Goal: Task Accomplishment & Management: Manage account settings

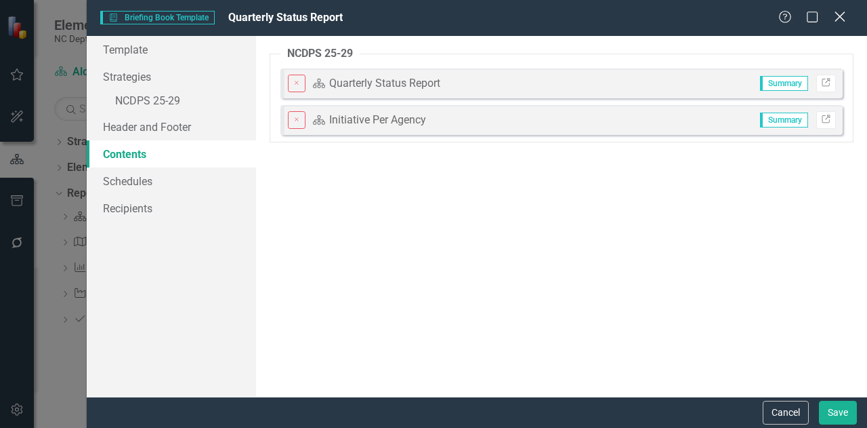
click at [836, 21] on icon at bounding box center [840, 17] width 10 height 10
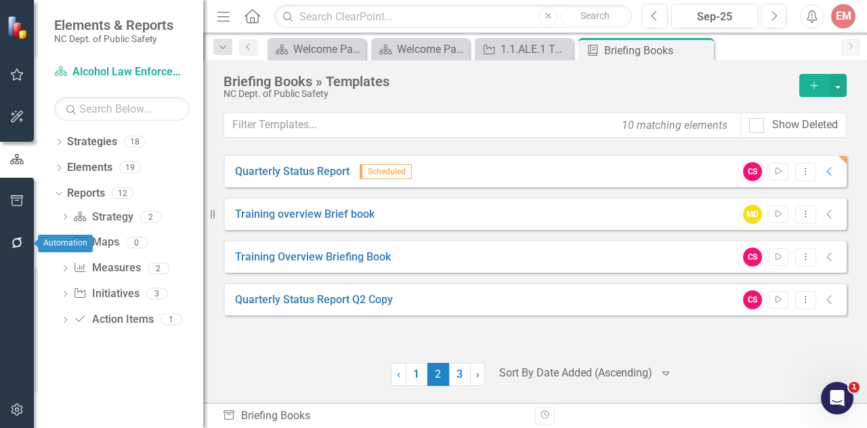
click at [22, 243] on icon "button" at bounding box center [17, 242] width 14 height 11
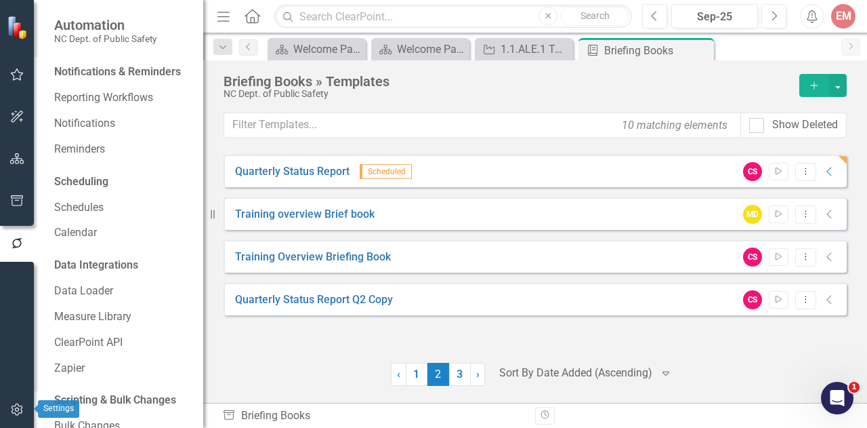
click at [23, 415] on icon "button" at bounding box center [17, 409] width 14 height 11
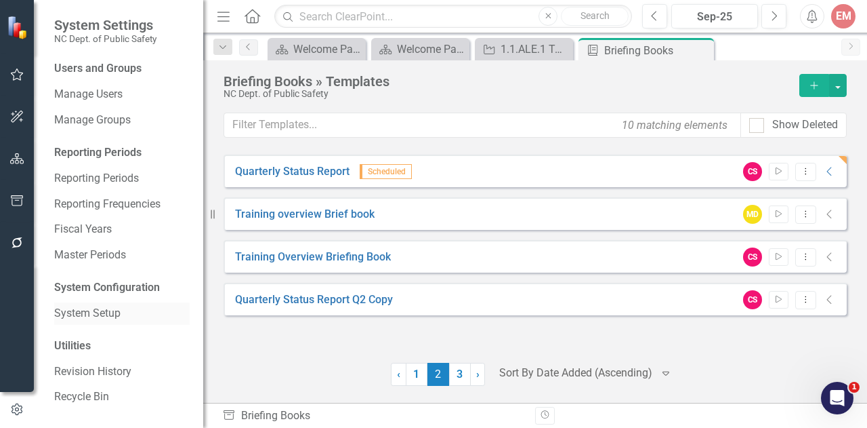
click at [89, 310] on link "System Setup" at bounding box center [122, 314] width 136 height 16
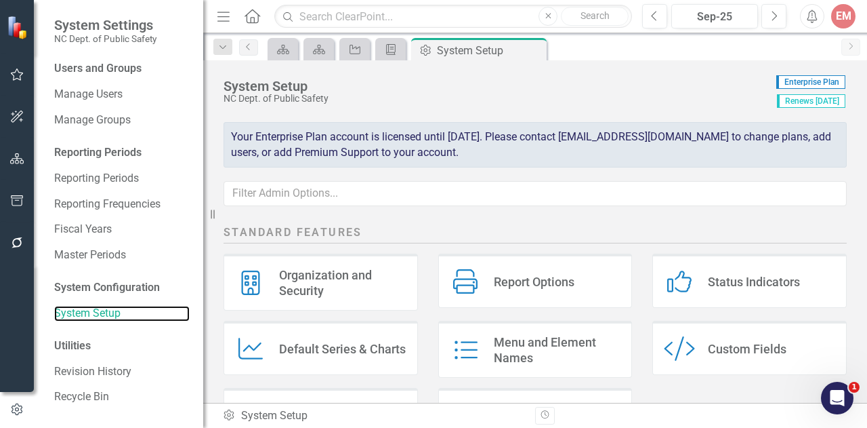
scroll to position [203, 0]
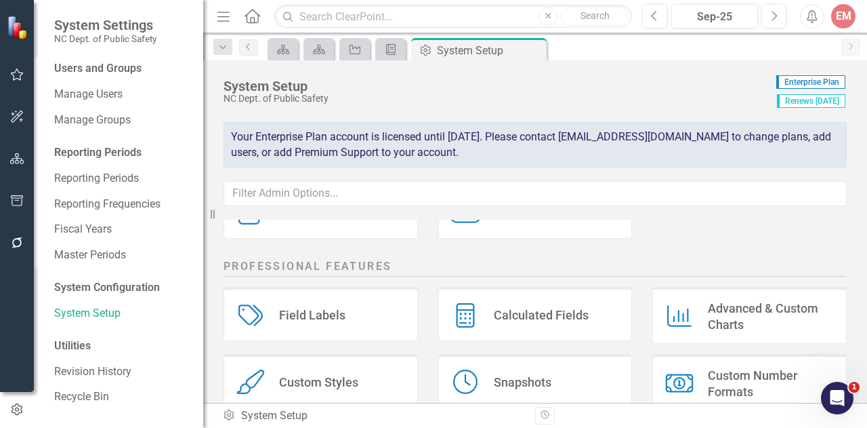
click at [316, 387] on div "Custom Styles" at bounding box center [318, 382] width 79 height 16
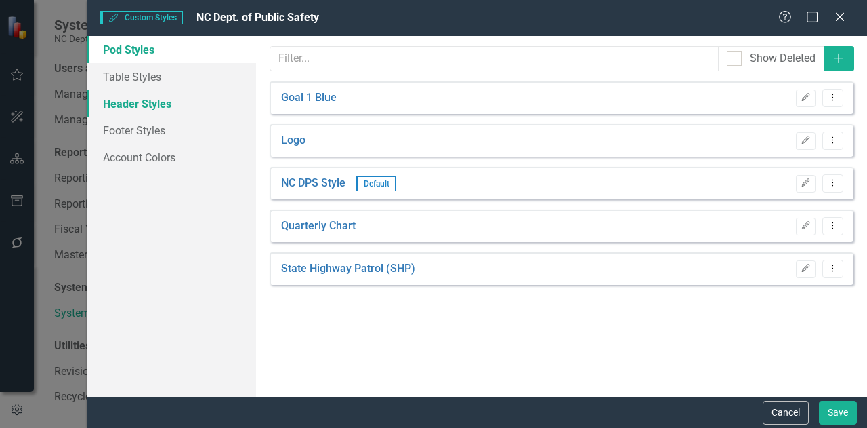
click at [164, 107] on link "Header Styles" at bounding box center [171, 103] width 169 height 27
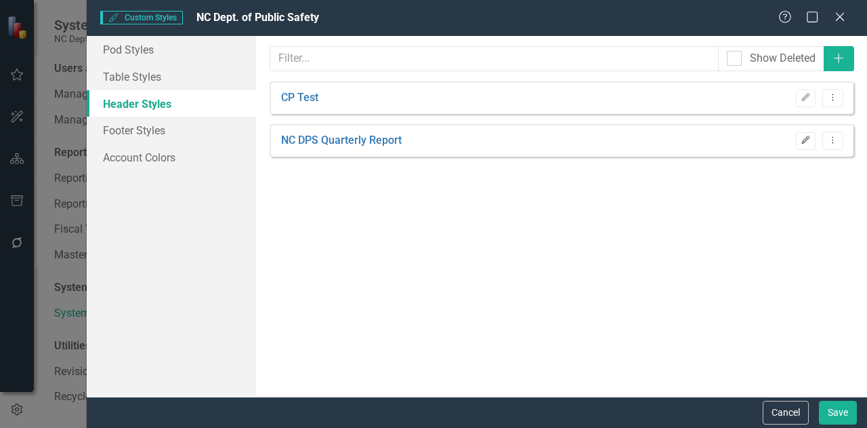
click at [807, 143] on icon "Edit" at bounding box center [806, 140] width 10 height 8
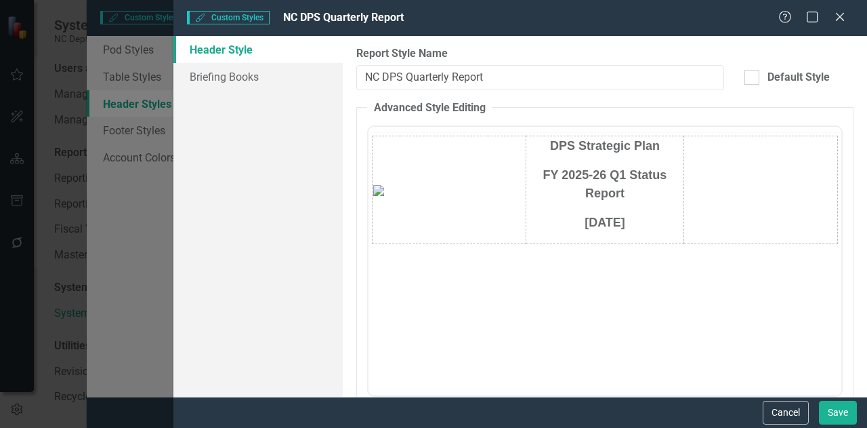
scroll to position [0, 0]
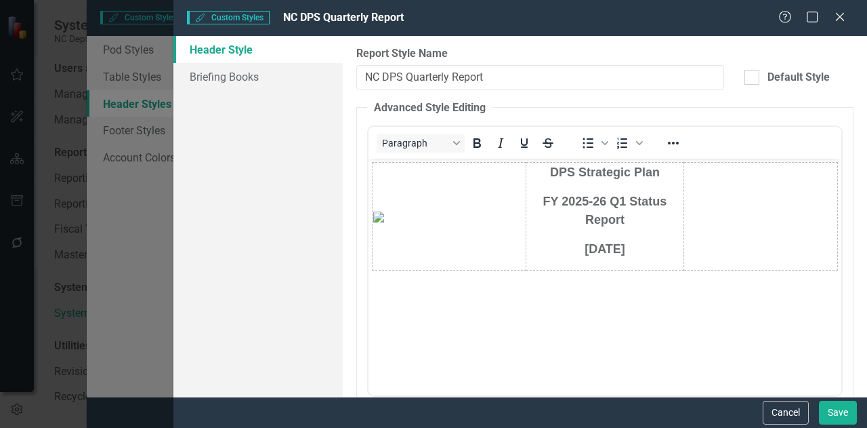
click at [610, 247] on span "October 7, 2025" at bounding box center [605, 249] width 41 height 14
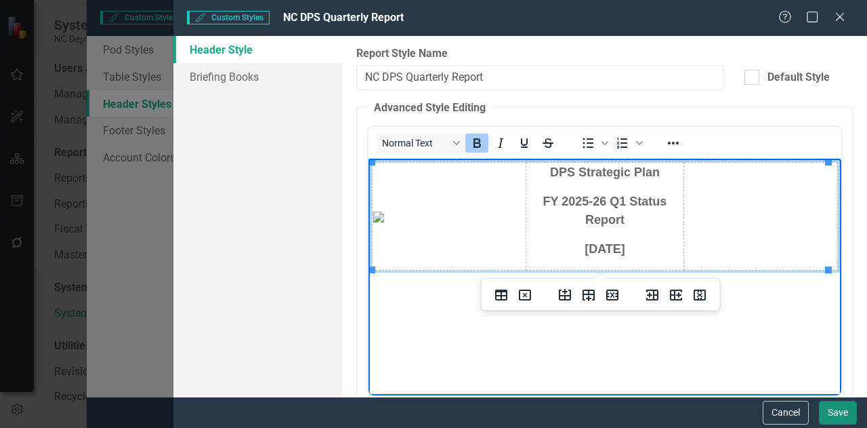
click at [852, 419] on button "Save" at bounding box center [838, 413] width 38 height 24
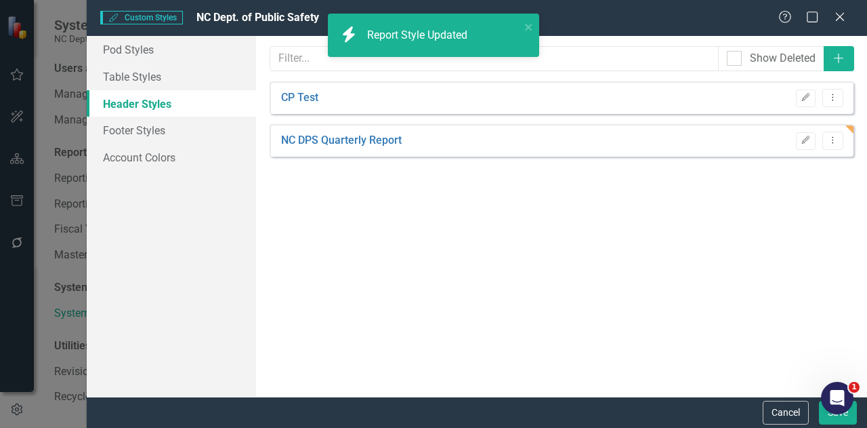
click at [847, 17] on div "Help Maximize Close" at bounding box center [816, 18] width 75 height 16
click at [842, 19] on icon "Close" at bounding box center [840, 16] width 17 height 13
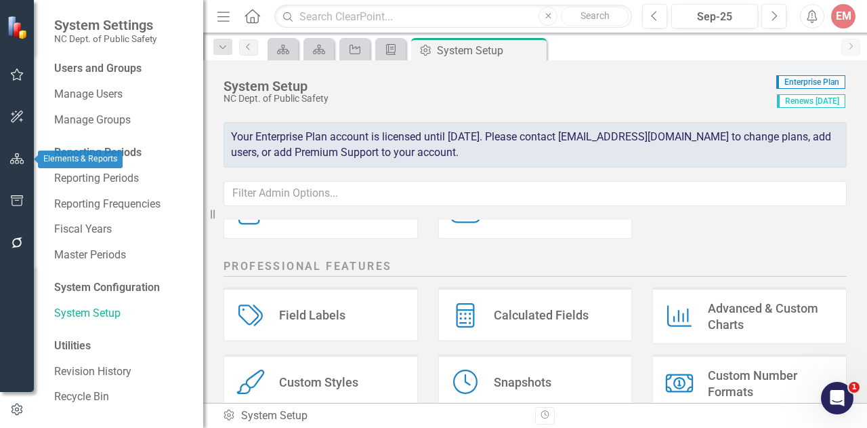
click at [11, 155] on icon "button" at bounding box center [17, 158] width 14 height 11
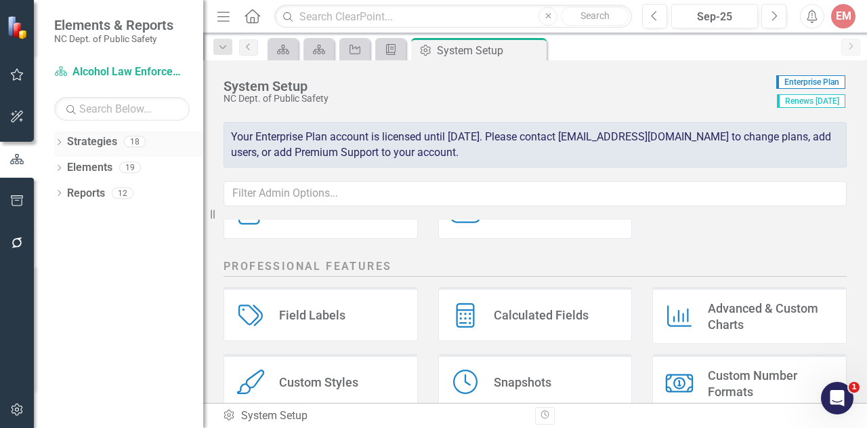
click at [59, 146] on icon "Dropdown" at bounding box center [58, 143] width 9 height 7
click at [64, 165] on icon "Dropdown" at bounding box center [66, 167] width 10 height 8
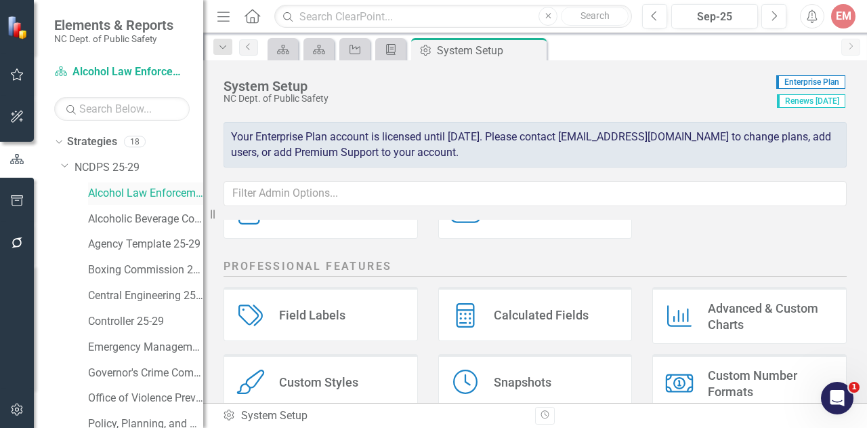
click at [143, 188] on link "Alcohol Law Enforcement 25-29" at bounding box center [145, 194] width 115 height 16
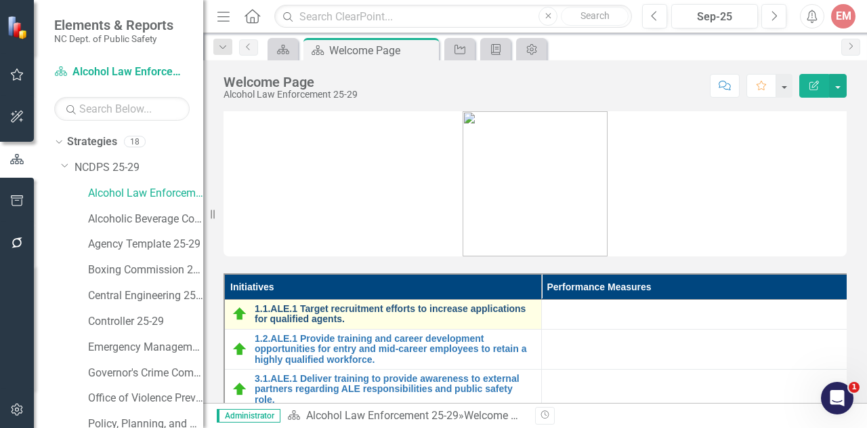
click at [455, 310] on link "1.1.ALE.1 Target recruitment efforts to increase applications for qualified age…" at bounding box center [395, 314] width 280 height 21
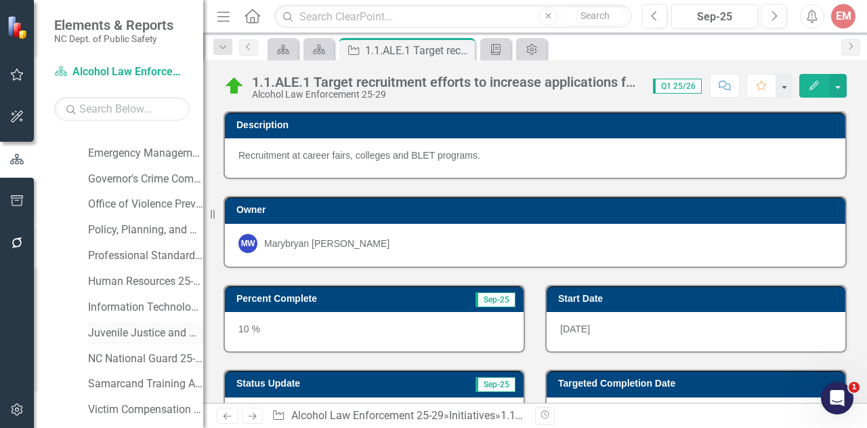
scroll to position [241, 0]
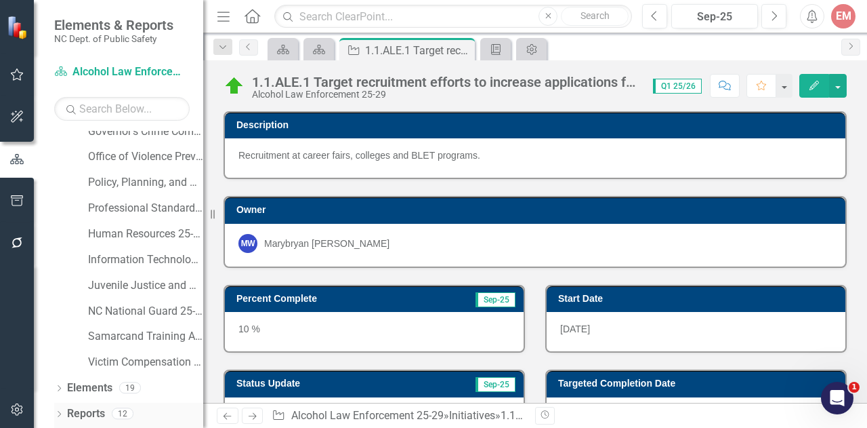
click at [60, 416] on icon "Dropdown" at bounding box center [58, 414] width 9 height 7
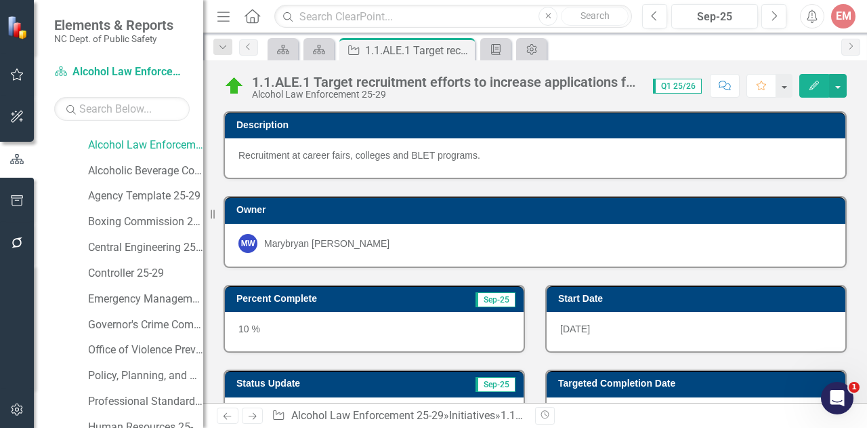
scroll to position [0, 0]
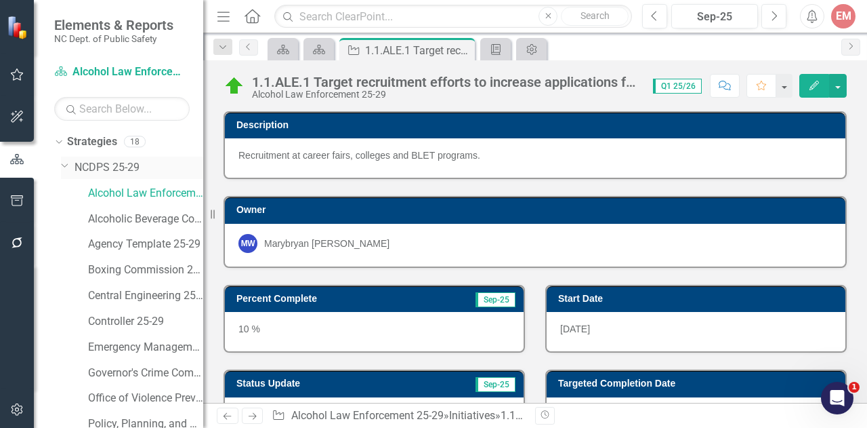
click at [79, 158] on div "Dropdown NCDPS 25-29" at bounding box center [132, 168] width 142 height 22
click at [94, 173] on link "NCDPS 25-29" at bounding box center [139, 168] width 129 height 16
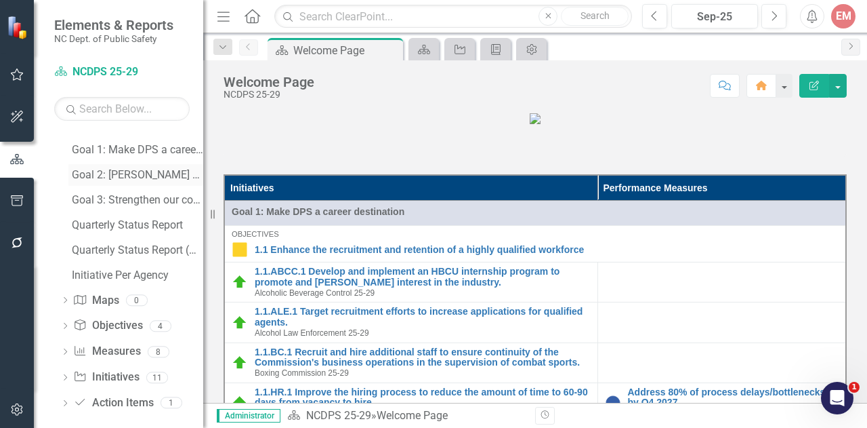
scroll to position [587, 0]
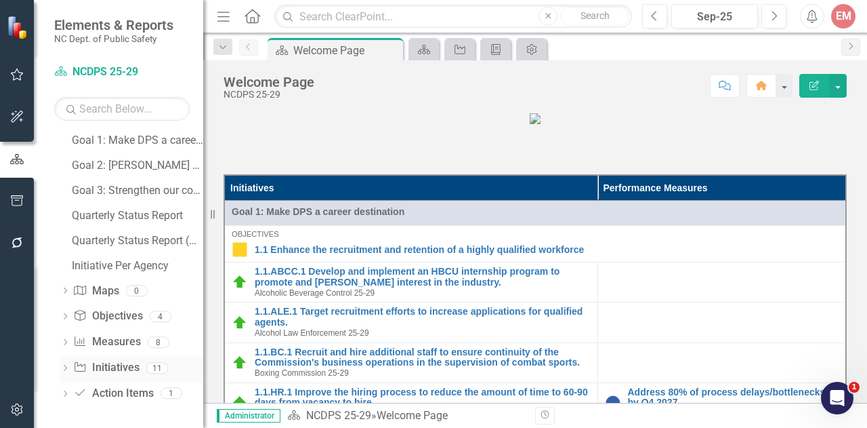
click at [66, 367] on icon "Dropdown" at bounding box center [64, 368] width 9 height 7
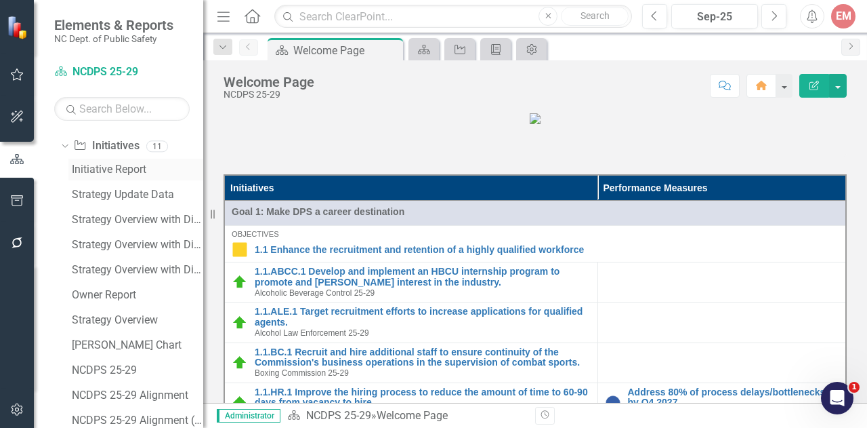
scroll to position [655, 0]
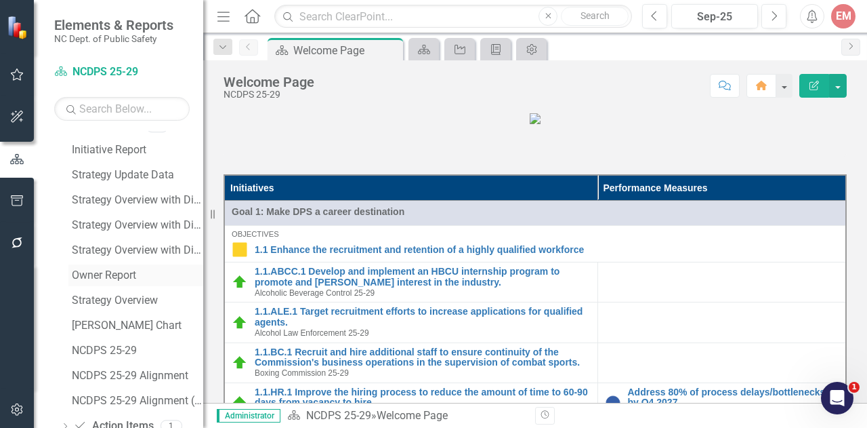
click at [108, 279] on div "Owner Report" at bounding box center [137, 275] width 131 height 12
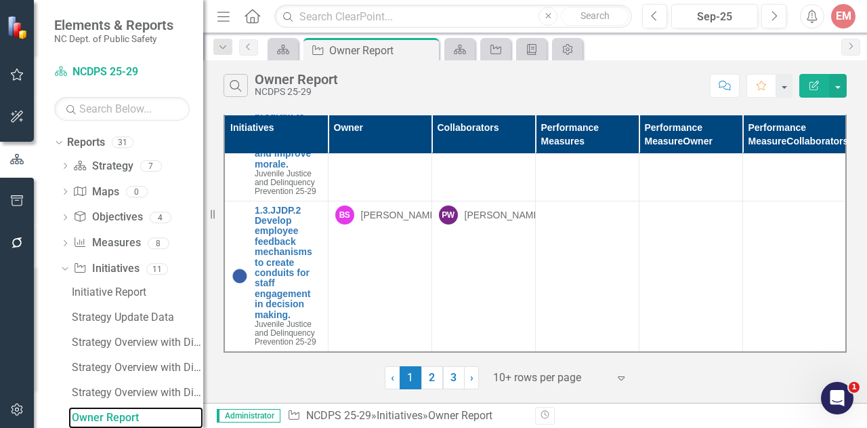
scroll to position [5486, 0]
drag, startPoint x: 428, startPoint y: 384, endPoint x: 531, endPoint y: 302, distance: 131.2
click at [428, 384] on link "2" at bounding box center [433, 377] width 22 height 23
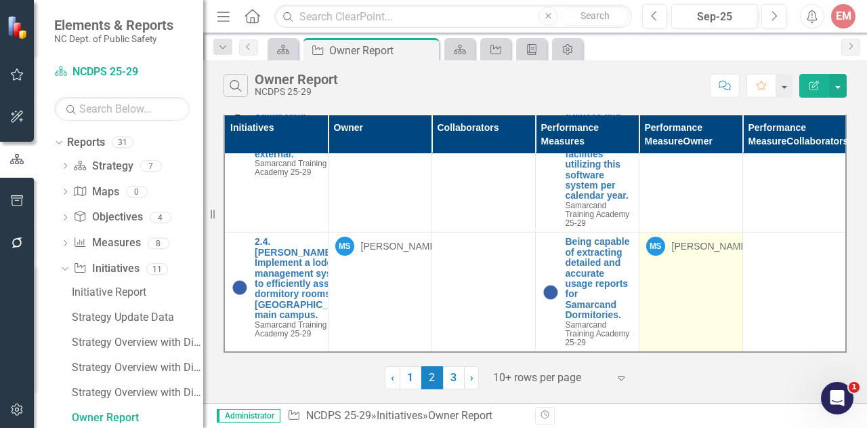
scroll to position [4924, 0]
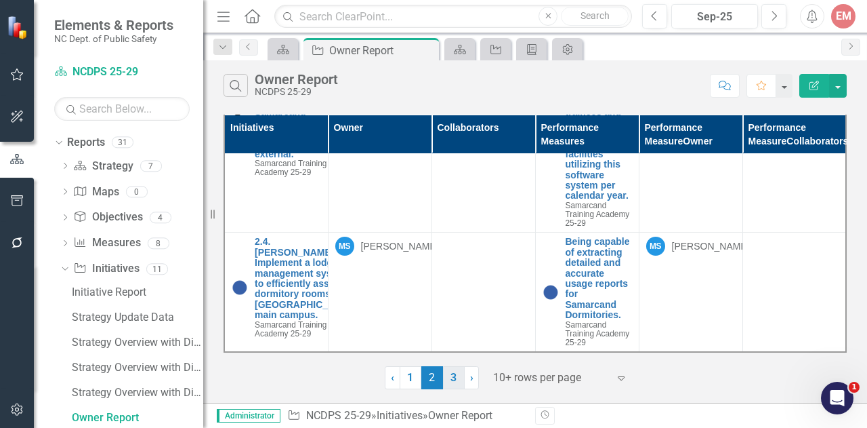
click at [450, 374] on link "3" at bounding box center [454, 377] width 22 height 23
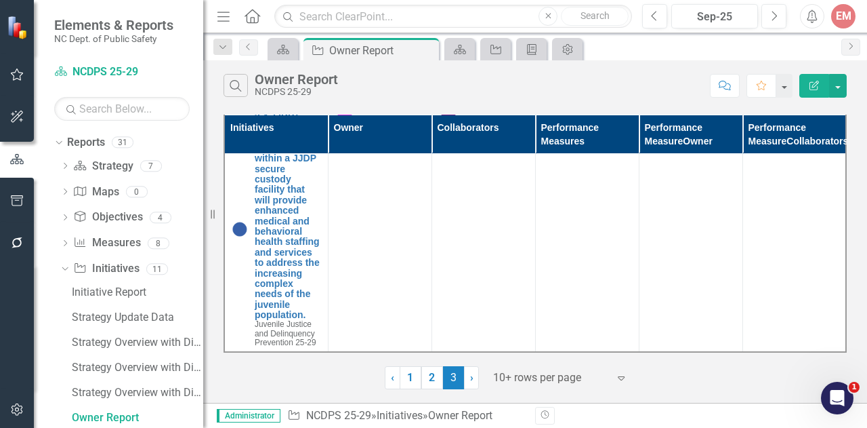
scroll to position [5650, 0]
click at [16, 408] on icon "button" at bounding box center [17, 409] width 12 height 12
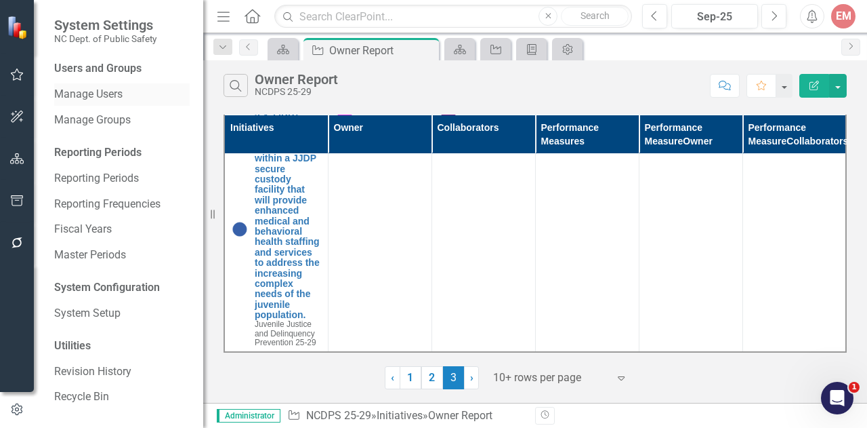
click at [117, 97] on link "Manage Users" at bounding box center [122, 95] width 136 height 16
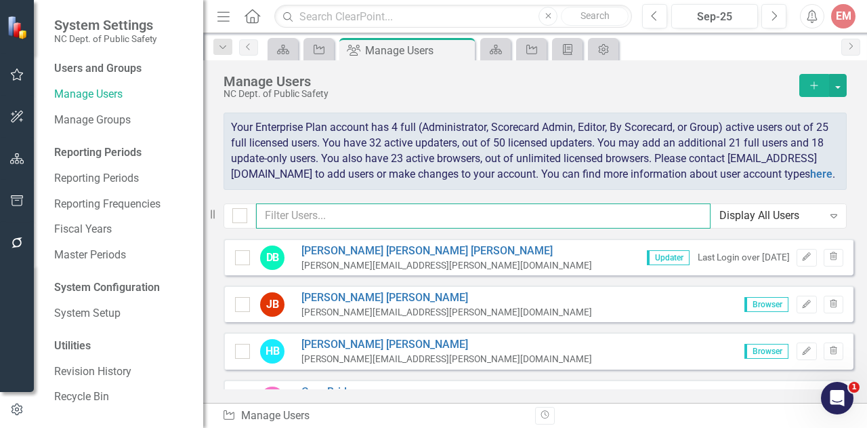
click at [319, 228] on input "text" at bounding box center [483, 215] width 455 height 25
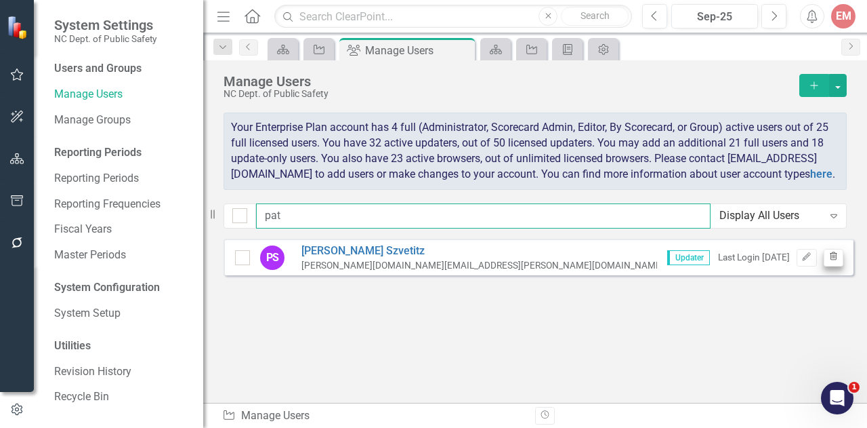
type input "pat"
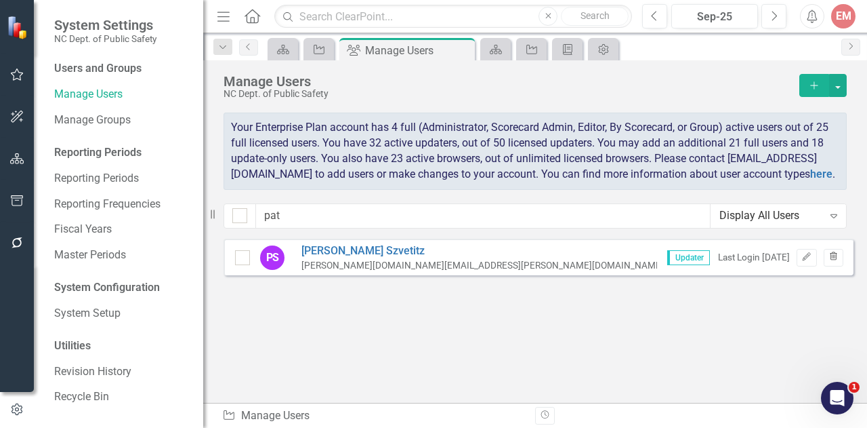
click at [837, 266] on button "Trash" at bounding box center [834, 258] width 20 height 18
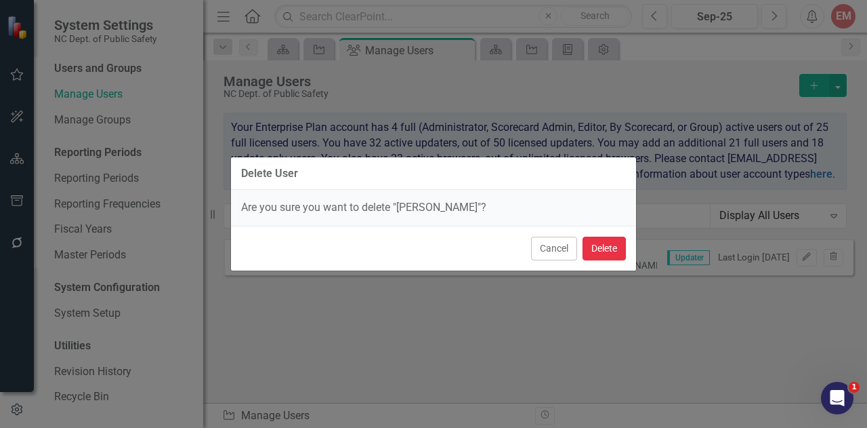
click at [606, 251] on button "Delete" at bounding box center [604, 249] width 43 height 24
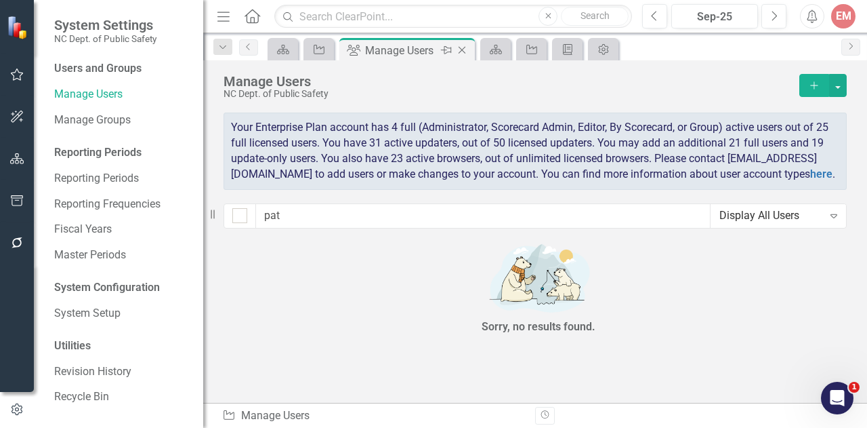
click at [464, 51] on icon at bounding box center [462, 50] width 7 height 7
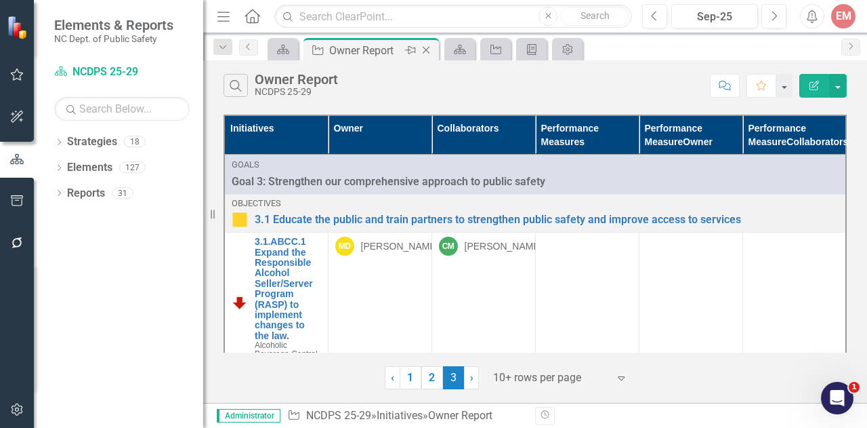
click at [427, 49] on icon at bounding box center [426, 50] width 7 height 7
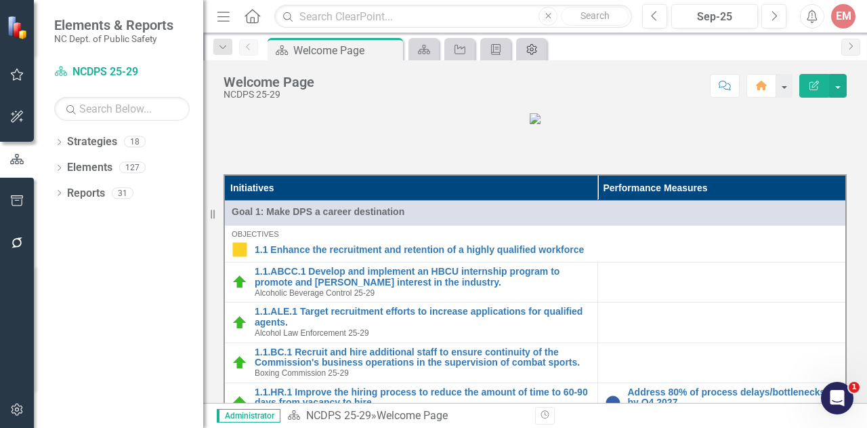
click at [532, 49] on icon "Admin Options" at bounding box center [532, 49] width 14 height 11
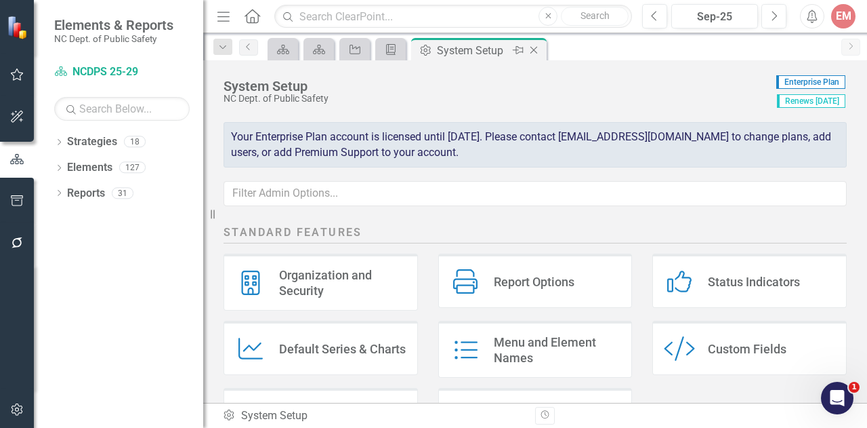
click at [533, 48] on icon at bounding box center [534, 50] width 7 height 7
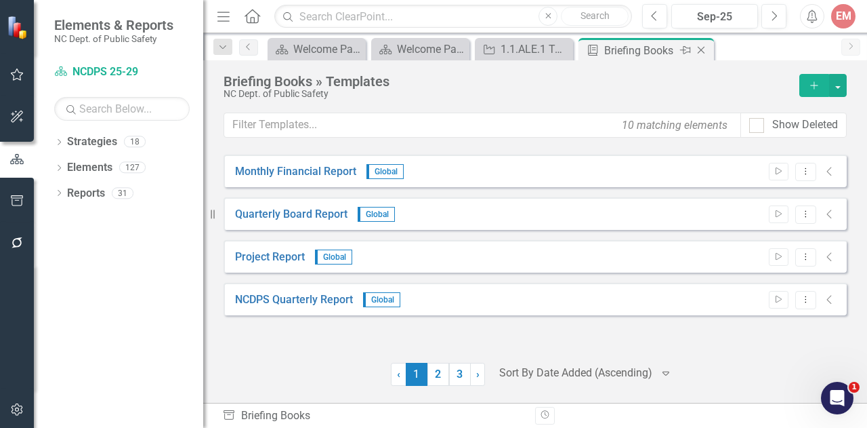
click at [703, 45] on icon "Close" at bounding box center [702, 50] width 14 height 11
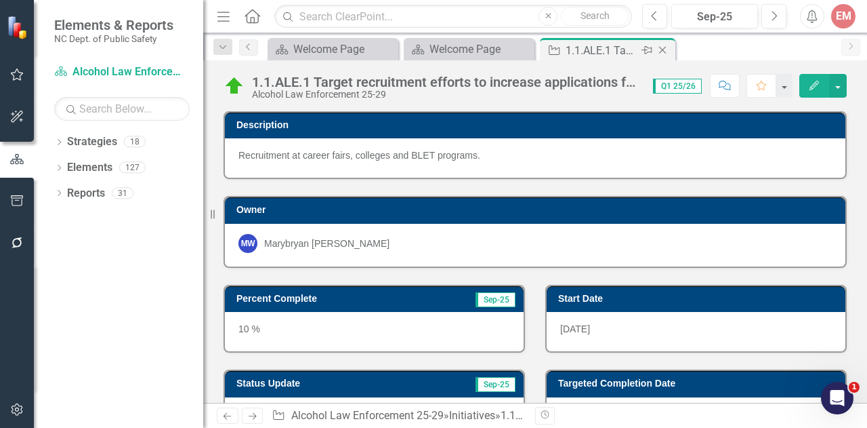
click at [663, 48] on icon "Close" at bounding box center [663, 50] width 14 height 11
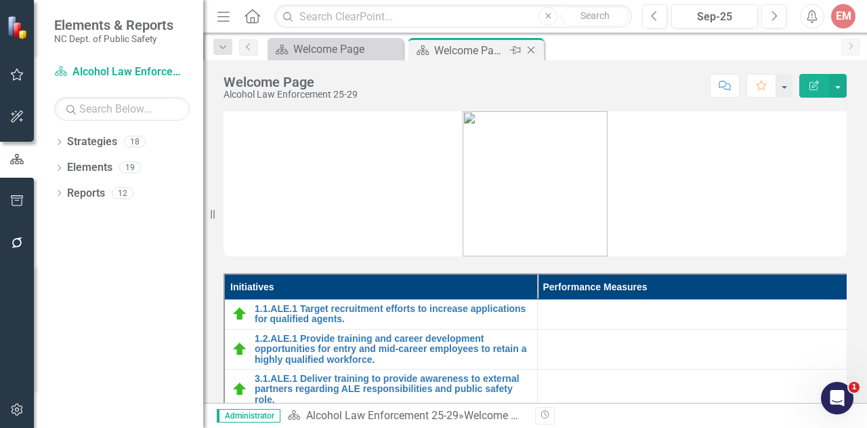
click at [534, 48] on icon "Close" at bounding box center [532, 50] width 14 height 11
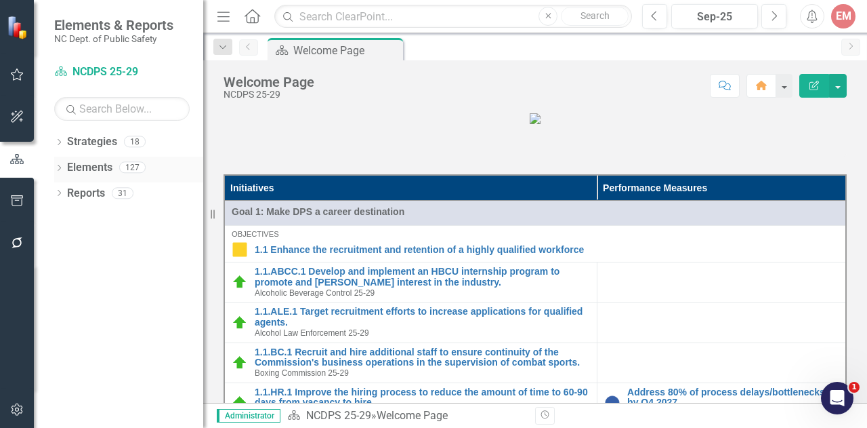
click at [59, 163] on div "Dropdown" at bounding box center [58, 169] width 9 height 12
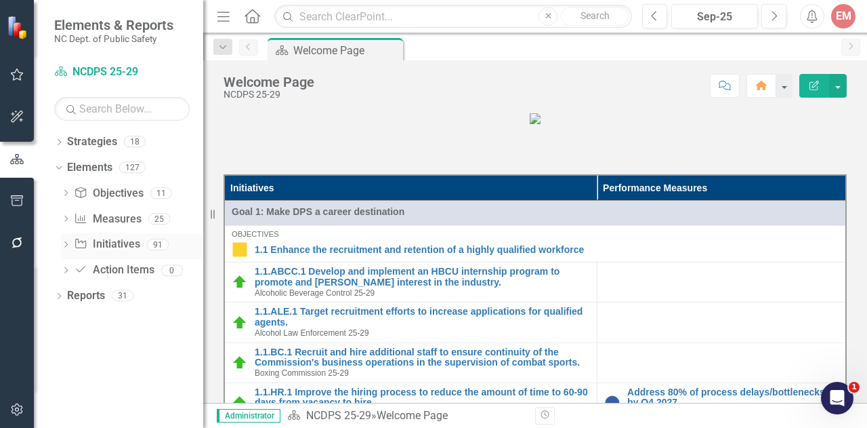
click at [119, 237] on link "Initiative Initiatives" at bounding box center [107, 245] width 66 height 16
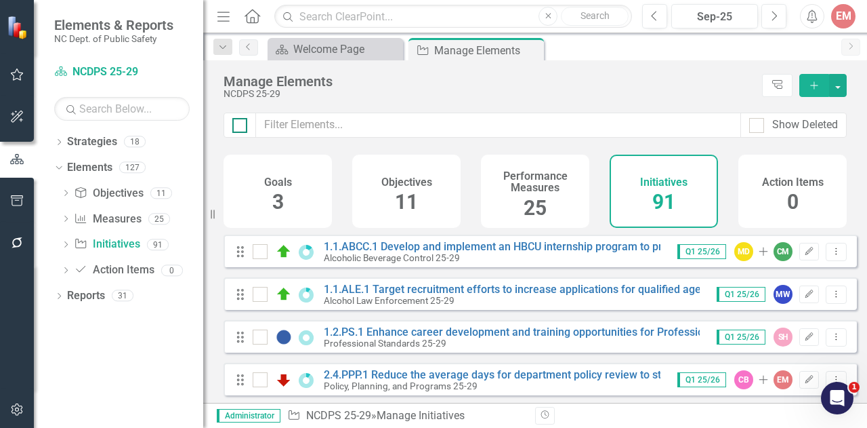
click at [243, 123] on div at bounding box center [239, 125] width 15 height 15
click at [241, 123] on input "checkbox" at bounding box center [236, 122] width 9 height 9
checkbox input "true"
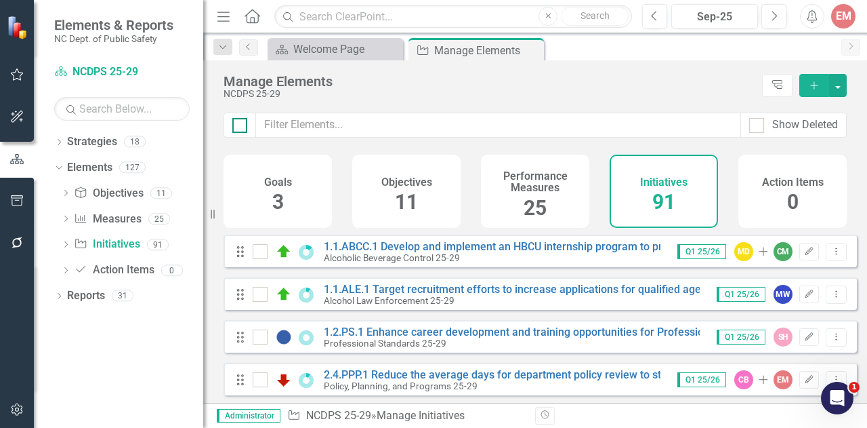
checkbox input "true"
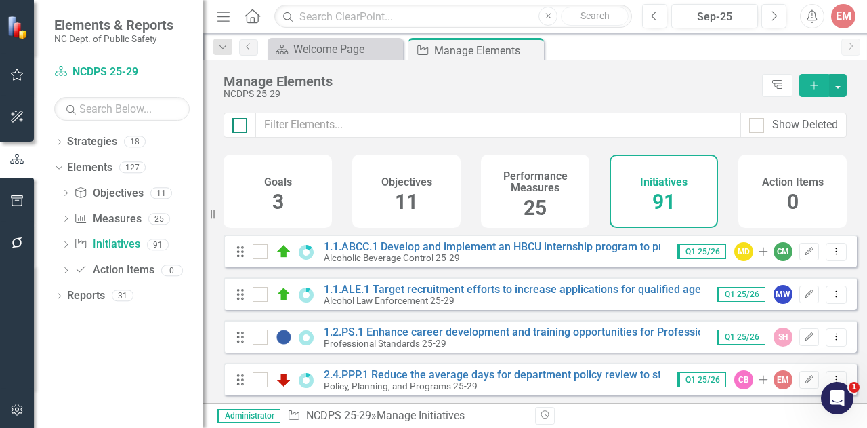
checkbox input "true"
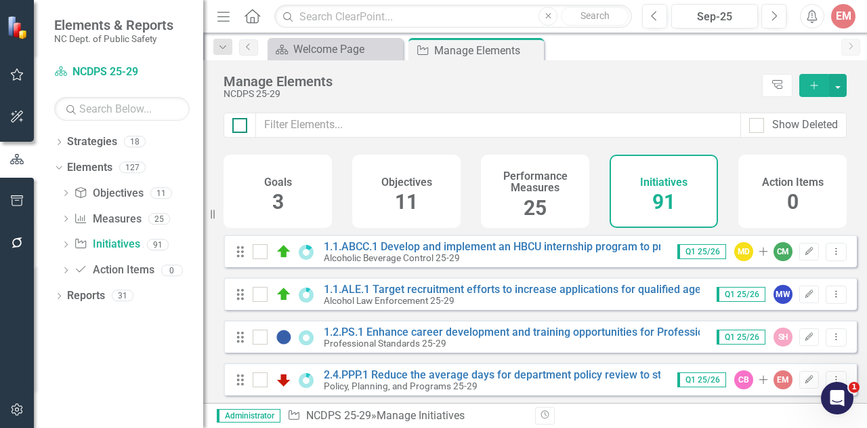
checkbox input "true"
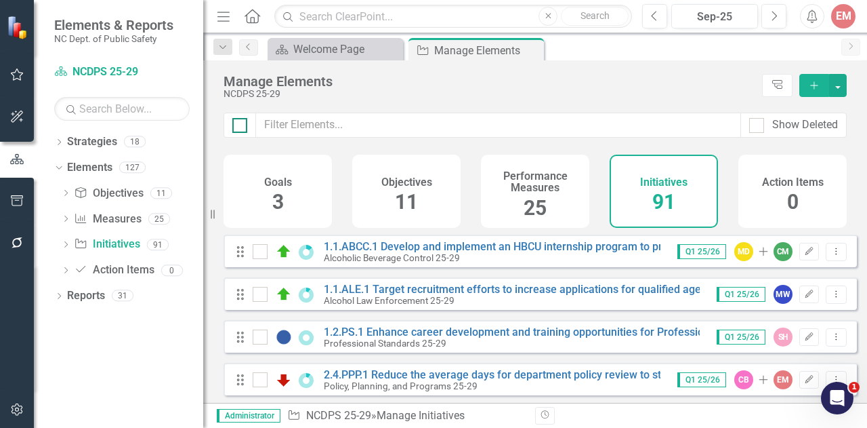
checkbox input "true"
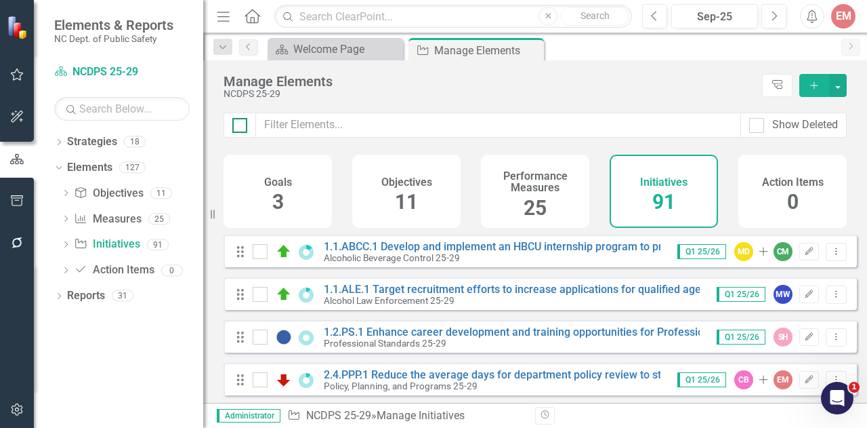
checkbox input "true"
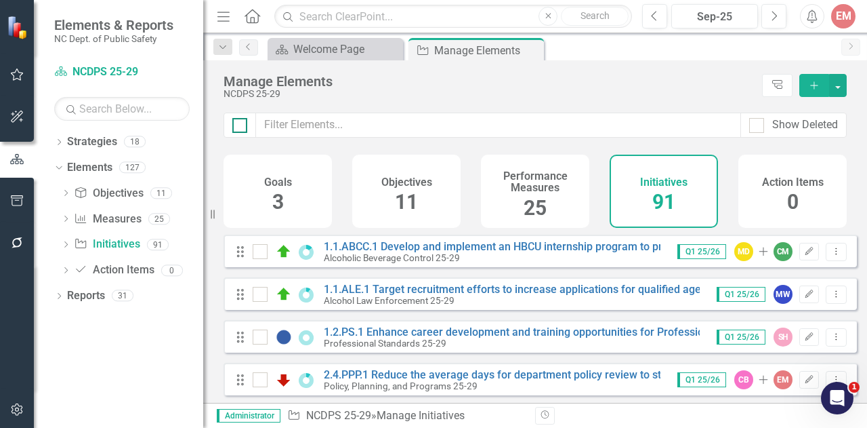
checkbox input "true"
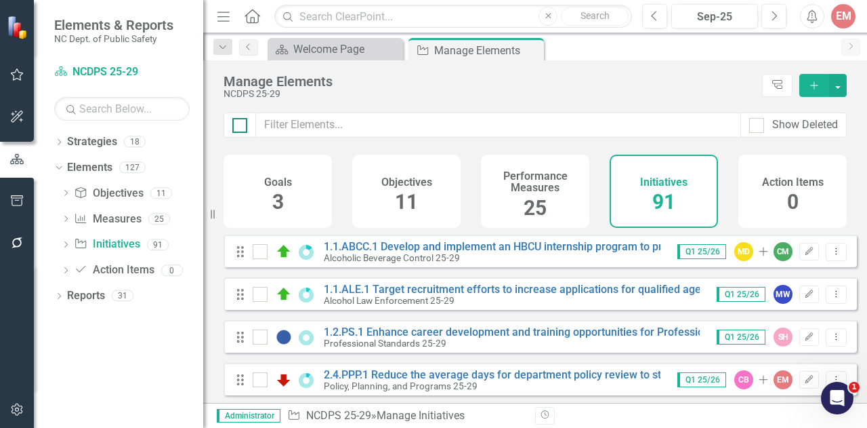
checkbox input "true"
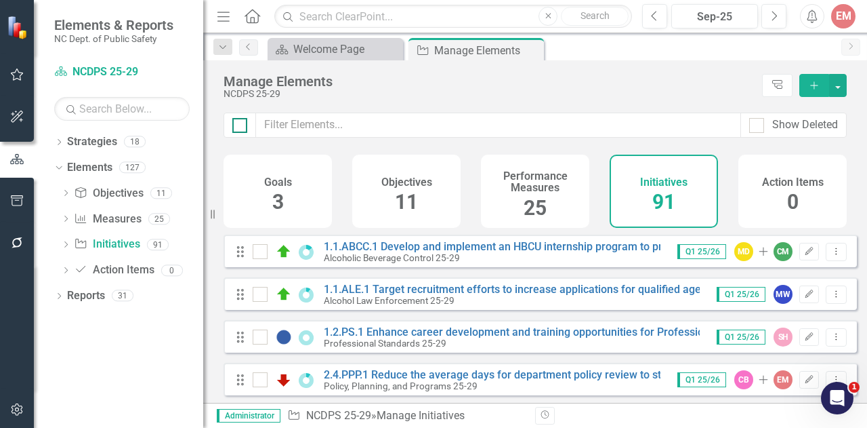
checkbox input "true"
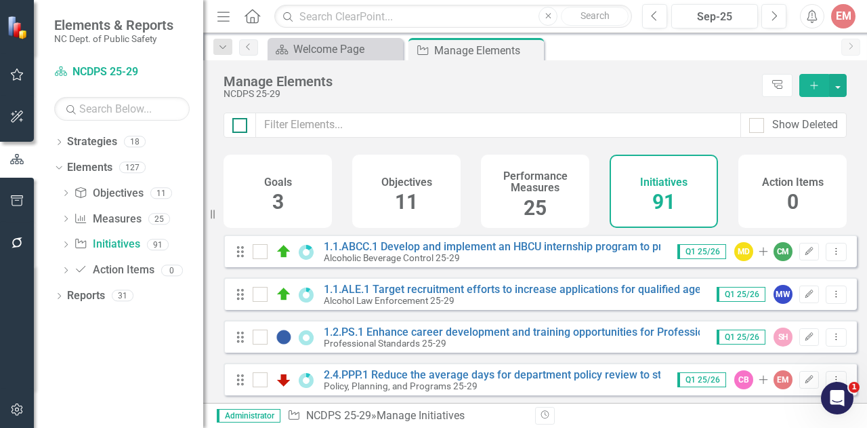
checkbox input "true"
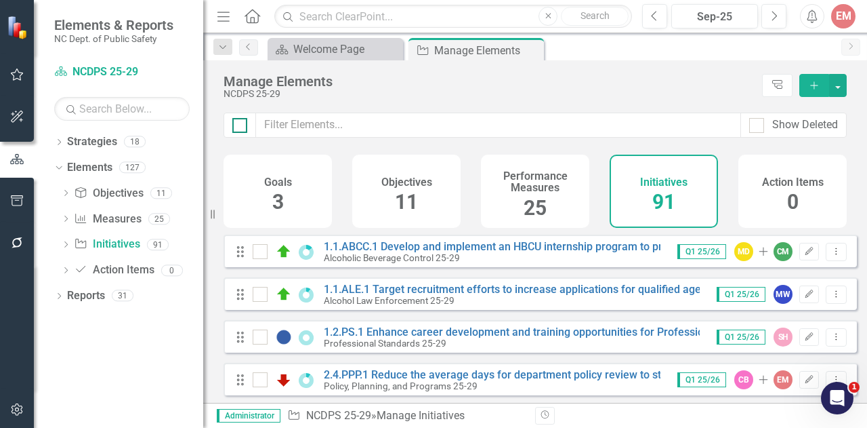
checkbox input "true"
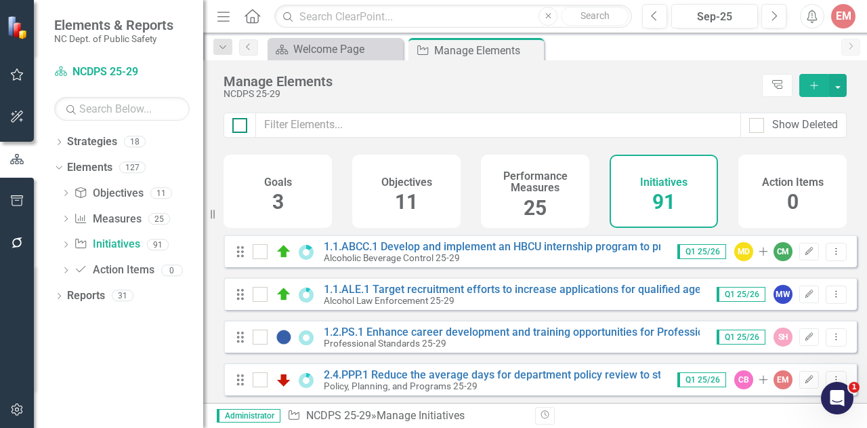
checkbox input "true"
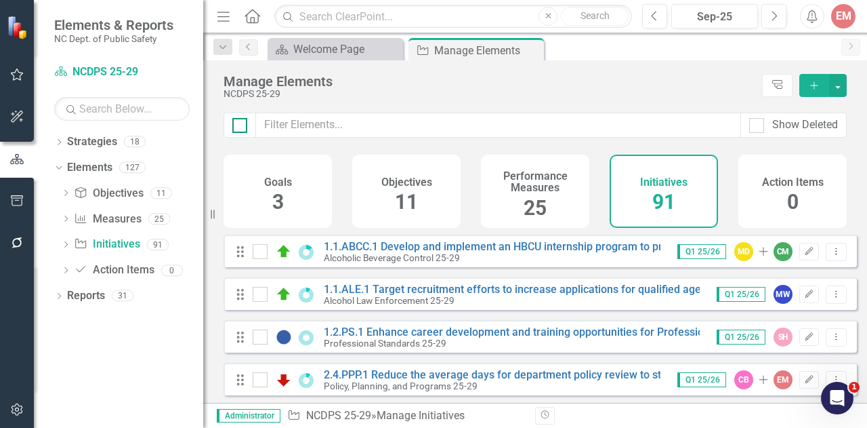
checkbox input "true"
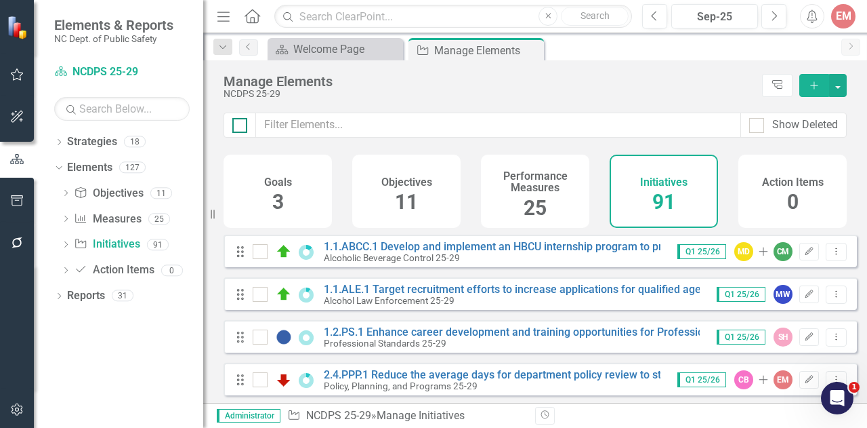
checkbox input "true"
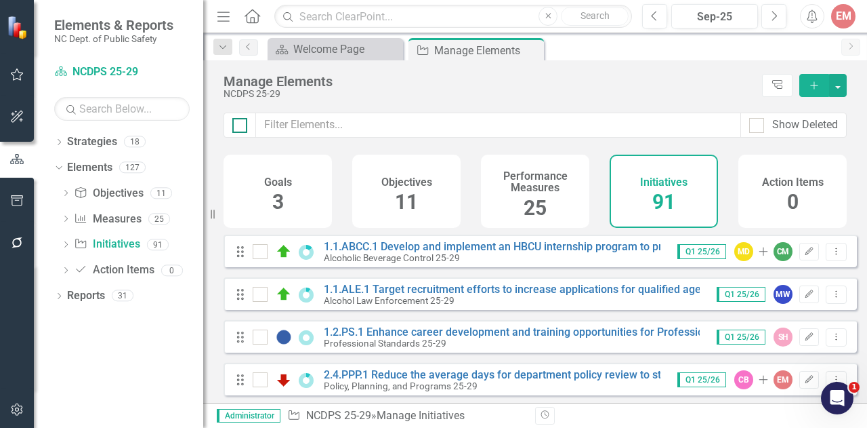
checkbox input "true"
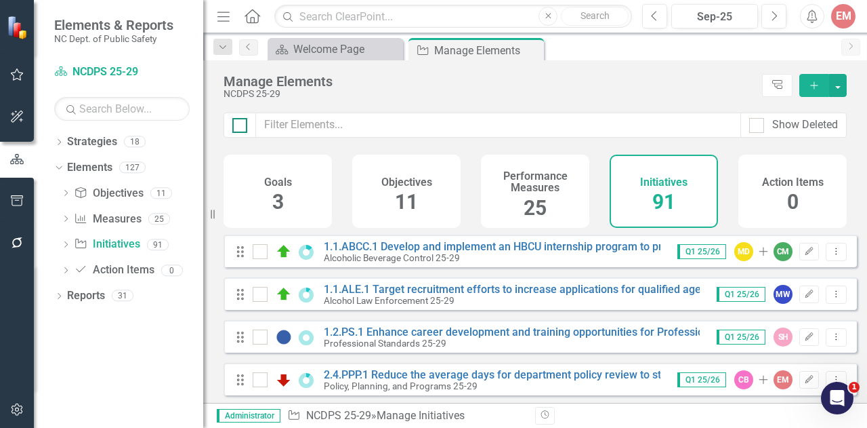
checkbox input "true"
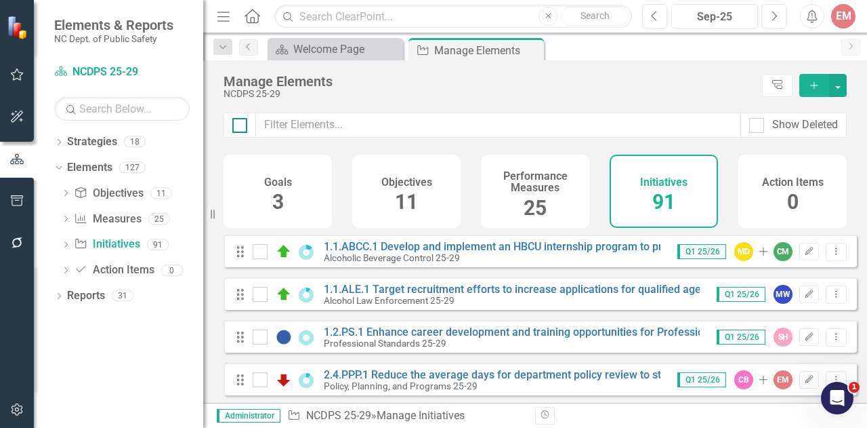
checkbox input "true"
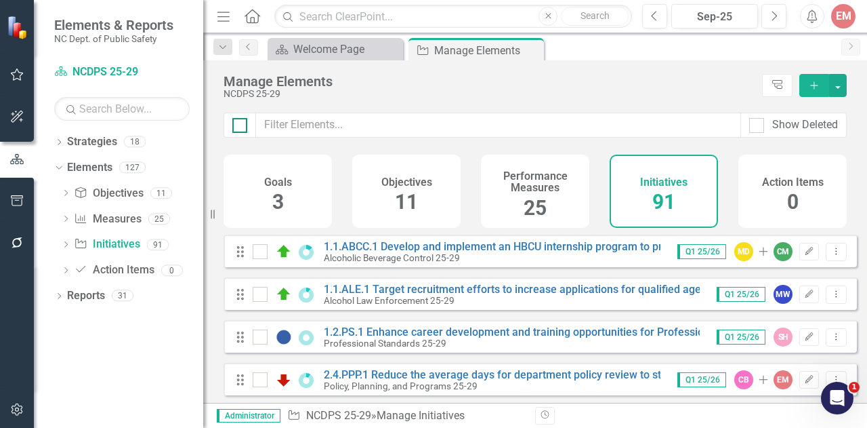
checkbox input "true"
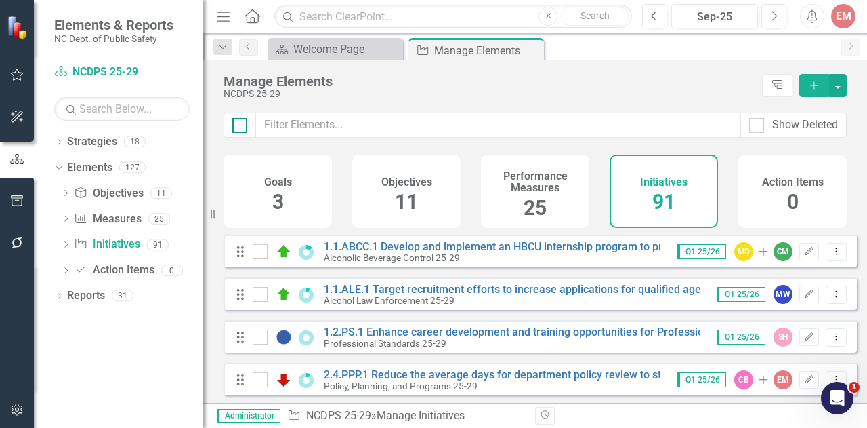
checkbox input "true"
click at [840, 78] on button "button" at bounding box center [838, 85] width 18 height 23
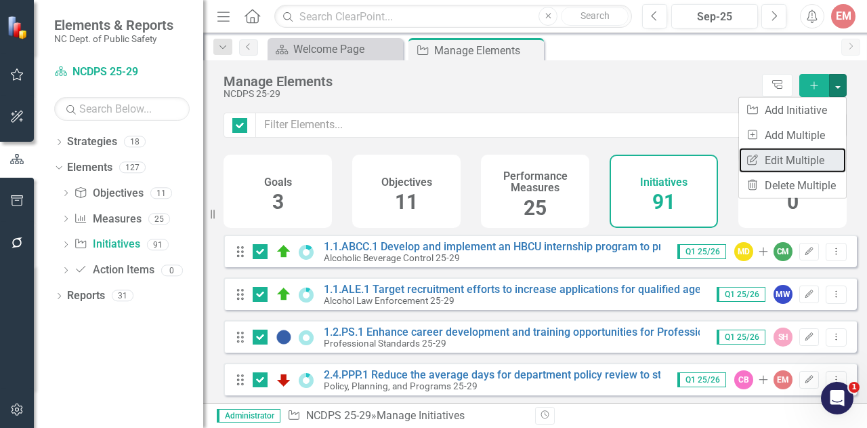
click at [813, 165] on link "Edit Multiple Edit Multiple" at bounding box center [792, 160] width 107 height 25
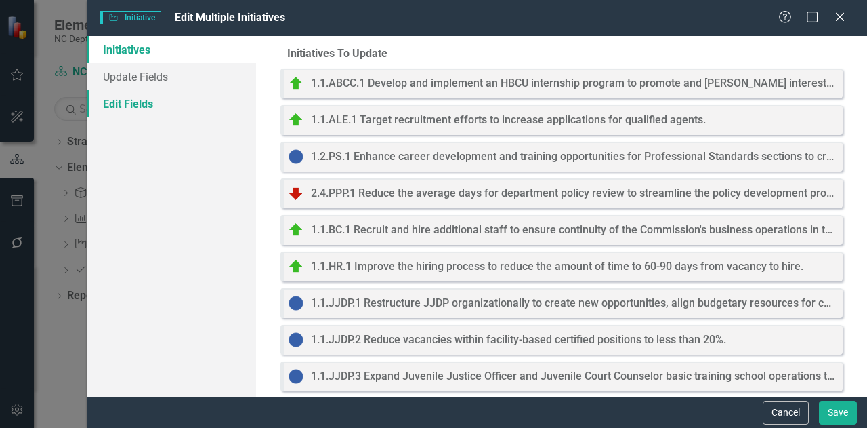
click at [148, 109] on link "Edit Fields" at bounding box center [171, 103] width 169 height 27
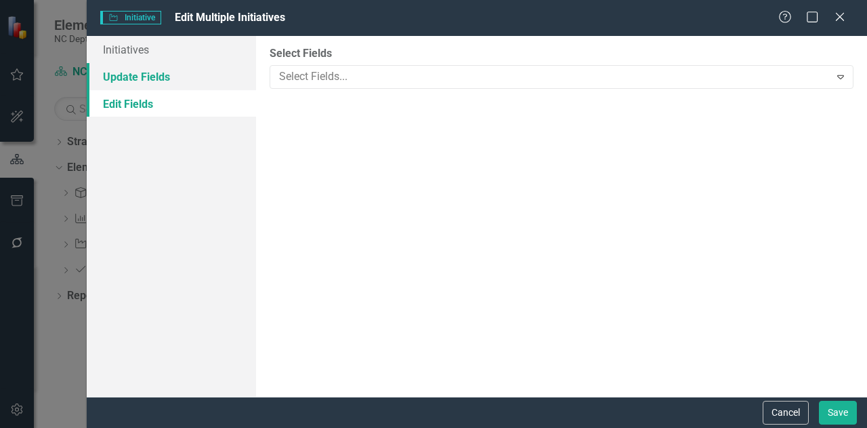
click at [148, 80] on link "Update Fields" at bounding box center [171, 76] width 169 height 27
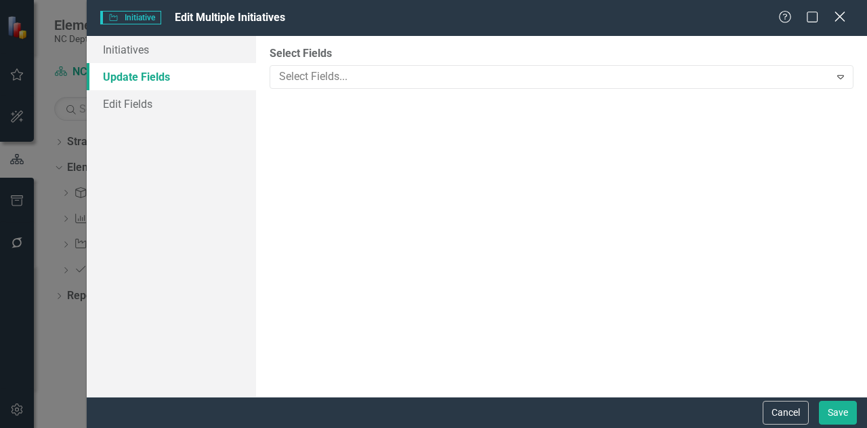
click at [839, 16] on icon "Close" at bounding box center [840, 16] width 17 height 13
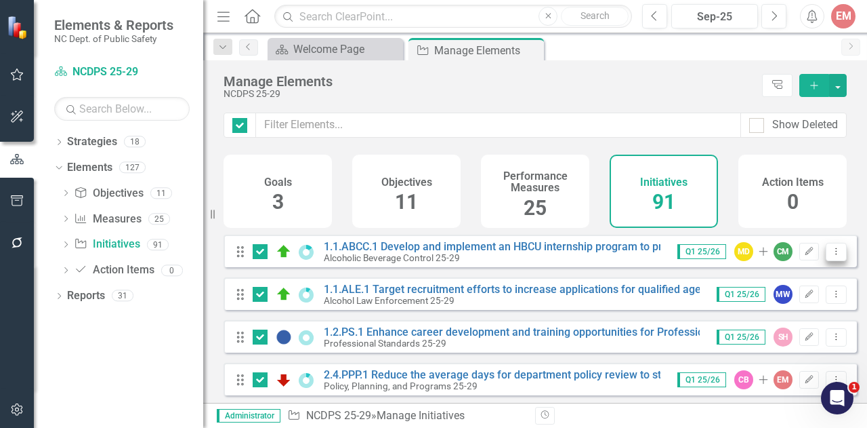
click at [836, 254] on icon at bounding box center [836, 250] width 1 height 7
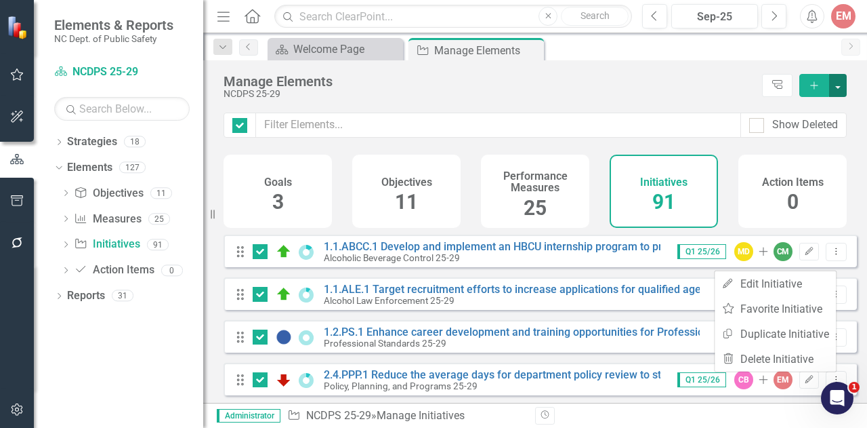
click at [842, 83] on button "button" at bounding box center [838, 85] width 18 height 23
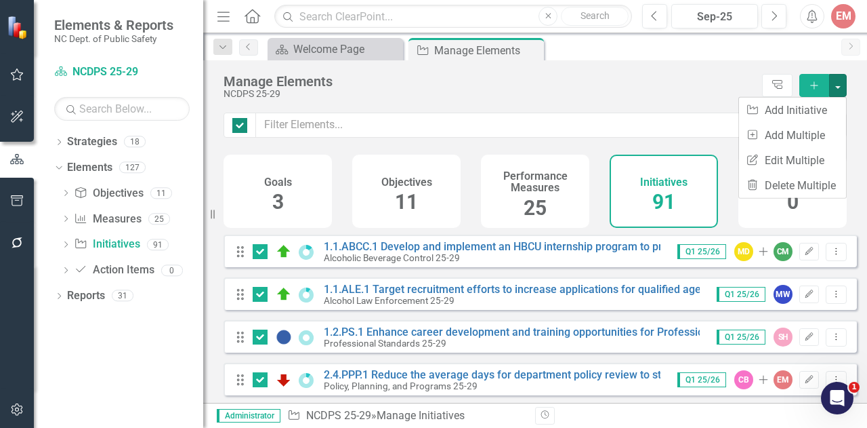
click at [243, 128] on div at bounding box center [239, 125] width 15 height 15
click at [241, 127] on input "checkbox" at bounding box center [236, 122] width 9 height 9
checkbox input "false"
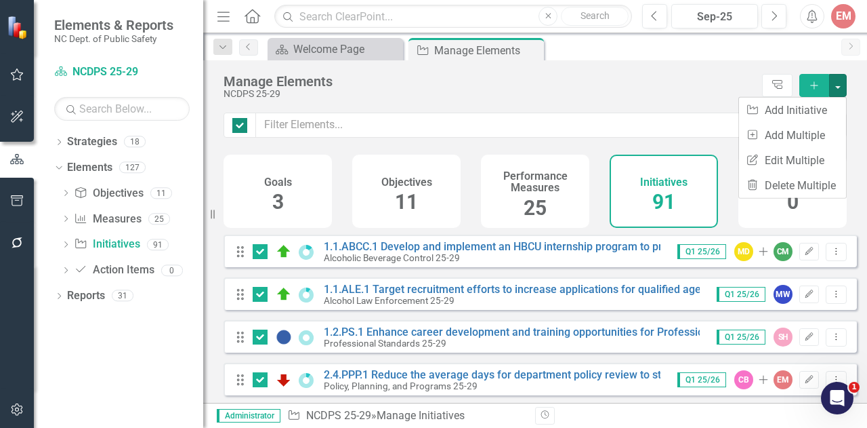
checkbox input "false"
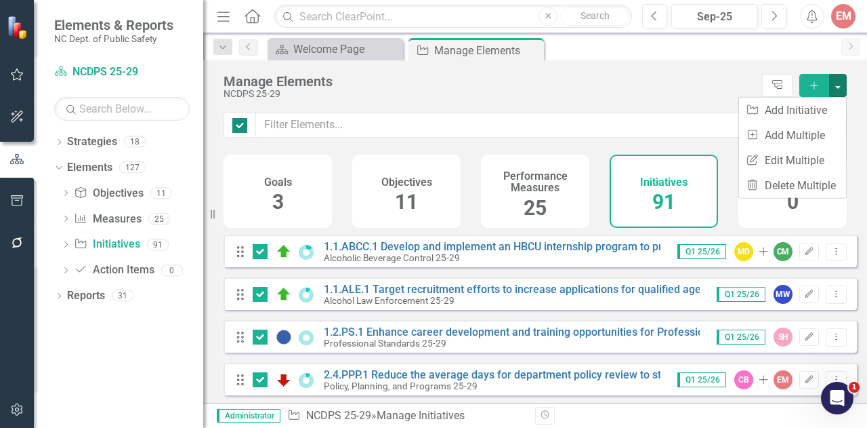
checkbox input "false"
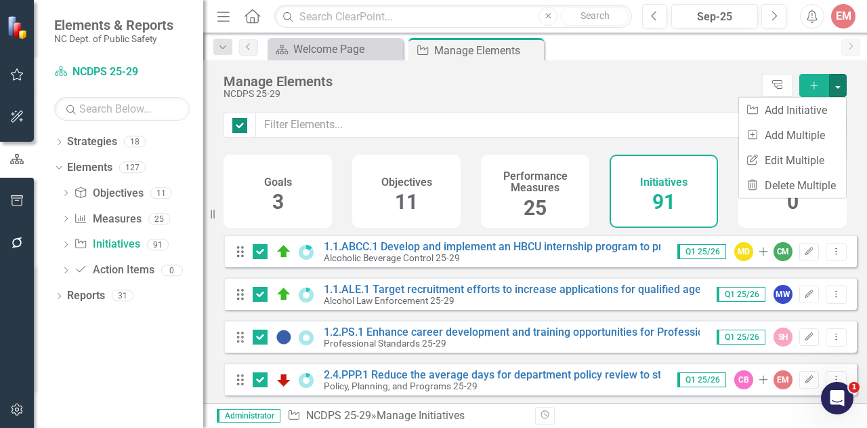
checkbox input "false"
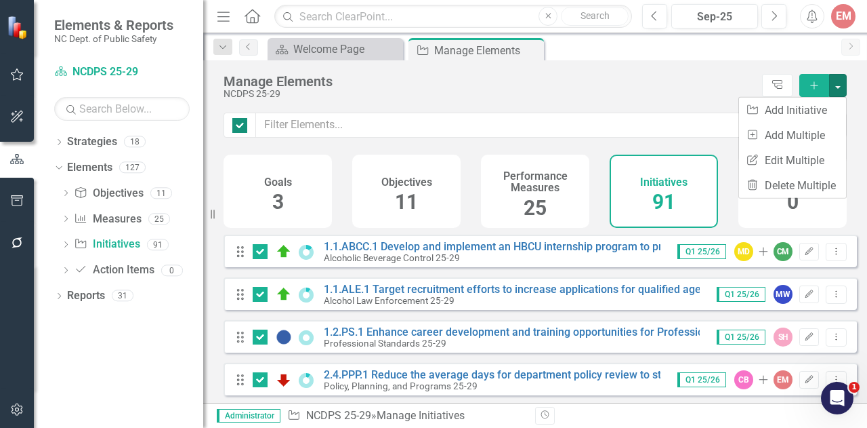
checkbox input "false"
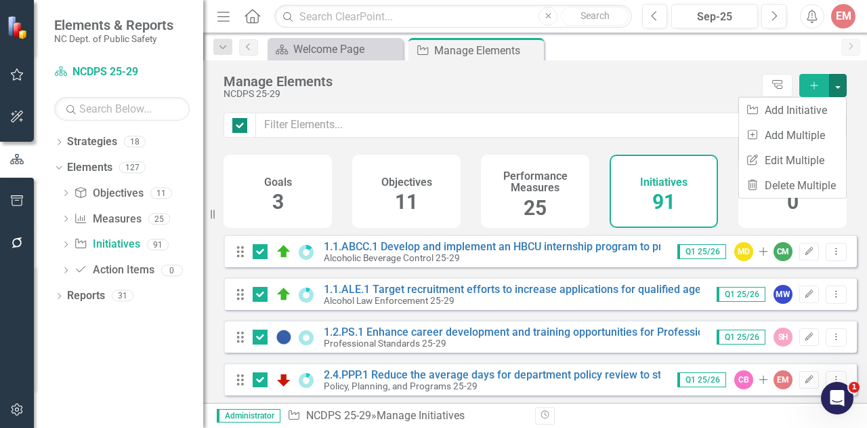
checkbox input "false"
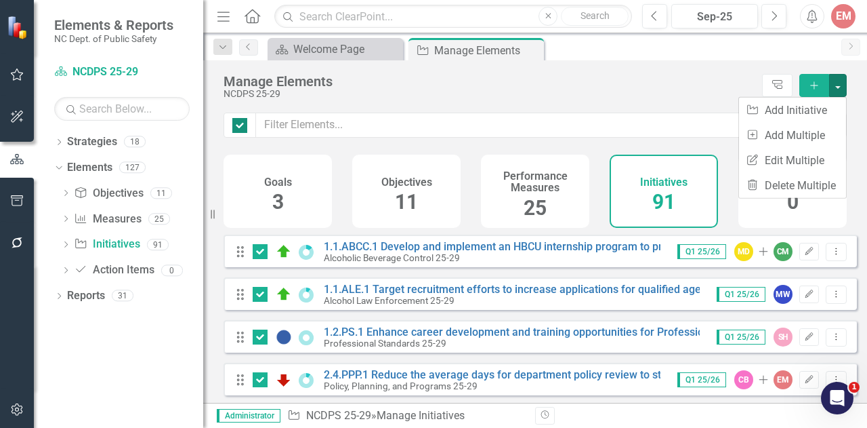
checkbox input "false"
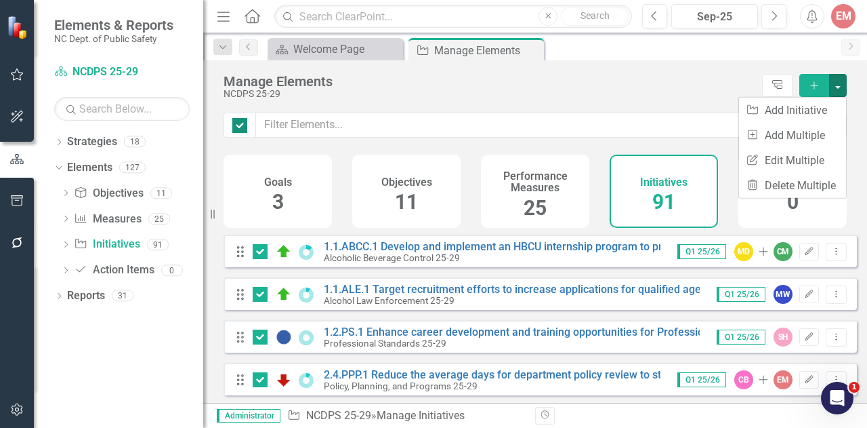
checkbox input "false"
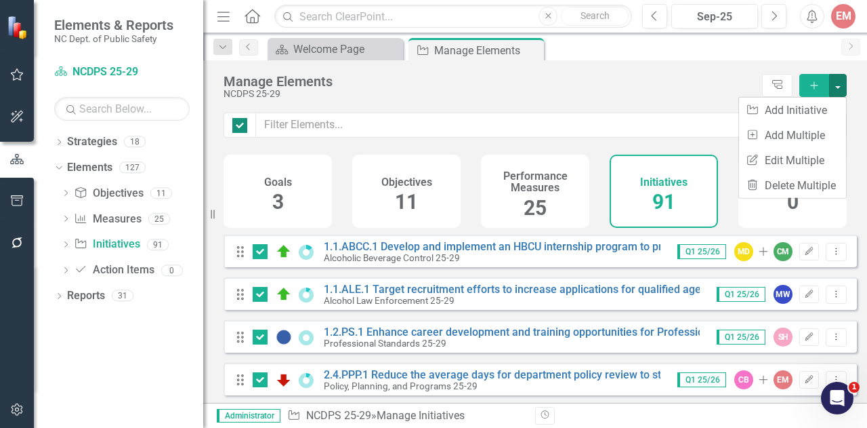
checkbox input "false"
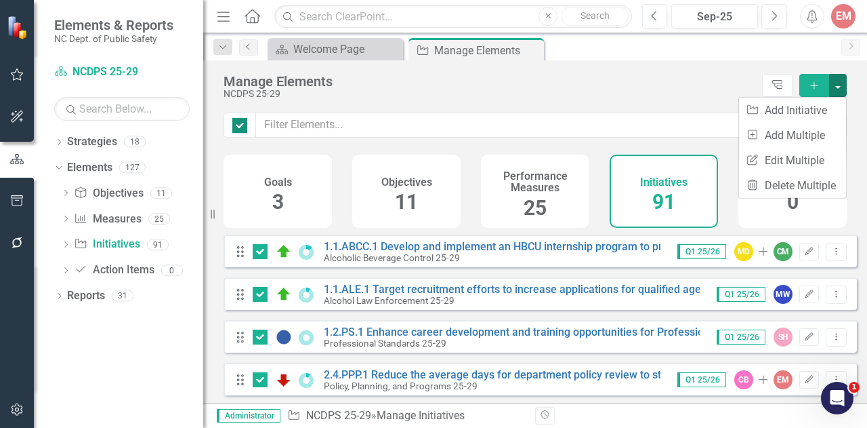
checkbox input "false"
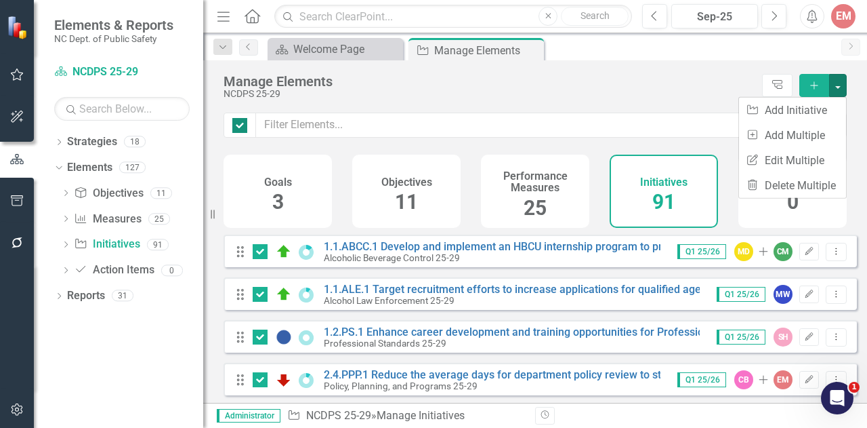
checkbox input "false"
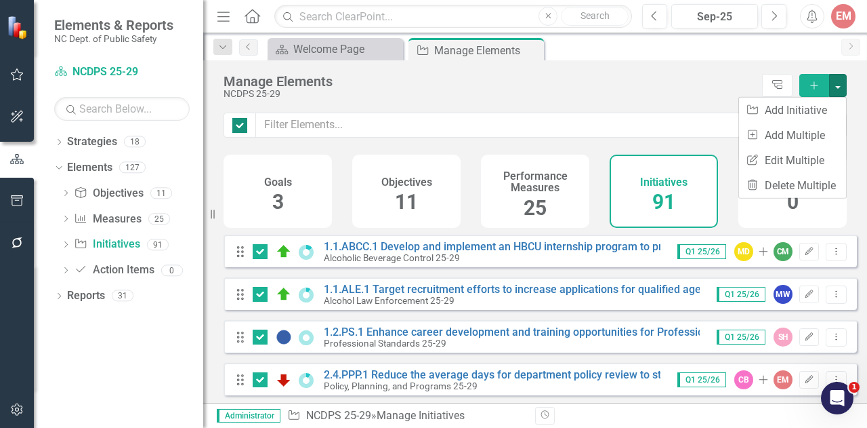
checkbox input "false"
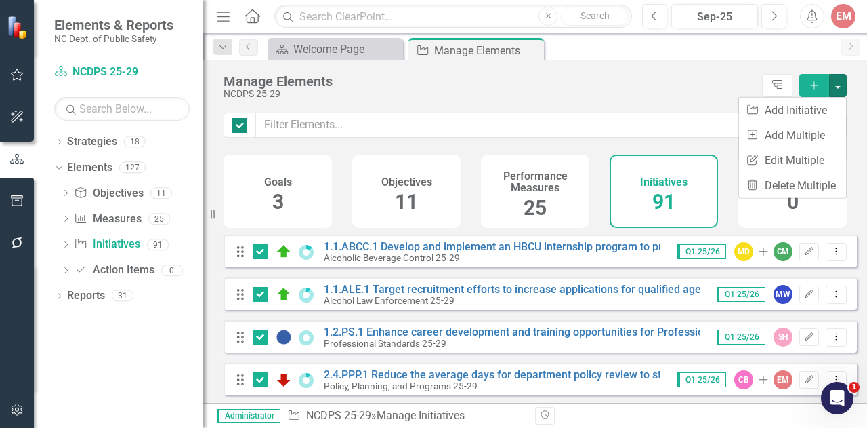
checkbox input "false"
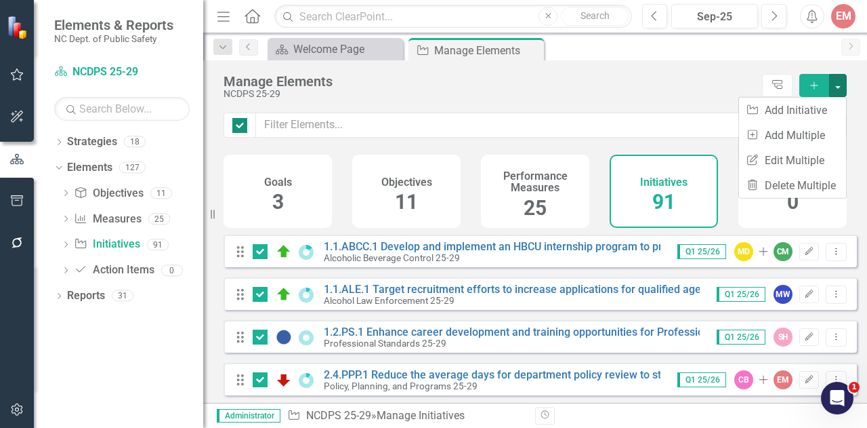
checkbox input "false"
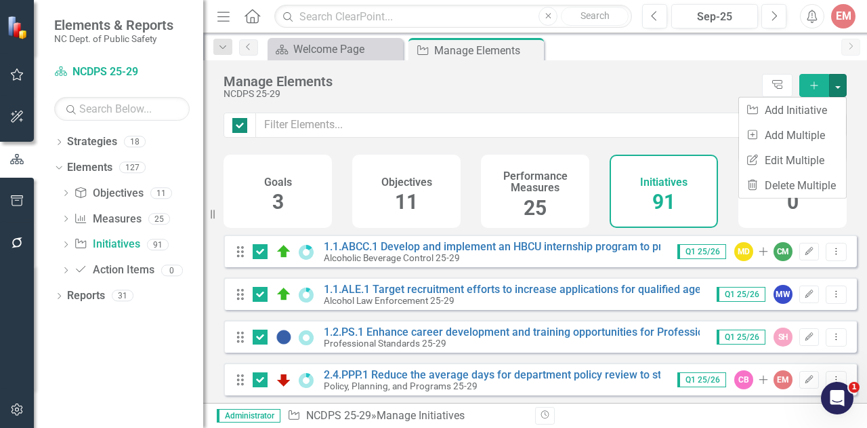
checkbox input "false"
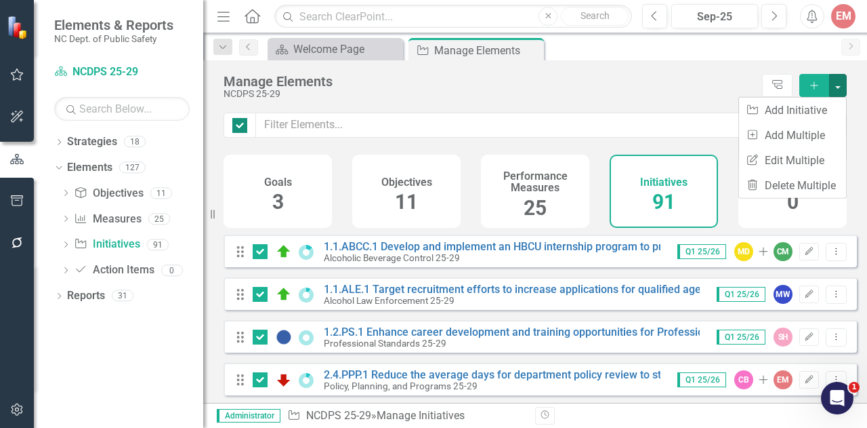
checkbox input "false"
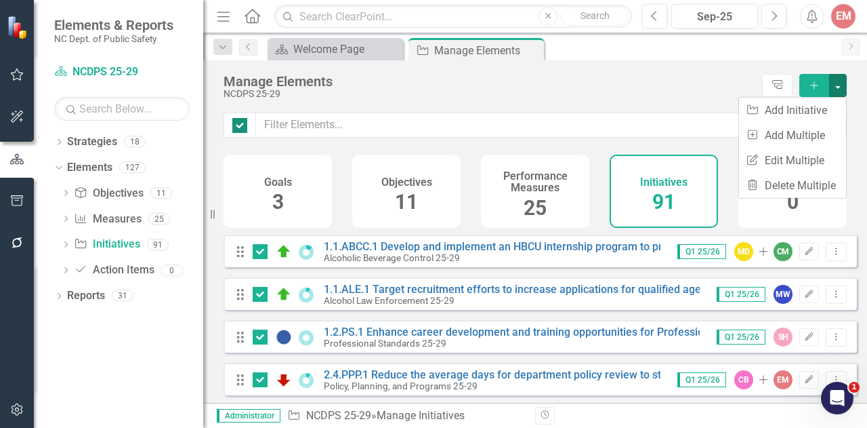
checkbox input "false"
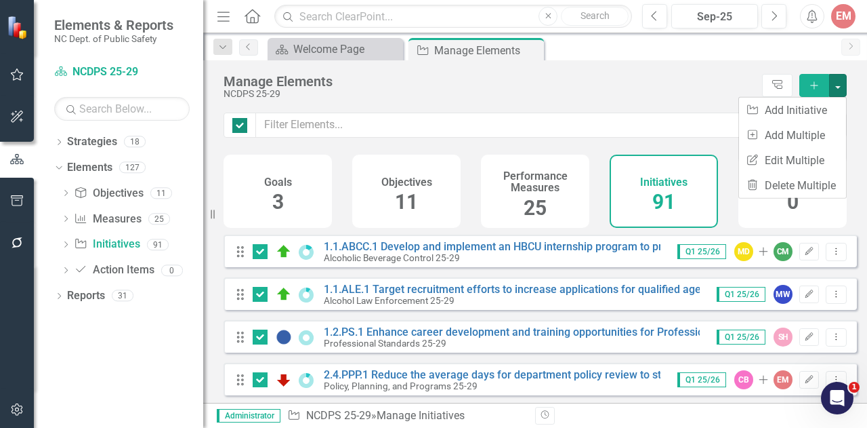
checkbox input "false"
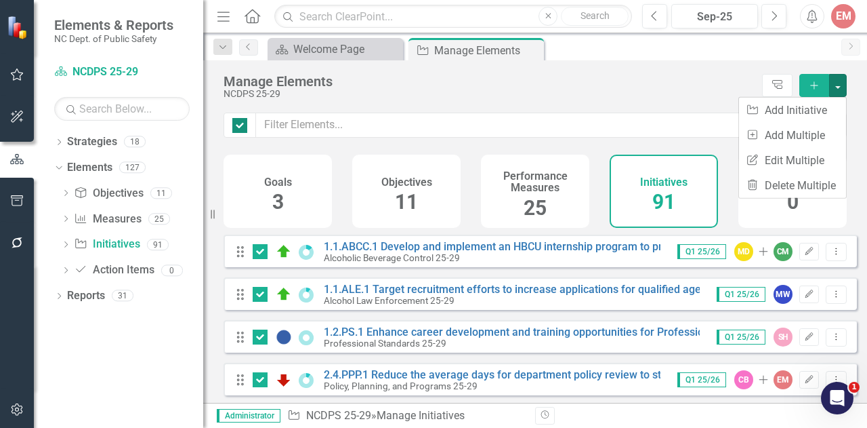
checkbox input "false"
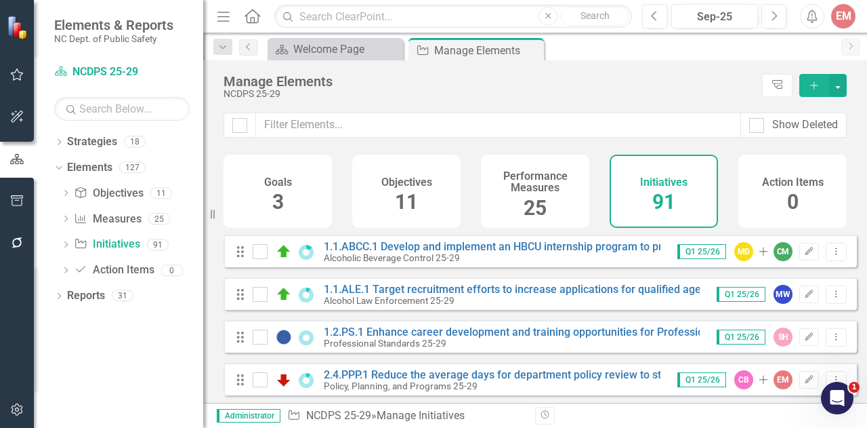
click at [53, 138] on div "Dropdown Strategies 18 Dropdown NCDPS 25-29 Alcohol Law Enforcement 25-29 Alcoh…" at bounding box center [118, 279] width 169 height 297
click at [54, 138] on div "Dropdown" at bounding box center [58, 144] width 9 height 12
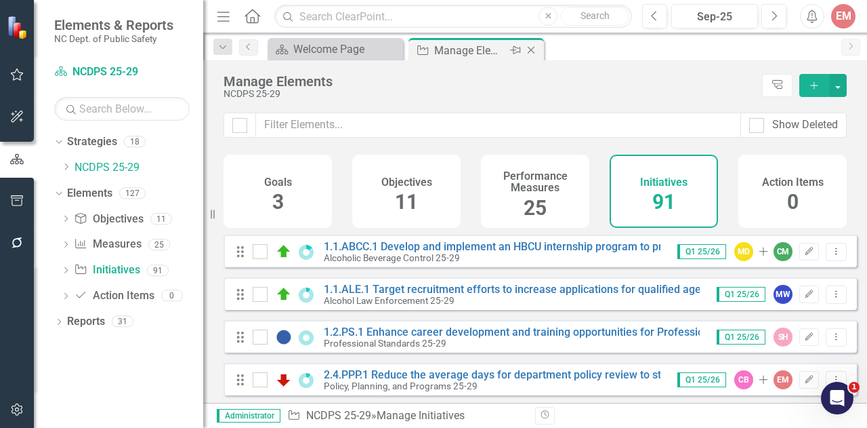
click at [531, 45] on icon "Close" at bounding box center [532, 50] width 14 height 11
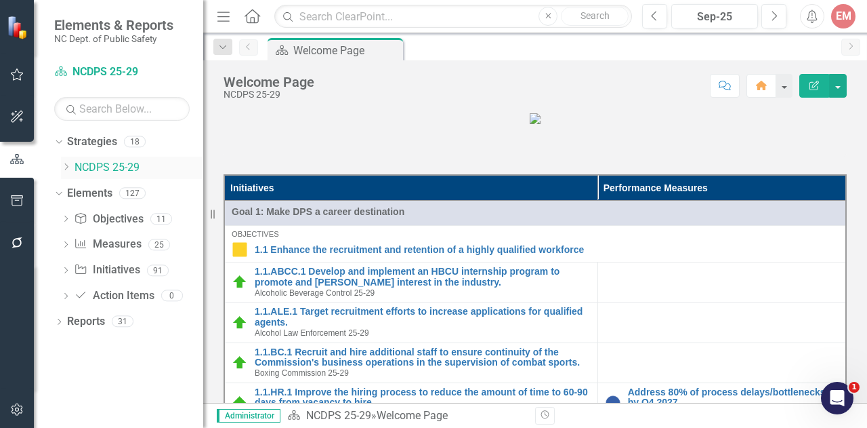
click at [67, 163] on icon "Dropdown" at bounding box center [66, 167] width 10 height 8
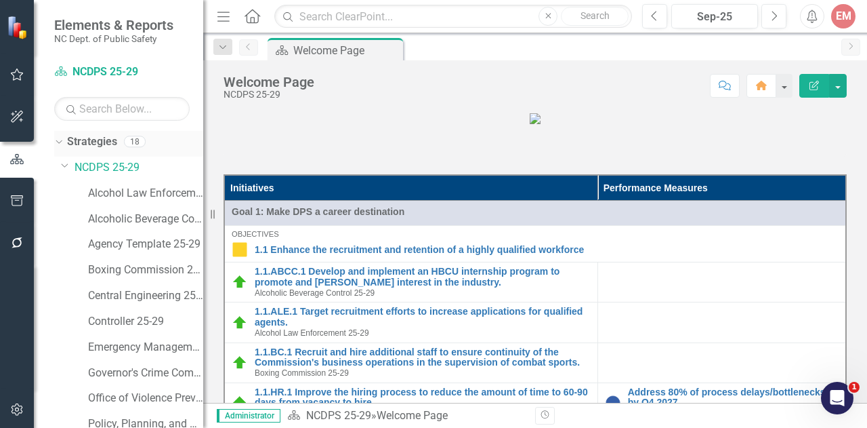
click at [60, 139] on icon "Dropdown" at bounding box center [57, 140] width 7 height 9
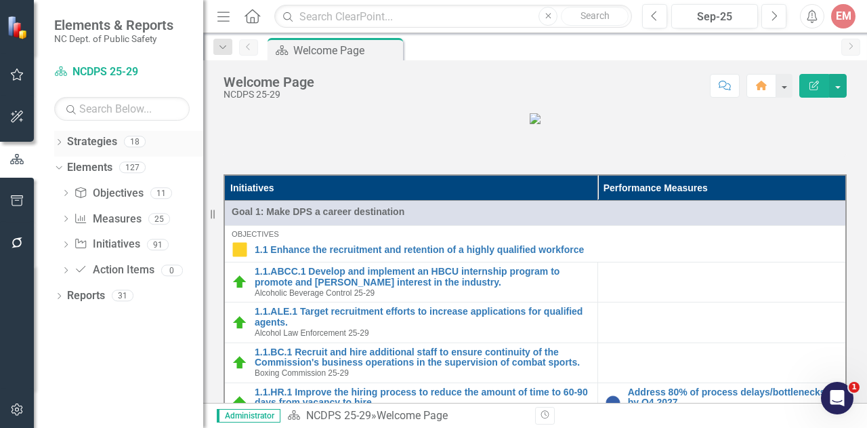
click at [61, 140] on icon "Dropdown" at bounding box center [58, 143] width 9 height 7
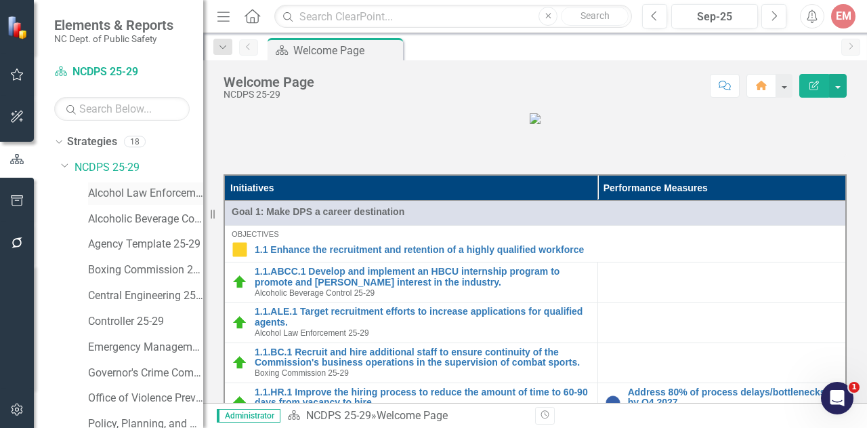
click at [114, 186] on link "Alcohol Law Enforcement 25-29" at bounding box center [145, 194] width 115 height 16
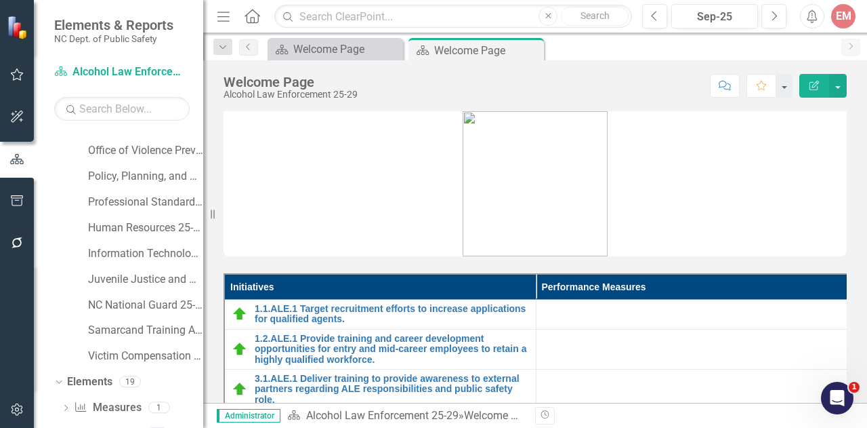
scroll to position [318, 0]
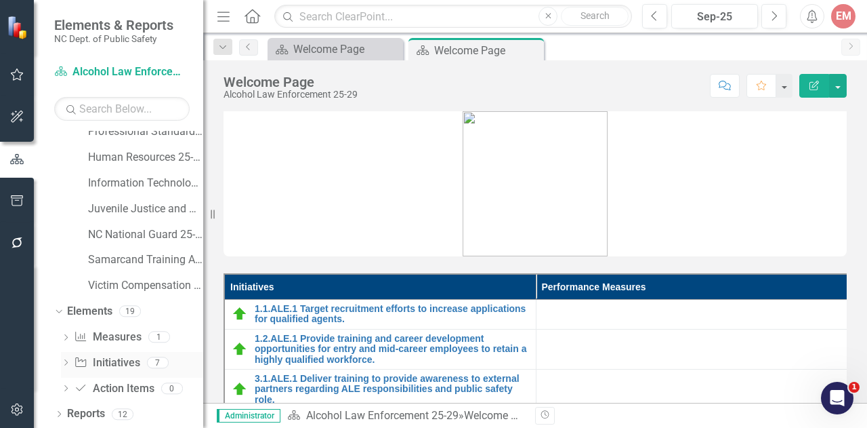
click at [101, 363] on link "Initiative Initiatives" at bounding box center [107, 363] width 66 height 16
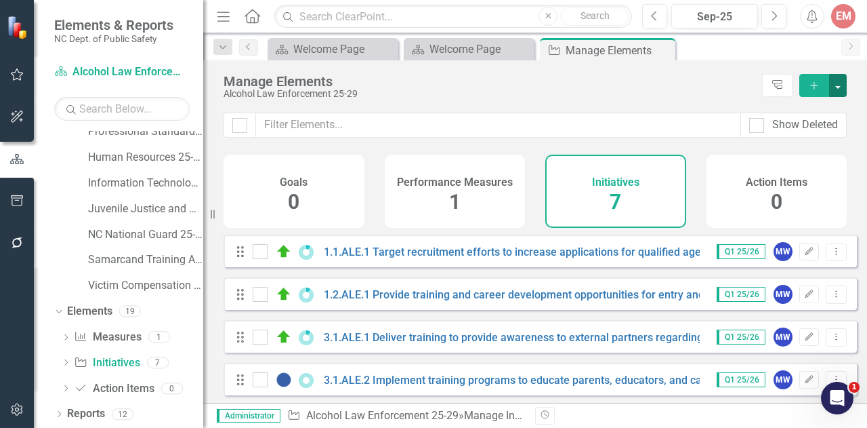
click at [844, 90] on button "button" at bounding box center [838, 85] width 18 height 23
click at [630, 83] on div "Manage Elements" at bounding box center [490, 81] width 532 height 15
click at [245, 126] on div at bounding box center [239, 125] width 15 height 15
click at [241, 126] on input "checkbox" at bounding box center [236, 122] width 9 height 9
checkbox input "true"
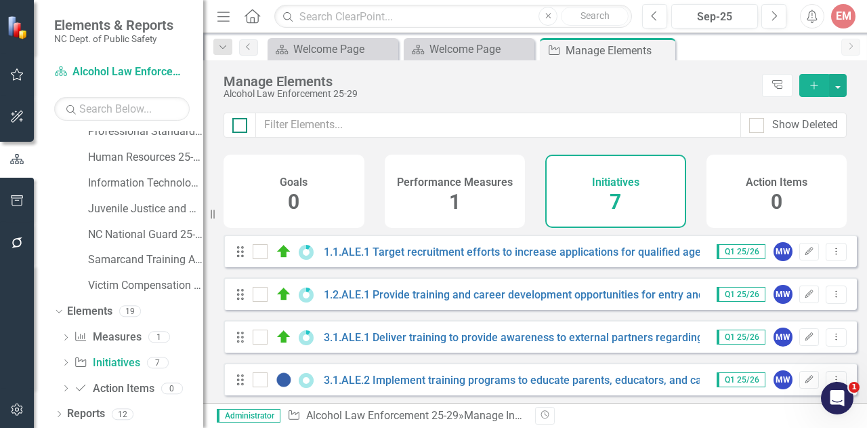
checkbox input "true"
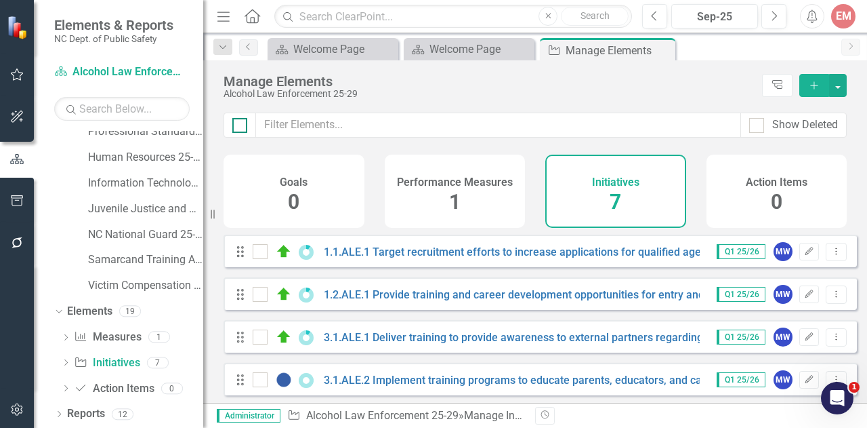
checkbox input "true"
click at [840, 78] on button "button" at bounding box center [838, 85] width 18 height 23
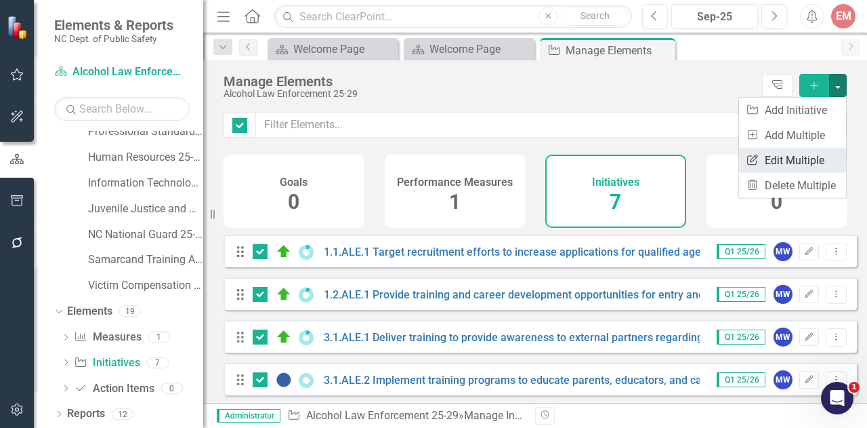
click at [798, 157] on link "Edit Multiple Edit Multiple" at bounding box center [792, 160] width 107 height 25
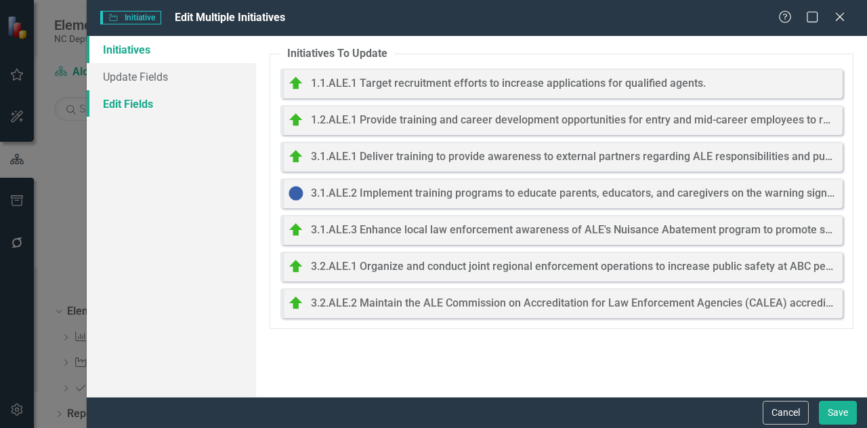
click at [105, 105] on link "Edit Fields" at bounding box center [171, 103] width 169 height 27
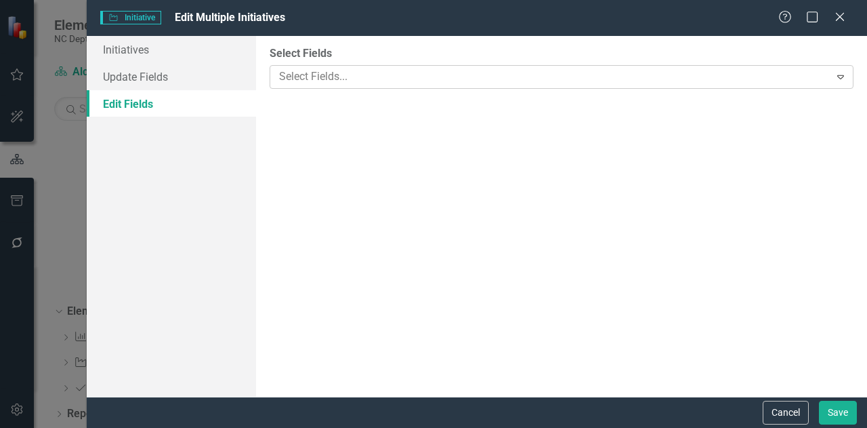
click at [315, 79] on div at bounding box center [552, 77] width 556 height 18
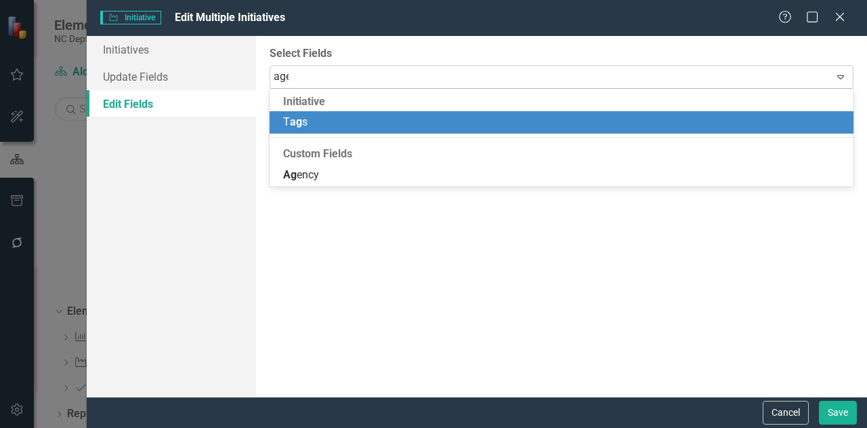
type input "agen"
click at [320, 128] on div "[PERSON_NAME]" at bounding box center [564, 123] width 562 height 16
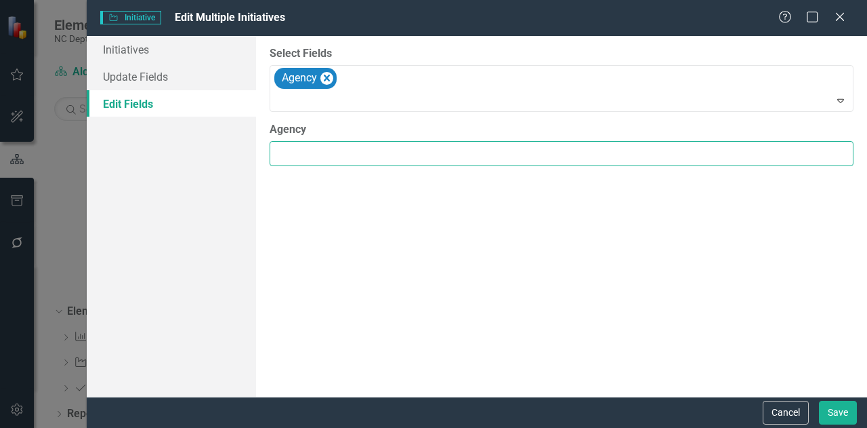
click at [316, 146] on input "Agency" at bounding box center [562, 153] width 584 height 25
type input "Alcohol Law Enforcement"
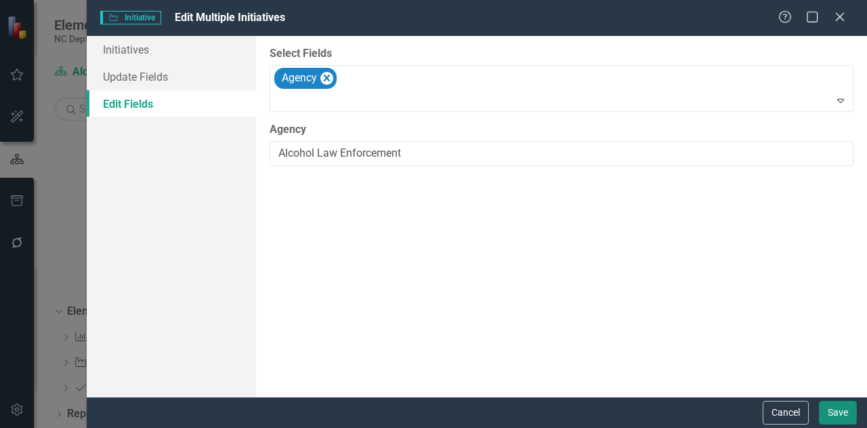
click at [835, 407] on button "Save" at bounding box center [838, 413] width 38 height 24
checkbox input "false"
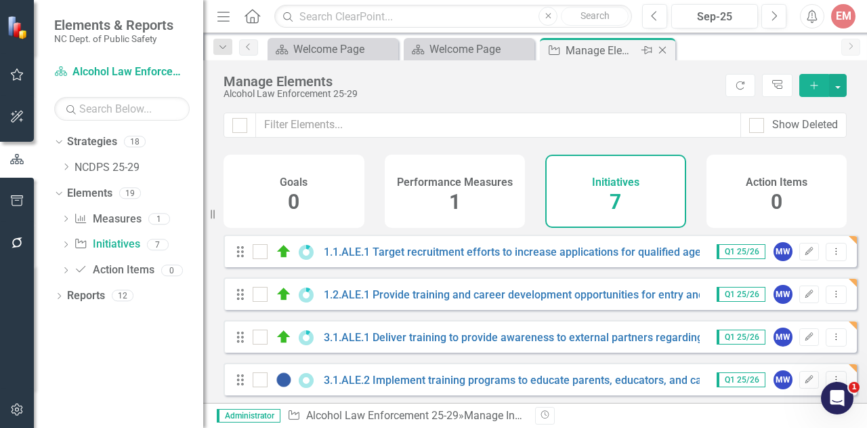
click at [663, 47] on icon "Close" at bounding box center [663, 50] width 14 height 11
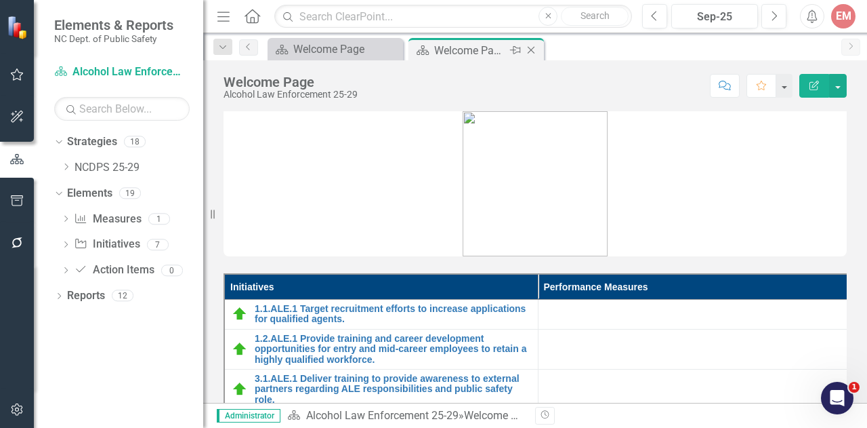
click at [533, 50] on icon "Close" at bounding box center [532, 50] width 14 height 11
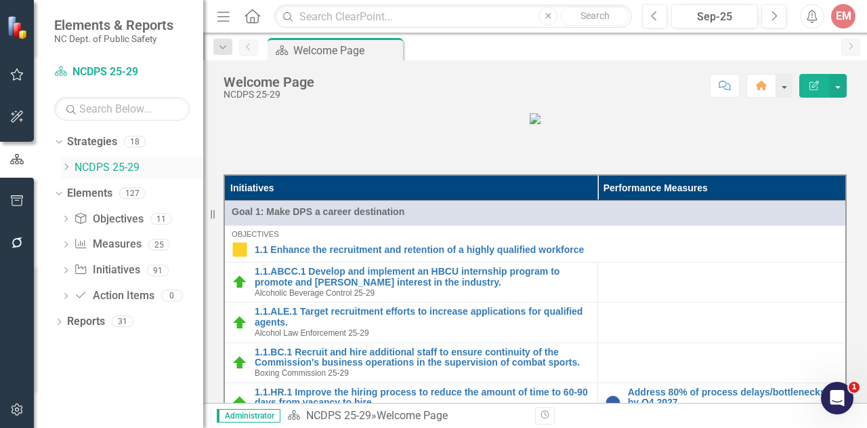
click at [65, 167] on icon "Dropdown" at bounding box center [66, 167] width 10 height 8
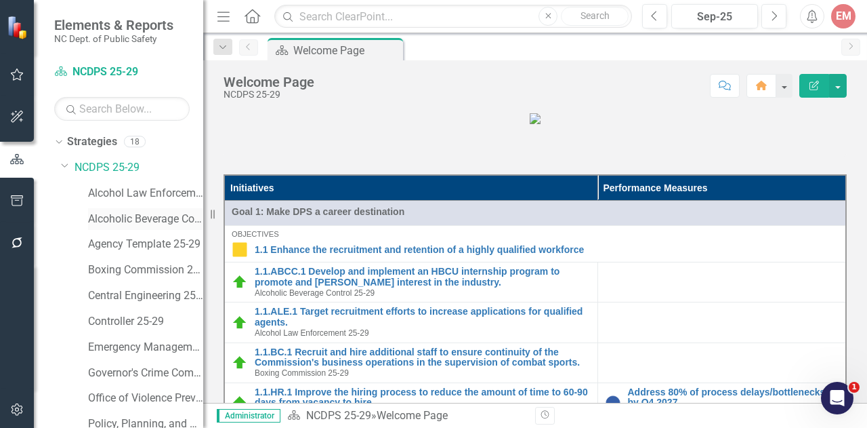
click at [136, 222] on link "Alcoholic Beverage Control 25-29" at bounding box center [145, 219] width 115 height 16
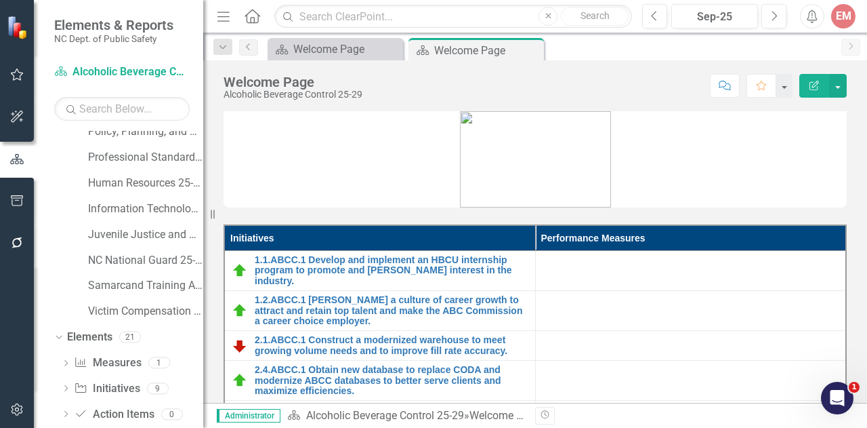
scroll to position [318, 0]
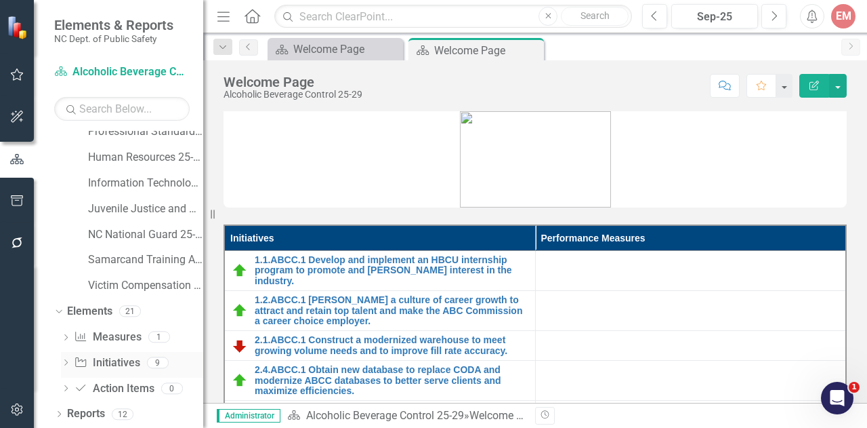
click at [113, 363] on link "Initiative Initiatives" at bounding box center [107, 363] width 66 height 16
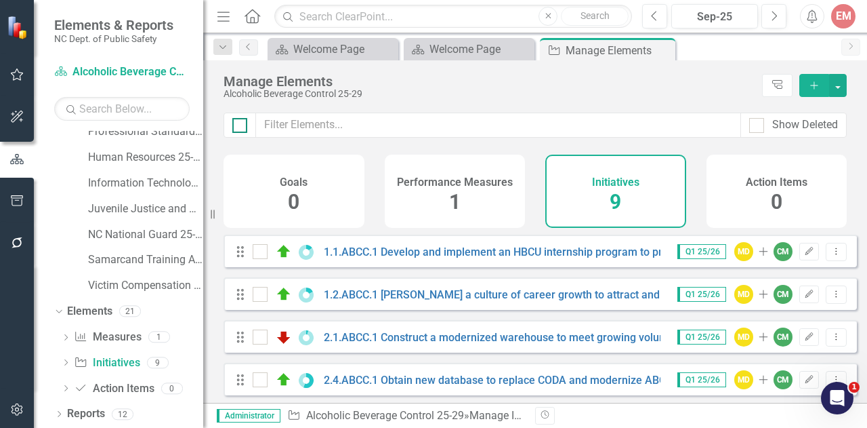
click at [234, 120] on input "checkbox" at bounding box center [236, 122] width 9 height 9
click at [839, 83] on button "button" at bounding box center [838, 85] width 18 height 23
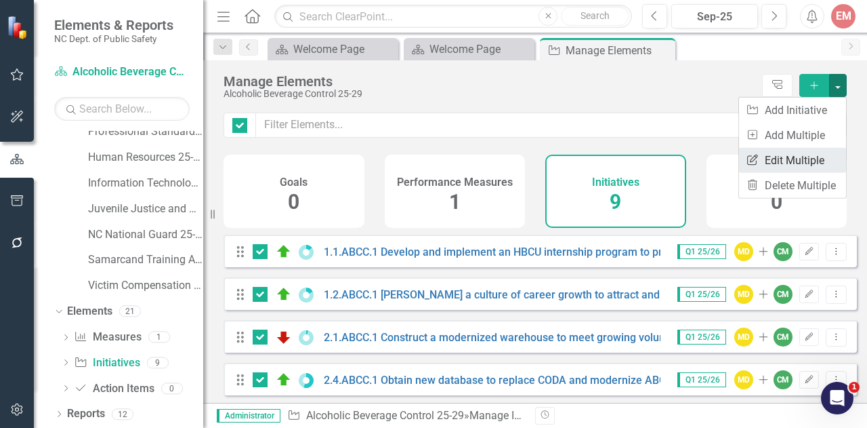
click at [793, 154] on link "Edit Multiple Edit Multiple" at bounding box center [792, 160] width 107 height 25
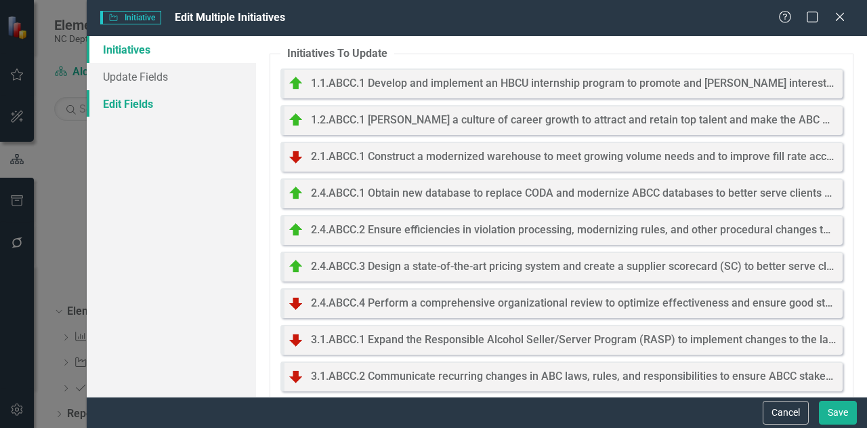
click at [139, 111] on link "Edit Fields" at bounding box center [171, 103] width 169 height 27
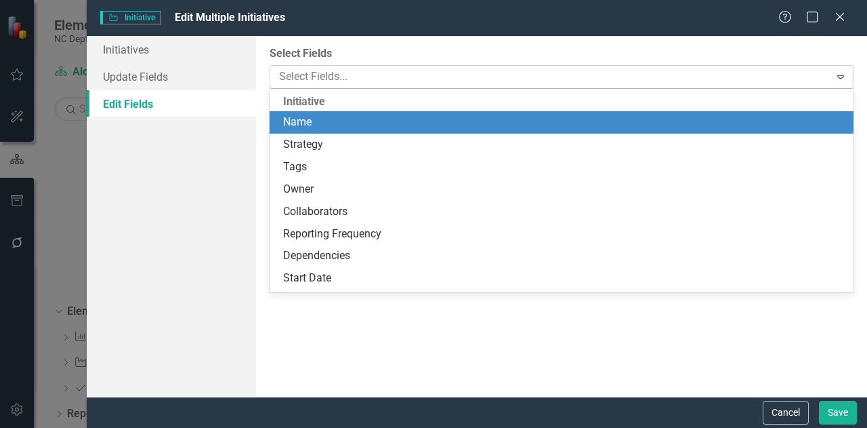
click at [319, 78] on div at bounding box center [552, 77] width 556 height 18
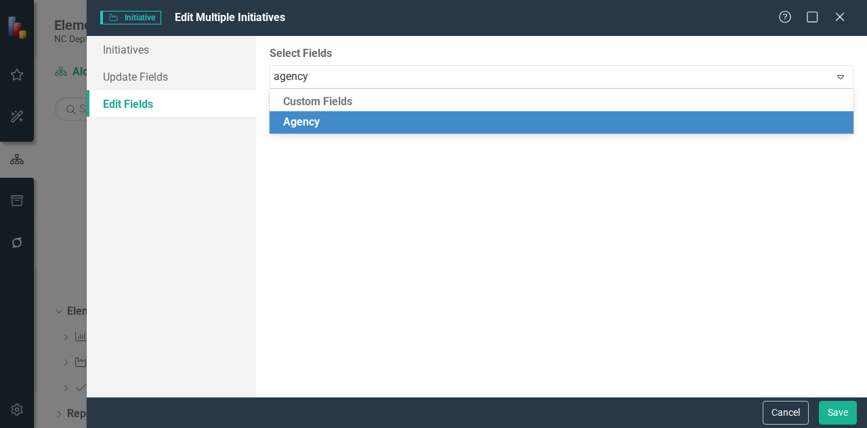
click at [307, 121] on span "Agency" at bounding box center [301, 121] width 37 height 13
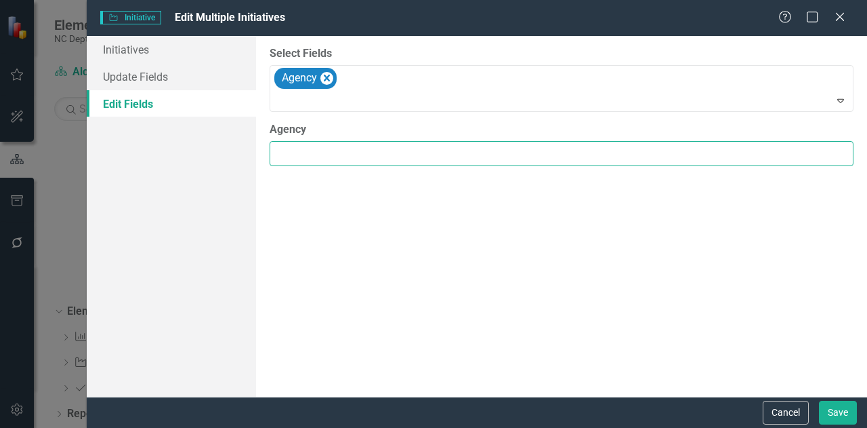
click at [304, 148] on input "Agency" at bounding box center [562, 153] width 584 height 25
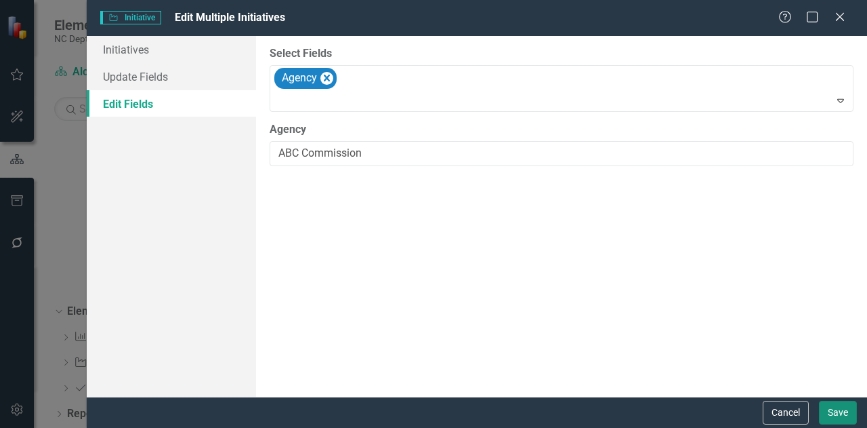
click at [846, 410] on button "Save" at bounding box center [838, 413] width 38 height 24
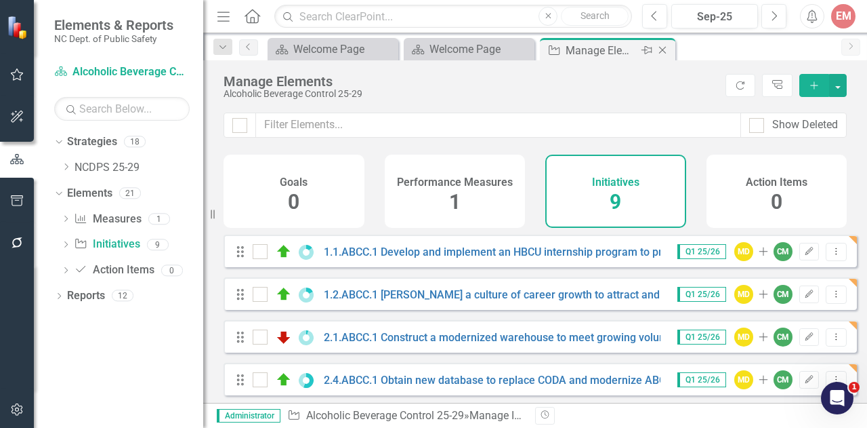
click at [664, 47] on icon at bounding box center [662, 50] width 7 height 7
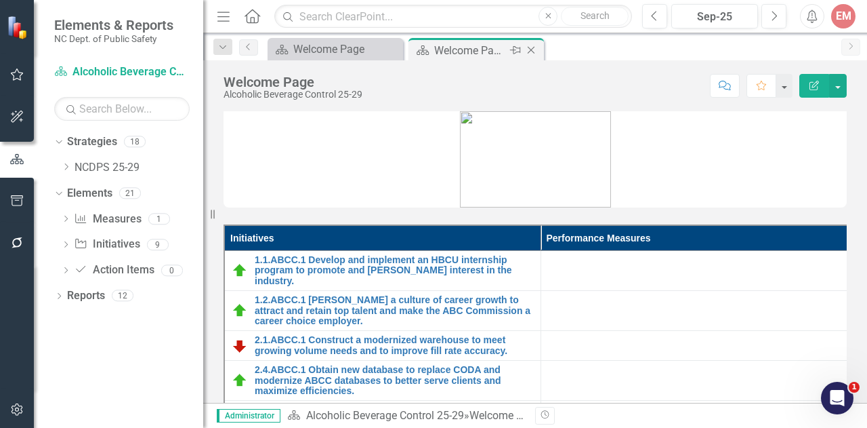
click at [536, 49] on icon "Close" at bounding box center [532, 50] width 14 height 11
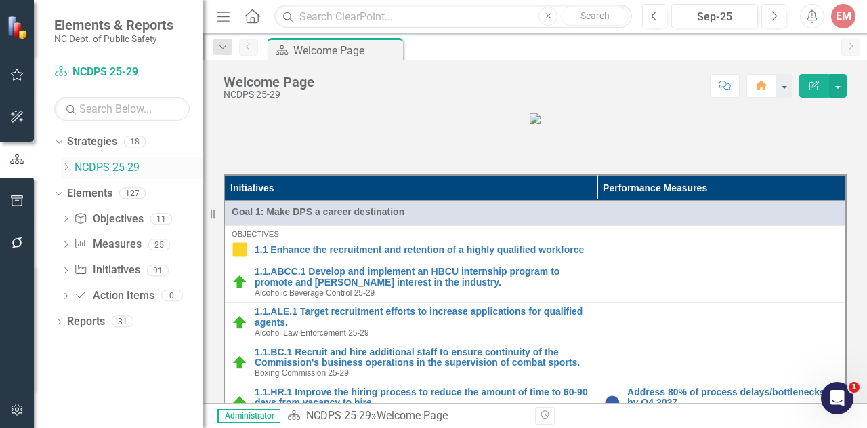
click at [64, 163] on icon "Dropdown" at bounding box center [66, 167] width 10 height 8
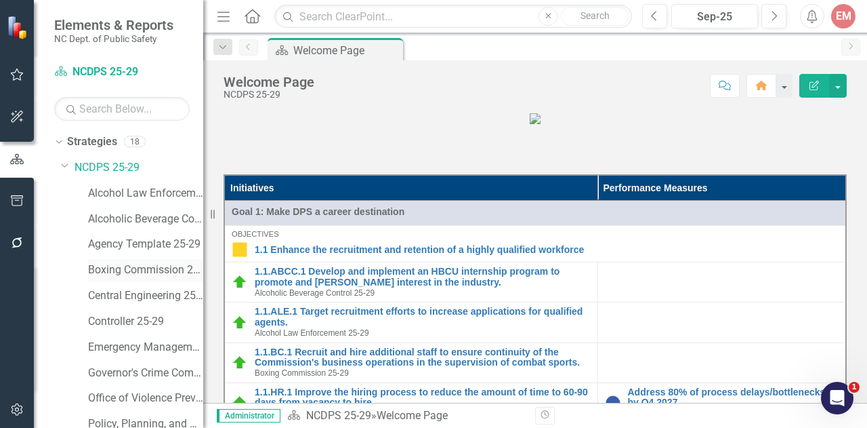
click at [106, 264] on link "Boxing Commission 25-29" at bounding box center [145, 270] width 115 height 16
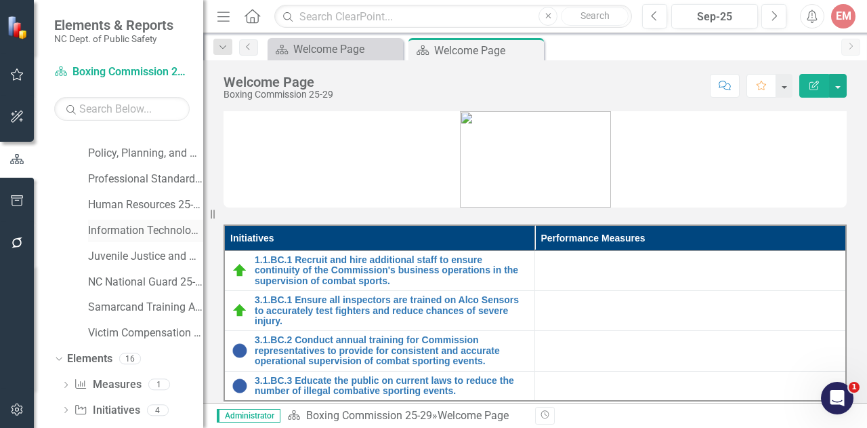
scroll to position [318, 0]
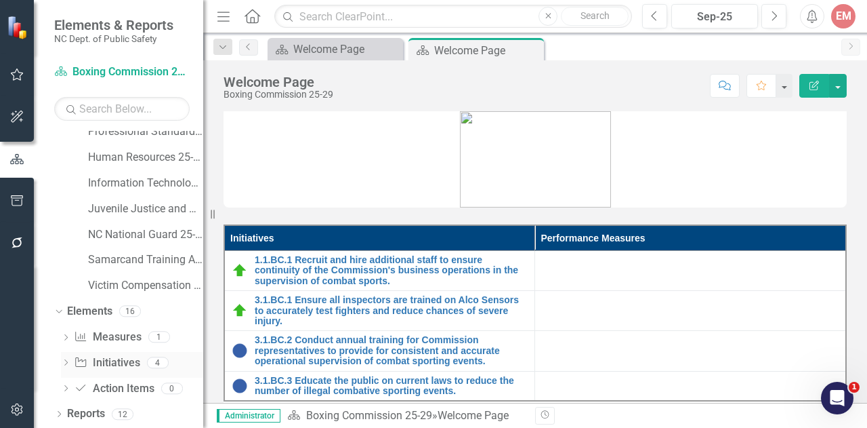
click at [116, 360] on link "Initiative Initiatives" at bounding box center [107, 363] width 66 height 16
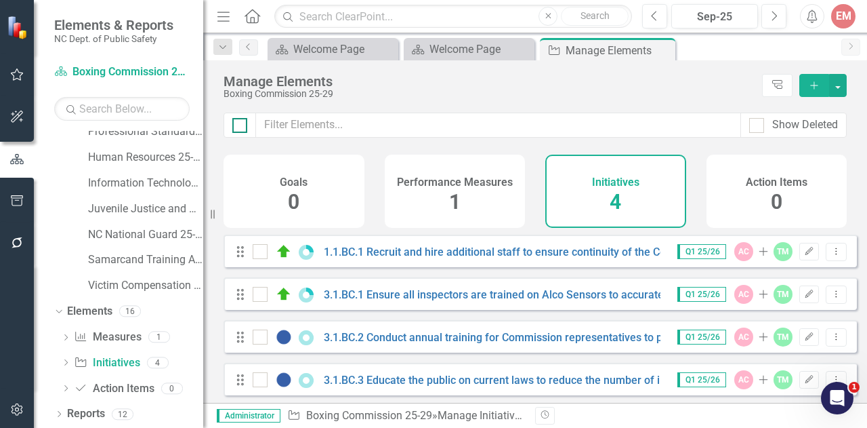
click at [240, 122] on input "checkbox" at bounding box center [236, 122] width 9 height 9
click at [842, 89] on button "button" at bounding box center [838, 85] width 18 height 23
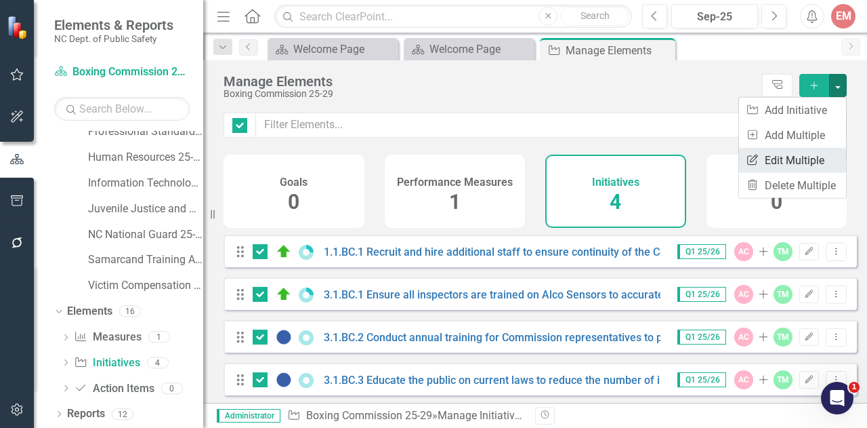
click at [810, 158] on link "Edit Multiple Edit Multiple" at bounding box center [792, 160] width 107 height 25
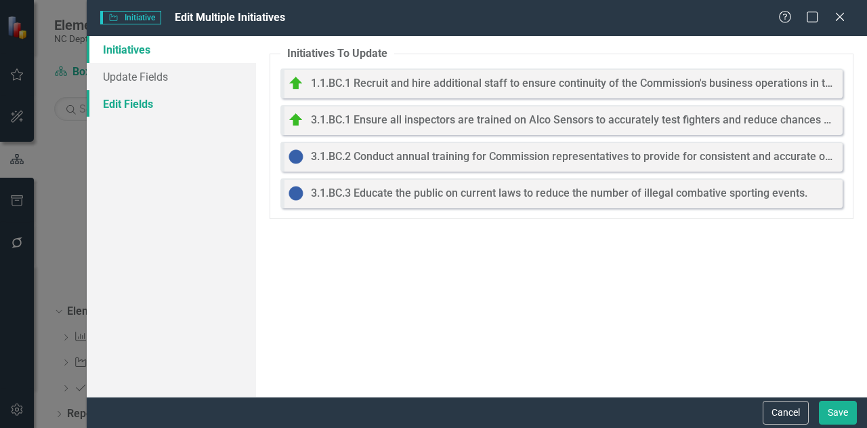
click at [126, 97] on link "Edit Fields" at bounding box center [171, 103] width 169 height 27
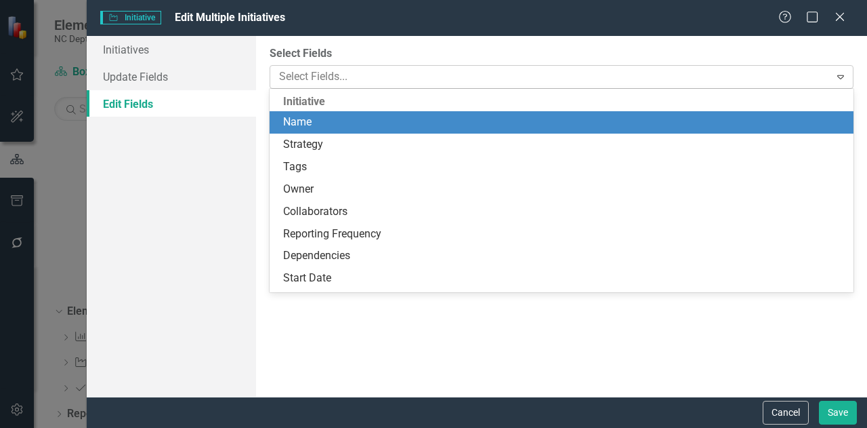
click at [360, 77] on div at bounding box center [552, 77] width 556 height 18
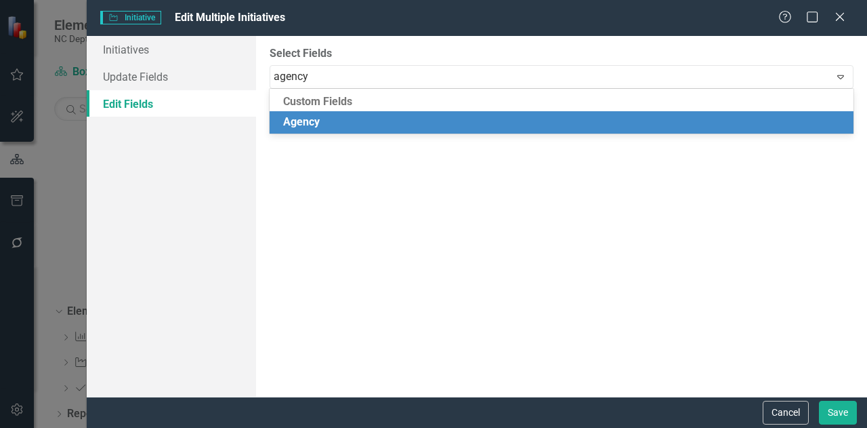
click at [325, 125] on div "Agency" at bounding box center [564, 123] width 562 height 16
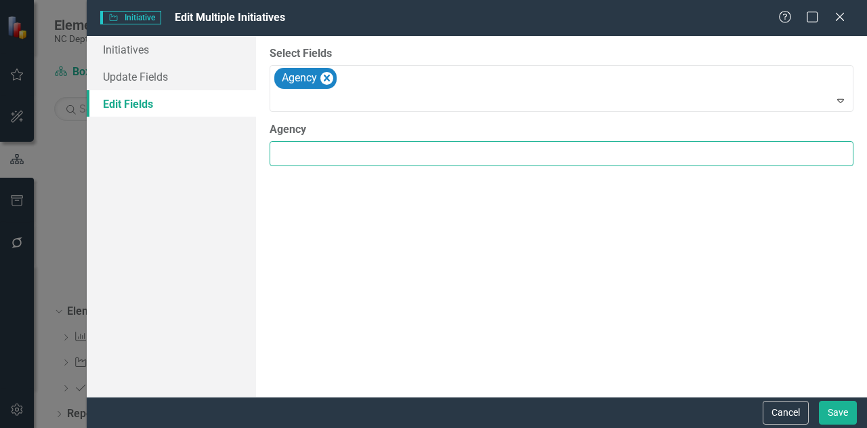
click at [321, 148] on input "Agency" at bounding box center [562, 153] width 584 height 25
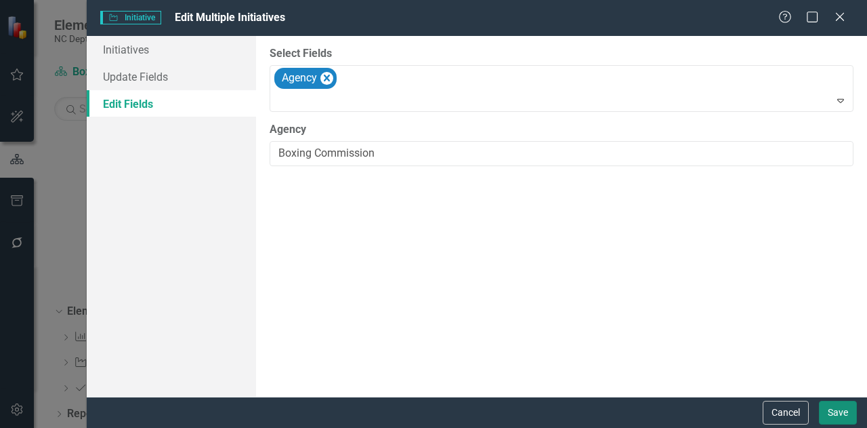
click at [852, 407] on button "Save" at bounding box center [838, 413] width 38 height 24
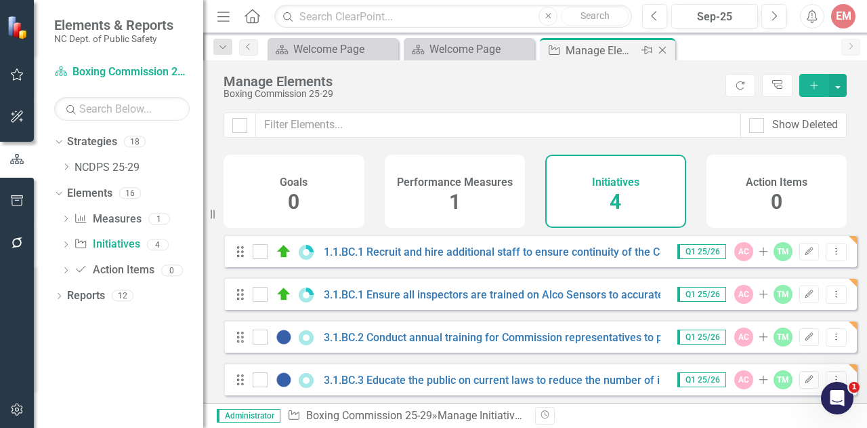
click at [664, 45] on icon "Close" at bounding box center [663, 50] width 14 height 11
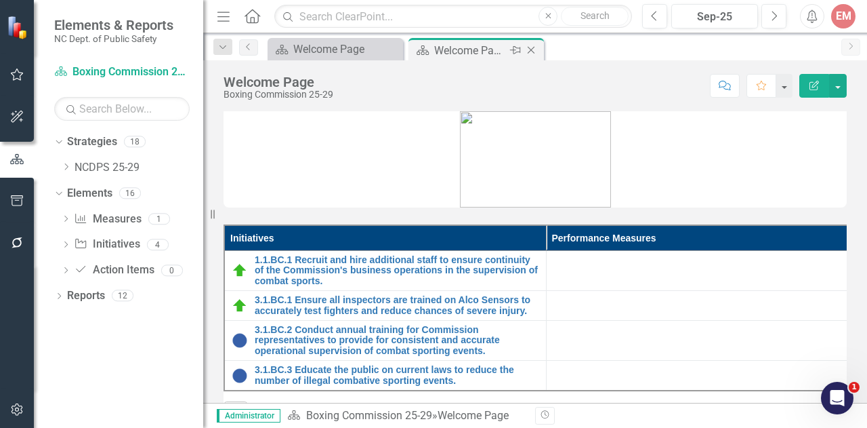
click at [531, 52] on icon "Close" at bounding box center [532, 50] width 14 height 11
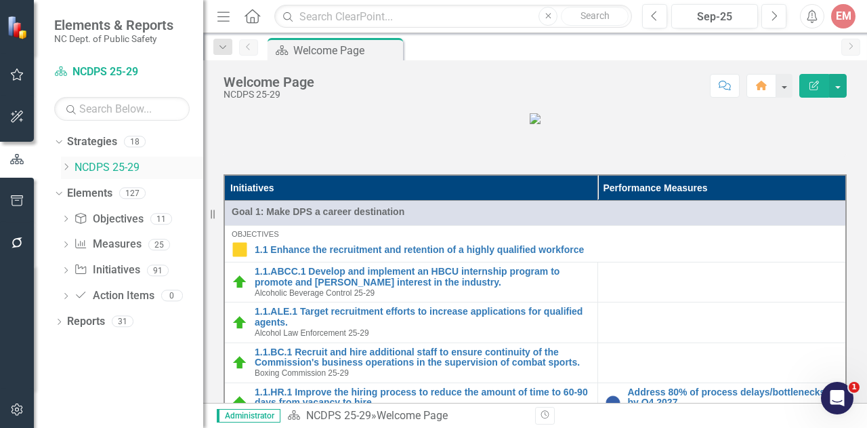
click at [68, 166] on icon "Dropdown" at bounding box center [66, 167] width 10 height 8
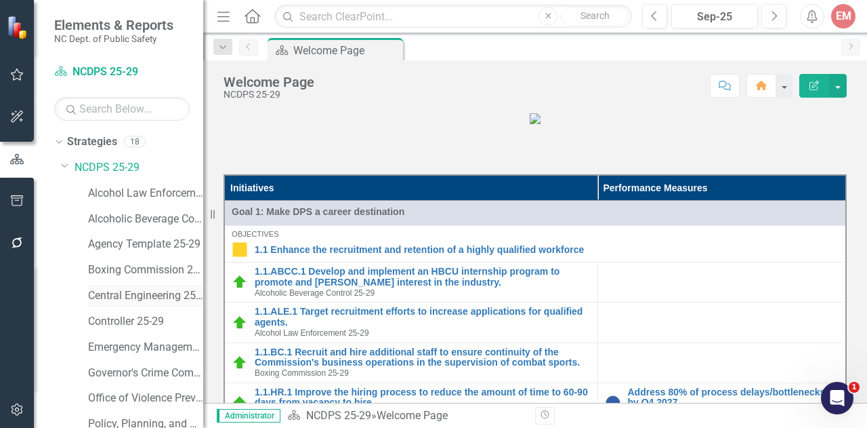
click at [129, 297] on link "Central Engineering 25-29" at bounding box center [145, 296] width 115 height 16
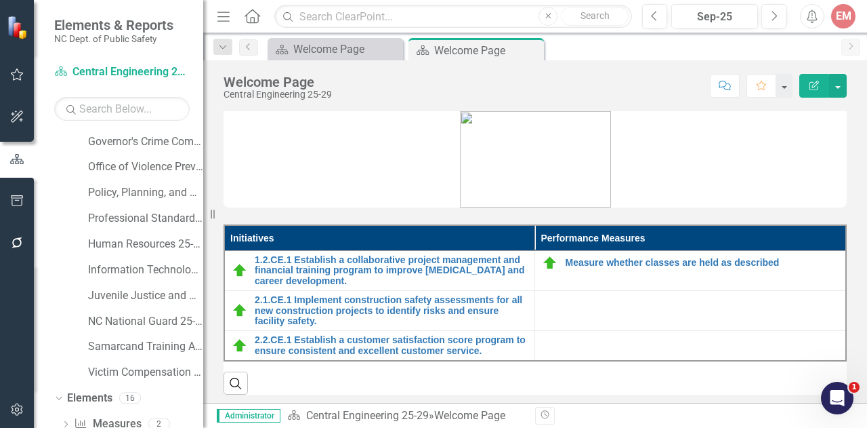
scroll to position [318, 0]
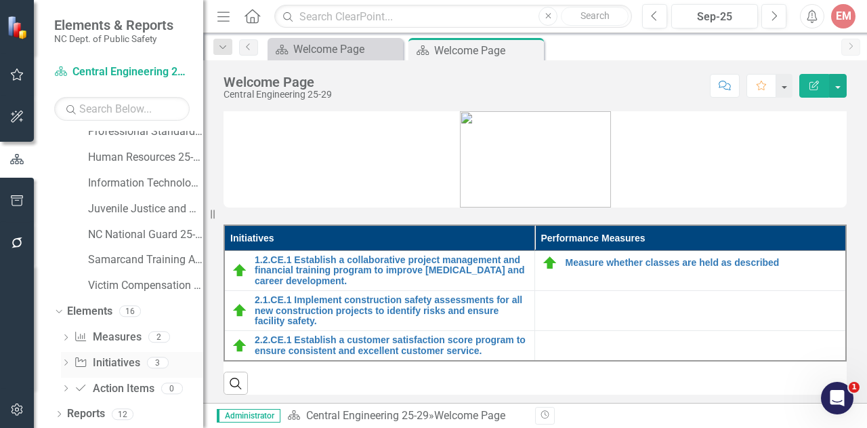
click at [87, 356] on icon "Initiative" at bounding box center [81, 361] width 14 height 11
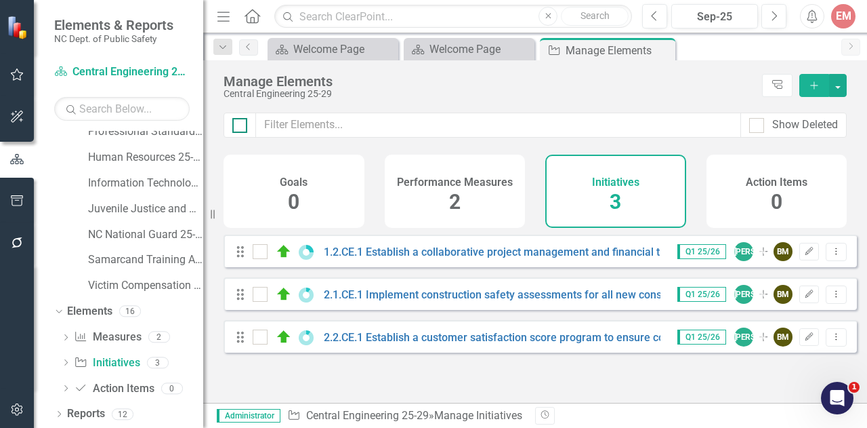
click at [235, 124] on input "checkbox" at bounding box center [236, 122] width 9 height 9
click at [841, 83] on button "button" at bounding box center [838, 85] width 18 height 23
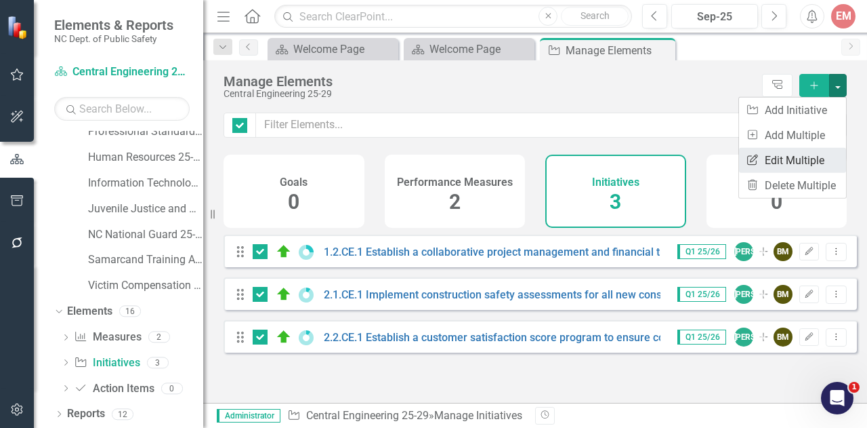
click at [801, 150] on link "Edit Multiple Edit Multiple" at bounding box center [792, 160] width 107 height 25
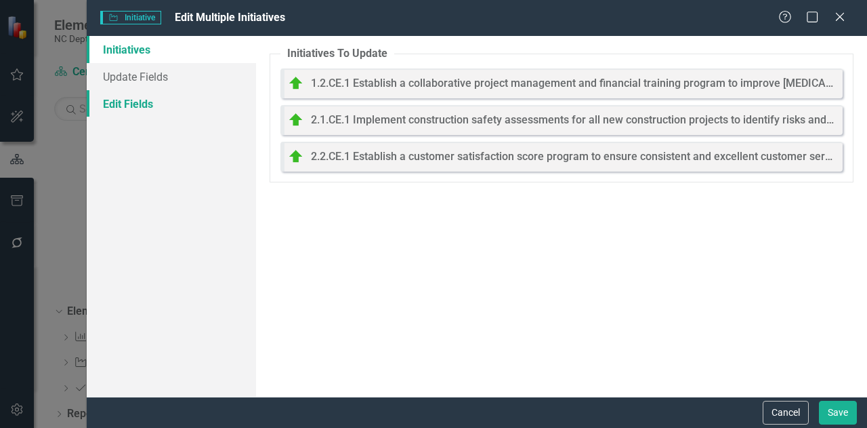
click at [129, 102] on link "Edit Fields" at bounding box center [171, 103] width 169 height 27
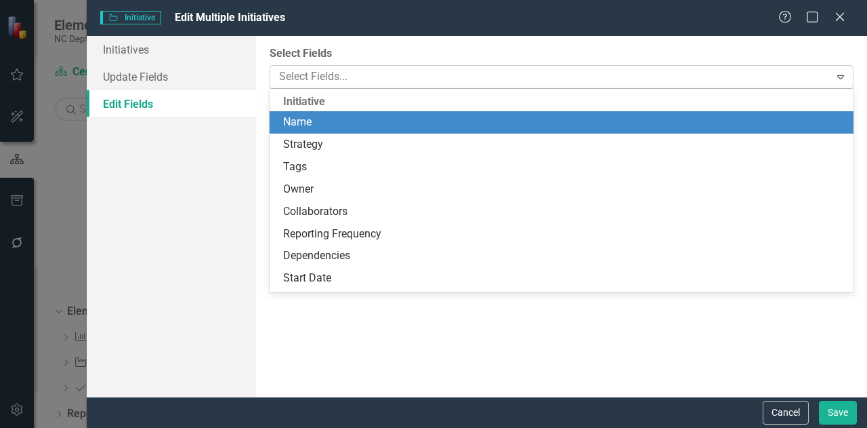
click at [312, 77] on div at bounding box center [552, 77] width 556 height 18
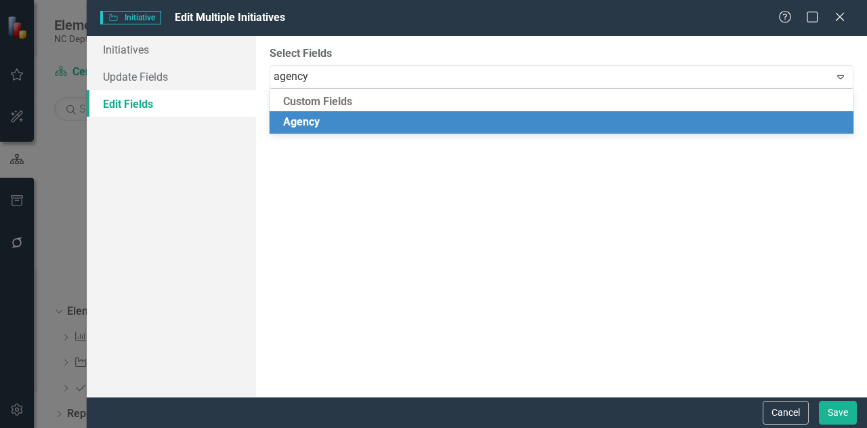
click at [299, 127] on span "Agency" at bounding box center [301, 121] width 37 height 13
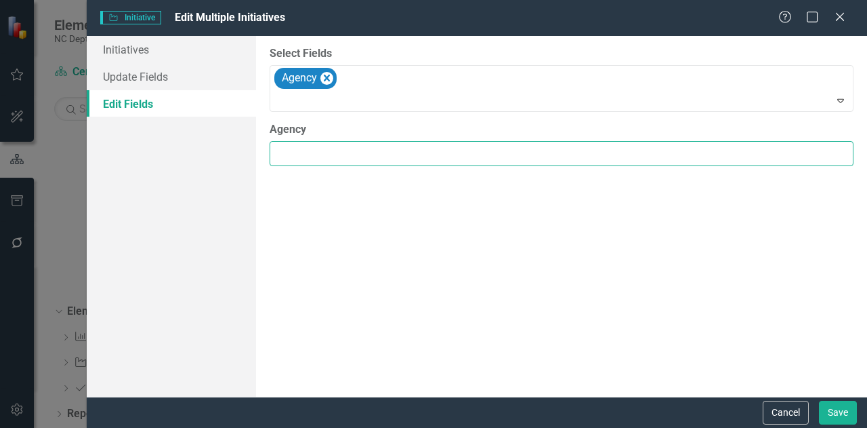
click at [311, 155] on input "Agency" at bounding box center [562, 153] width 584 height 25
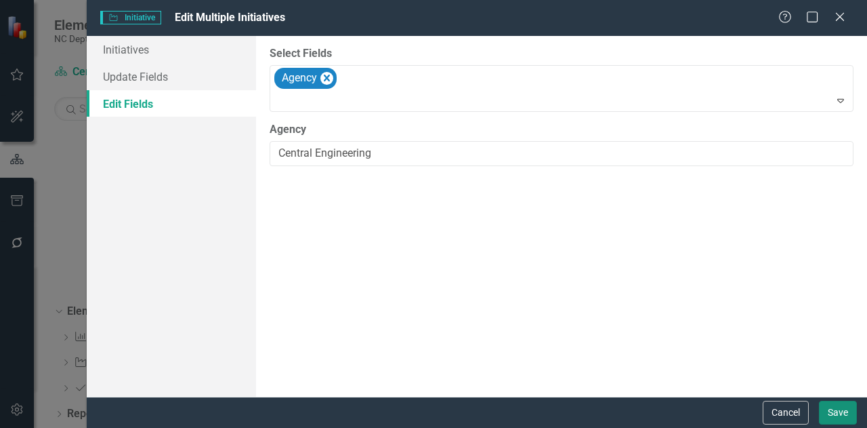
click at [840, 416] on button "Save" at bounding box center [838, 413] width 38 height 24
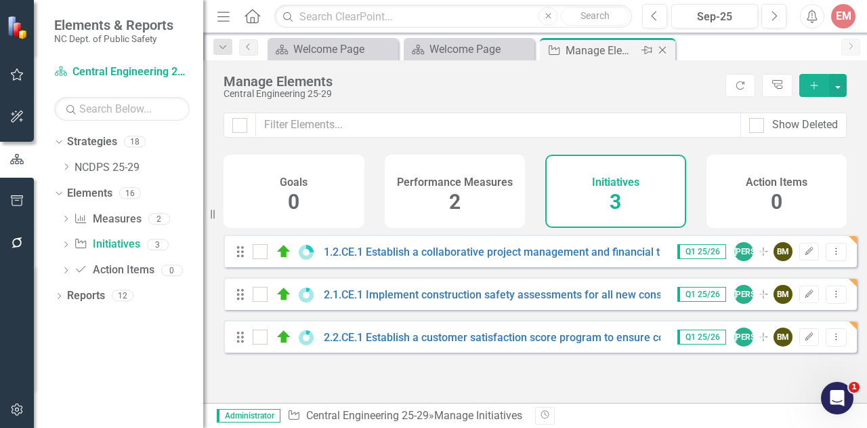
click at [662, 49] on icon at bounding box center [662, 50] width 7 height 7
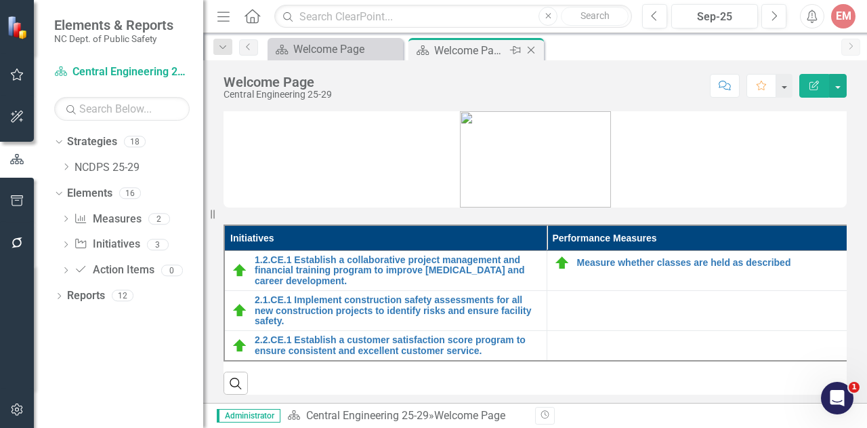
click at [533, 52] on icon at bounding box center [531, 50] width 7 height 7
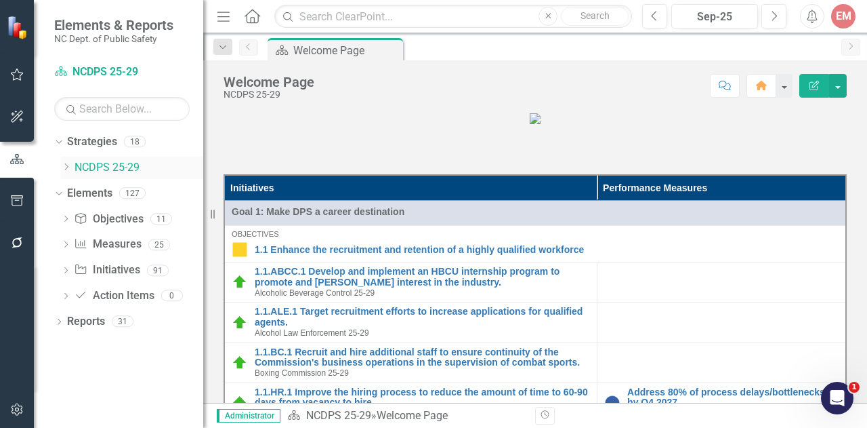
click at [69, 166] on icon "Dropdown" at bounding box center [66, 167] width 10 height 8
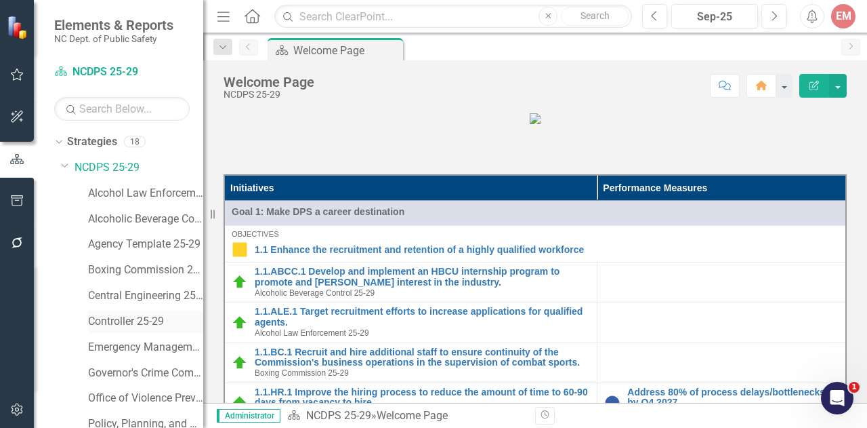
click at [127, 314] on link "Controller 25-29" at bounding box center [145, 322] width 115 height 16
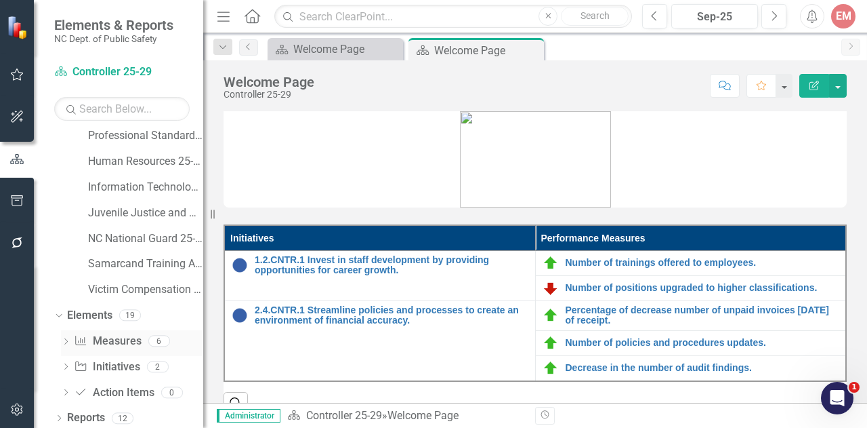
scroll to position [318, 0]
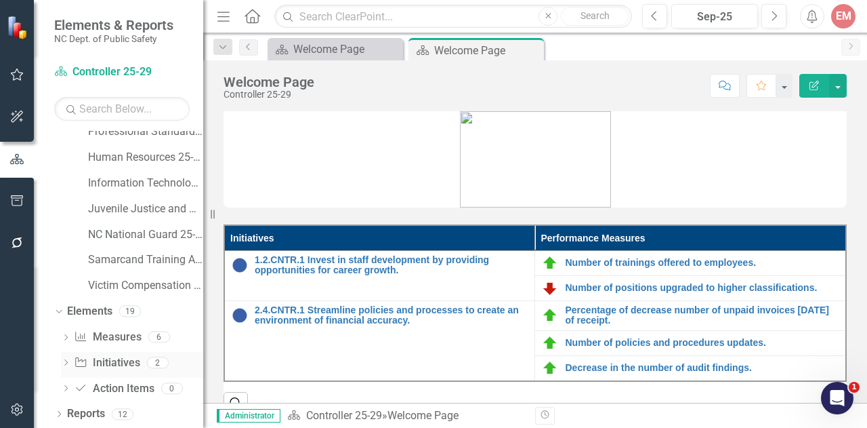
click at [111, 358] on link "Initiative Initiatives" at bounding box center [107, 363] width 66 height 16
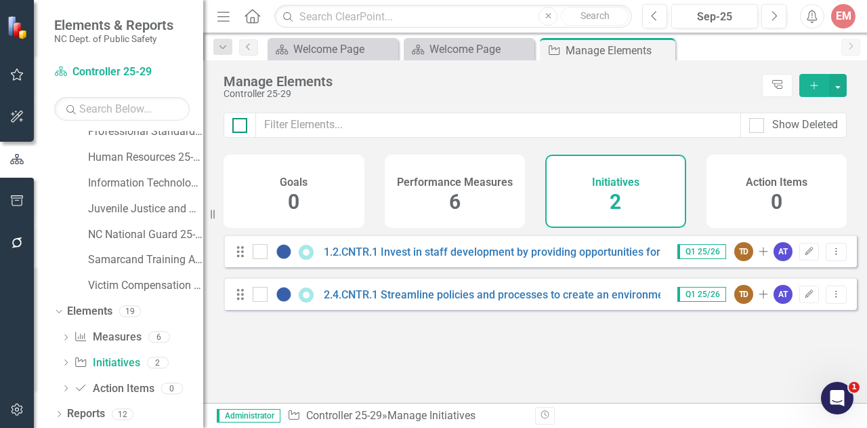
click at [239, 131] on div at bounding box center [239, 125] width 15 height 15
click at [239, 127] on input "checkbox" at bounding box center [236, 122] width 9 height 9
click at [839, 85] on button "button" at bounding box center [838, 85] width 18 height 23
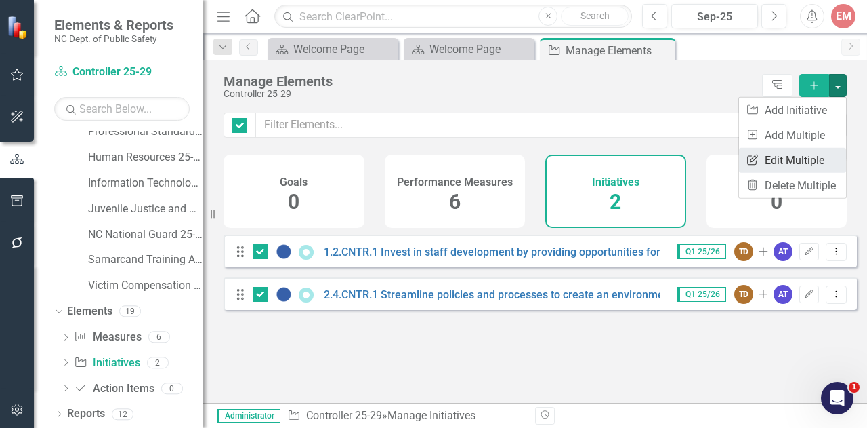
click at [783, 149] on link "Edit Multiple Edit Multiple" at bounding box center [792, 160] width 107 height 25
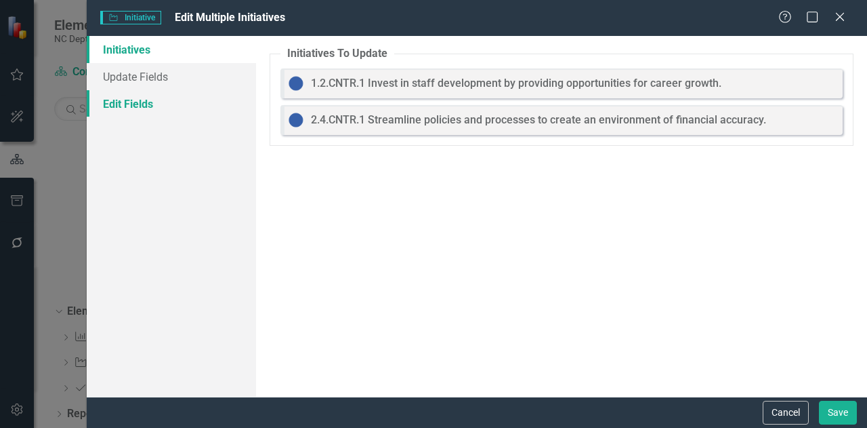
click at [131, 96] on link "Edit Fields" at bounding box center [171, 103] width 169 height 27
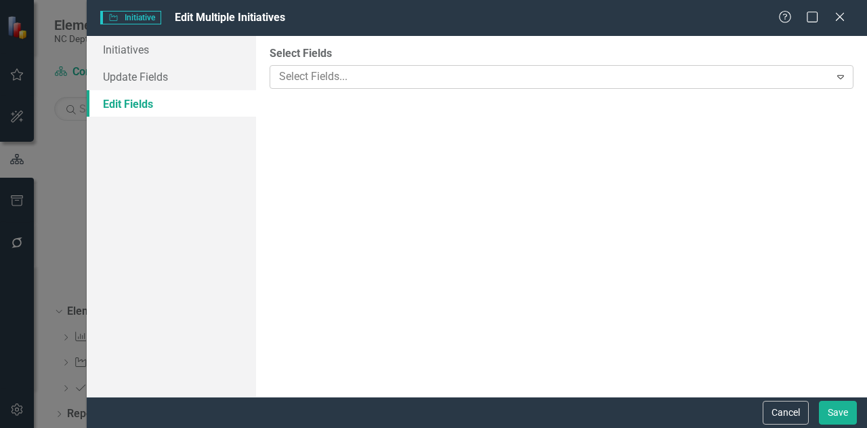
click at [346, 73] on div at bounding box center [552, 77] width 556 height 18
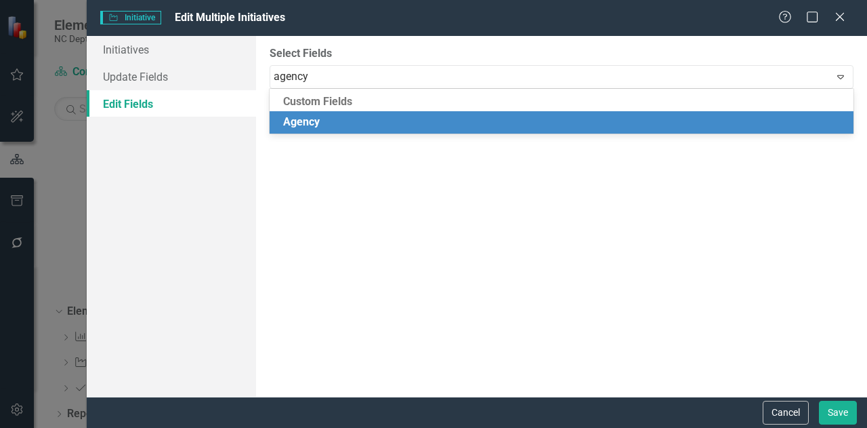
click at [311, 125] on span "Agency" at bounding box center [301, 121] width 37 height 13
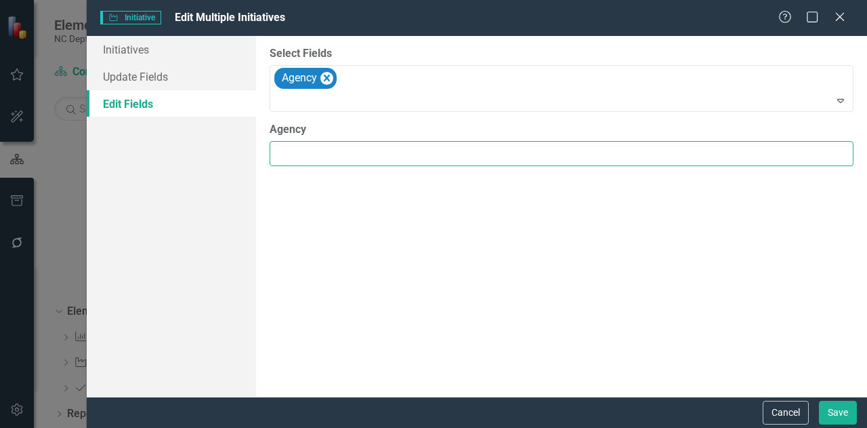
click at [310, 147] on input "Agency" at bounding box center [562, 153] width 584 height 25
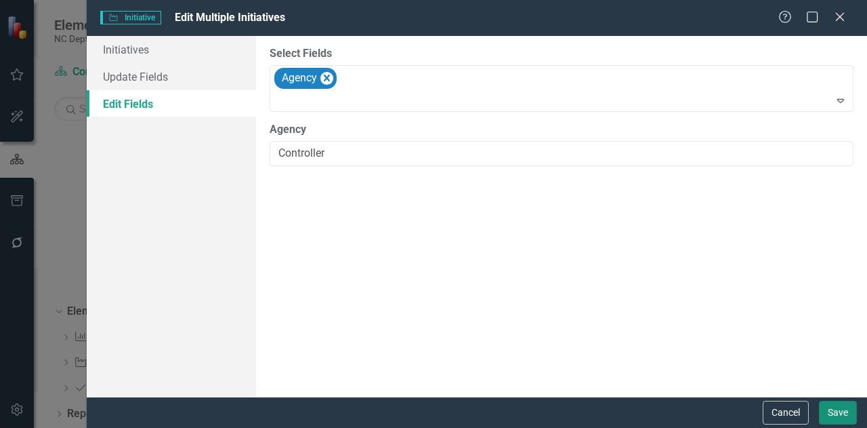
click at [844, 411] on button "Save" at bounding box center [838, 413] width 38 height 24
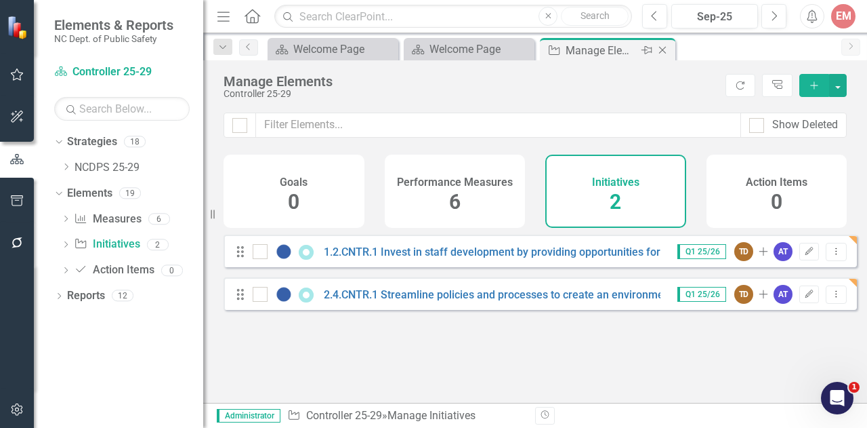
click at [664, 48] on icon "Close" at bounding box center [663, 50] width 14 height 11
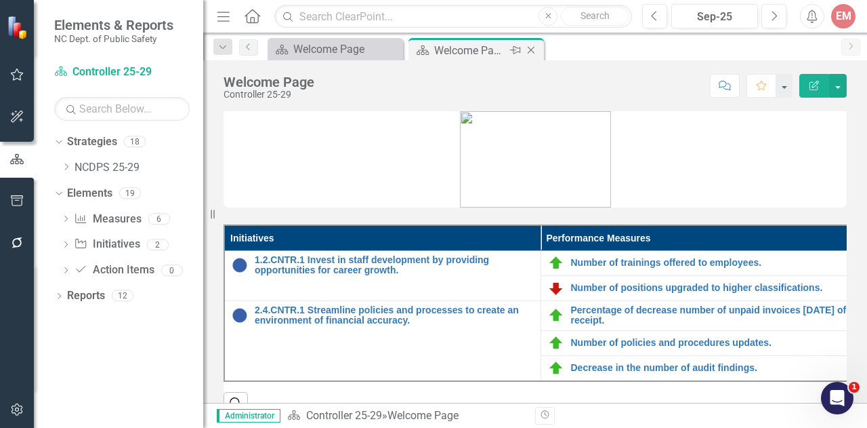
click at [530, 47] on icon "Close" at bounding box center [532, 50] width 14 height 11
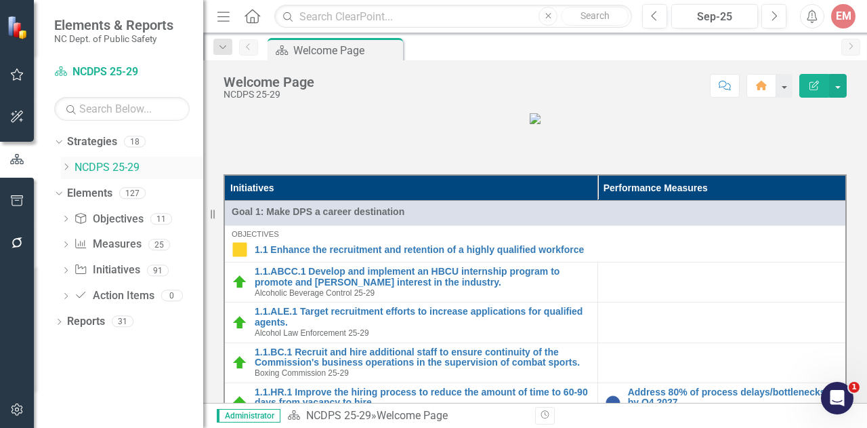
click at [68, 160] on div "Dropdown NCDPS 25-29" at bounding box center [132, 168] width 142 height 22
click at [69, 165] on icon "Dropdown" at bounding box center [66, 167] width 10 height 8
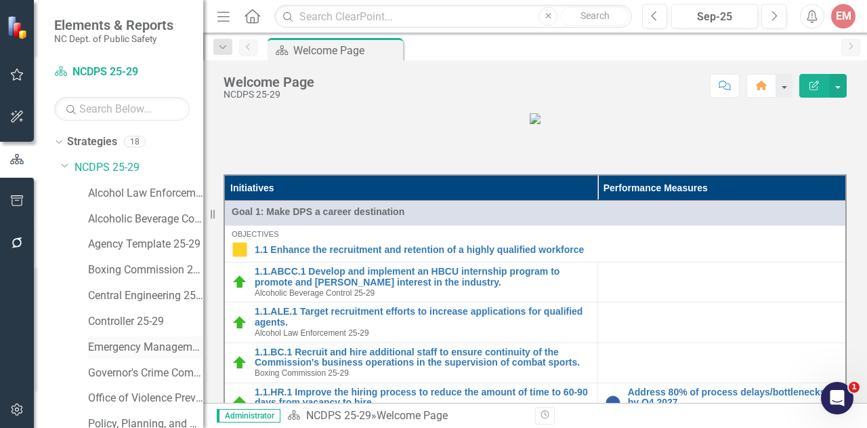
click at [108, 342] on link "Emergency Management 25-29" at bounding box center [145, 348] width 115 height 16
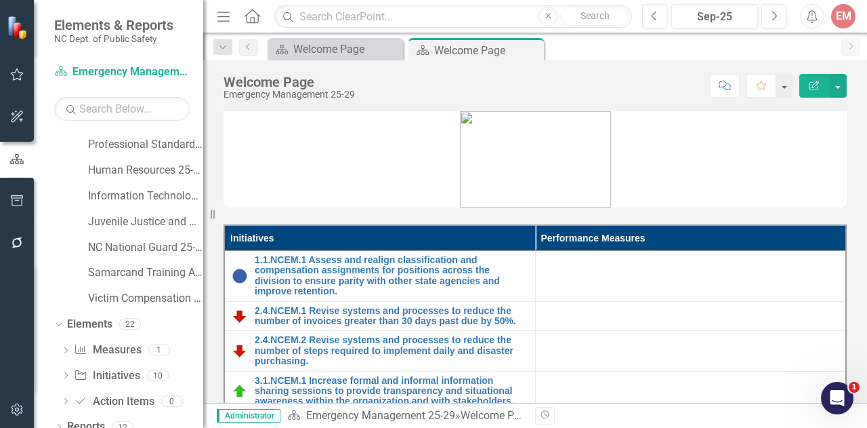
scroll to position [318, 0]
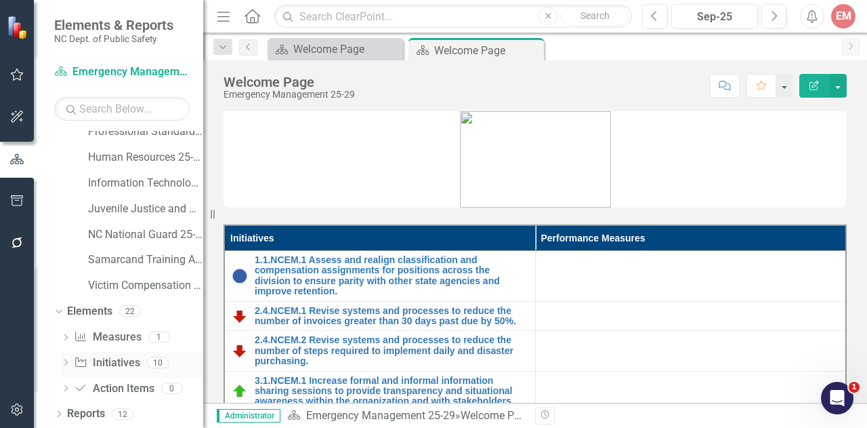
click at [130, 361] on link "Initiative Initiatives" at bounding box center [107, 363] width 66 height 16
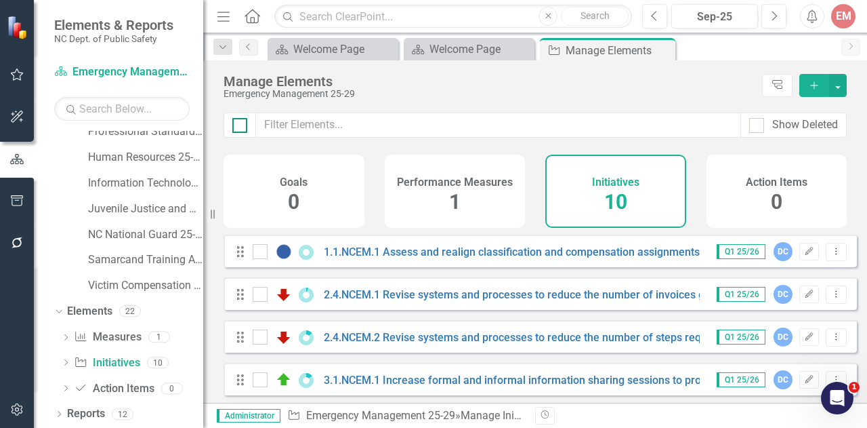
click at [241, 125] on div at bounding box center [239, 125] width 15 height 15
click at [241, 125] on input "checkbox" at bounding box center [236, 122] width 9 height 9
click at [842, 82] on button "button" at bounding box center [838, 85] width 18 height 23
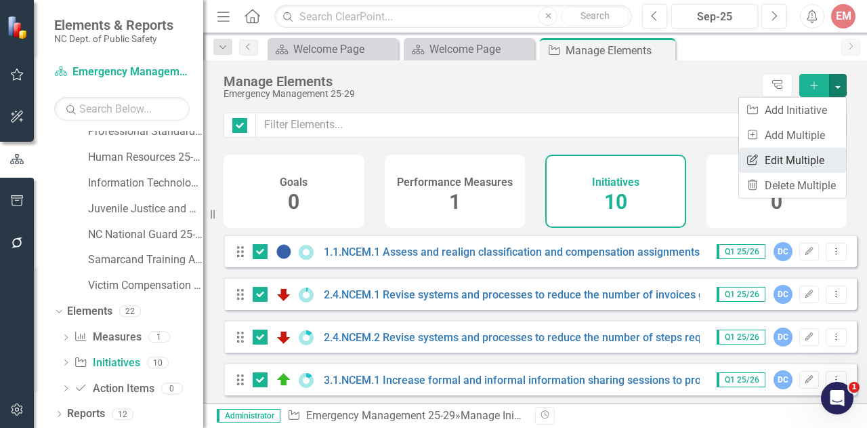
click at [794, 157] on link "Edit Multiple Edit Multiple" at bounding box center [792, 160] width 107 height 25
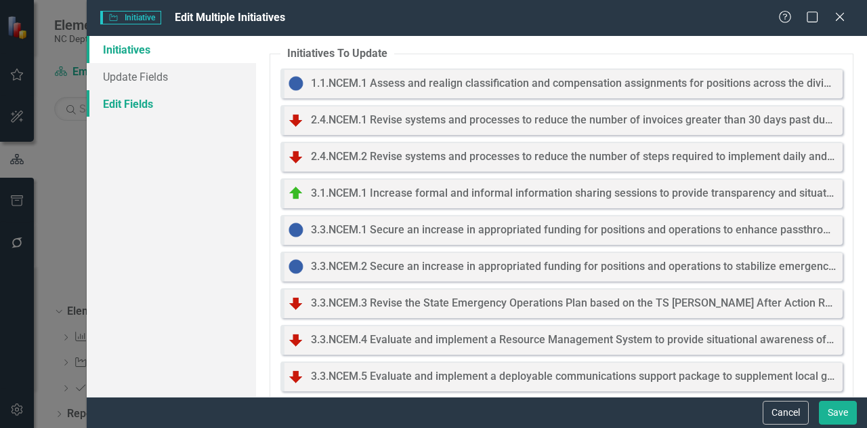
click at [156, 108] on link "Edit Fields" at bounding box center [171, 103] width 169 height 27
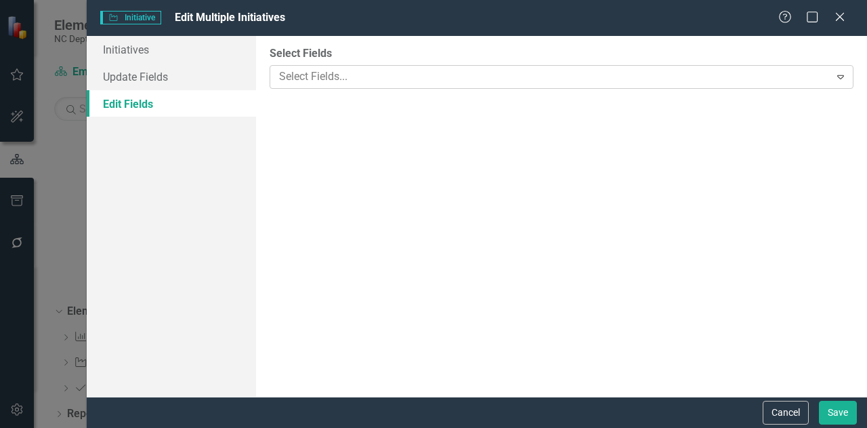
click at [320, 75] on div at bounding box center [552, 77] width 556 height 18
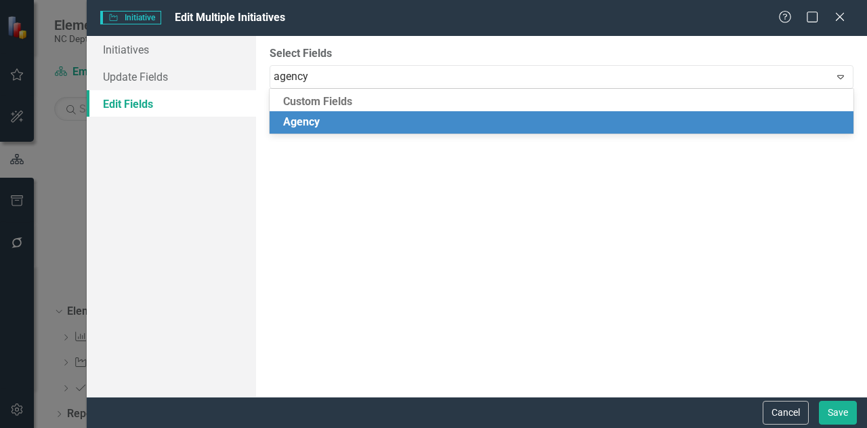
click at [302, 119] on span "Agency" at bounding box center [301, 121] width 37 height 13
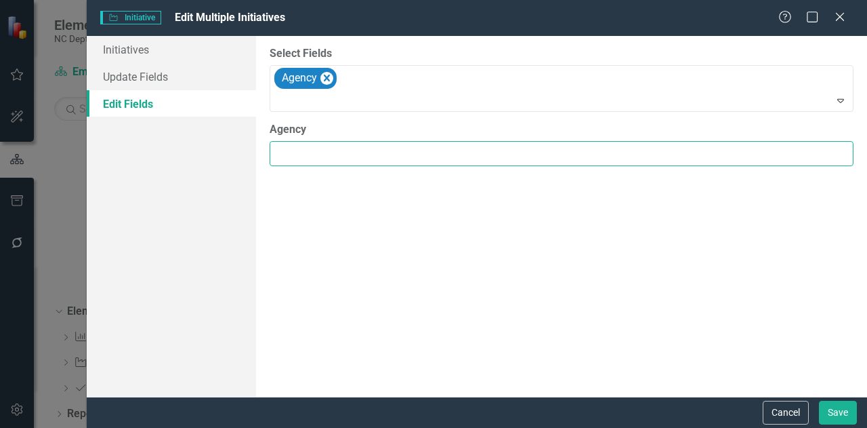
click at [340, 144] on input "Agency" at bounding box center [562, 153] width 584 height 25
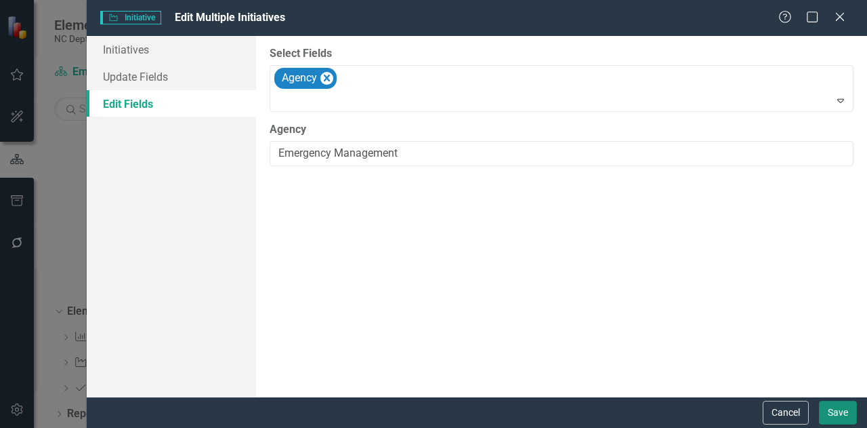
click at [838, 413] on button "Save" at bounding box center [838, 413] width 38 height 24
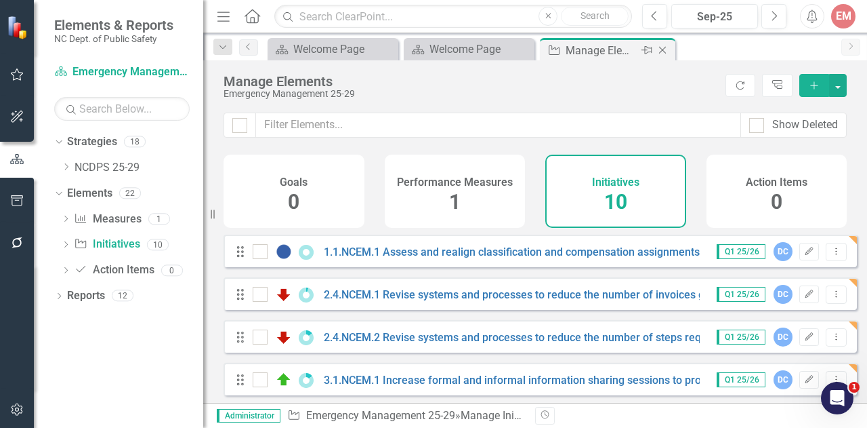
click at [662, 48] on icon "Close" at bounding box center [663, 50] width 14 height 11
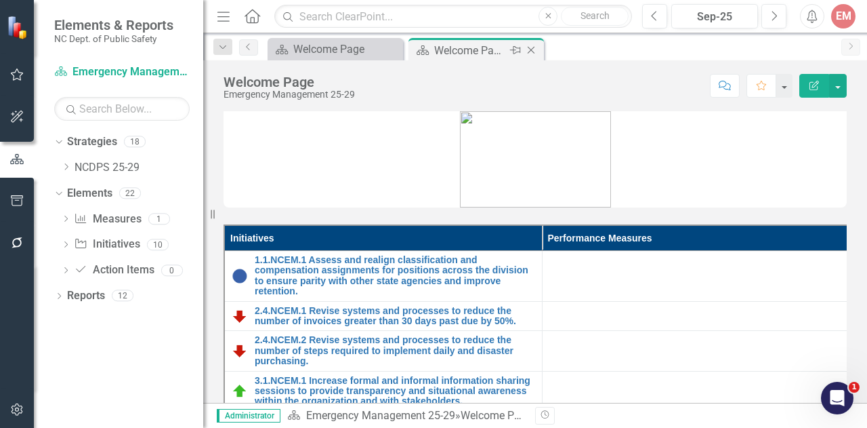
click at [534, 47] on icon "Close" at bounding box center [532, 50] width 14 height 11
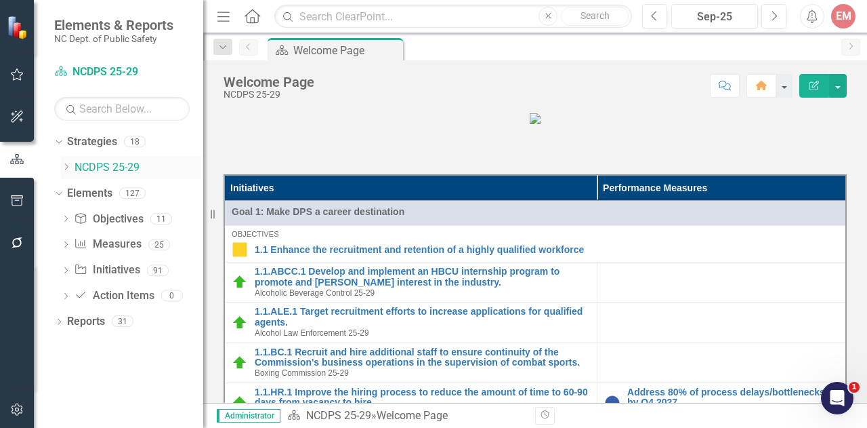
click at [67, 166] on icon "Dropdown" at bounding box center [66, 167] width 10 height 8
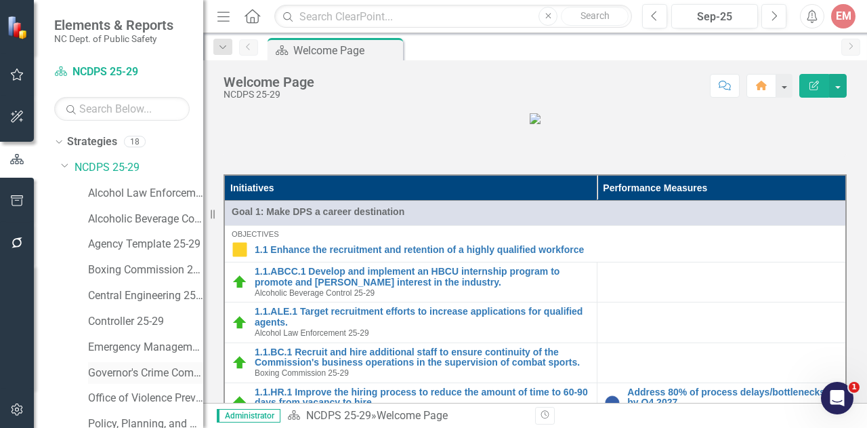
click at [117, 372] on link "Governor's Crime Commission 25-29" at bounding box center [145, 373] width 115 height 16
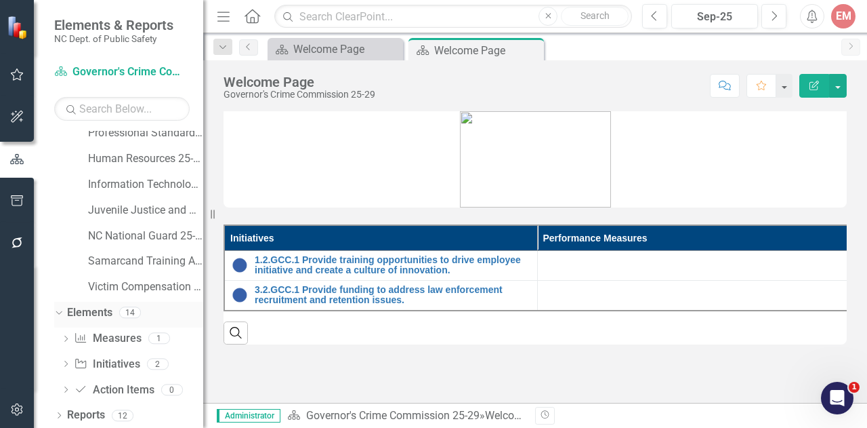
scroll to position [318, 0]
click at [104, 364] on link "Initiative Initiatives" at bounding box center [107, 363] width 66 height 16
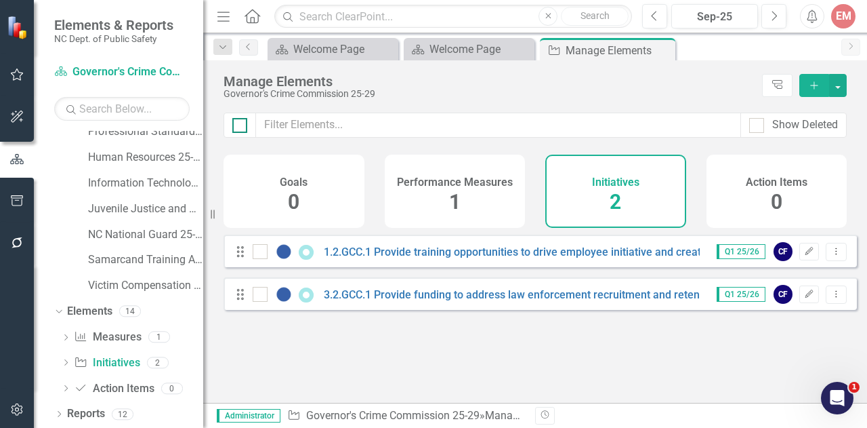
click at [234, 125] on input "checkbox" at bounding box center [236, 122] width 9 height 9
click at [833, 85] on button "button" at bounding box center [838, 85] width 18 height 23
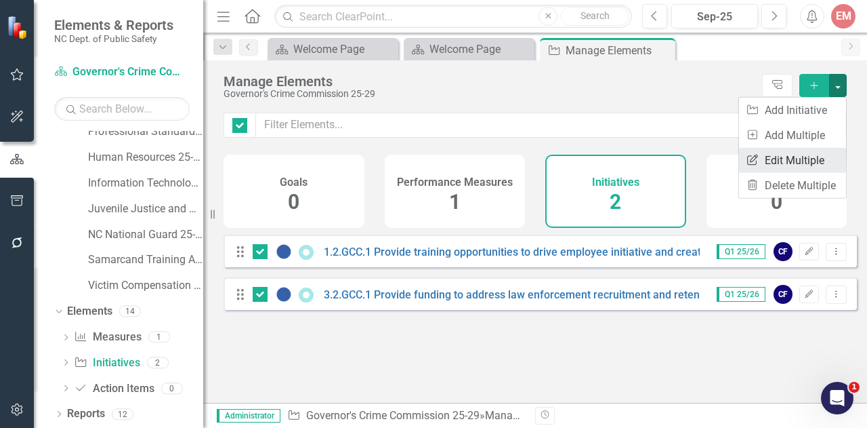
click at [799, 149] on link "Edit Multiple Edit Multiple" at bounding box center [792, 160] width 107 height 25
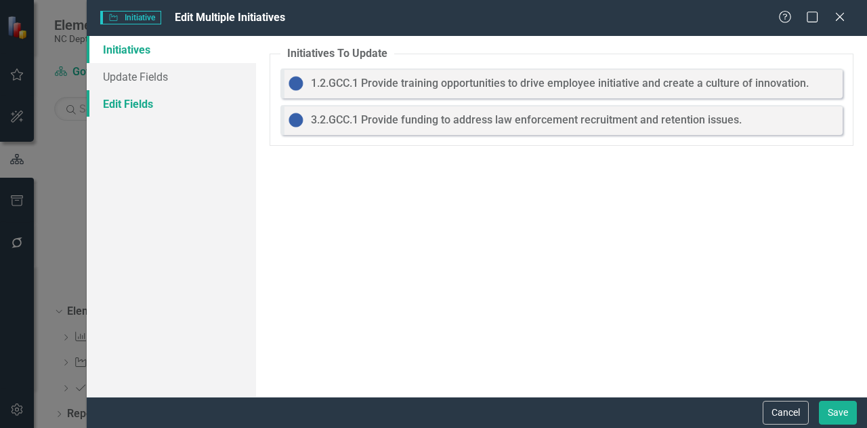
click at [127, 108] on link "Edit Fields" at bounding box center [171, 103] width 169 height 27
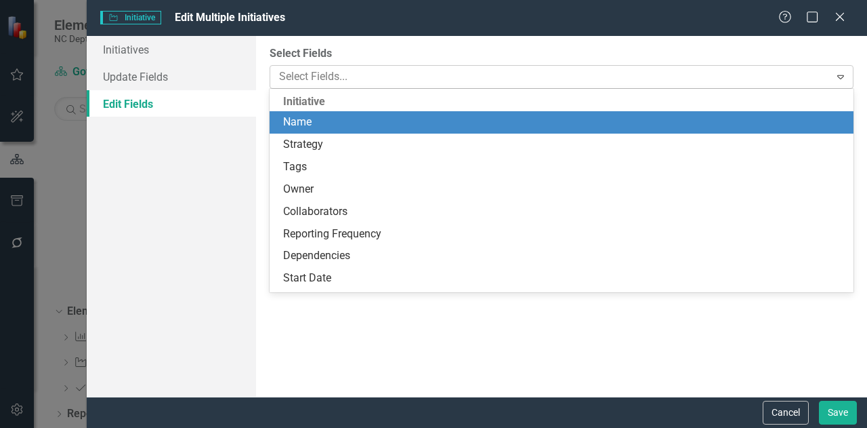
click at [316, 73] on div at bounding box center [552, 77] width 556 height 18
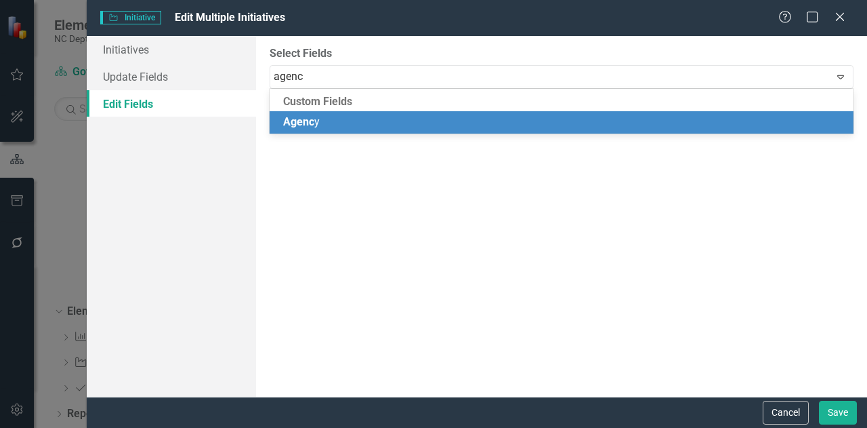
click at [302, 120] on span "Agenc" at bounding box center [298, 121] width 31 height 13
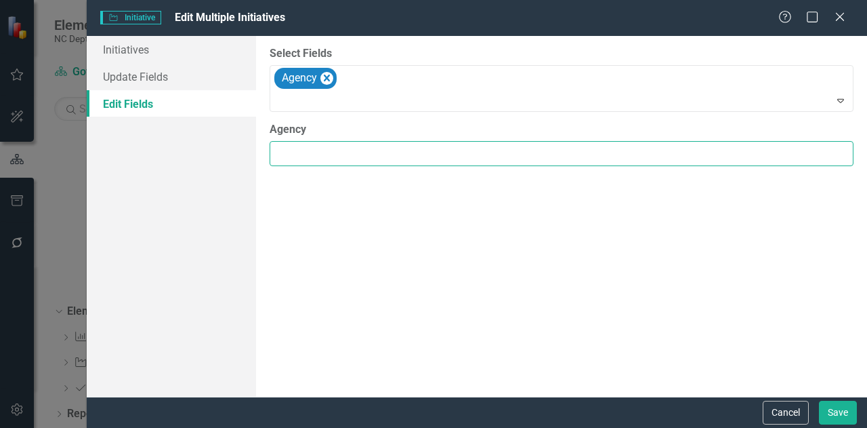
click at [301, 141] on input "Agency" at bounding box center [562, 153] width 584 height 25
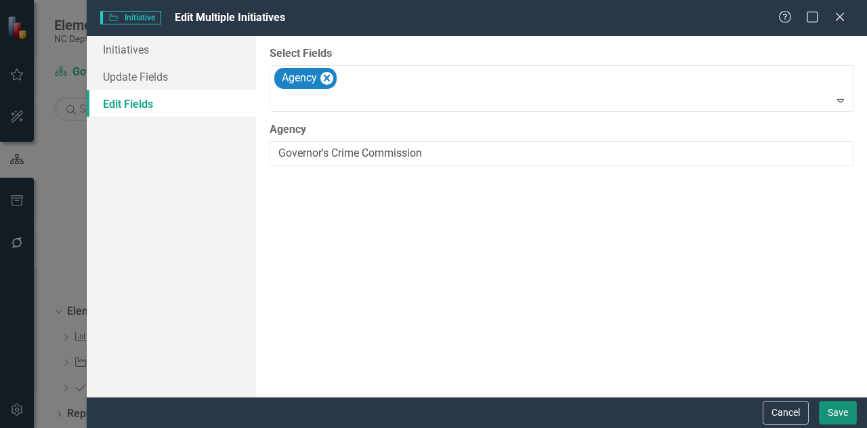
click at [838, 409] on button "Save" at bounding box center [838, 413] width 38 height 24
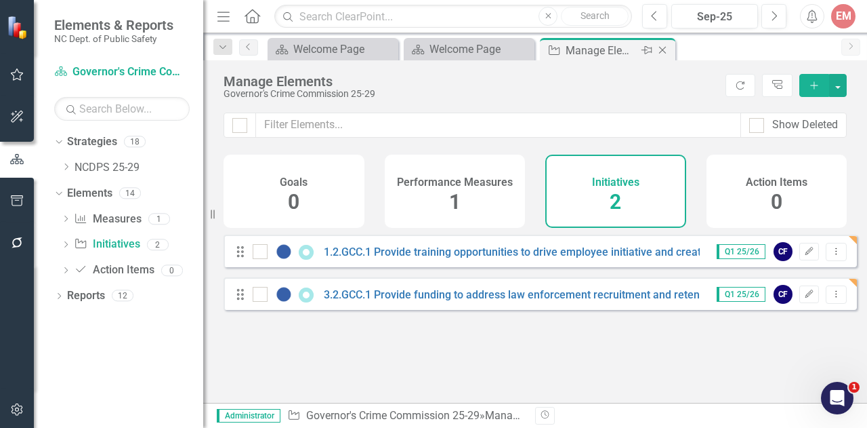
click at [664, 49] on icon "Close" at bounding box center [663, 50] width 14 height 11
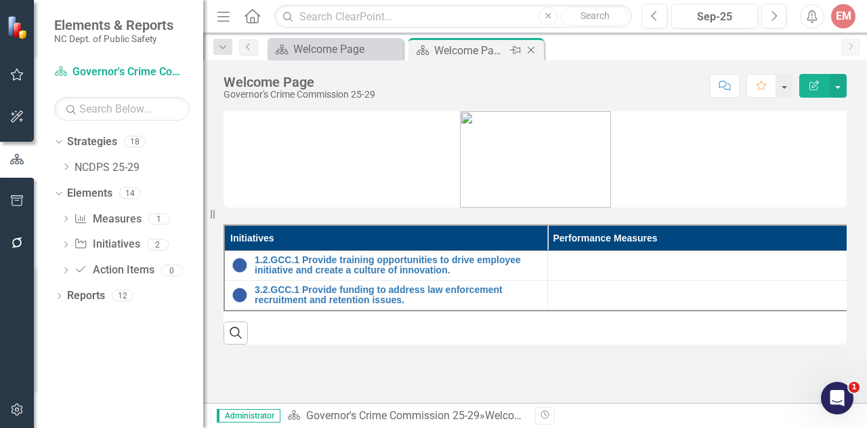
click at [531, 51] on icon "Close" at bounding box center [532, 50] width 14 height 11
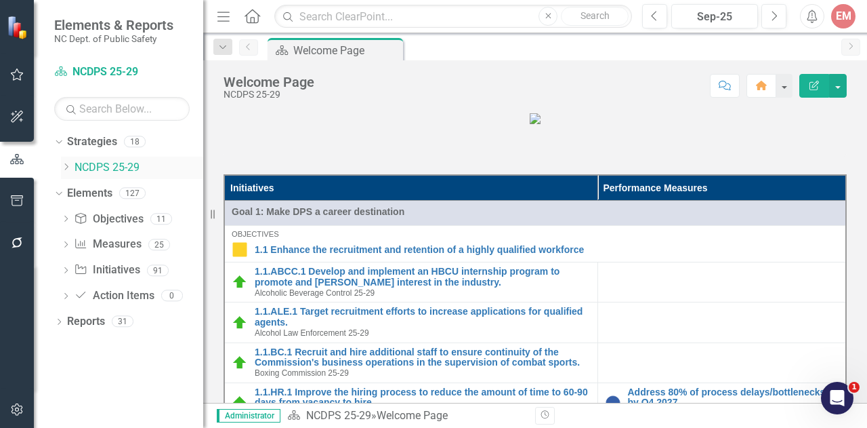
click at [67, 166] on icon "Dropdown" at bounding box center [66, 167] width 10 height 8
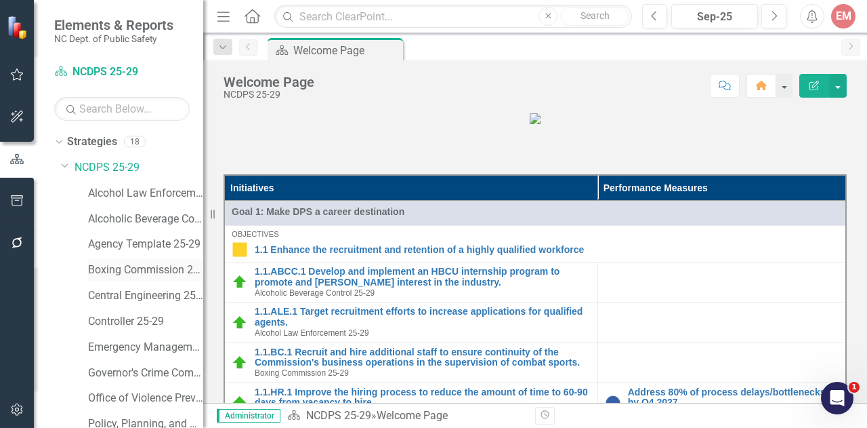
scroll to position [203, 0]
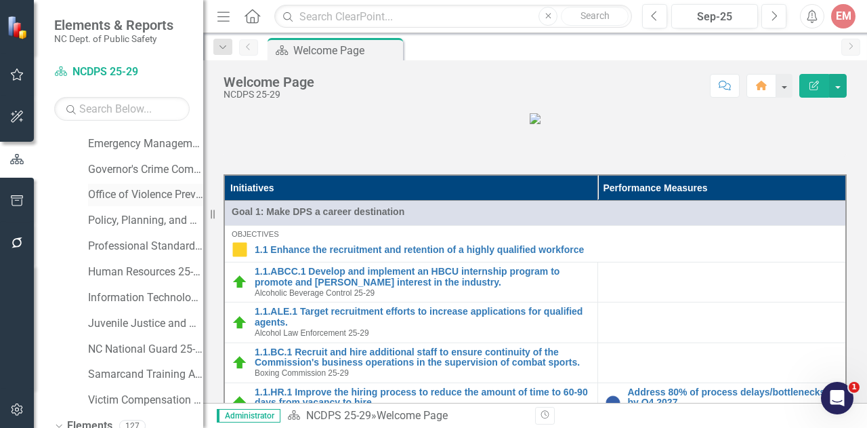
click at [127, 192] on link "Office of Violence Prevention 25-29" at bounding box center [145, 195] width 115 height 16
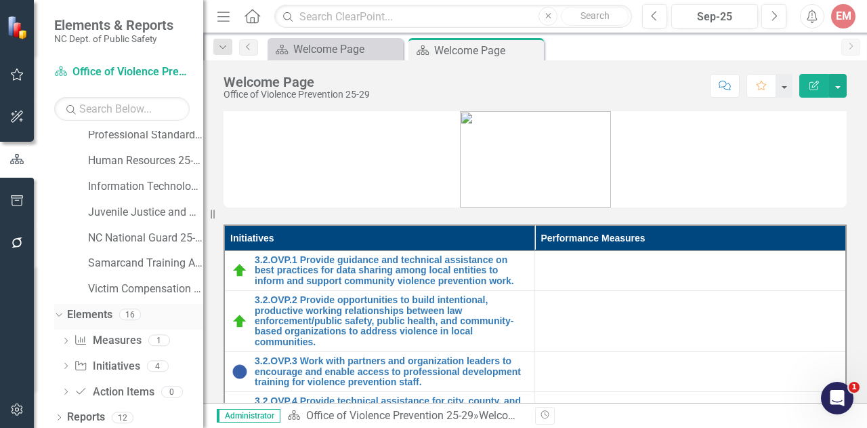
scroll to position [318, 0]
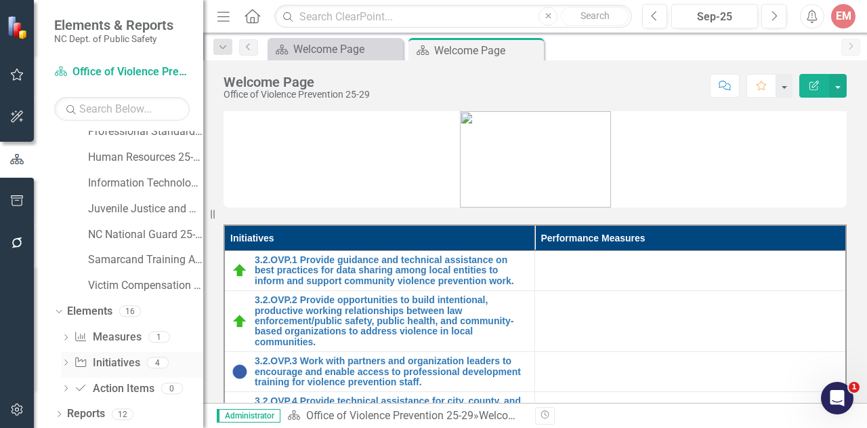
click at [104, 361] on link "Initiative Initiatives" at bounding box center [107, 363] width 66 height 16
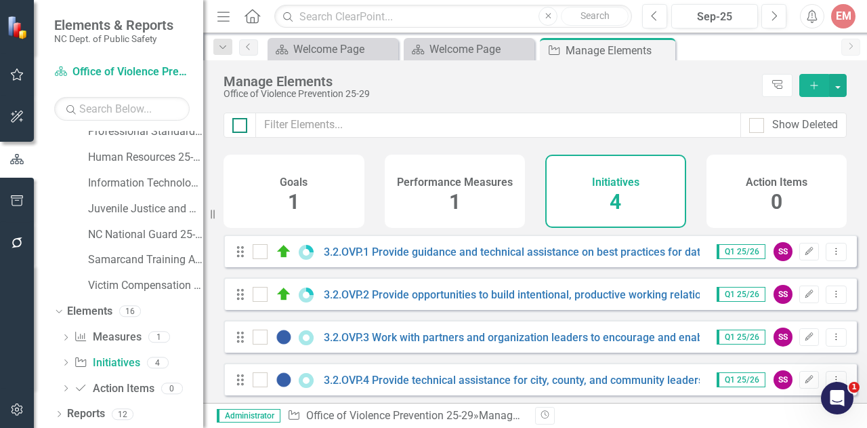
click at [241, 125] on div at bounding box center [239, 125] width 15 height 15
click at [241, 125] on input "checkbox" at bounding box center [236, 122] width 9 height 9
click at [836, 87] on button "button" at bounding box center [838, 85] width 18 height 23
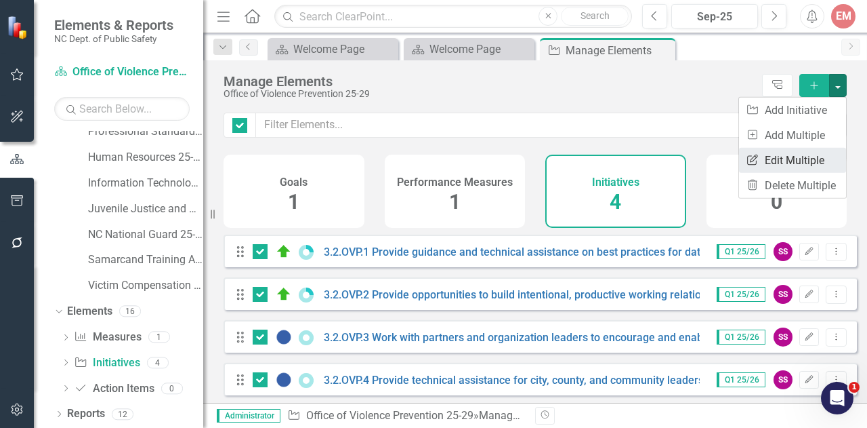
click at [786, 153] on link "Edit Multiple Edit Multiple" at bounding box center [792, 160] width 107 height 25
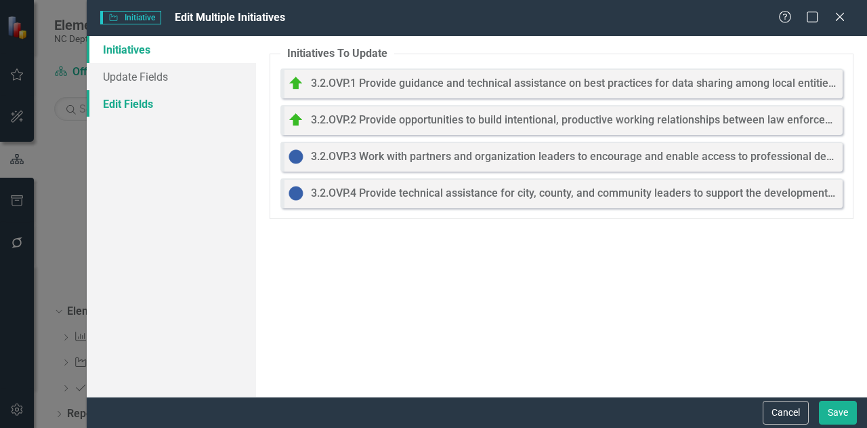
click at [150, 101] on link "Edit Fields" at bounding box center [171, 103] width 169 height 27
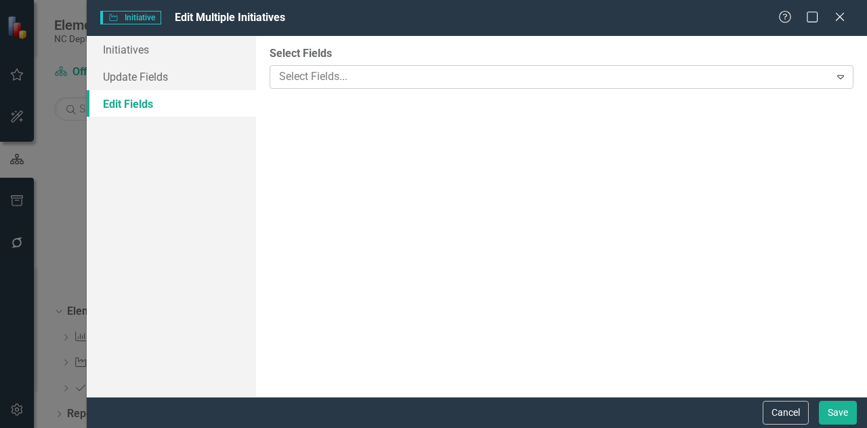
click at [324, 70] on div at bounding box center [552, 77] width 556 height 18
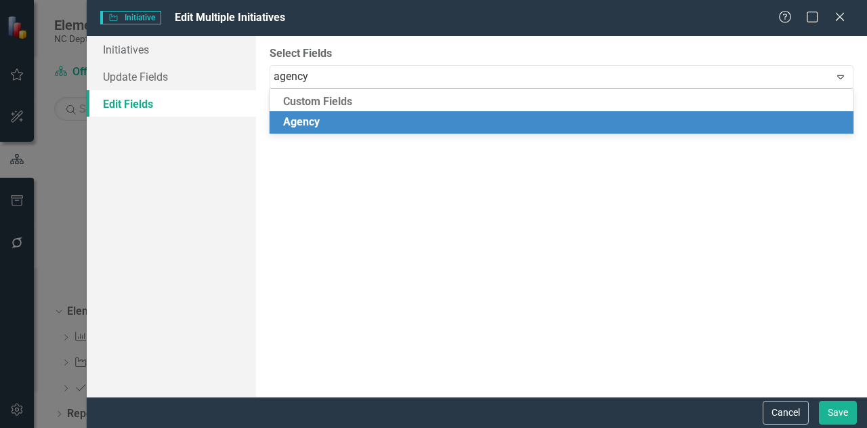
click at [304, 120] on span "Agency" at bounding box center [301, 121] width 37 height 13
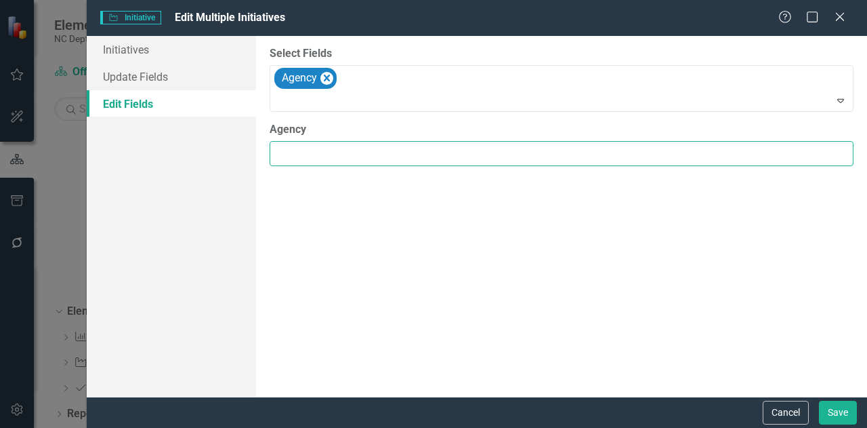
click at [312, 154] on input "Agency" at bounding box center [562, 153] width 584 height 25
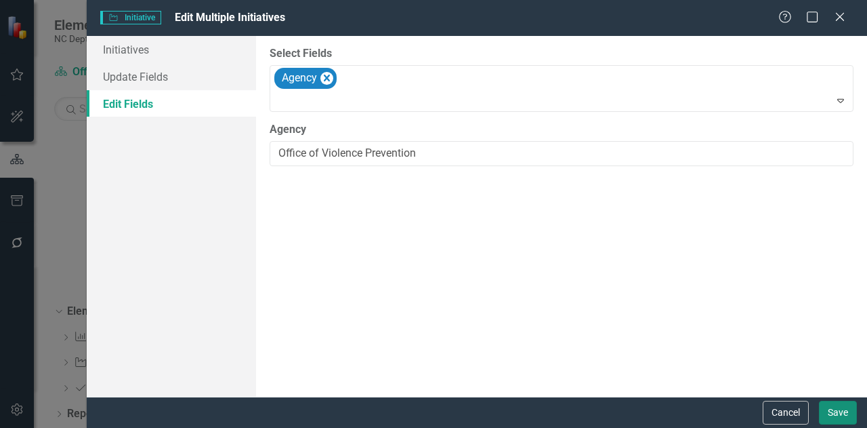
click at [848, 417] on button "Save" at bounding box center [838, 413] width 38 height 24
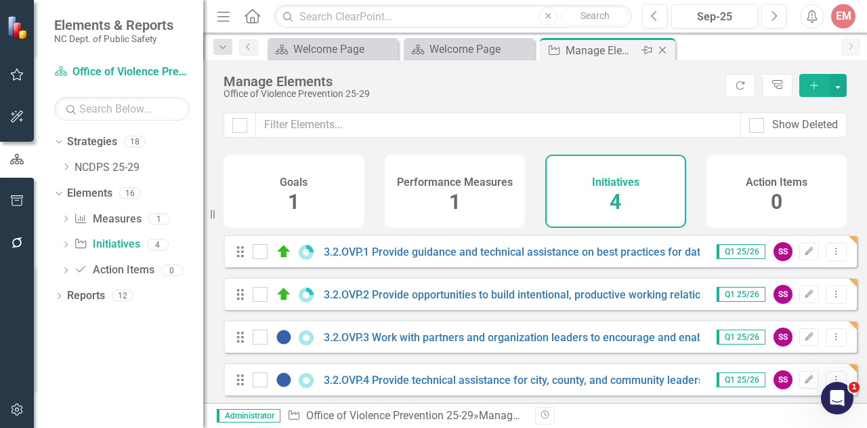
click at [664, 52] on icon at bounding box center [662, 50] width 7 height 7
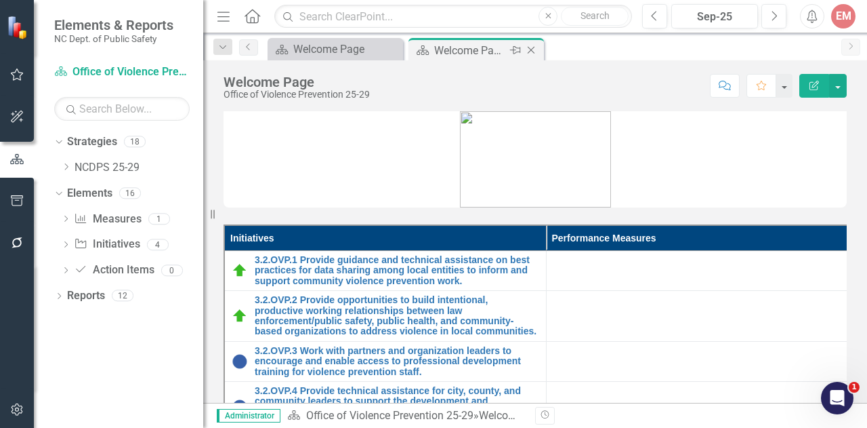
click at [533, 48] on icon "Close" at bounding box center [532, 50] width 14 height 11
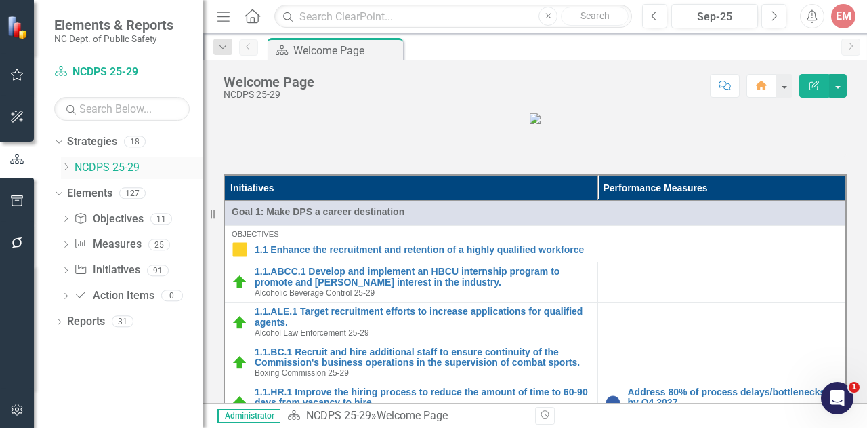
drag, startPoint x: 68, startPoint y: 167, endPoint x: 69, endPoint y: 177, distance: 10.3
click at [68, 167] on icon at bounding box center [66, 166] width 3 height 7
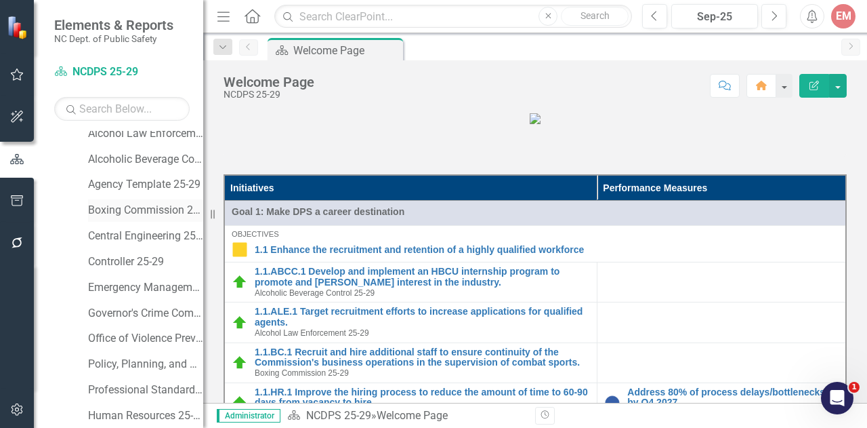
scroll to position [136, 0]
click at [127, 290] on link "Policy, Planning, and Programs 25-29" at bounding box center [145, 289] width 115 height 16
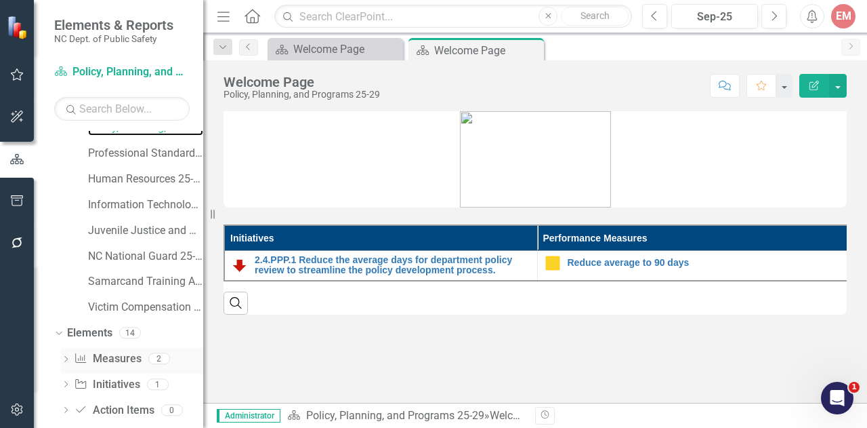
scroll to position [318, 0]
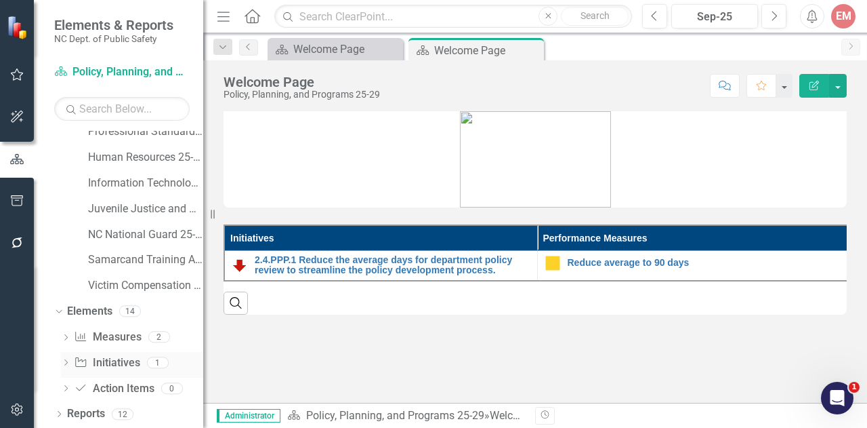
click at [119, 357] on link "Initiative Initiatives" at bounding box center [107, 363] width 66 height 16
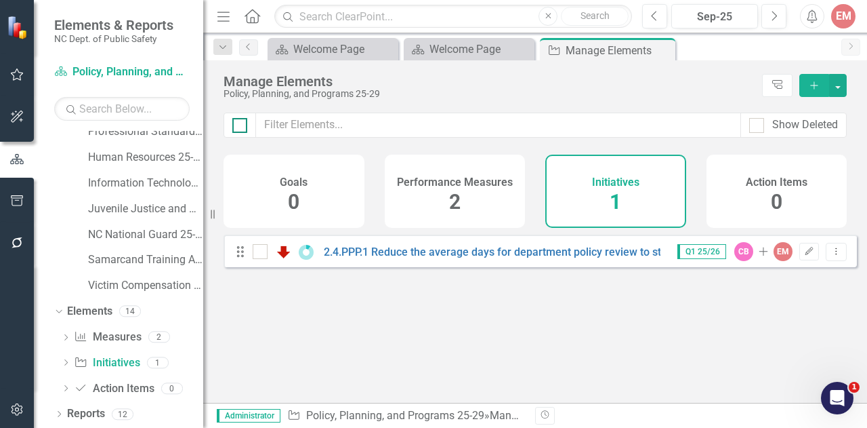
click at [245, 127] on div at bounding box center [239, 125] width 15 height 15
click at [241, 127] on input "checkbox" at bounding box center [236, 122] width 9 height 9
click at [804, 255] on icon "Edit" at bounding box center [809, 251] width 10 height 8
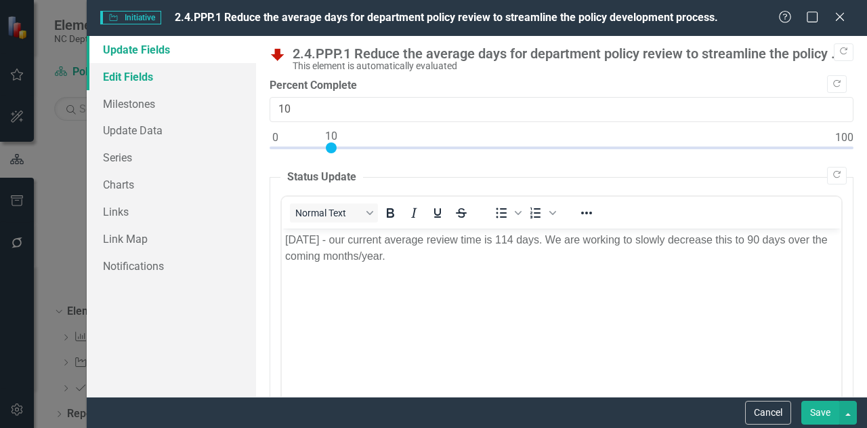
click at [149, 82] on link "Edit Fields" at bounding box center [171, 76] width 169 height 27
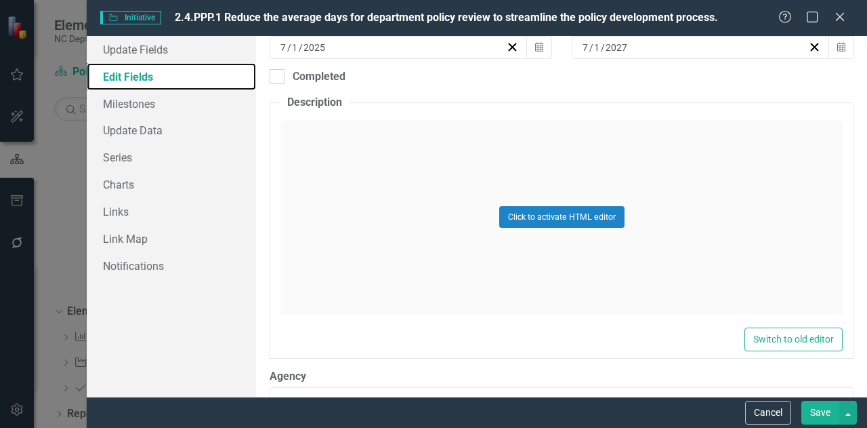
scroll to position [678, 0]
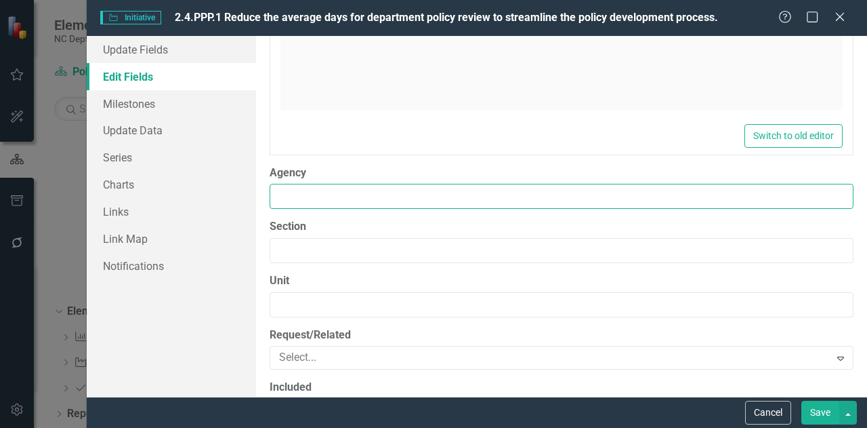
click at [426, 192] on input "Agency" at bounding box center [562, 196] width 584 height 25
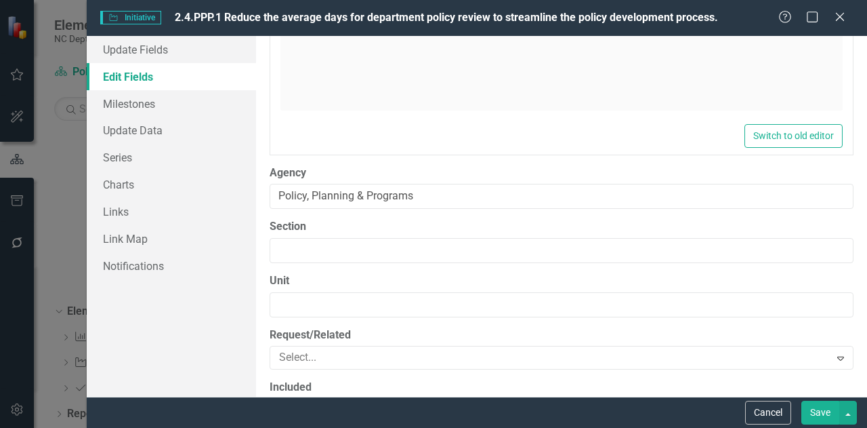
click at [827, 411] on button "Save" at bounding box center [821, 413] width 38 height 24
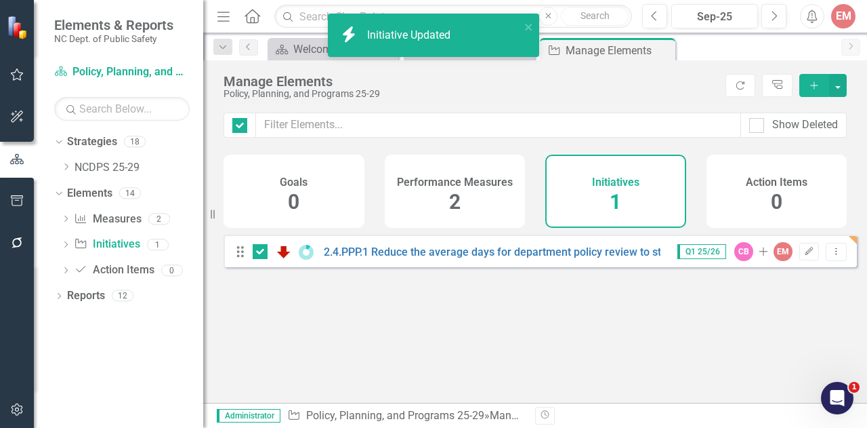
scroll to position [0, 0]
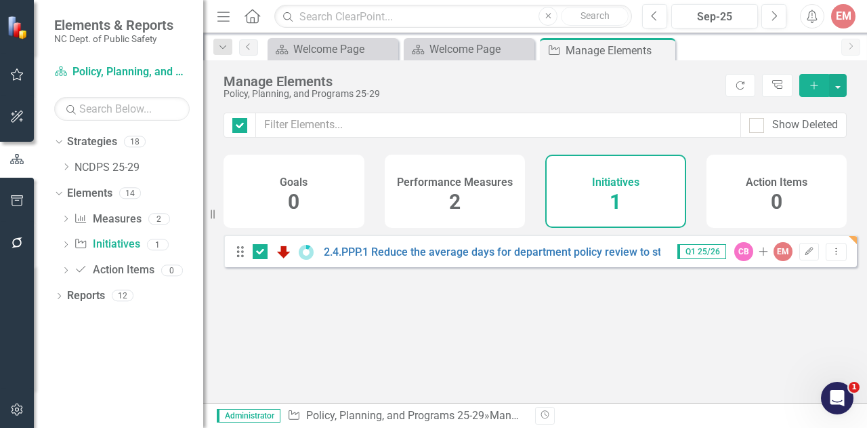
click at [0, 0] on icon "Close" at bounding box center [0, 0] width 0 height 0
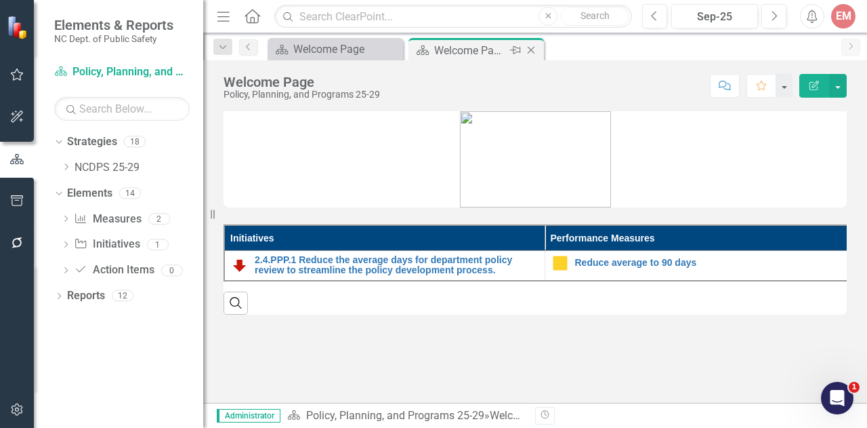
click at [531, 49] on icon at bounding box center [531, 50] width 7 height 7
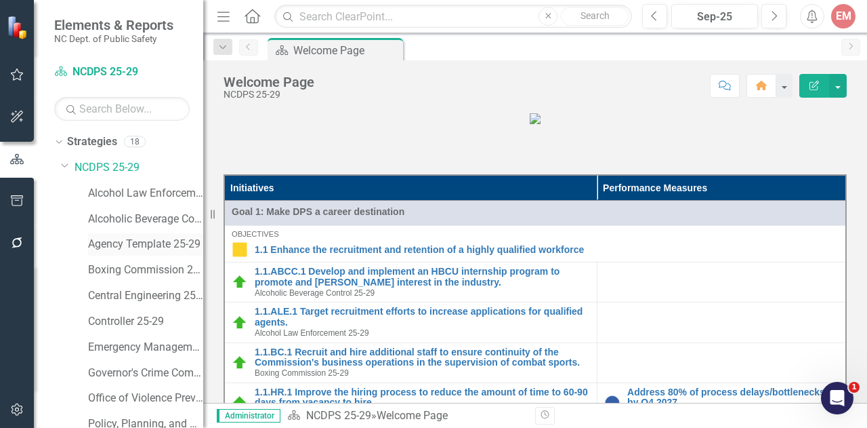
scroll to position [136, 0]
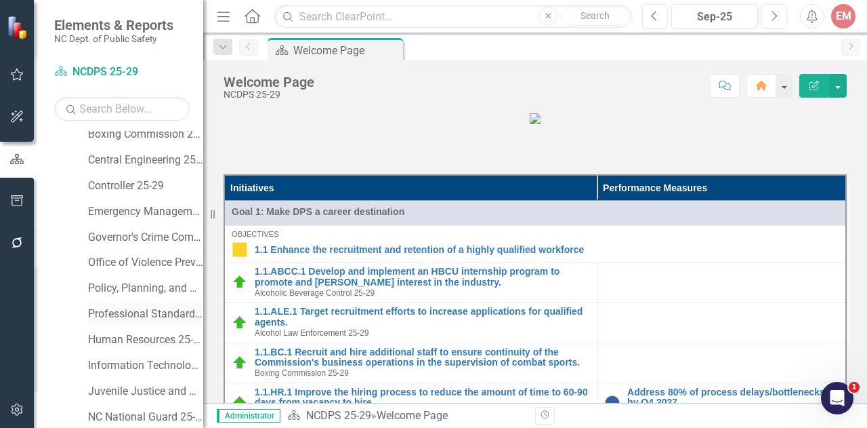
click at [124, 308] on link "Professional Standards 25-29" at bounding box center [145, 314] width 115 height 16
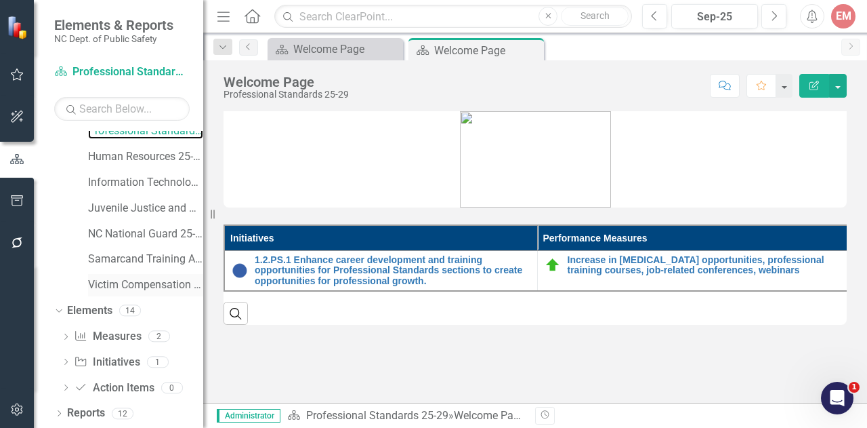
scroll to position [318, 0]
click at [110, 360] on link "Initiative Initiatives" at bounding box center [107, 363] width 66 height 16
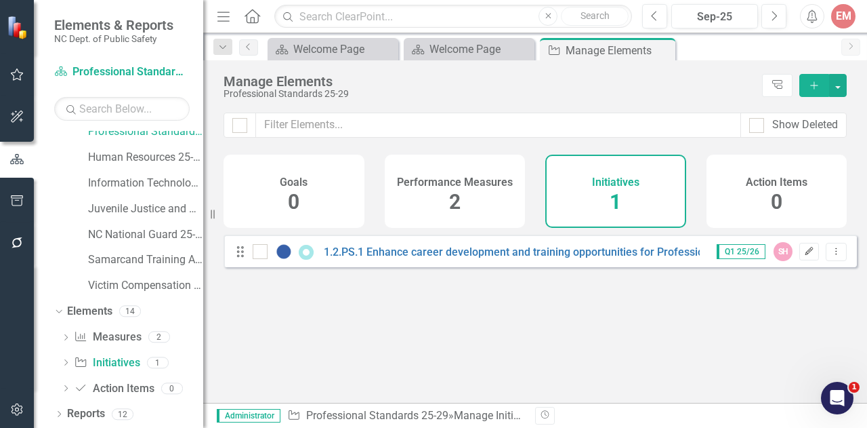
click at [800, 260] on button "Edit" at bounding box center [810, 252] width 20 height 18
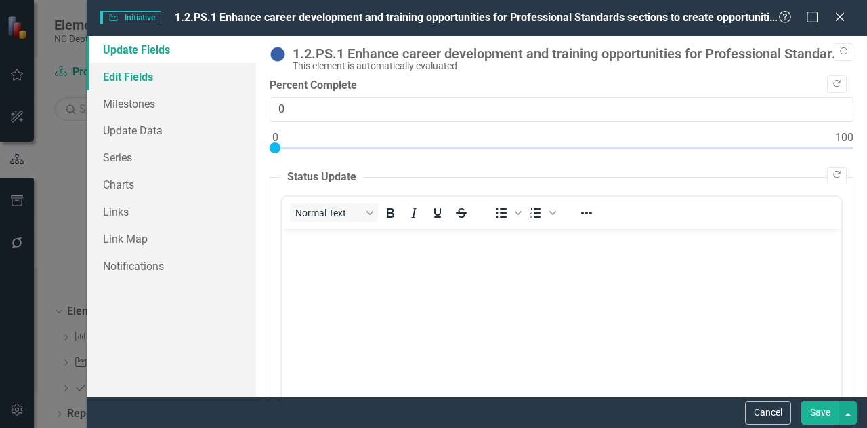
click at [161, 81] on link "Edit Fields" at bounding box center [171, 76] width 169 height 27
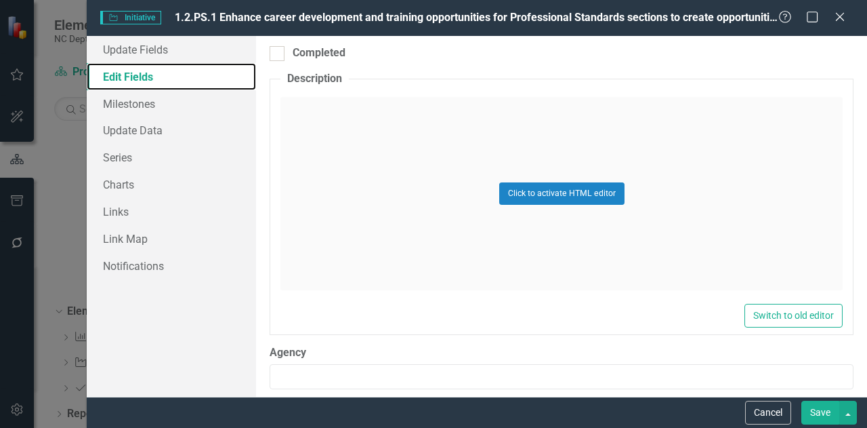
scroll to position [678, 0]
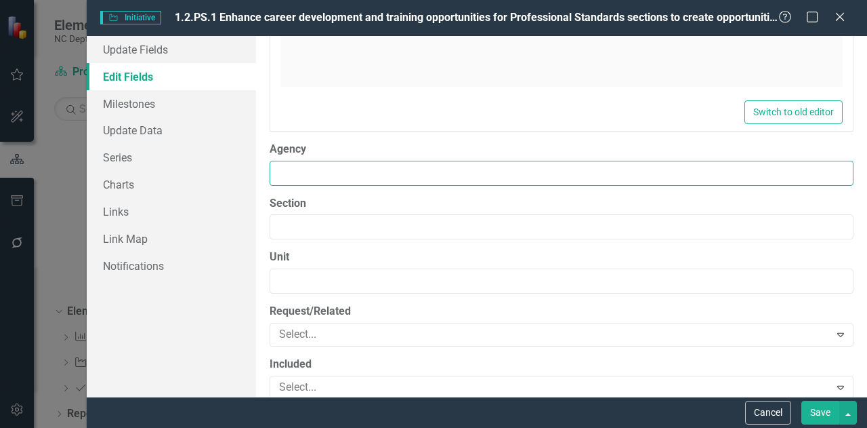
click at [328, 165] on input "Agency" at bounding box center [562, 173] width 584 height 25
type input "Professional Standards"
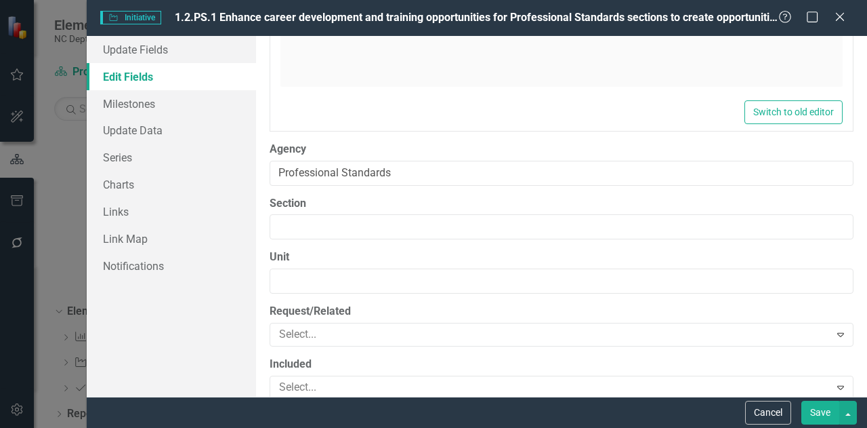
click at [827, 422] on button "Save" at bounding box center [821, 413] width 38 height 24
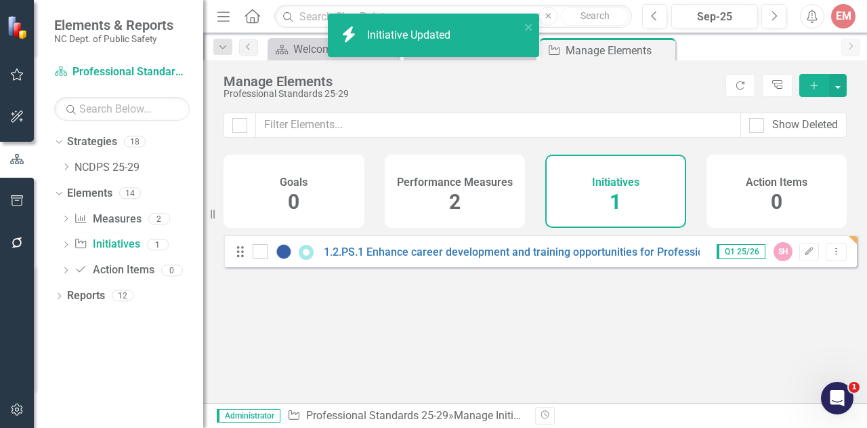
scroll to position [0, 0]
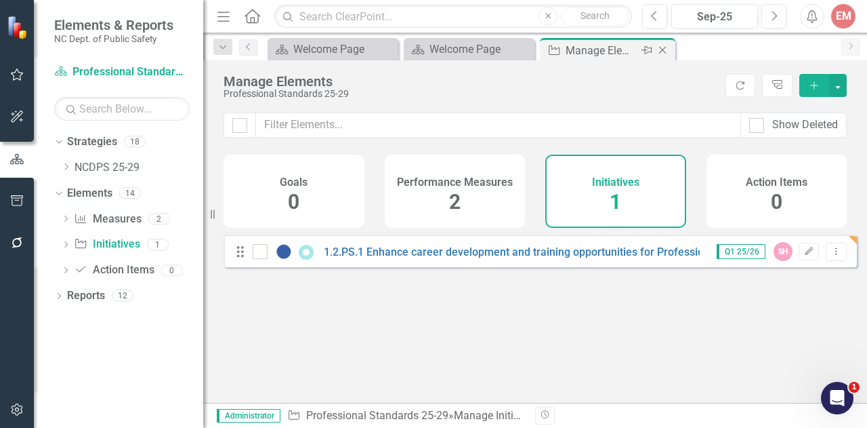
click at [665, 49] on icon "Close" at bounding box center [663, 50] width 14 height 11
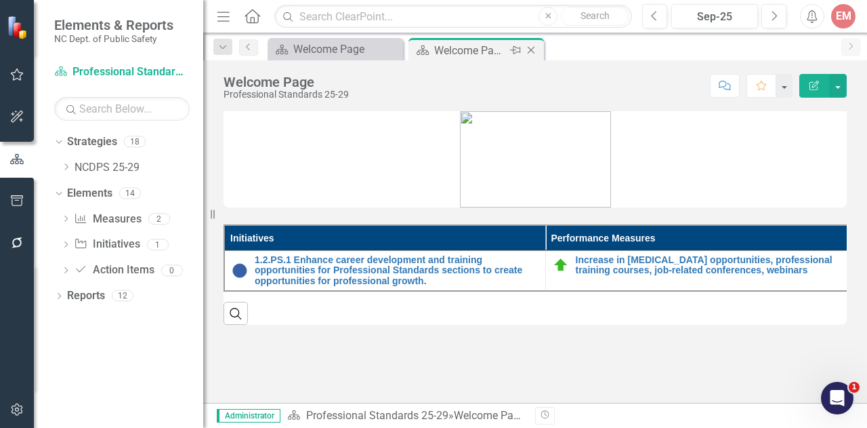
click at [530, 49] on icon at bounding box center [531, 50] width 7 height 7
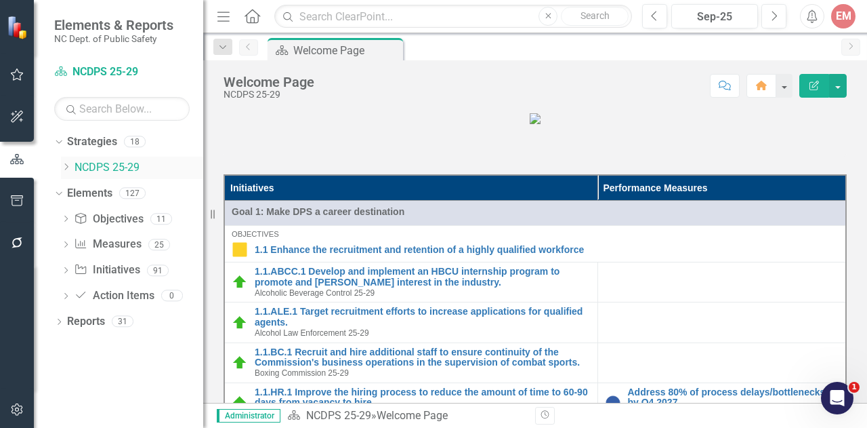
click at [66, 165] on icon "Dropdown" at bounding box center [66, 167] width 10 height 8
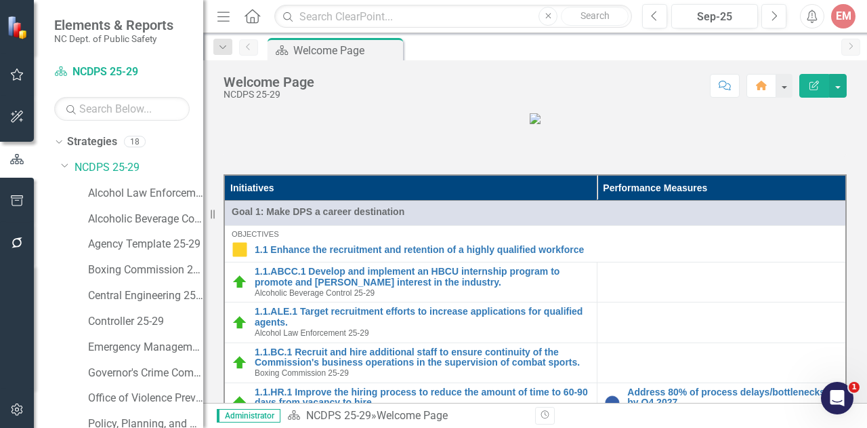
scroll to position [203, 0]
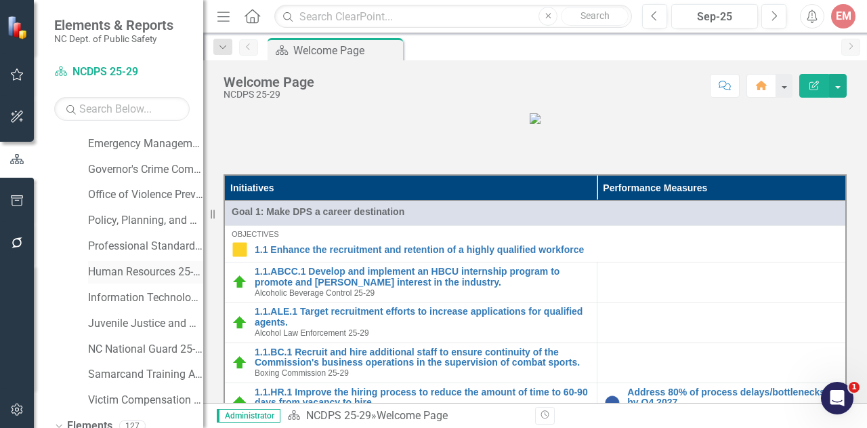
click at [121, 268] on link "Human Resources 25-29" at bounding box center [145, 272] width 115 height 16
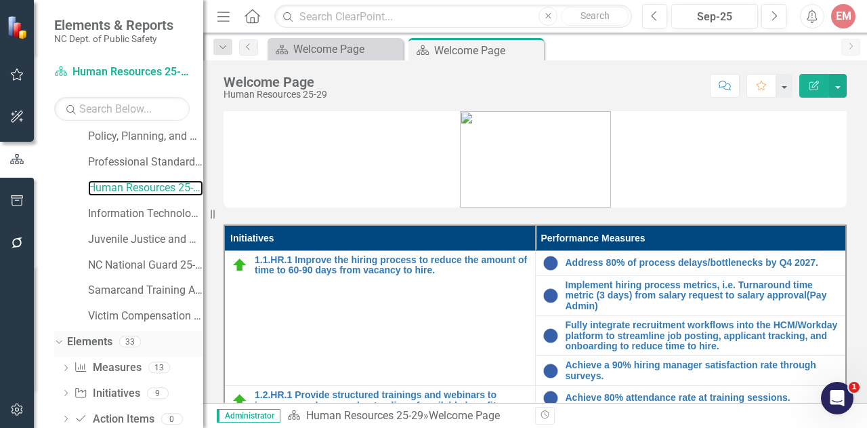
scroll to position [318, 0]
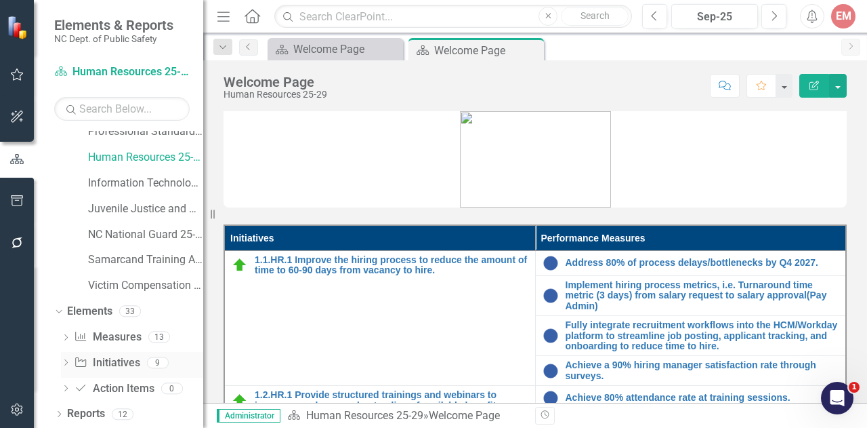
click at [112, 356] on link "Initiative Initiatives" at bounding box center [107, 363] width 66 height 16
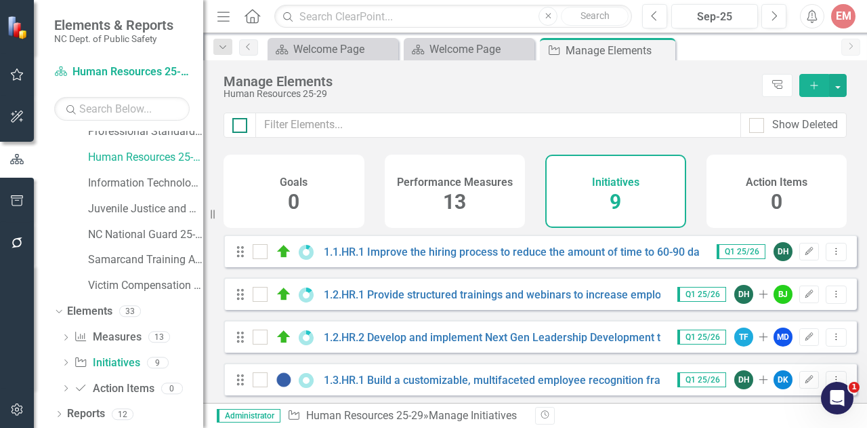
click at [241, 120] on input "checkbox" at bounding box center [236, 122] width 9 height 9
checkbox input "true"
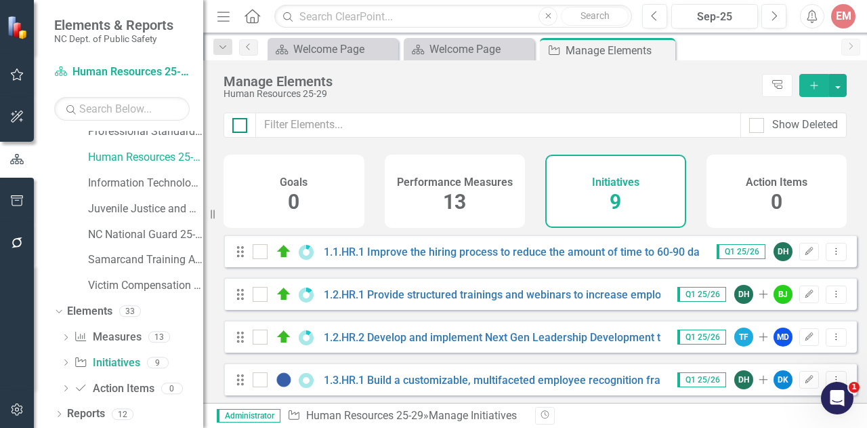
checkbox input "true"
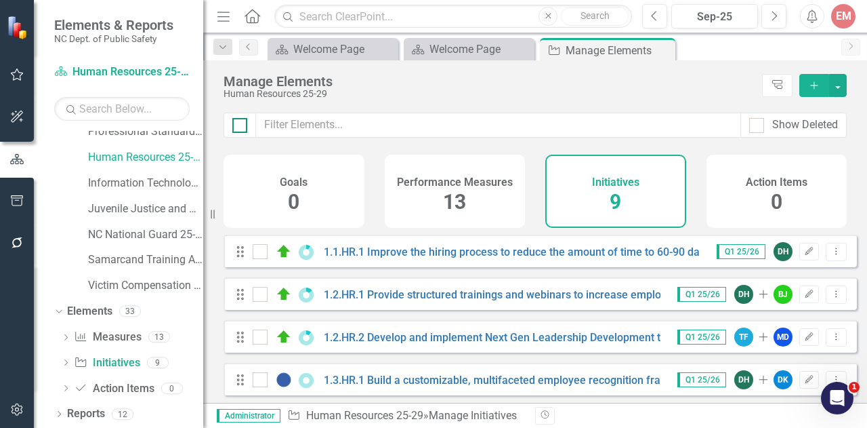
checkbox input "true"
click at [840, 85] on button "button" at bounding box center [838, 85] width 18 height 23
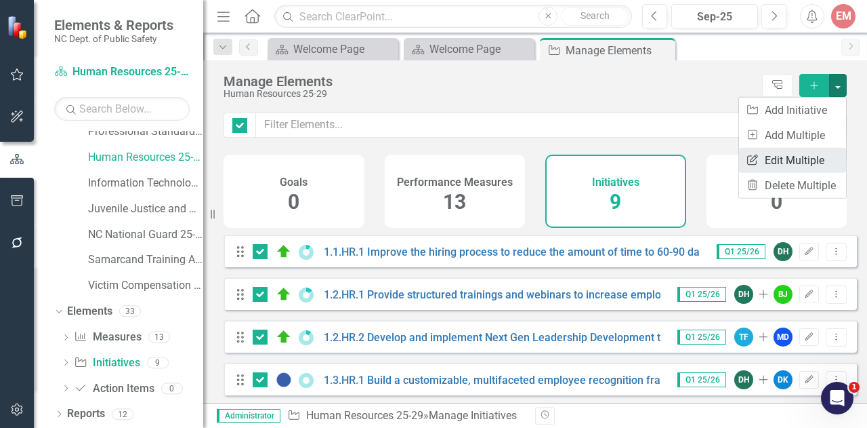
click at [794, 155] on link "Edit Multiple Edit Multiple" at bounding box center [792, 160] width 107 height 25
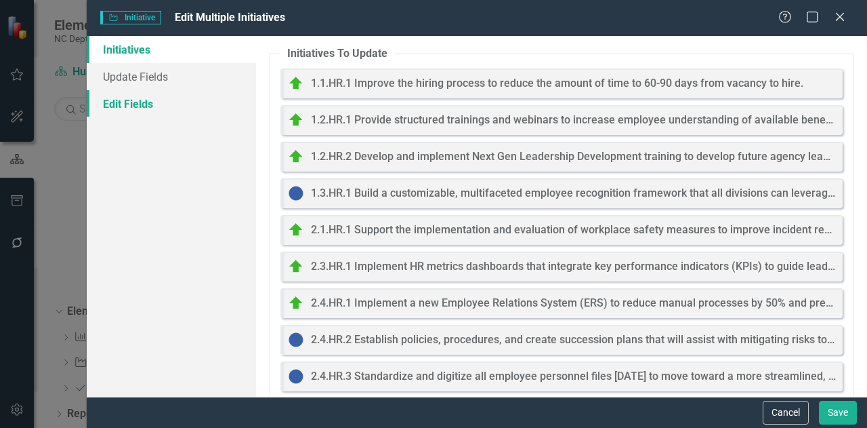
click at [117, 103] on link "Edit Fields" at bounding box center [171, 103] width 169 height 27
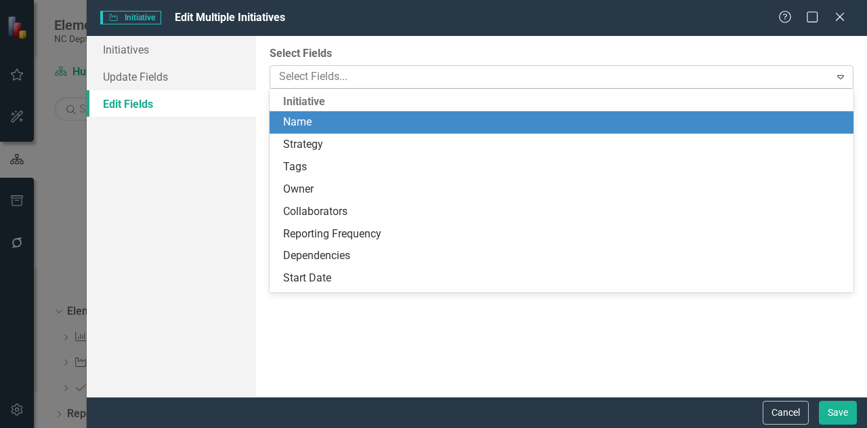
click at [295, 80] on div at bounding box center [552, 77] width 556 height 18
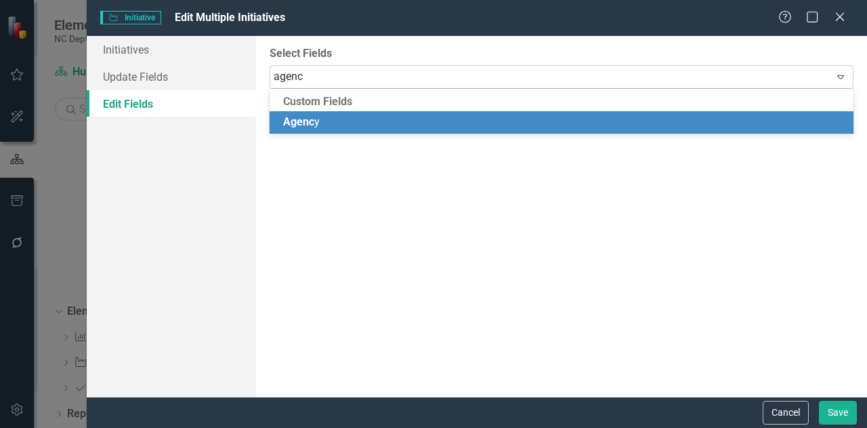
type input "agency"
click at [305, 119] on span "Agency" at bounding box center [301, 121] width 37 height 13
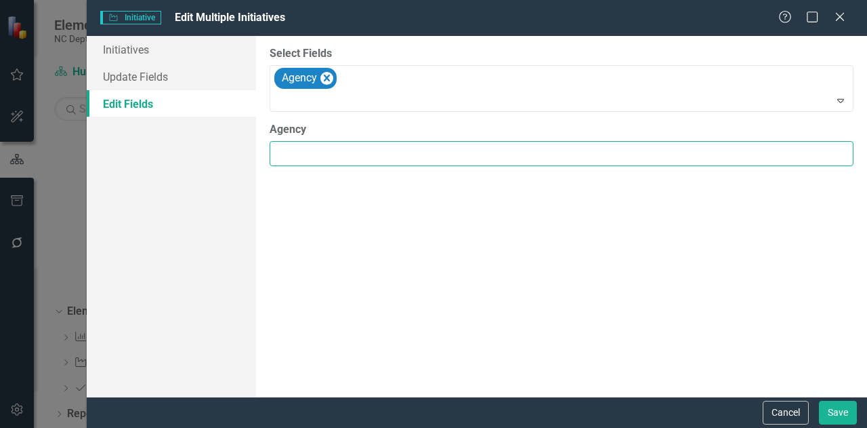
click at [304, 149] on input "Agency" at bounding box center [562, 153] width 584 height 25
type input "Human Resources"
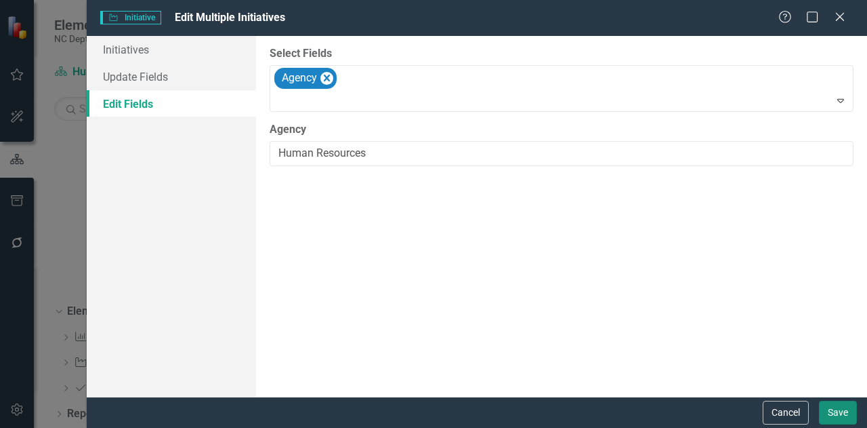
click at [853, 404] on button "Save" at bounding box center [838, 413] width 38 height 24
checkbox input "false"
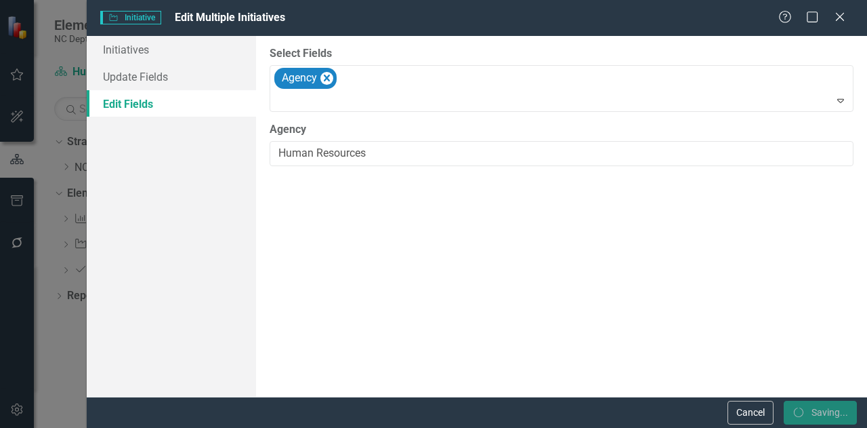
checkbox input "false"
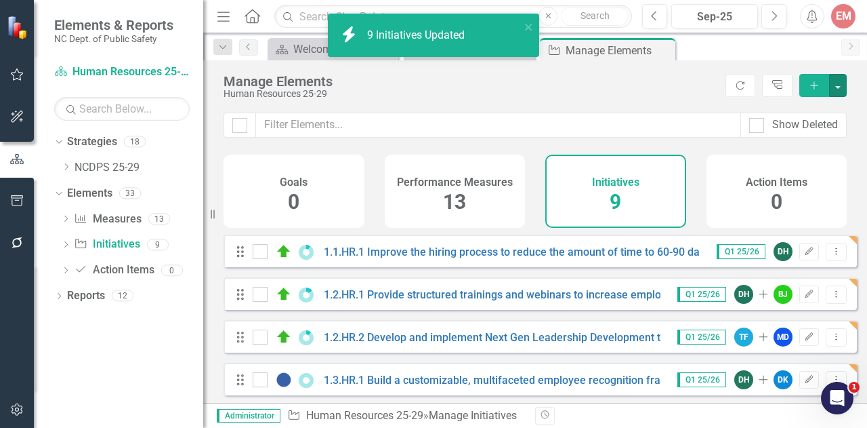
checkbox input "false"
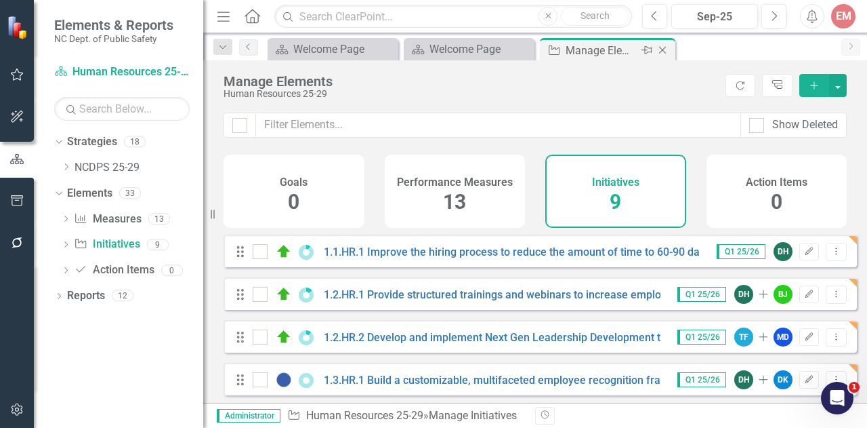
click at [664, 49] on icon "Close" at bounding box center [663, 50] width 14 height 11
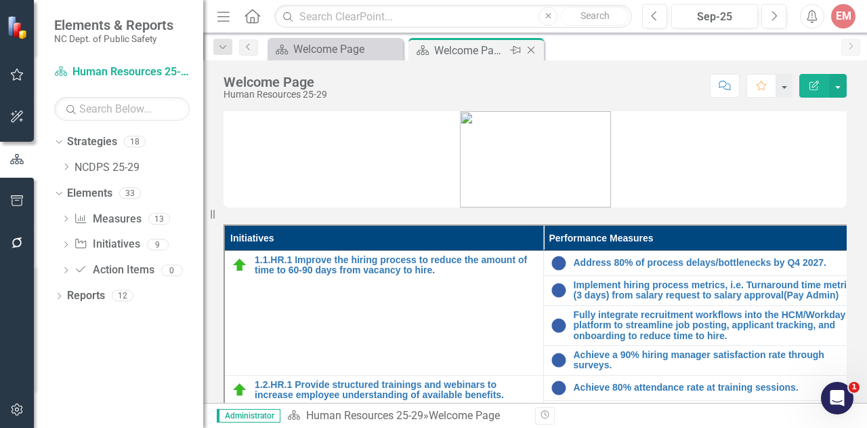
click at [532, 50] on icon at bounding box center [531, 50] width 7 height 7
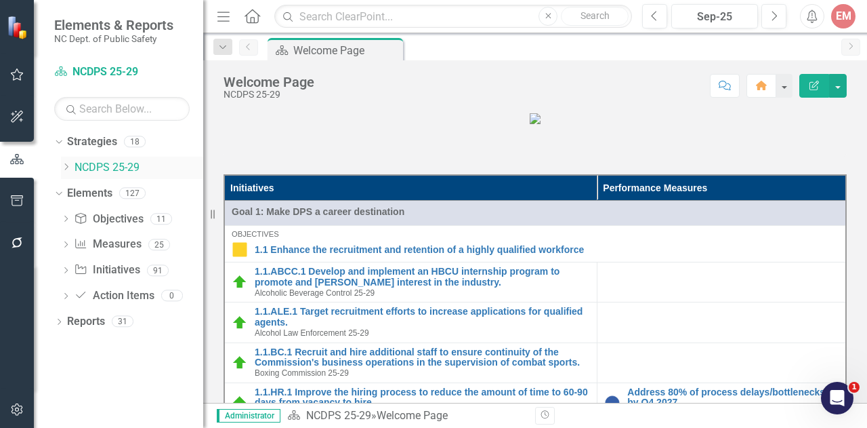
click at [63, 169] on icon "Dropdown" at bounding box center [66, 167] width 10 height 8
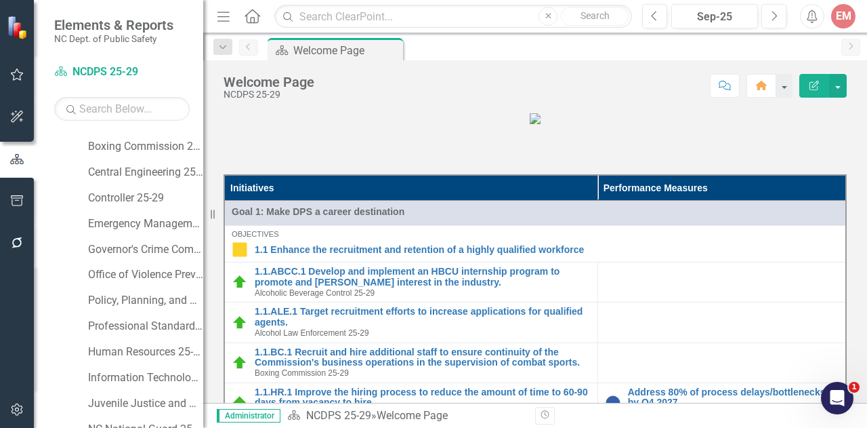
scroll to position [203, 0]
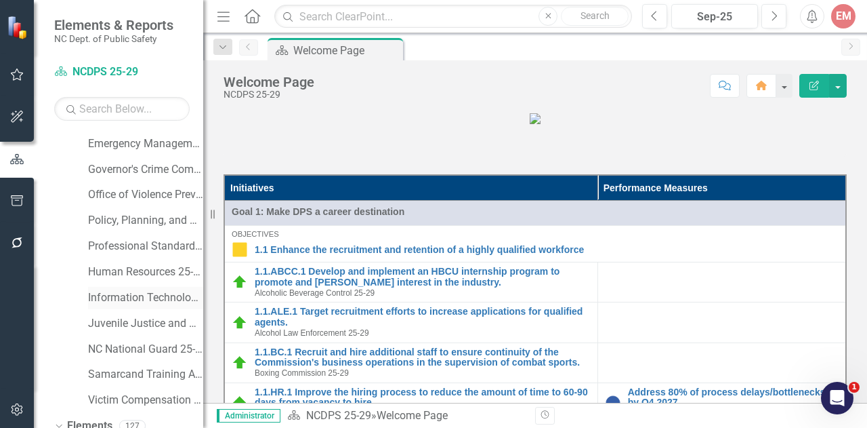
click at [115, 300] on link "Information Technology 25-29" at bounding box center [145, 298] width 115 height 16
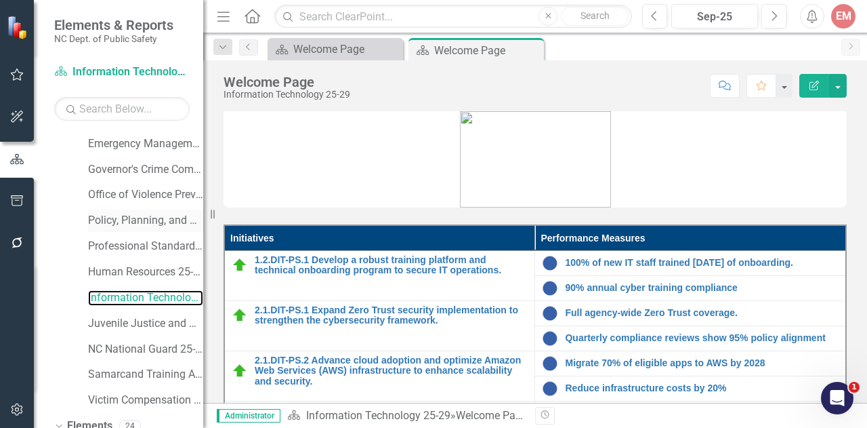
scroll to position [318, 0]
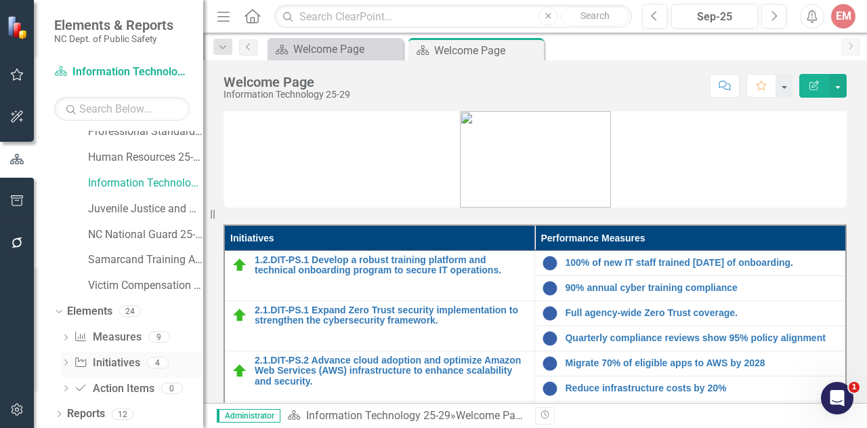
click at [111, 359] on link "Initiative Initiatives" at bounding box center [107, 363] width 66 height 16
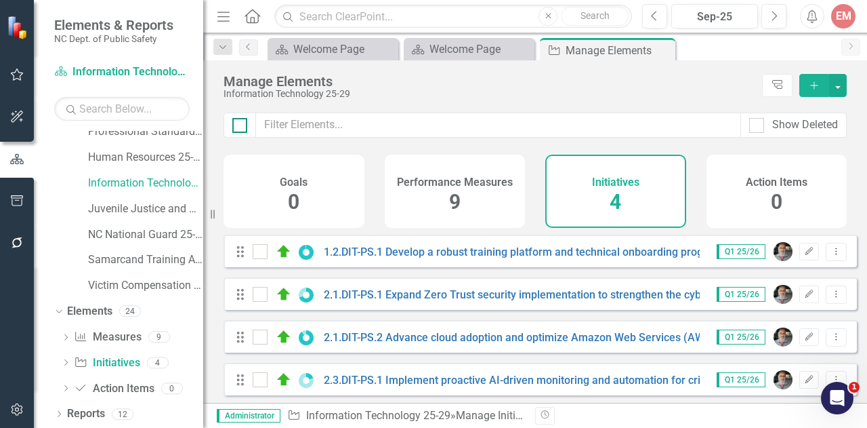
click at [241, 129] on div at bounding box center [239, 125] width 15 height 15
click at [241, 127] on input "checkbox" at bounding box center [236, 122] width 9 height 9
checkbox input "true"
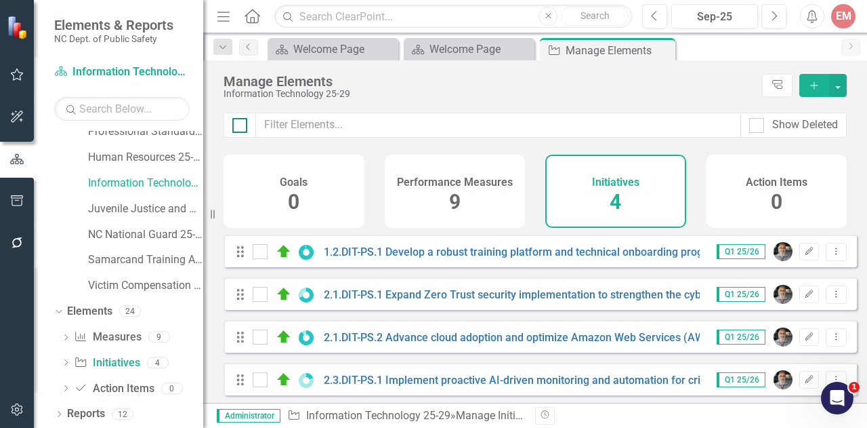
checkbox input "true"
click at [838, 87] on button "button" at bounding box center [838, 85] width 18 height 23
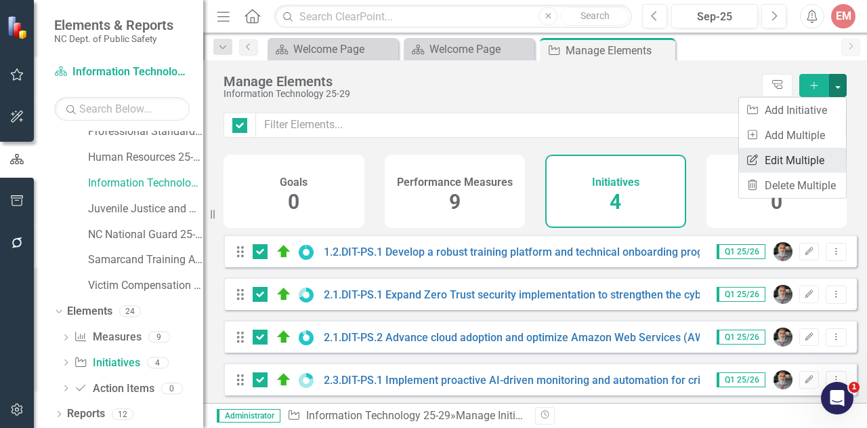
click at [800, 152] on link "Edit Multiple Edit Multiple" at bounding box center [792, 160] width 107 height 25
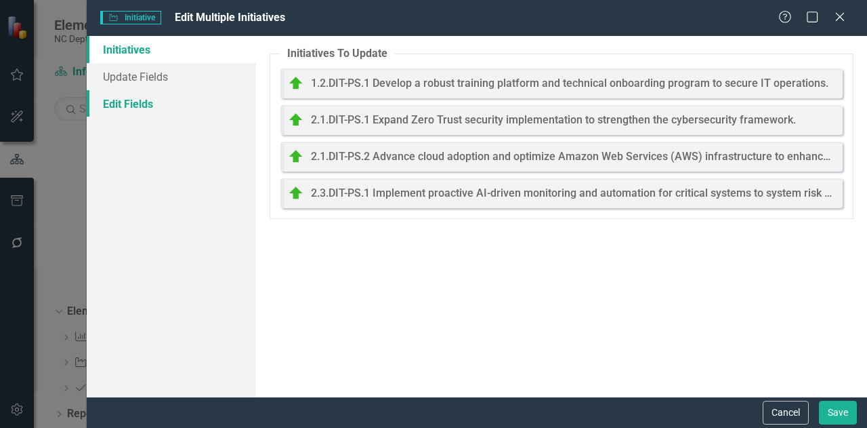
click at [131, 104] on link "Edit Fields" at bounding box center [171, 103] width 169 height 27
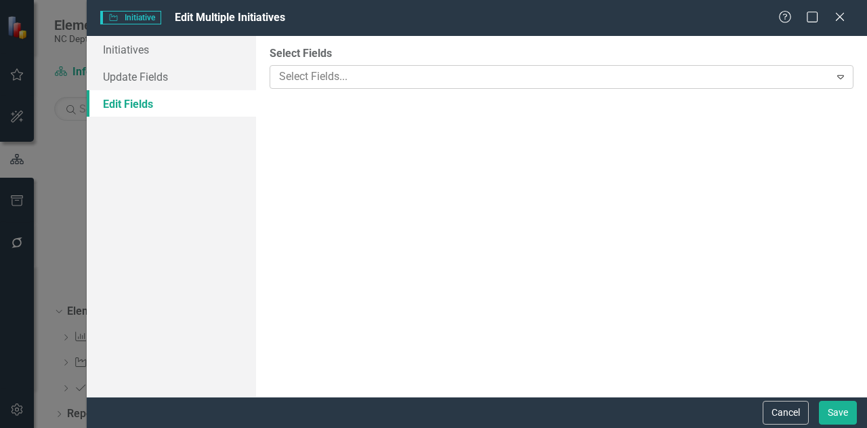
click at [334, 76] on div at bounding box center [552, 77] width 556 height 18
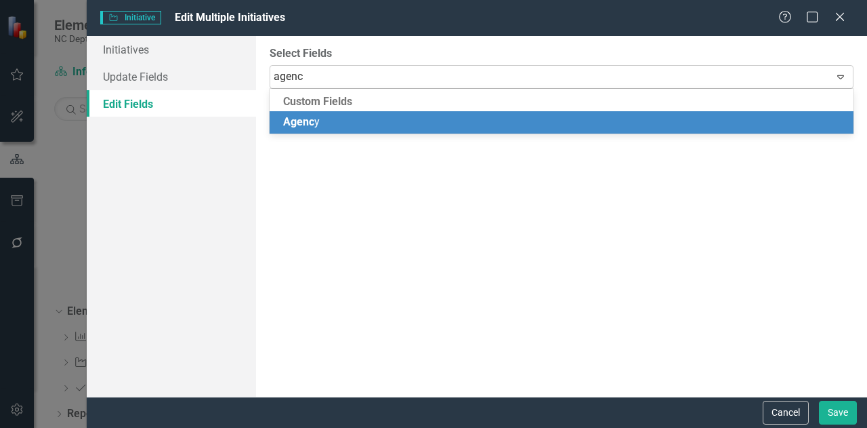
type input "agency"
click at [290, 117] on span "Agency" at bounding box center [301, 121] width 37 height 13
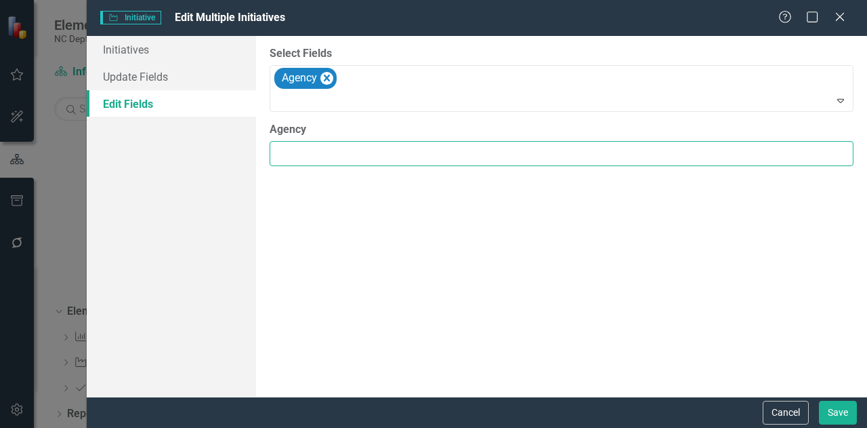
click at [295, 149] on input "Agency" at bounding box center [562, 153] width 584 height 25
type input "DIT-Public Safety"
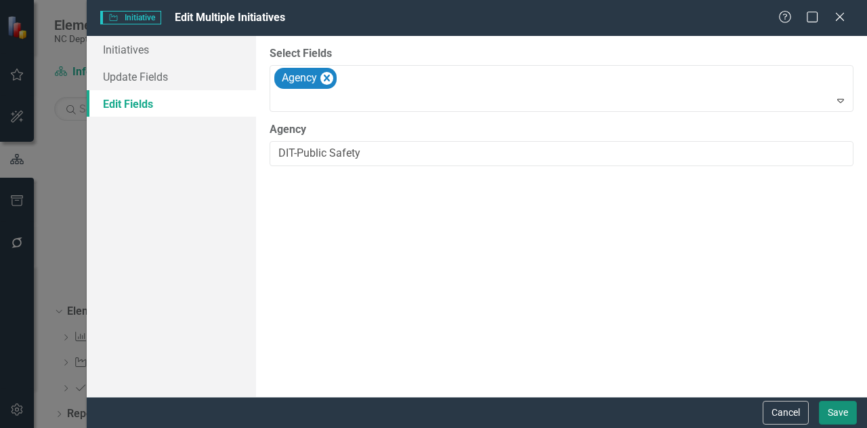
click at [832, 404] on button "Save" at bounding box center [838, 413] width 38 height 24
checkbox input "false"
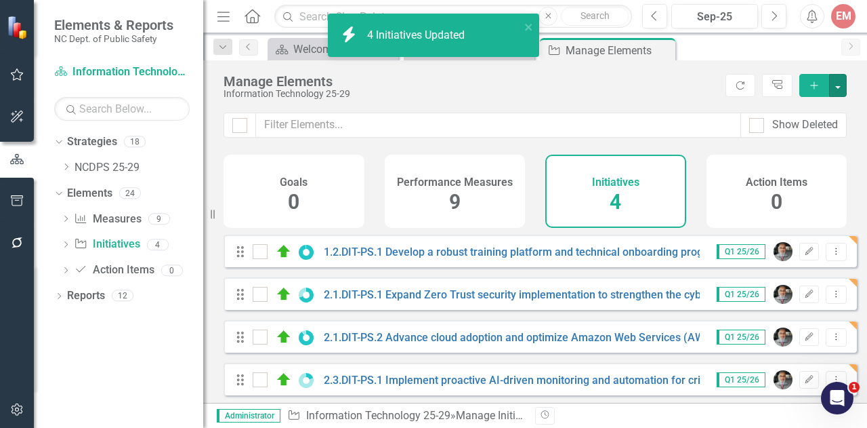
checkbox input "false"
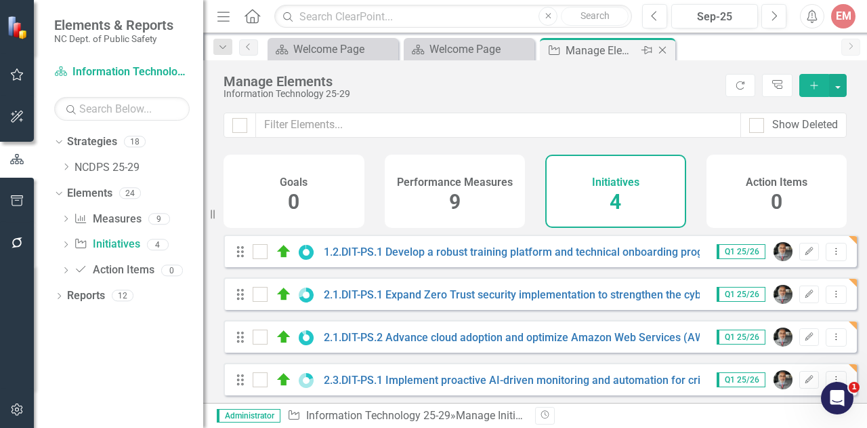
click at [665, 46] on icon "Close" at bounding box center [663, 50] width 14 height 11
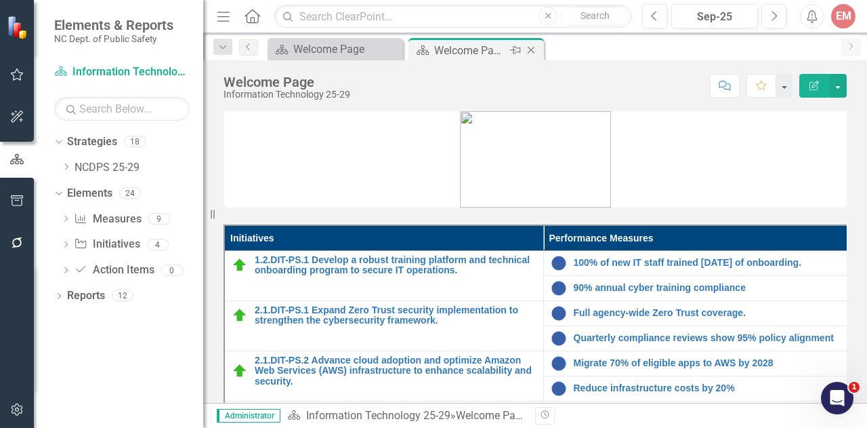
click at [531, 49] on icon at bounding box center [531, 50] width 7 height 7
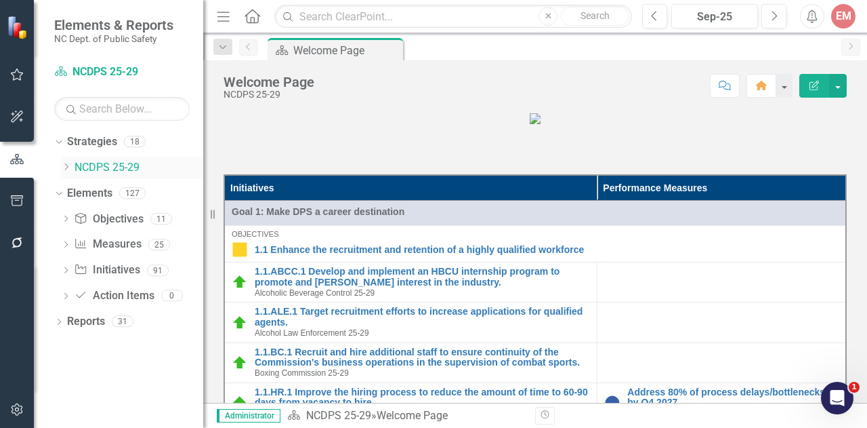
click at [69, 168] on icon "Dropdown" at bounding box center [66, 167] width 10 height 8
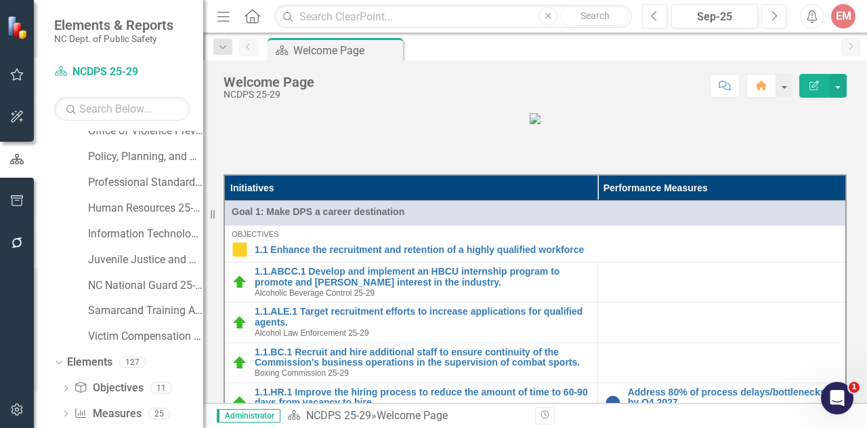
scroll to position [271, 0]
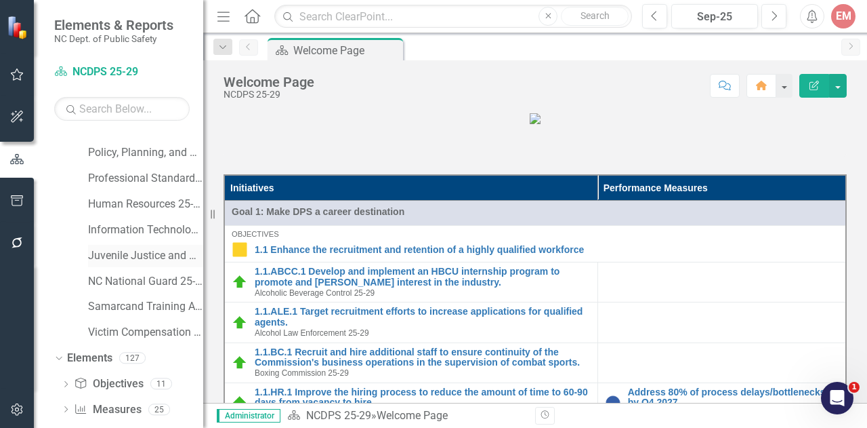
click at [133, 260] on link "Juvenile Justice and Delinquency Prevention 25-29" at bounding box center [145, 256] width 115 height 16
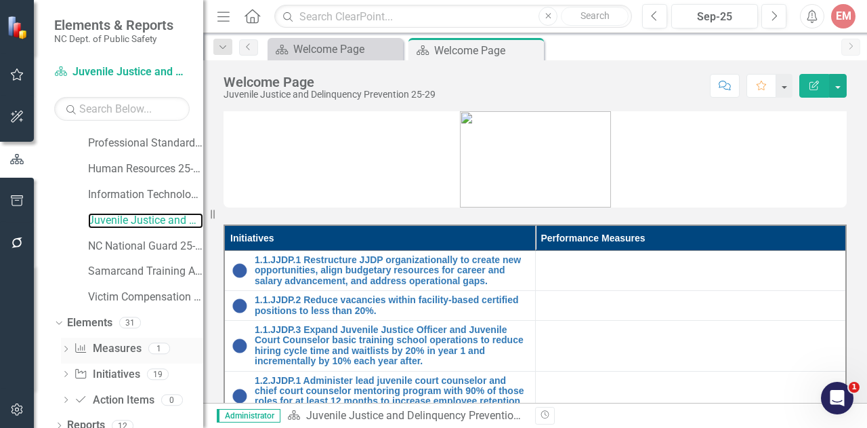
scroll to position [318, 0]
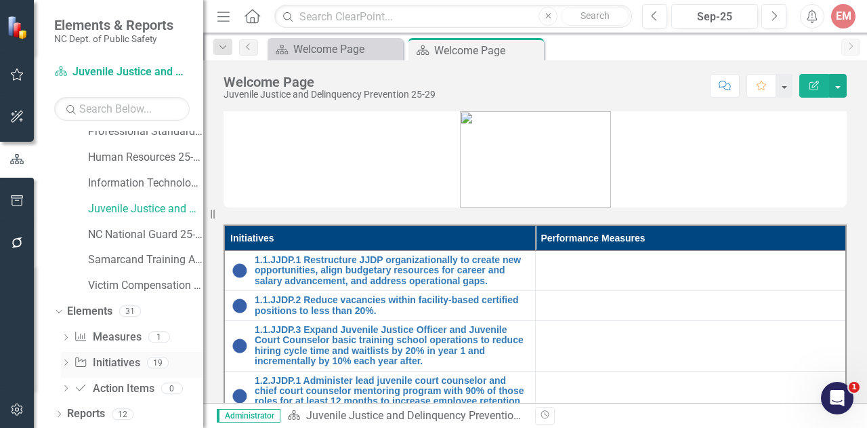
click at [127, 367] on link "Initiative Initiatives" at bounding box center [107, 363] width 66 height 16
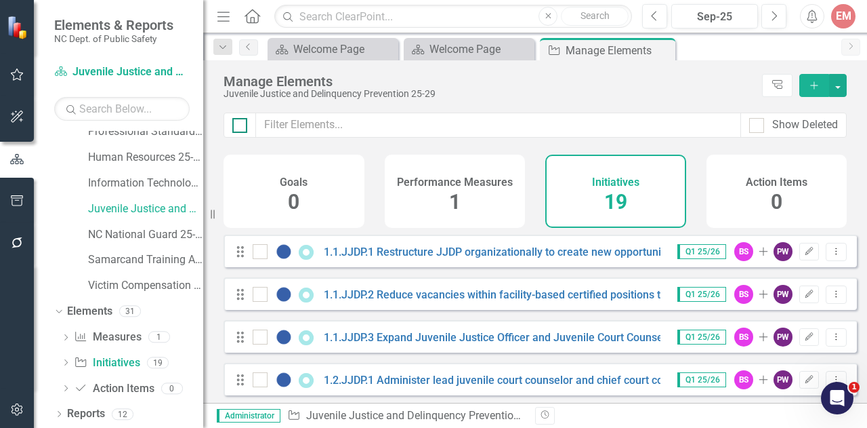
click at [241, 129] on div at bounding box center [239, 125] width 15 height 15
click at [241, 127] on input "checkbox" at bounding box center [236, 122] width 9 height 9
checkbox input "true"
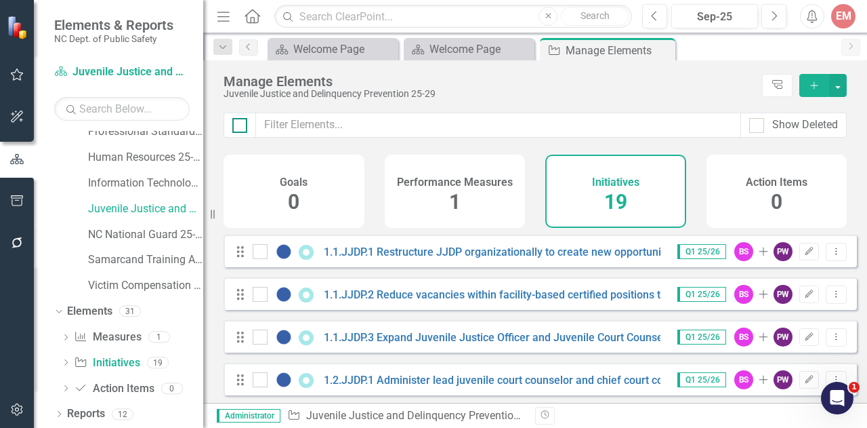
checkbox input "true"
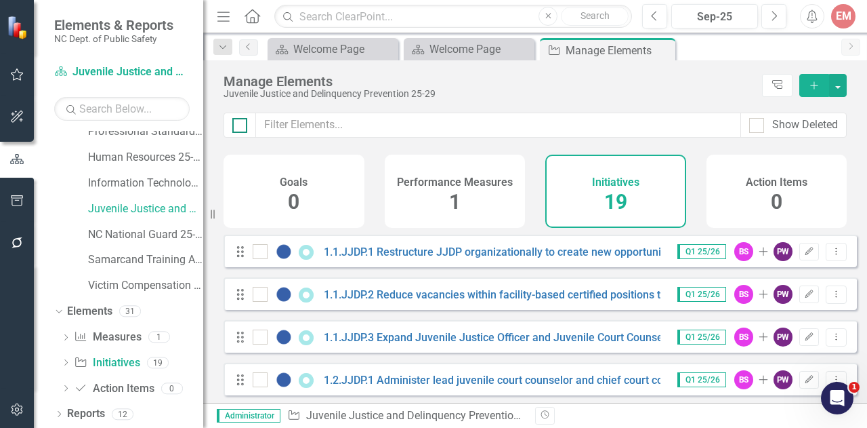
checkbox input "true"
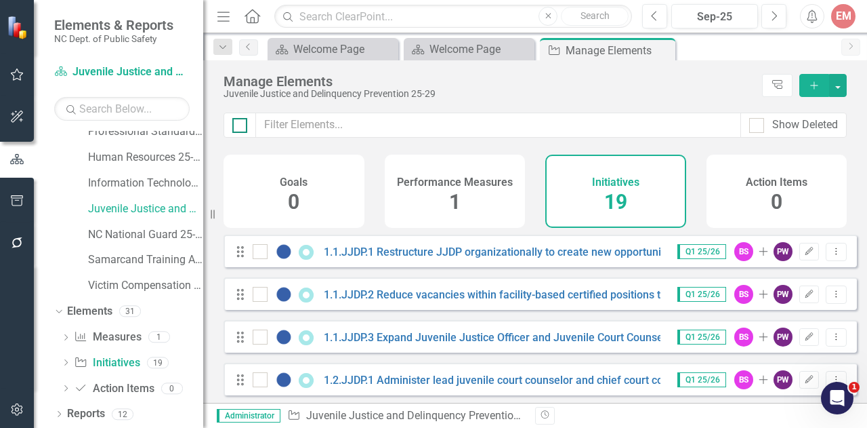
checkbox input "true"
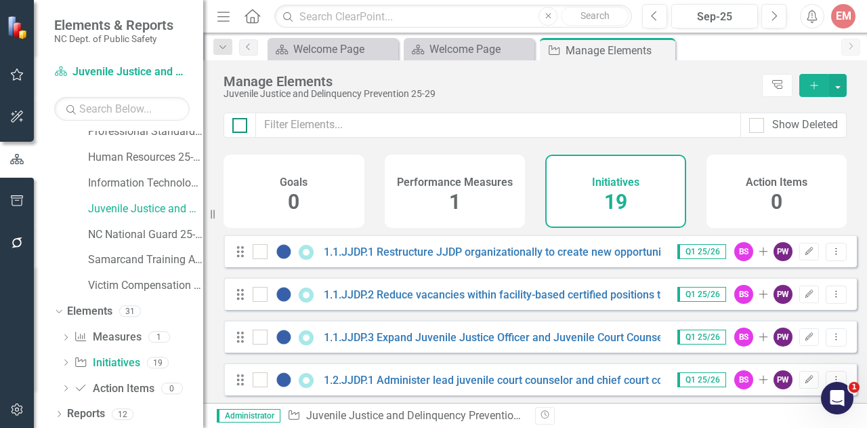
checkbox input "true"
click at [840, 91] on button "button" at bounding box center [838, 85] width 18 height 23
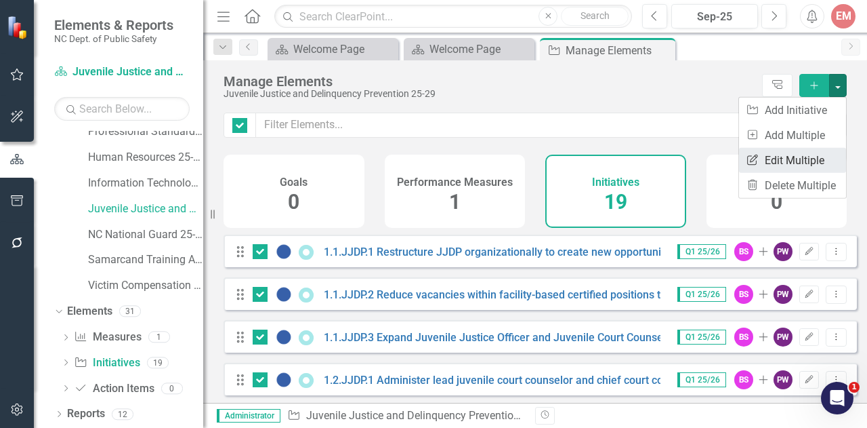
click at [801, 159] on link "Edit Multiple Edit Multiple" at bounding box center [792, 160] width 107 height 25
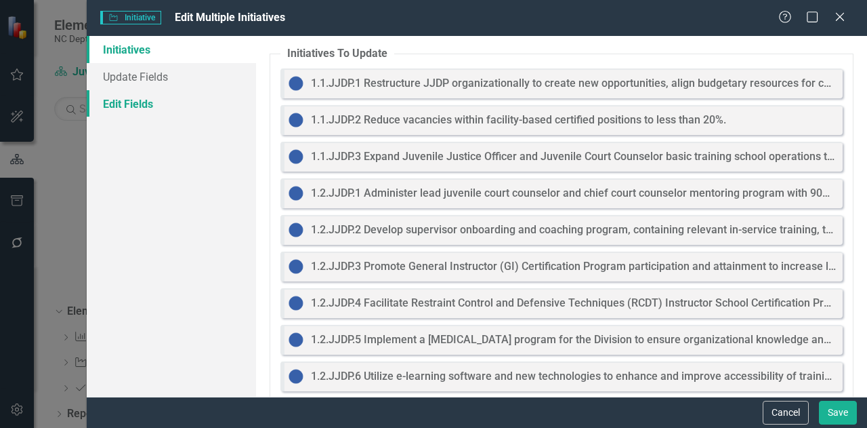
click at [156, 112] on link "Edit Fields" at bounding box center [171, 103] width 169 height 27
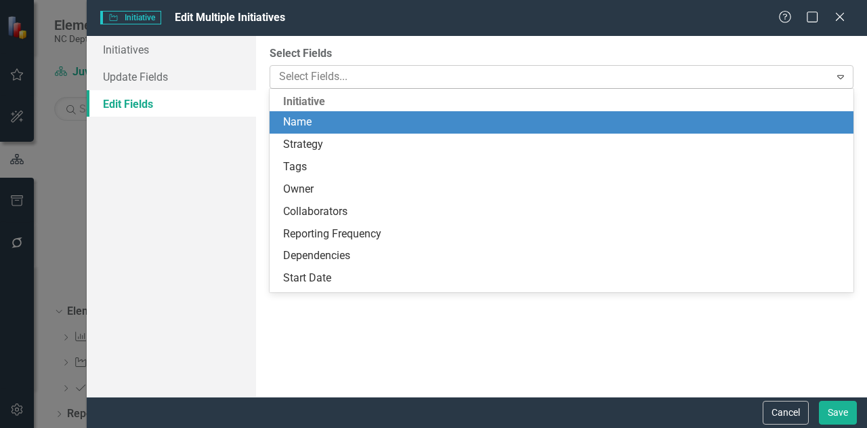
click at [350, 80] on div at bounding box center [552, 77] width 556 height 18
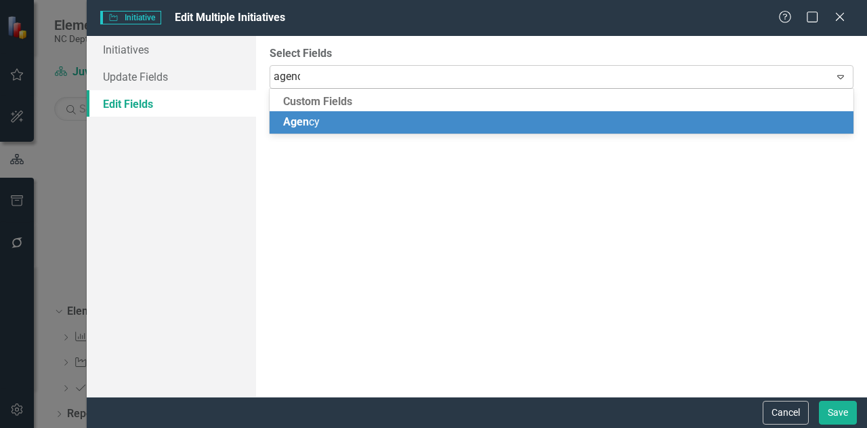
type input "agency"
click at [317, 123] on span "Agency" at bounding box center [301, 121] width 37 height 13
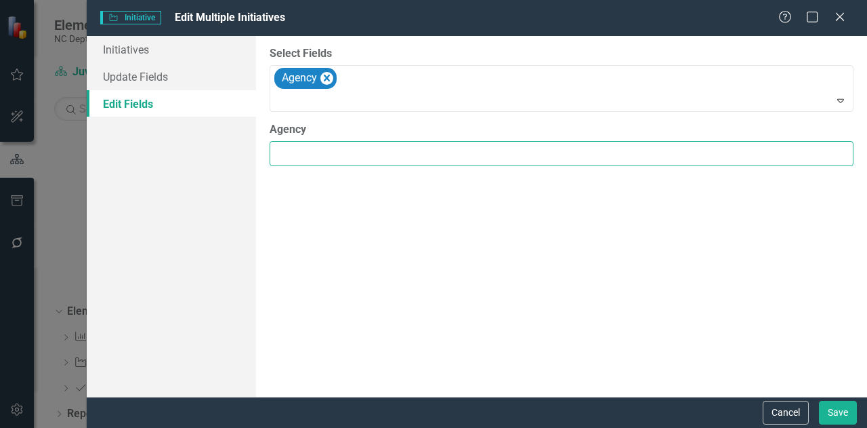
click at [302, 165] on input "Agency" at bounding box center [562, 153] width 584 height 25
type input "Juvenile Justice & Delinquency Prevention"
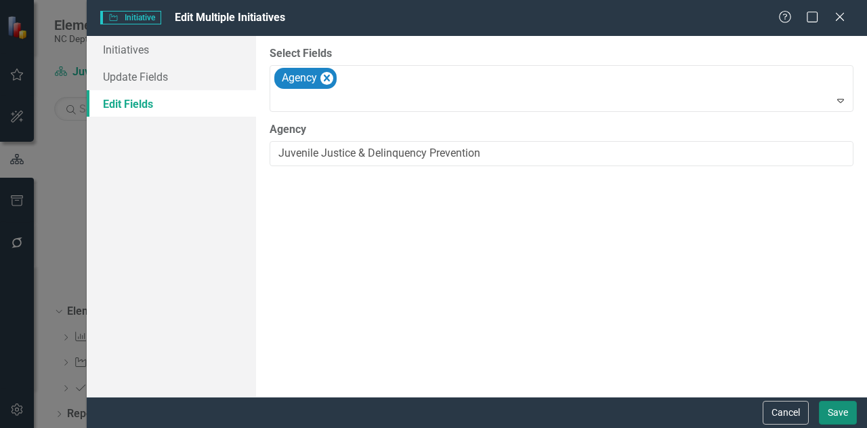
click at [835, 408] on button "Save" at bounding box center [838, 413] width 38 height 24
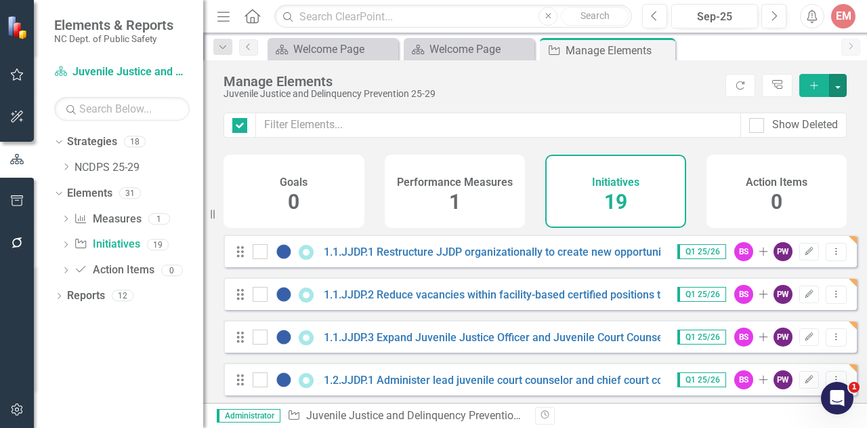
checkbox input "false"
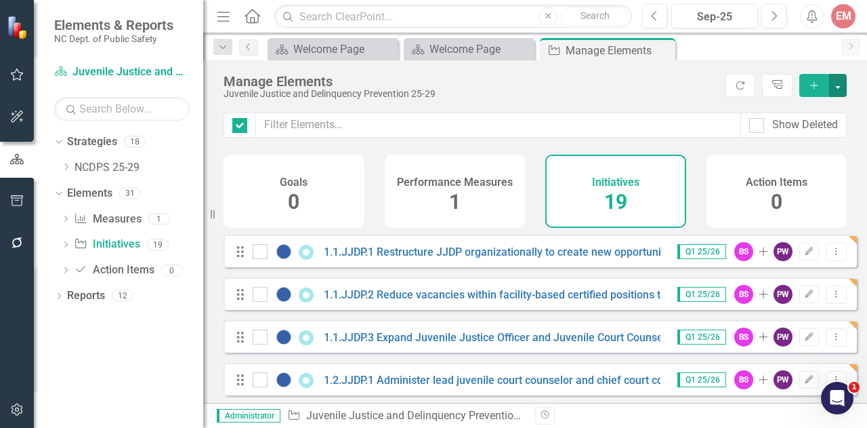
checkbox input "false"
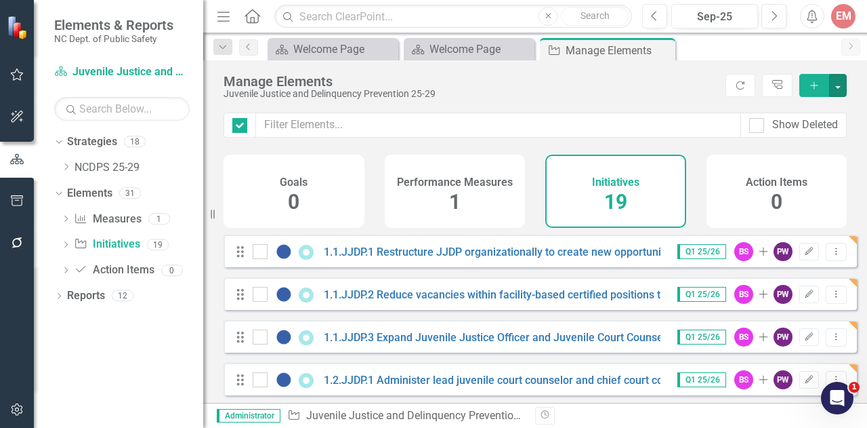
checkbox input "false"
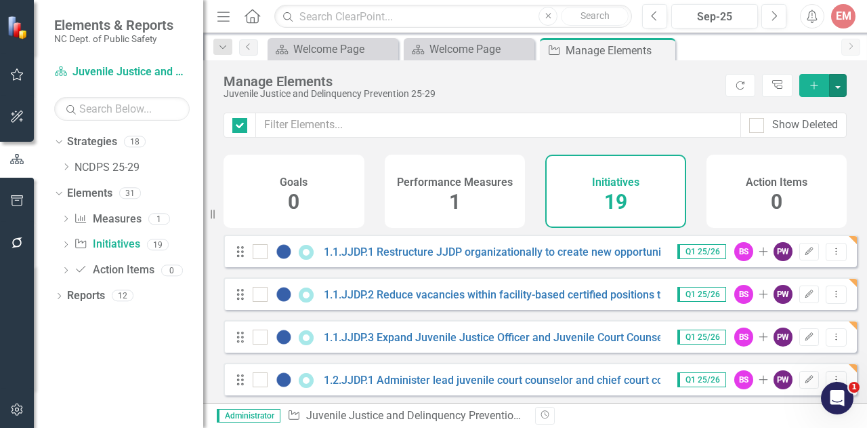
checkbox input "false"
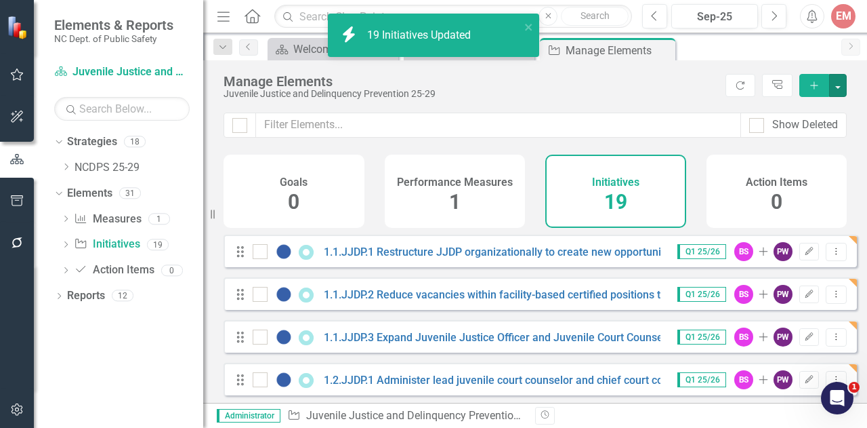
checkbox input "false"
click at [667, 48] on icon "Close" at bounding box center [663, 50] width 14 height 11
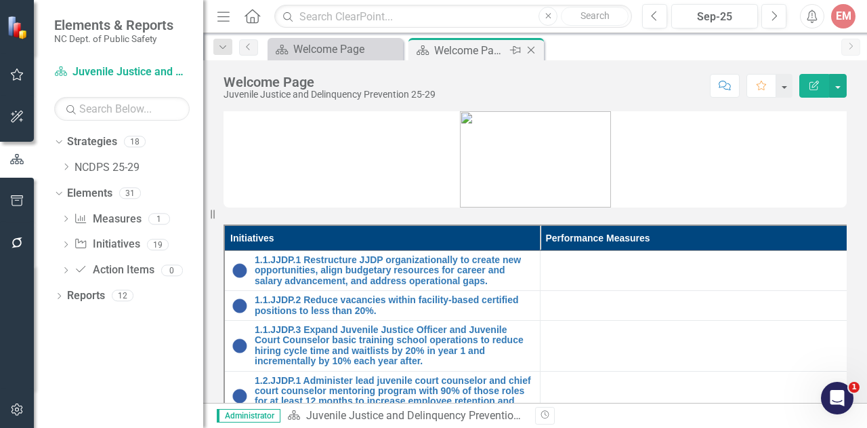
click at [533, 49] on icon "Close" at bounding box center [532, 50] width 14 height 11
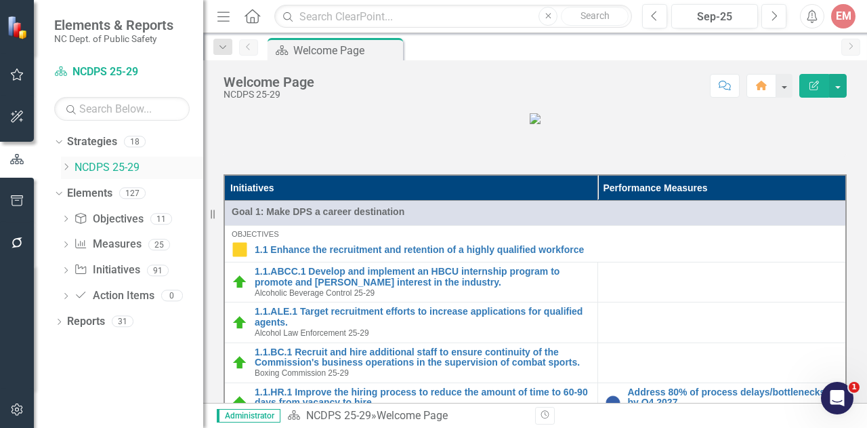
click at [66, 166] on icon "Dropdown" at bounding box center [66, 167] width 10 height 8
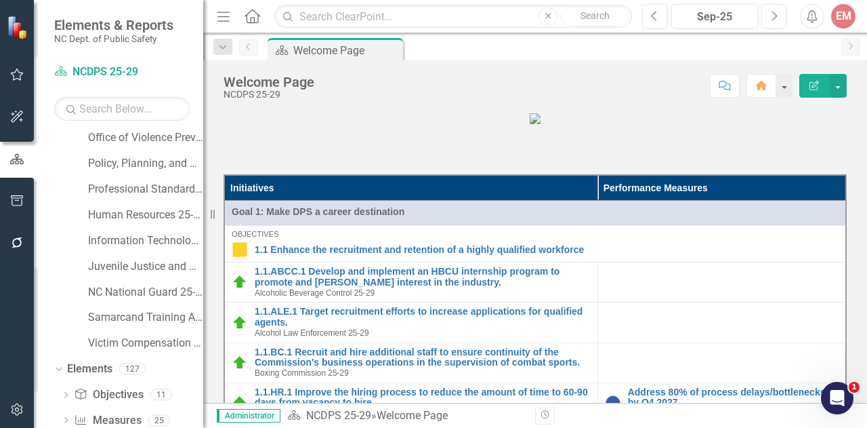
scroll to position [271, 0]
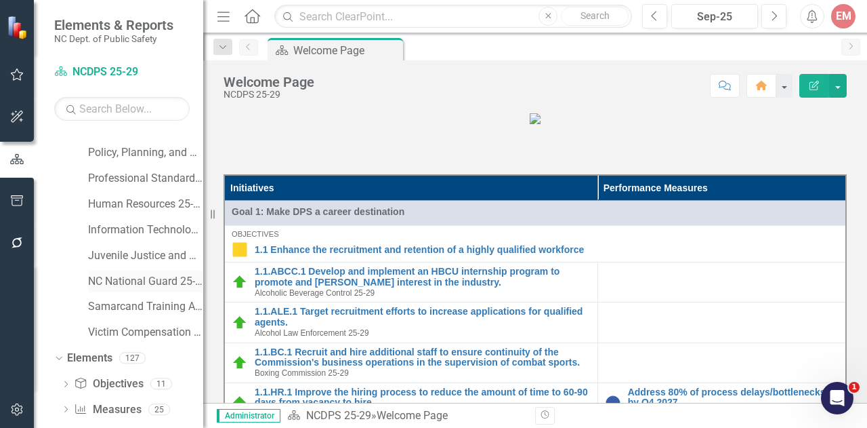
click at [125, 283] on link "NC National Guard 25-29" at bounding box center [145, 282] width 115 height 16
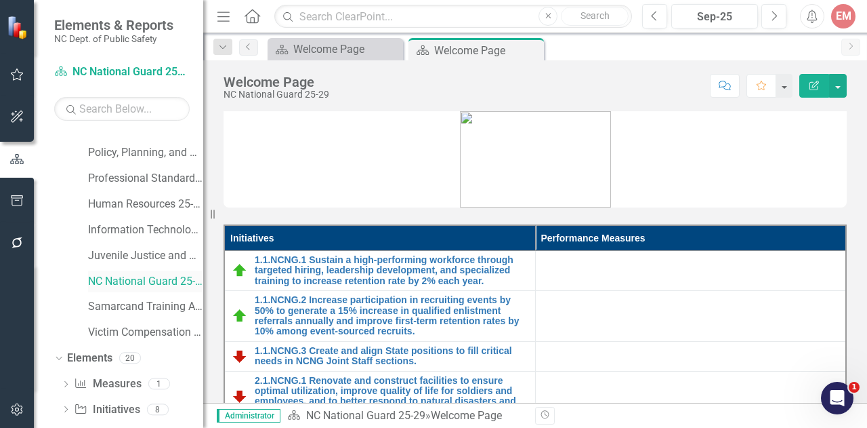
scroll to position [318, 0]
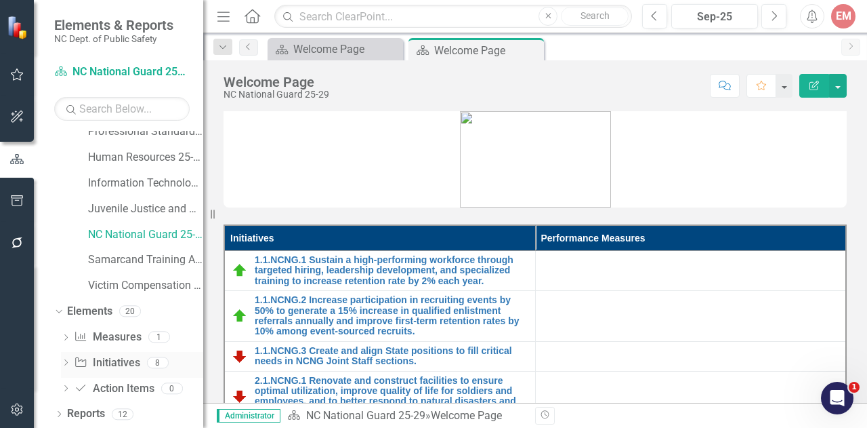
click at [115, 363] on link "Initiative Initiatives" at bounding box center [107, 363] width 66 height 16
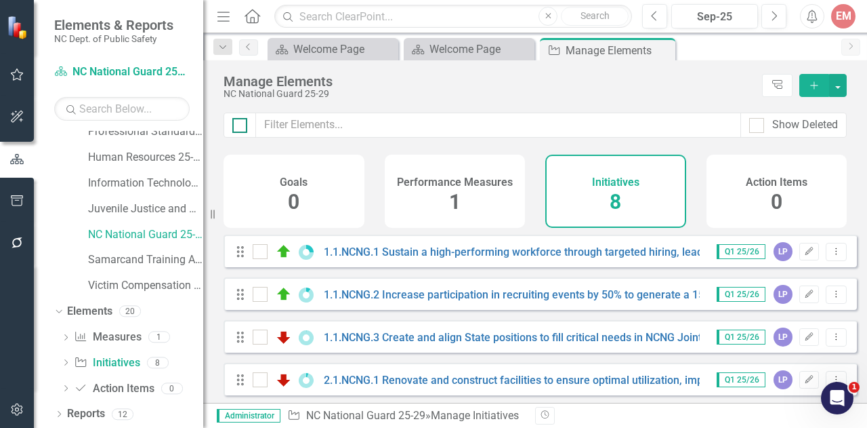
click at [243, 127] on div at bounding box center [239, 125] width 15 height 15
click at [241, 127] on input "checkbox" at bounding box center [236, 122] width 9 height 9
checkbox input "true"
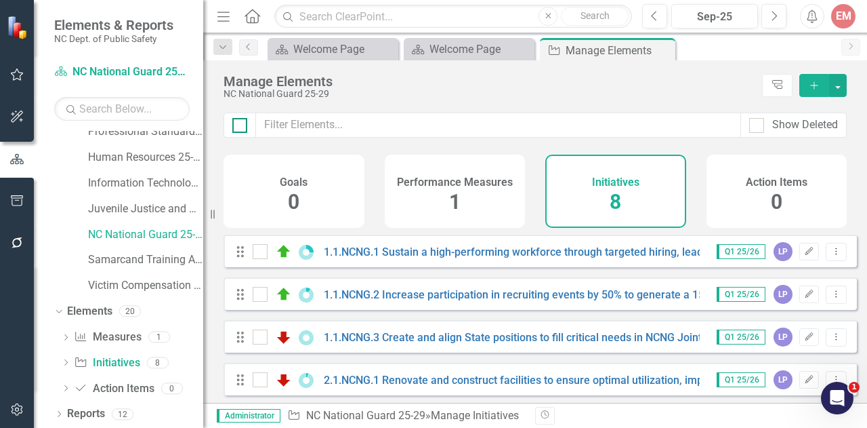
checkbox input "true"
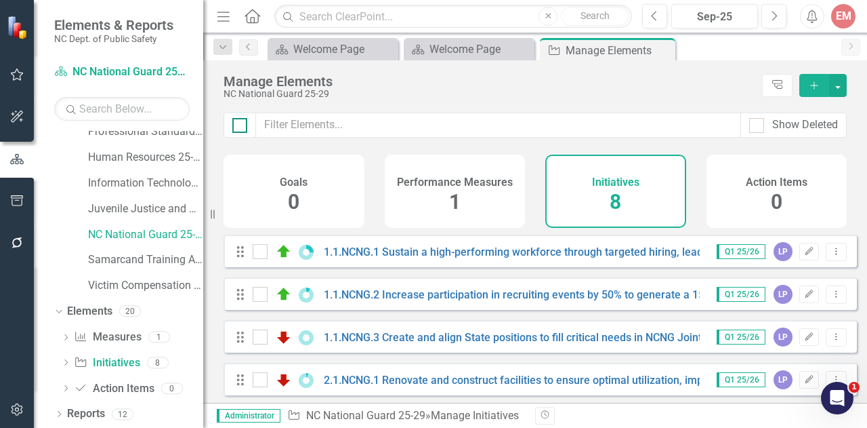
checkbox input "true"
click at [842, 86] on button "button" at bounding box center [838, 85] width 18 height 23
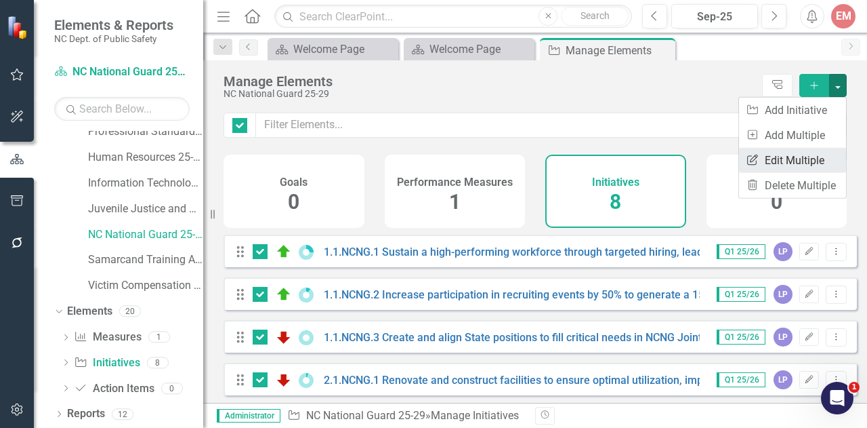
click at [793, 152] on link "Edit Multiple Edit Multiple" at bounding box center [792, 160] width 107 height 25
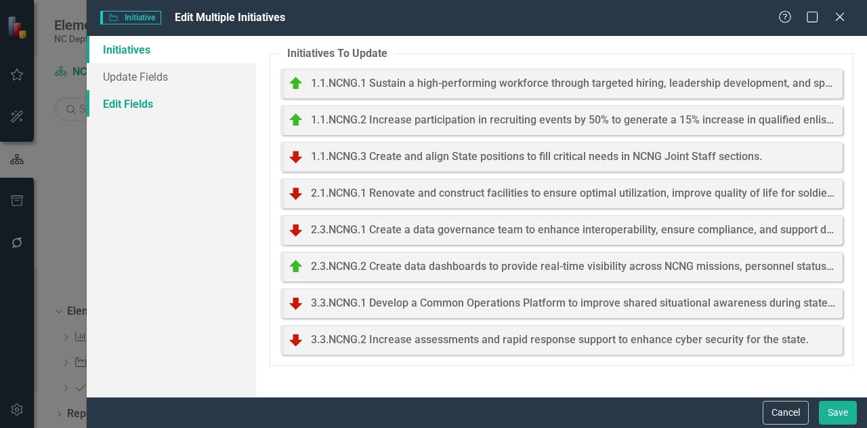
click at [121, 95] on link "Edit Fields" at bounding box center [171, 103] width 169 height 27
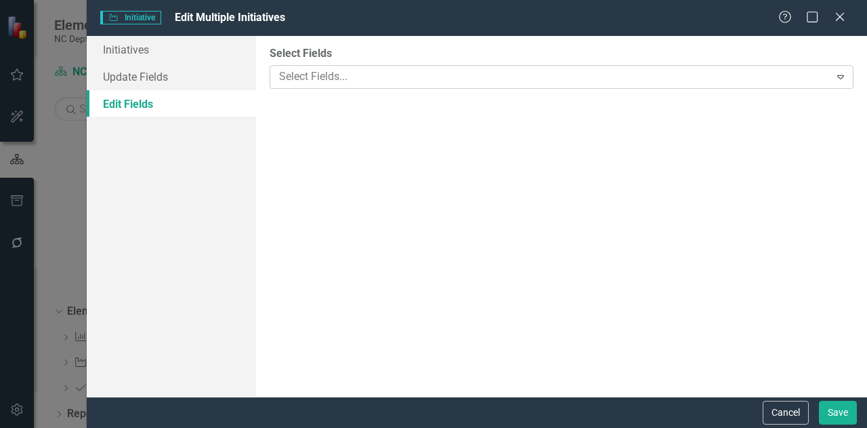
click at [358, 75] on div at bounding box center [552, 77] width 556 height 18
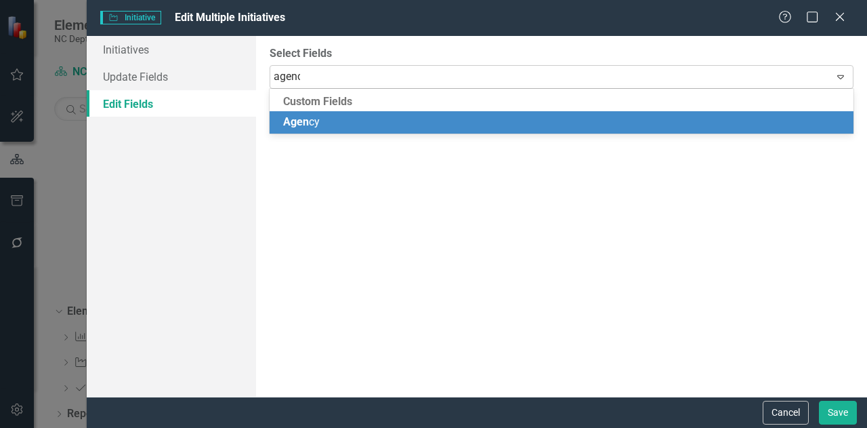
type input "agency"
click at [344, 129] on div "Agency" at bounding box center [564, 123] width 562 height 16
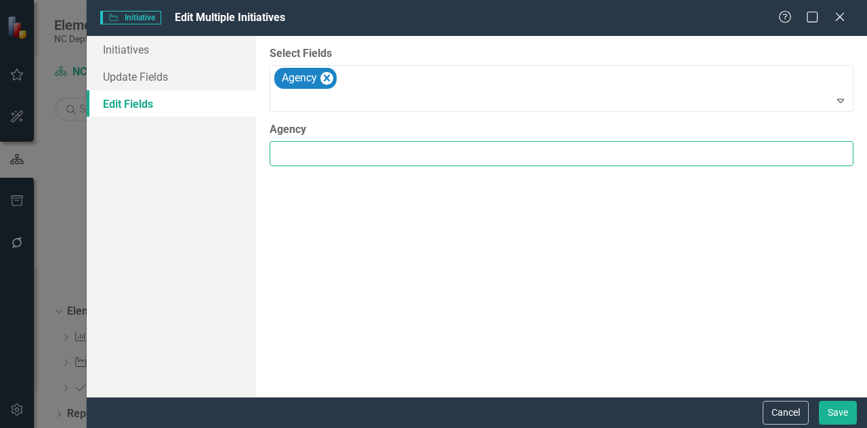
click at [324, 149] on input "Agency" at bounding box center [562, 153] width 584 height 25
type input "National Guard"
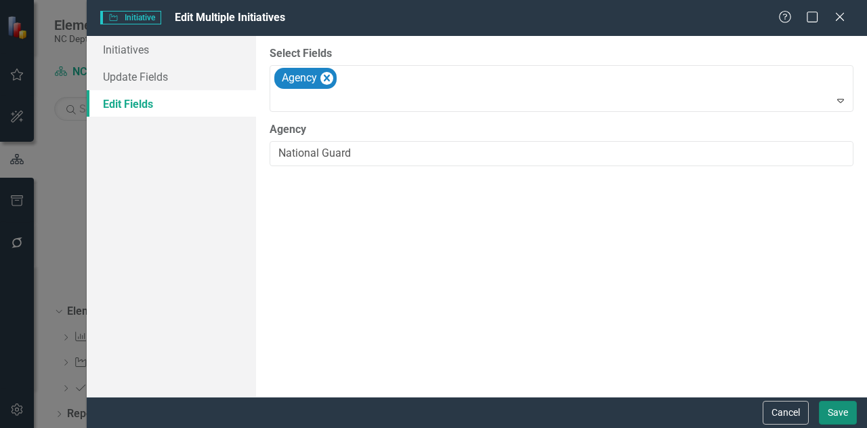
click at [835, 411] on button "Save" at bounding box center [838, 413] width 38 height 24
checkbox input "false"
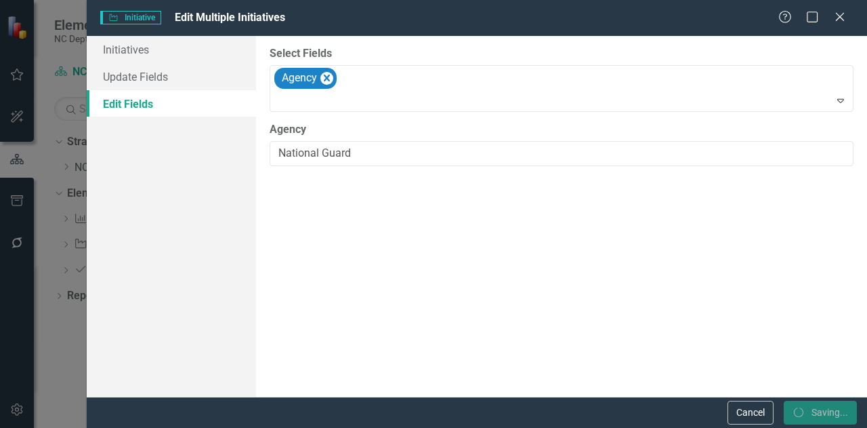
checkbox input "false"
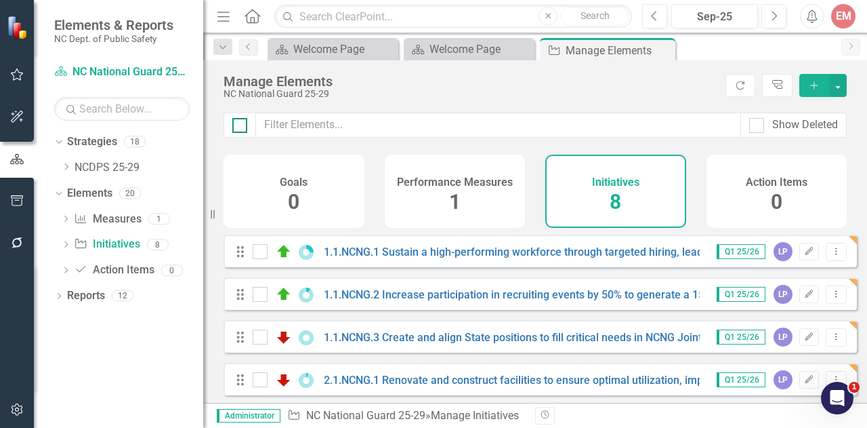
click at [244, 123] on div at bounding box center [239, 125] width 15 height 15
click at [241, 123] on input "checkbox" at bounding box center [236, 122] width 9 height 9
checkbox input "true"
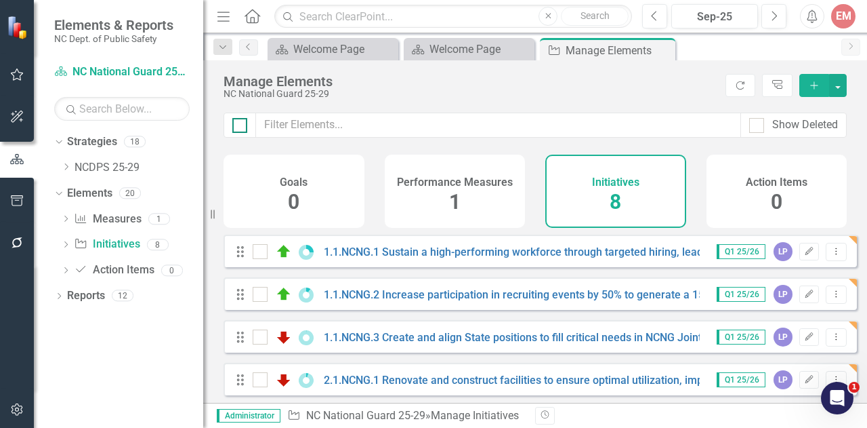
checkbox input "true"
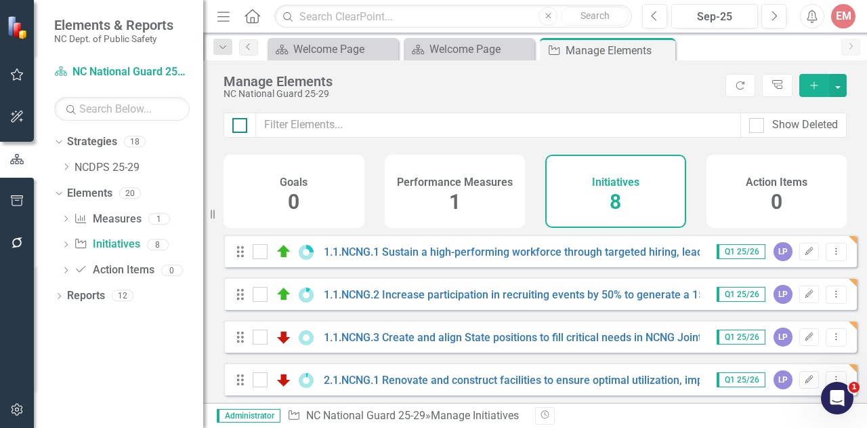
checkbox input "true"
click at [832, 79] on button "button" at bounding box center [838, 85] width 18 height 23
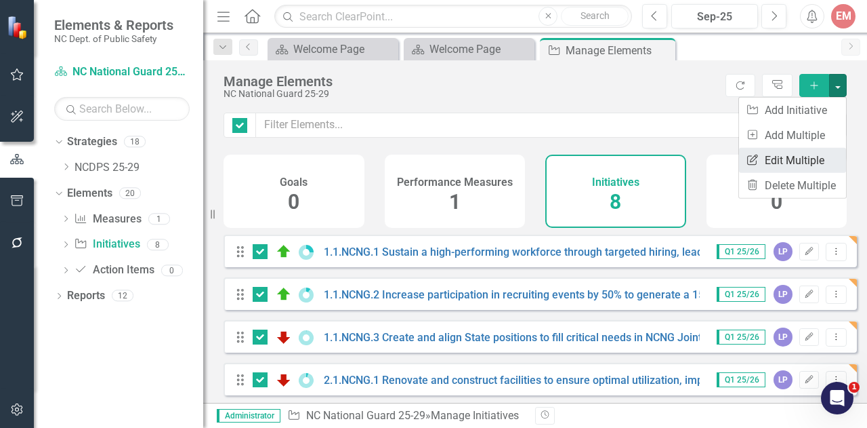
click at [789, 150] on link "Edit Multiple Edit Multiple" at bounding box center [792, 160] width 107 height 25
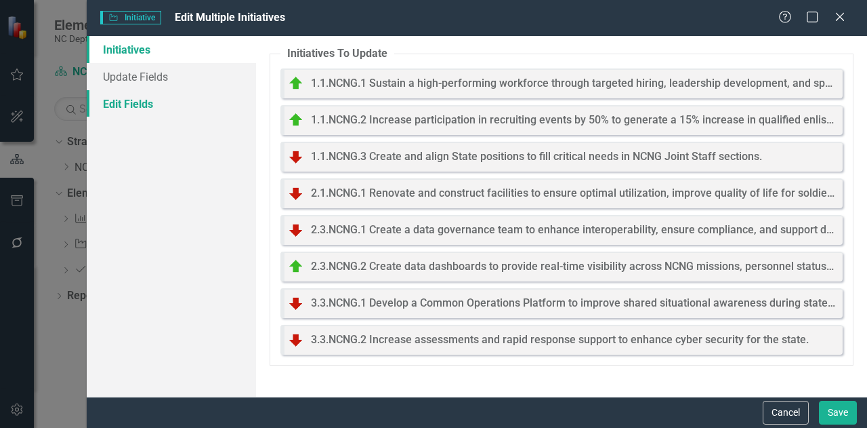
click at [150, 102] on link "Edit Fields" at bounding box center [171, 103] width 169 height 27
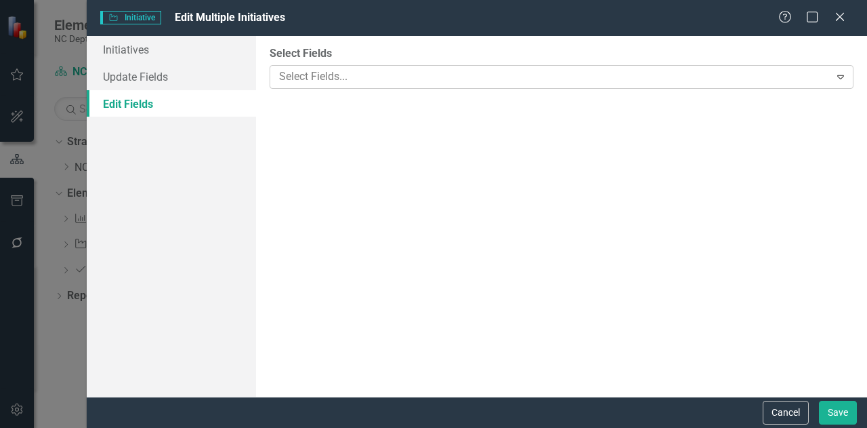
click at [361, 78] on div at bounding box center [552, 77] width 556 height 18
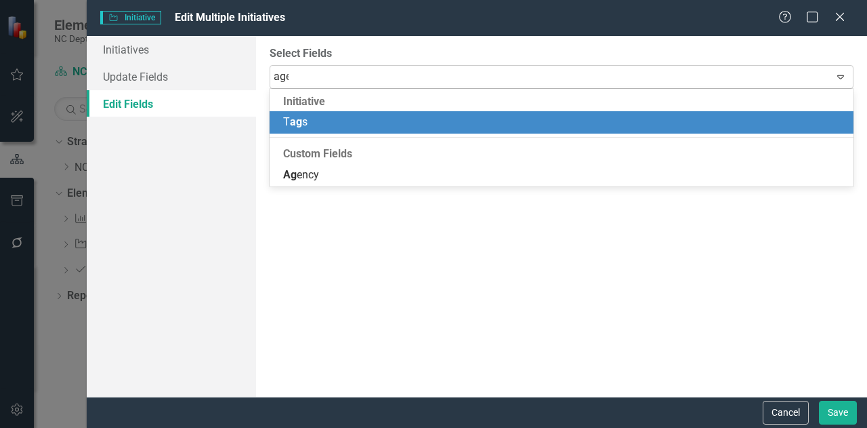
type input "agen"
click at [347, 123] on div "[PERSON_NAME]" at bounding box center [564, 123] width 562 height 16
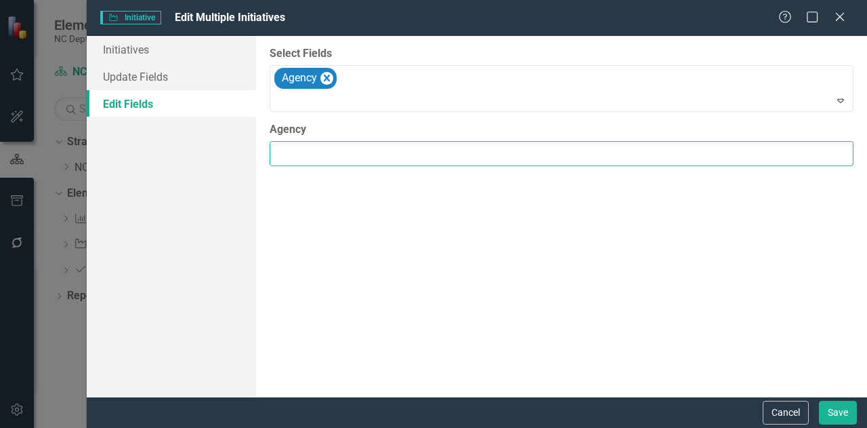
click at [291, 155] on input "Agency" at bounding box center [562, 153] width 584 height 25
type input "NC National Guard"
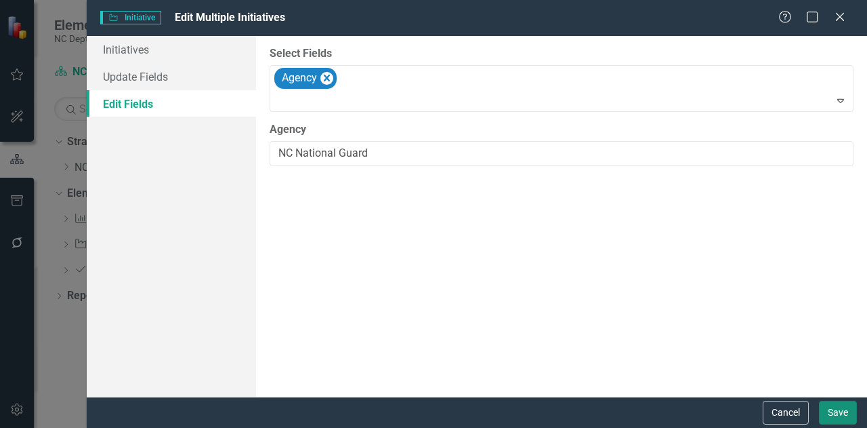
click at [834, 408] on button "Save" at bounding box center [838, 413] width 38 height 24
checkbox input "false"
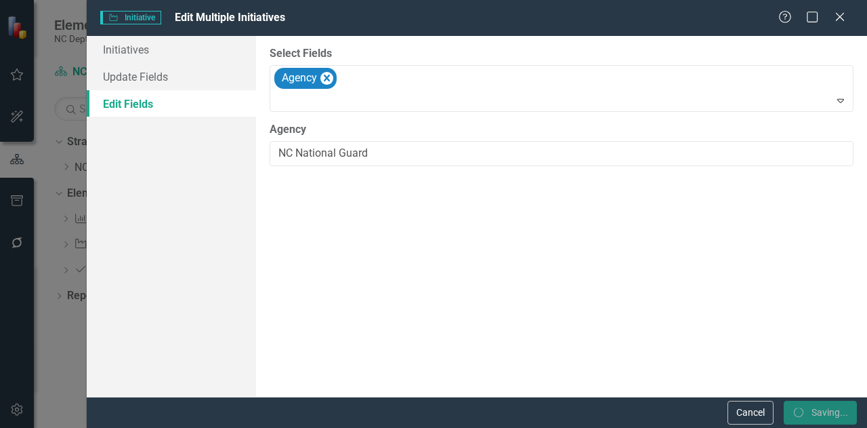
checkbox input "false"
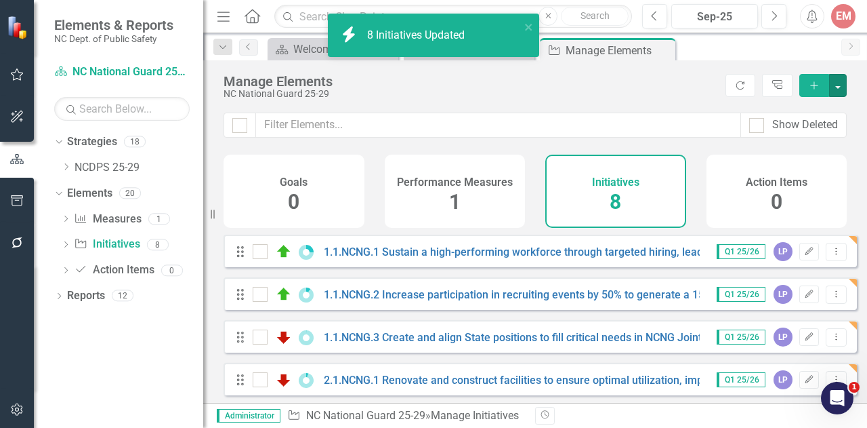
checkbox input "false"
click at [664, 47] on icon "Close" at bounding box center [663, 50] width 14 height 11
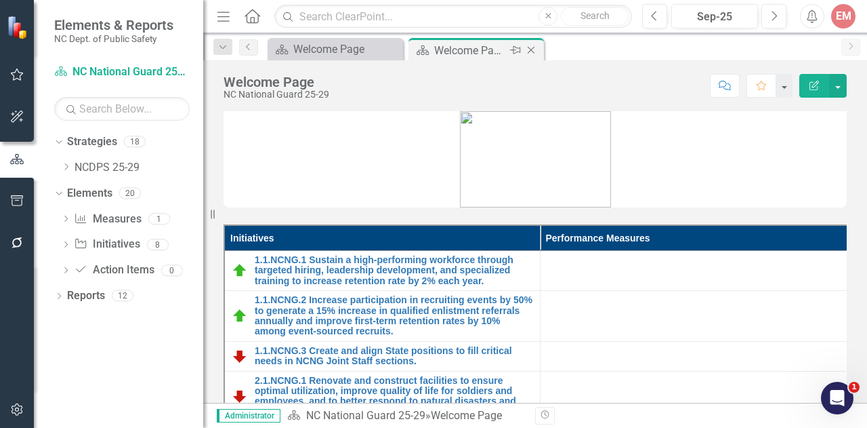
click at [530, 47] on icon "Close" at bounding box center [532, 50] width 14 height 11
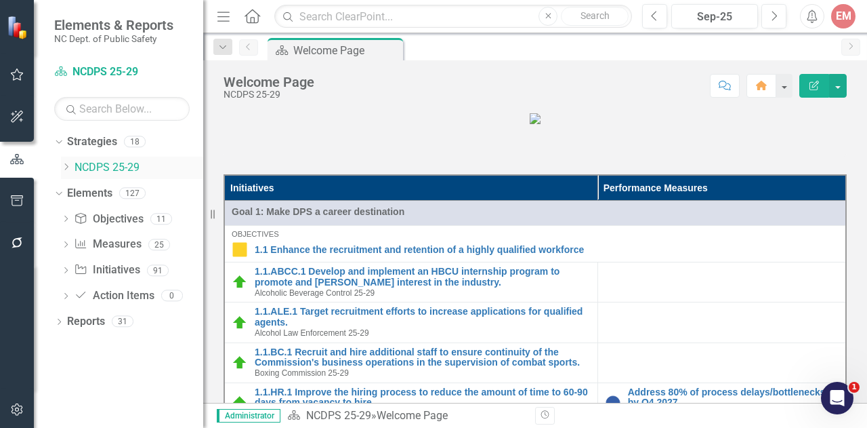
click at [65, 165] on icon "Dropdown" at bounding box center [66, 167] width 10 height 8
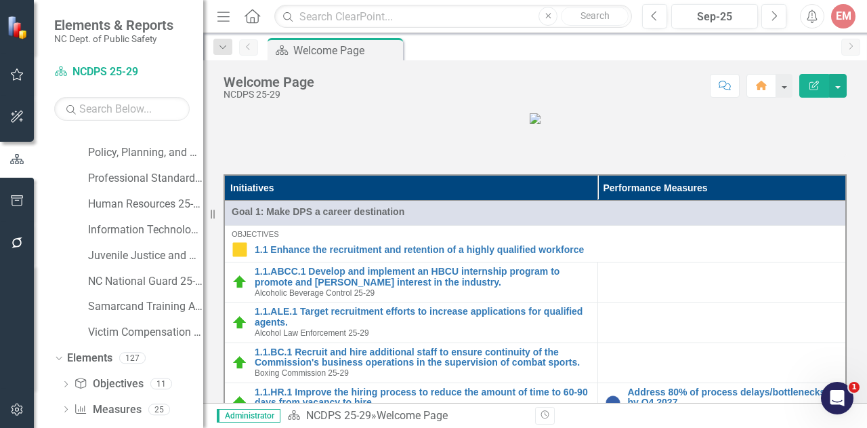
scroll to position [339, 0]
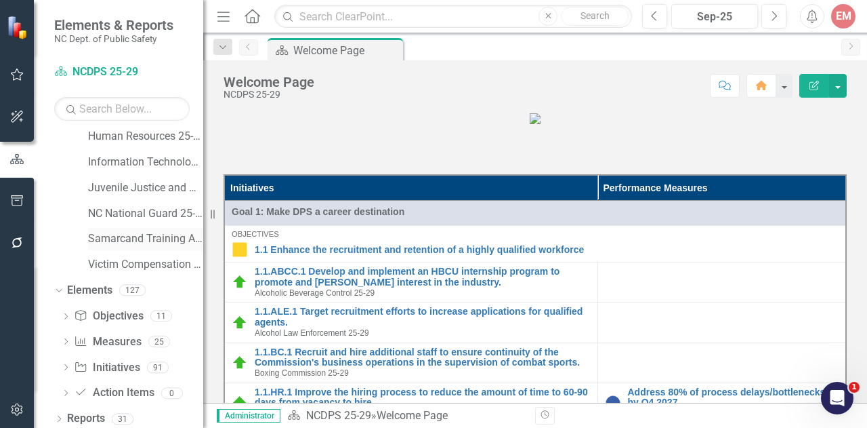
click at [131, 239] on link "Samarcand Training Academy 25-29" at bounding box center [145, 239] width 115 height 16
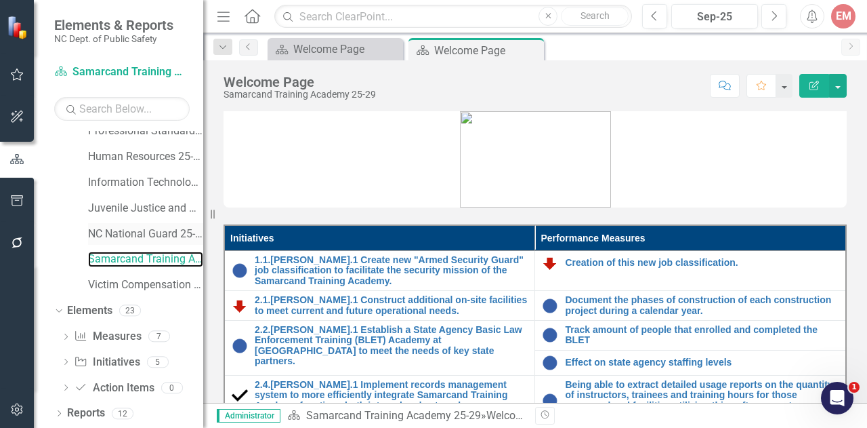
scroll to position [318, 0]
click at [122, 360] on link "Initiative Initiatives" at bounding box center [107, 363] width 66 height 16
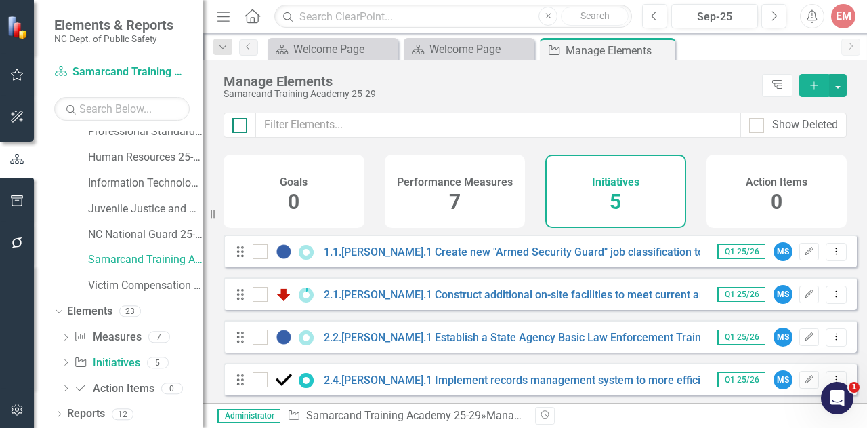
click at [243, 125] on div at bounding box center [239, 125] width 15 height 15
click at [241, 125] on input "checkbox" at bounding box center [236, 122] width 9 height 9
checkbox input "true"
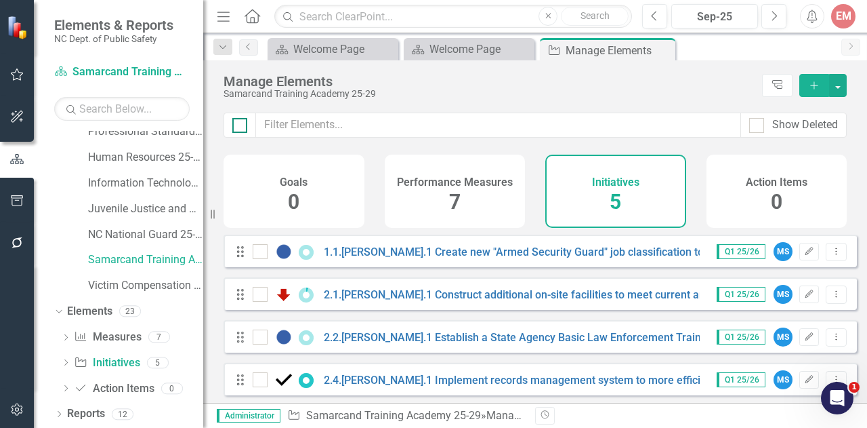
checkbox input "true"
click at [846, 88] on button "button" at bounding box center [838, 85] width 18 height 23
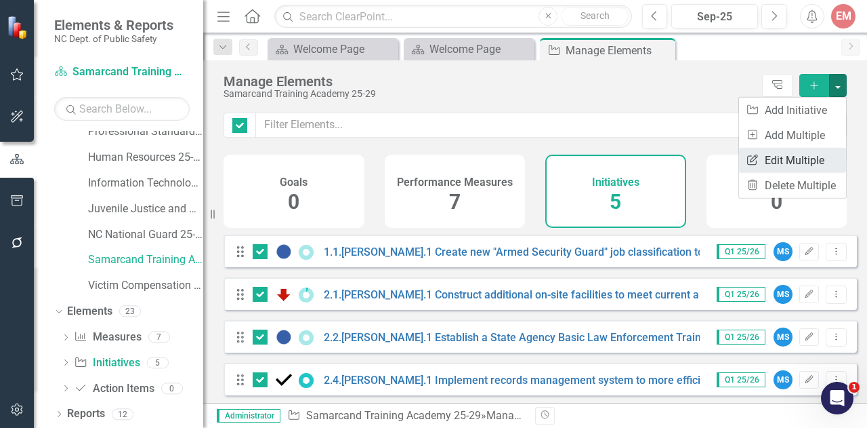
click at [802, 151] on link "Edit Multiple Edit Multiple" at bounding box center [792, 160] width 107 height 25
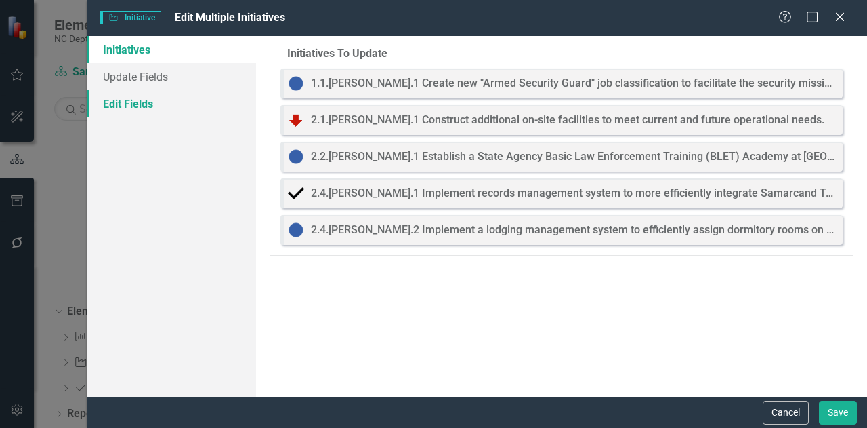
click at [134, 107] on link "Edit Fields" at bounding box center [171, 103] width 169 height 27
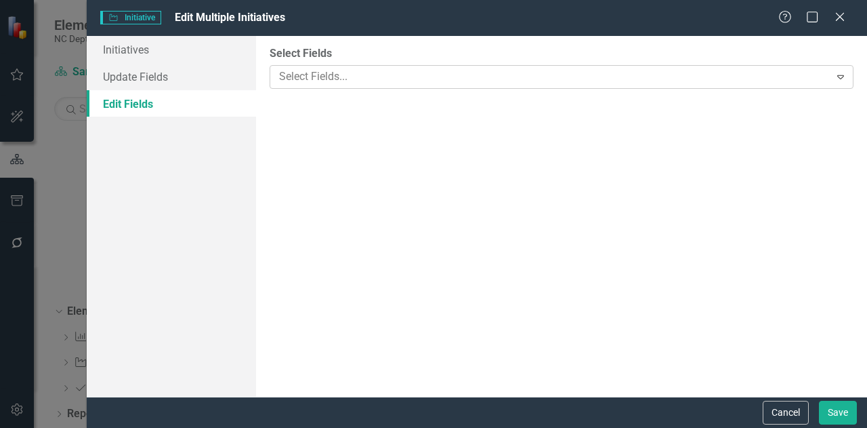
click at [397, 66] on div "Select Fields... Expand" at bounding box center [562, 77] width 584 height 24
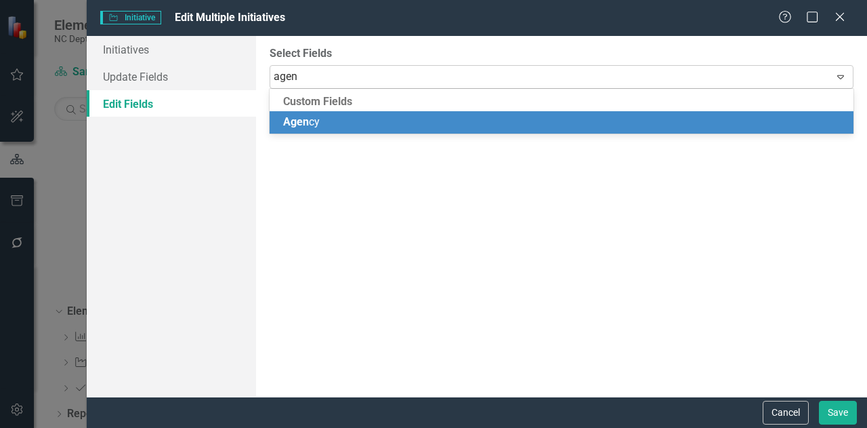
type input "agenc"
click at [317, 129] on div "Agenc y" at bounding box center [564, 123] width 562 height 16
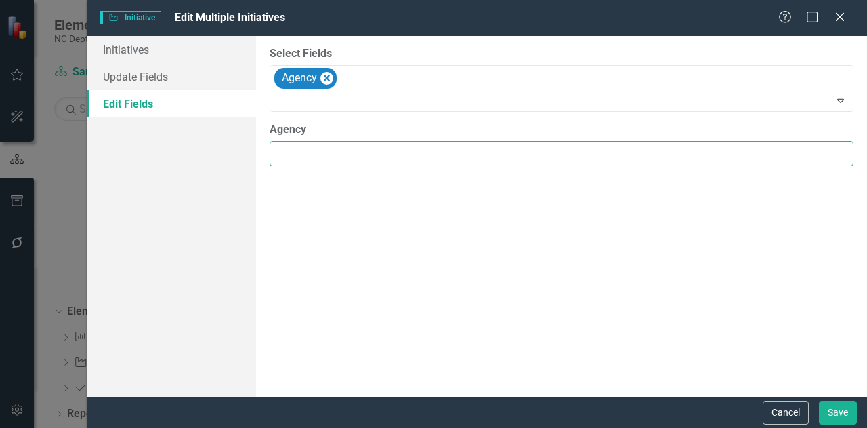
click at [312, 152] on input "Agency" at bounding box center [562, 153] width 584 height 25
type input "Samarcand Training Academy"
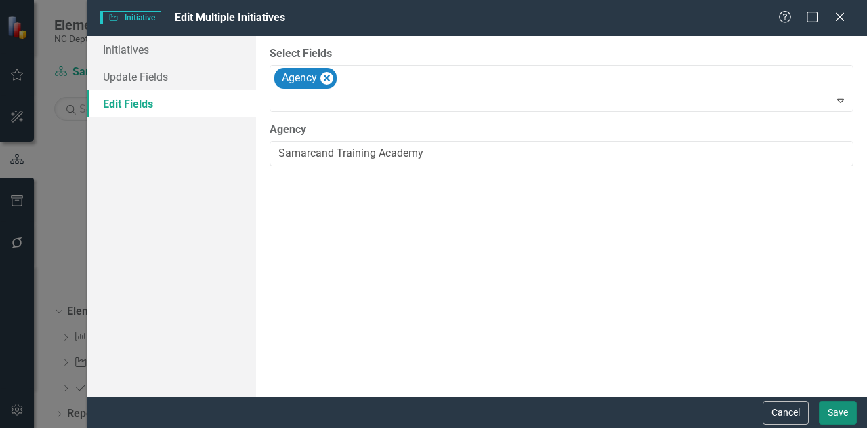
click at [829, 409] on button "Save" at bounding box center [838, 413] width 38 height 24
checkbox input "false"
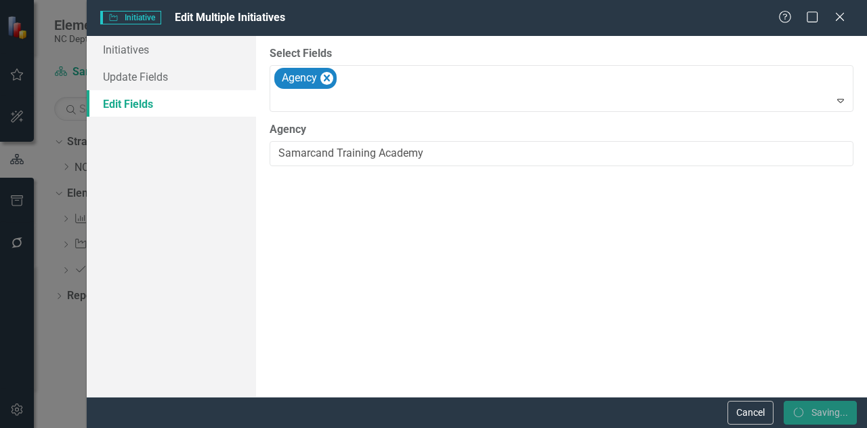
checkbox input "false"
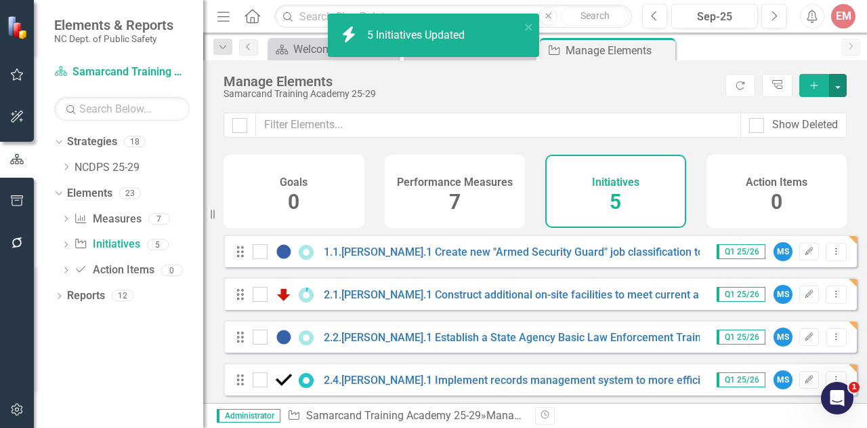
checkbox input "false"
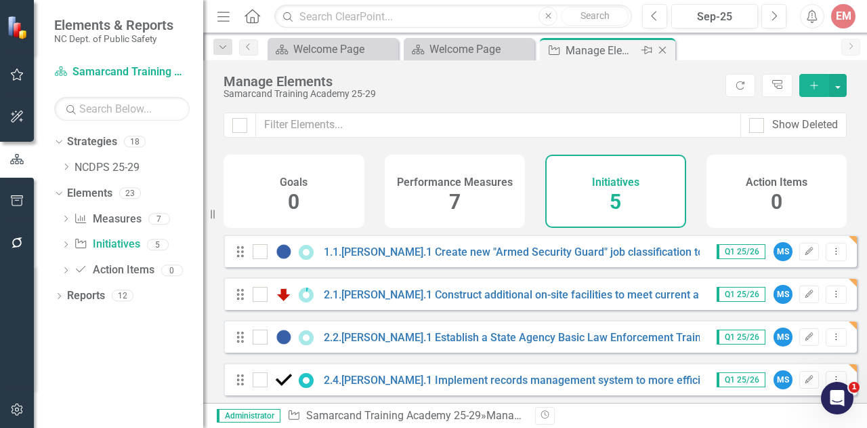
click at [664, 47] on icon "Close" at bounding box center [663, 50] width 14 height 11
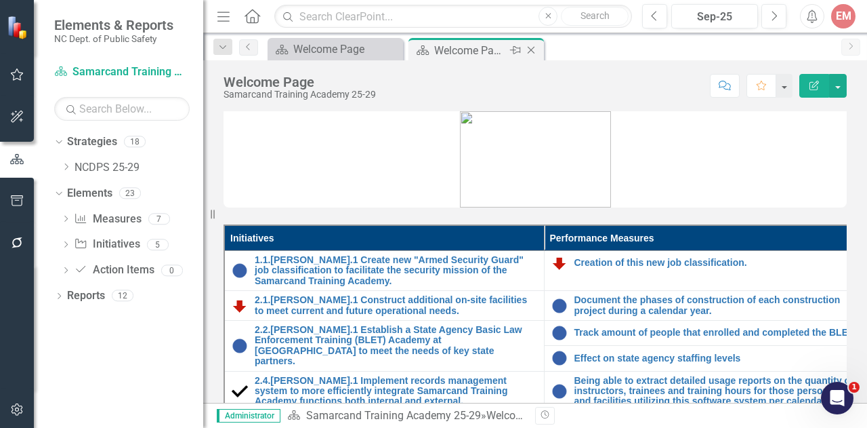
click at [532, 48] on icon "Close" at bounding box center [532, 50] width 14 height 11
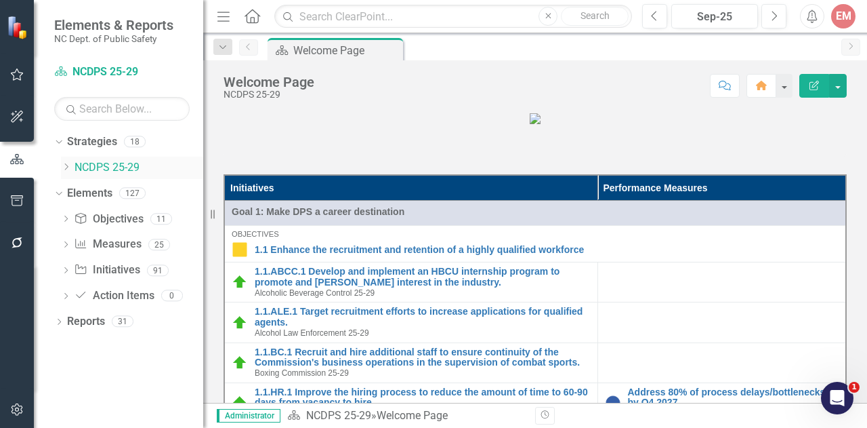
click at [68, 163] on icon "Dropdown" at bounding box center [66, 167] width 10 height 8
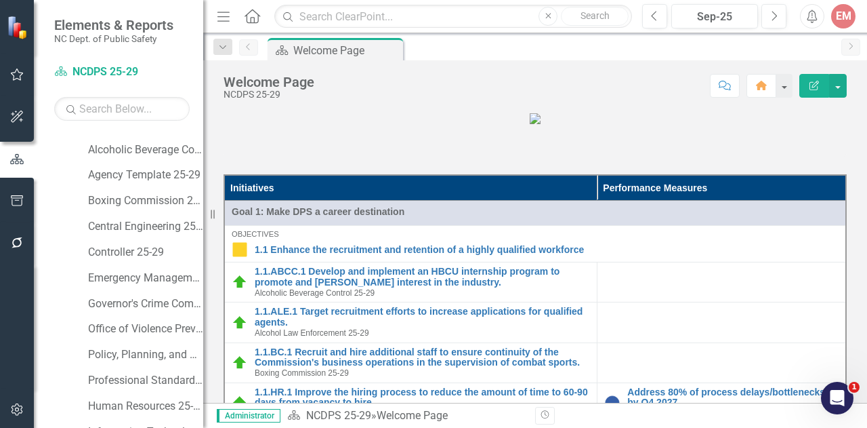
scroll to position [271, 0]
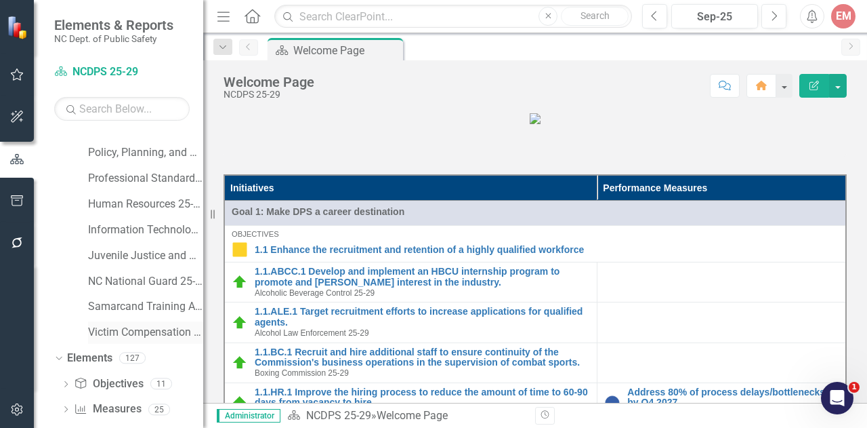
click at [134, 332] on link "Victim Compensation Services 25-29" at bounding box center [145, 333] width 115 height 16
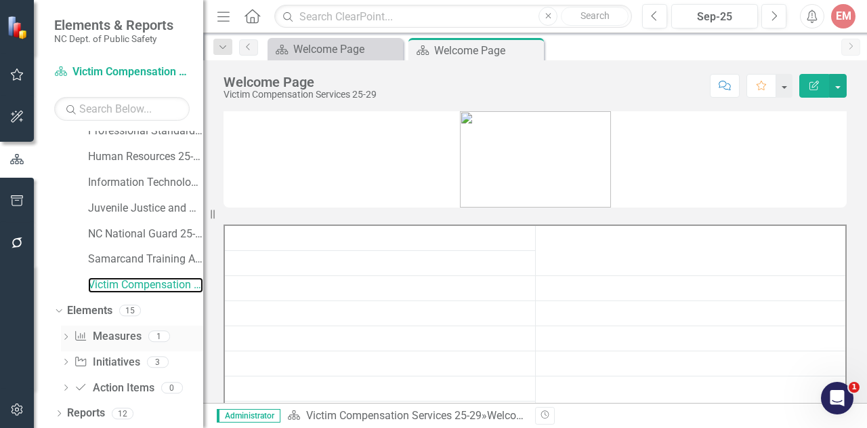
scroll to position [319, 0]
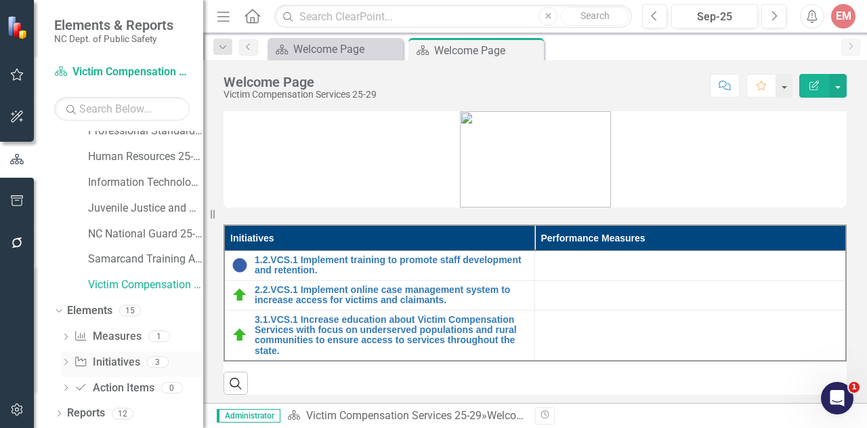
click at [122, 363] on link "Initiative Initiatives" at bounding box center [107, 362] width 66 height 16
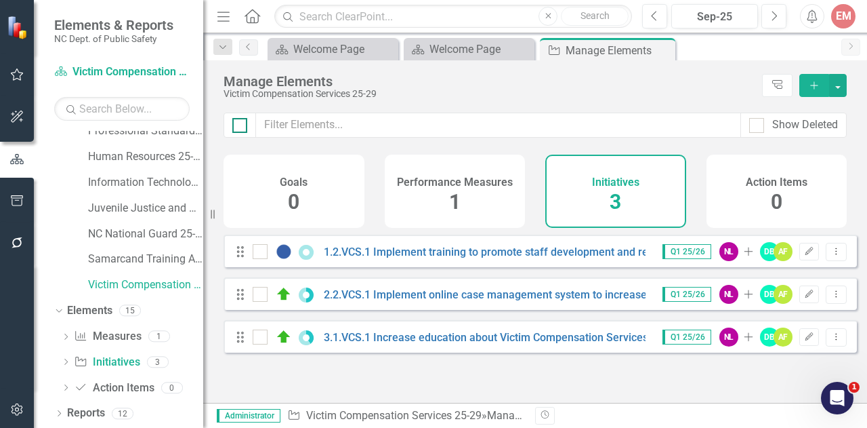
click at [241, 123] on input "checkbox" at bounding box center [236, 122] width 9 height 9
checkbox input "true"
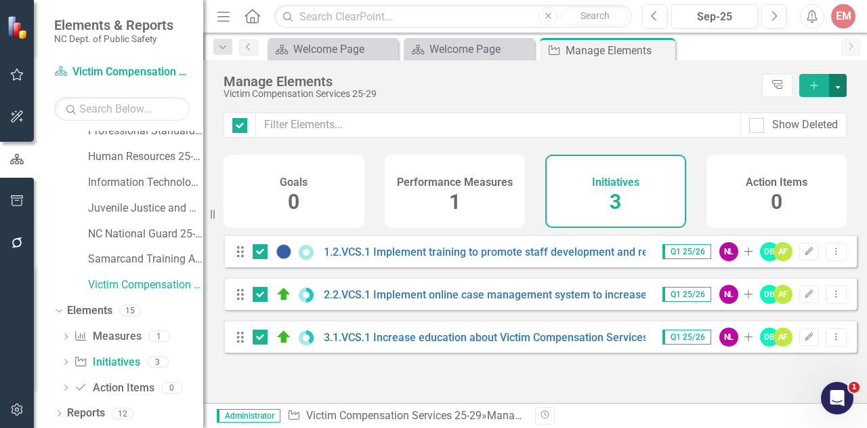
click at [843, 89] on button "button" at bounding box center [838, 85] width 18 height 23
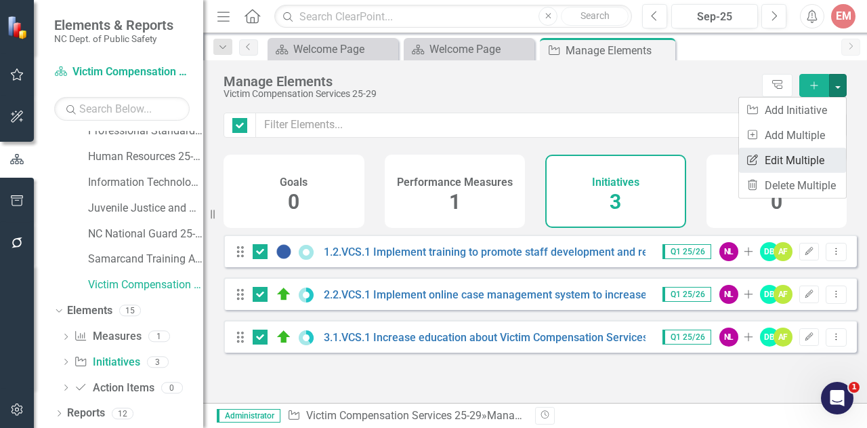
click at [816, 153] on link "Edit Multiple Edit Multiple" at bounding box center [792, 160] width 107 height 25
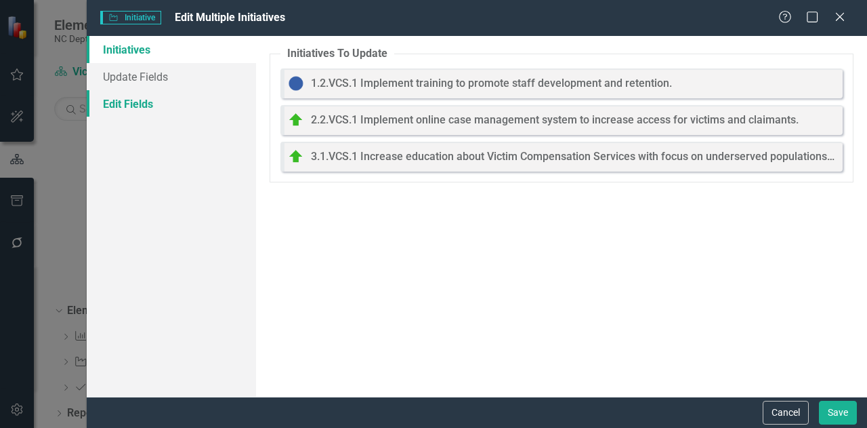
click at [108, 98] on link "Edit Fields" at bounding box center [171, 103] width 169 height 27
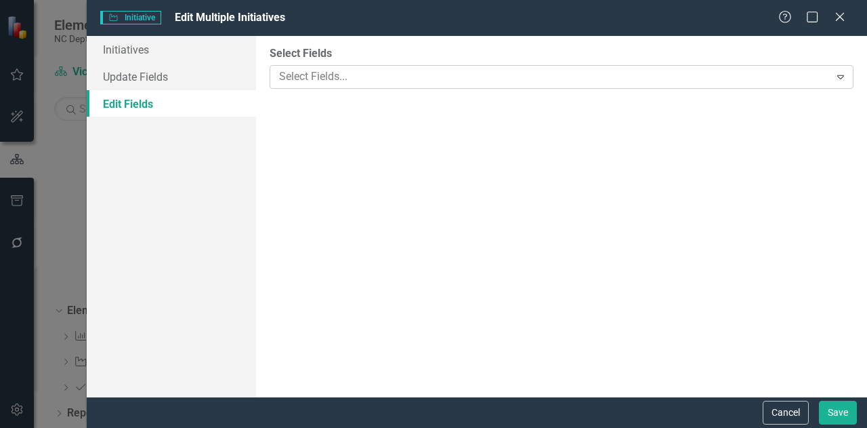
click at [339, 67] on div "Select Fields..." at bounding box center [550, 76] width 556 height 21
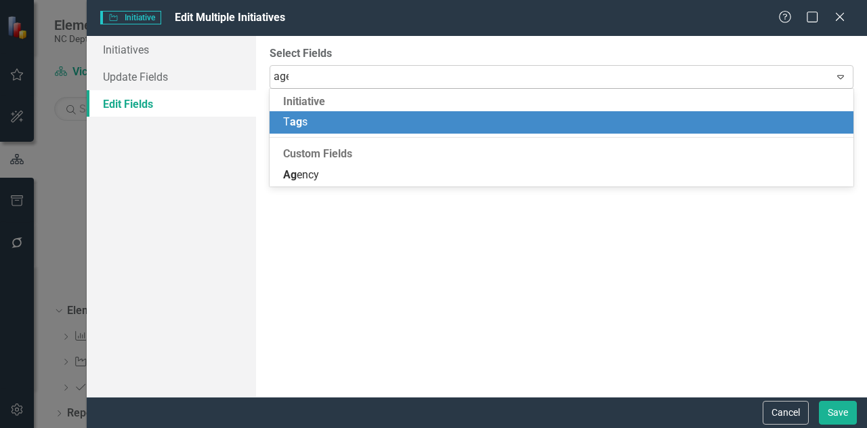
type input "agen"
click at [306, 129] on div "[PERSON_NAME]" at bounding box center [564, 123] width 562 height 16
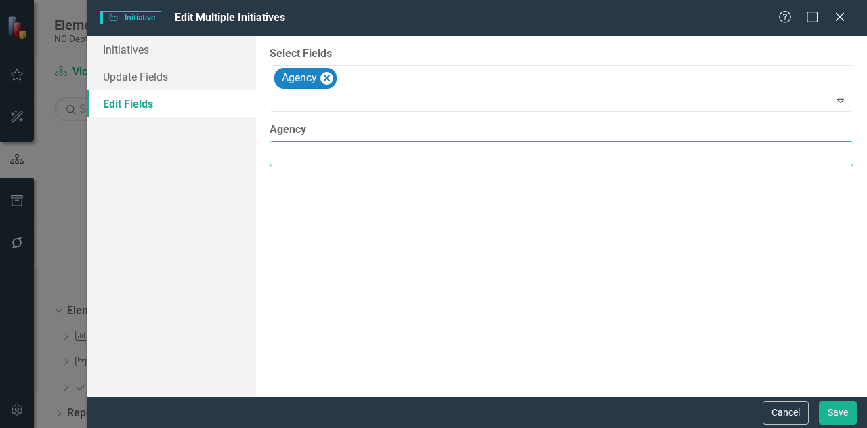
click at [309, 144] on input "Agency" at bounding box center [562, 153] width 584 height 25
type input "Victims Compensation Services"
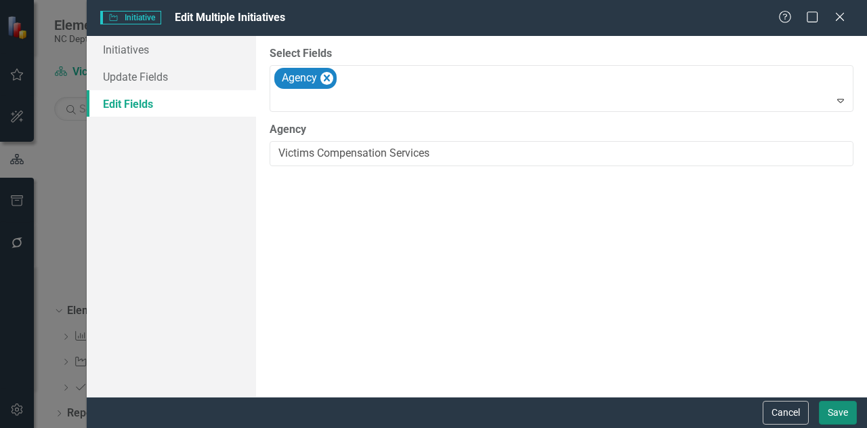
click at [839, 413] on button "Save" at bounding box center [838, 413] width 38 height 24
checkbox input "false"
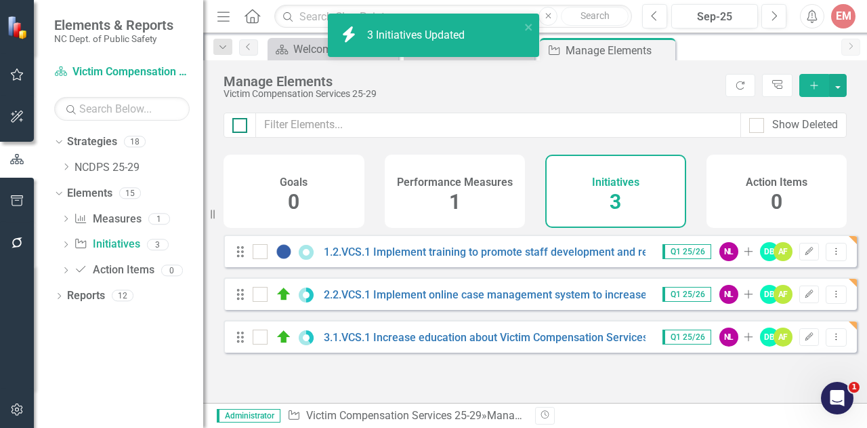
click at [239, 123] on input "checkbox" at bounding box center [236, 122] width 9 height 9
checkbox input "true"
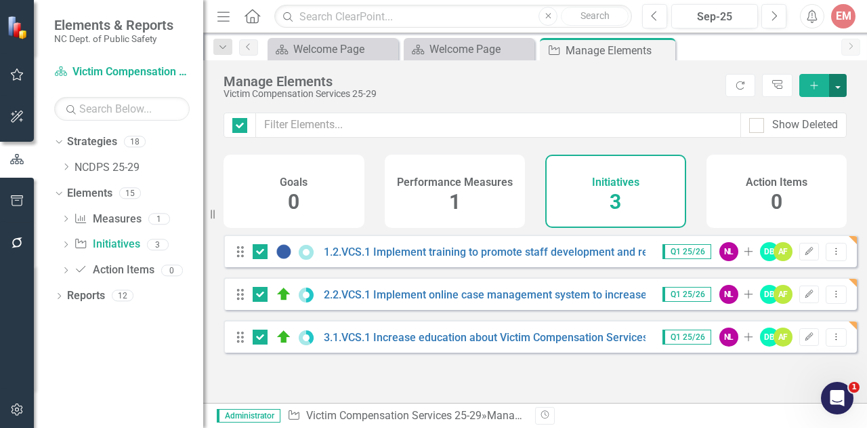
click at [835, 87] on button "button" at bounding box center [838, 85] width 18 height 23
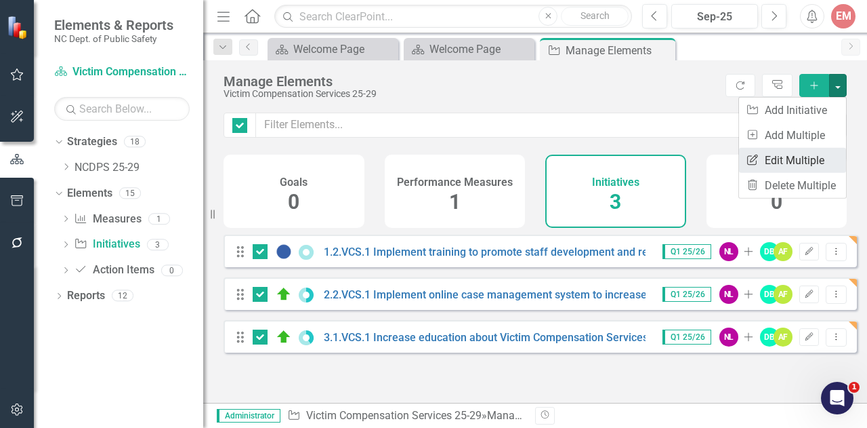
click at [783, 148] on link "Edit Multiple Edit Multiple" at bounding box center [792, 160] width 107 height 25
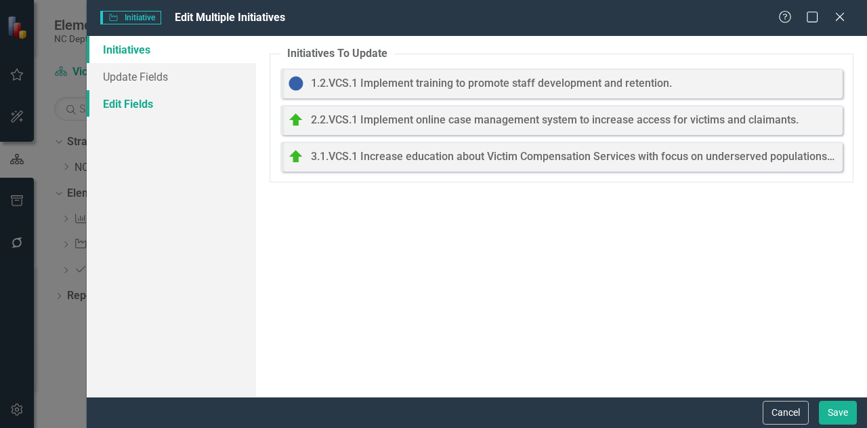
click at [150, 96] on link "Edit Fields" at bounding box center [171, 103] width 169 height 27
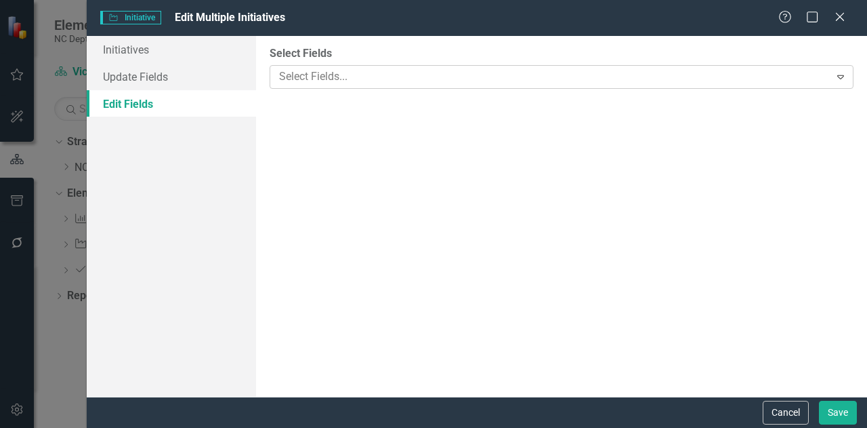
click at [329, 78] on div at bounding box center [552, 77] width 556 height 18
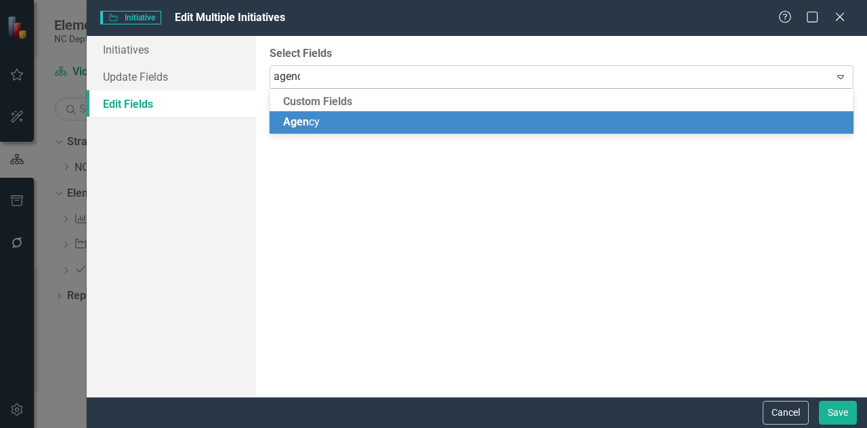
type input "agency"
click at [323, 114] on div "Agency" at bounding box center [562, 122] width 584 height 22
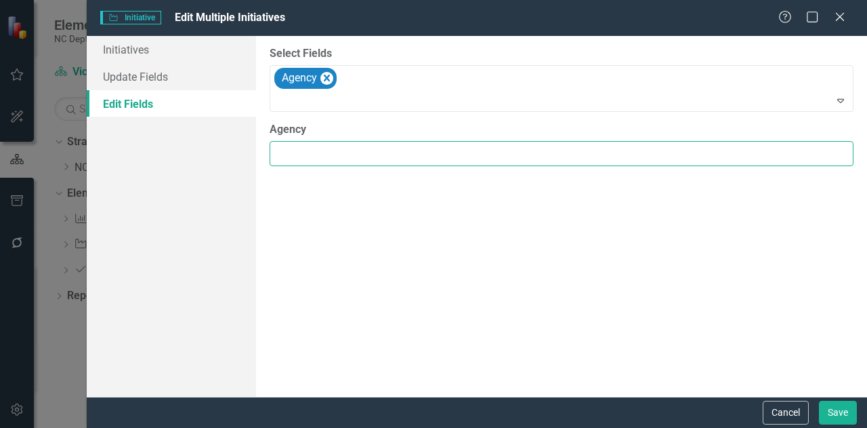
click at [337, 144] on input "Agency" at bounding box center [562, 153] width 584 height 25
type input "Victim Compensation Services"
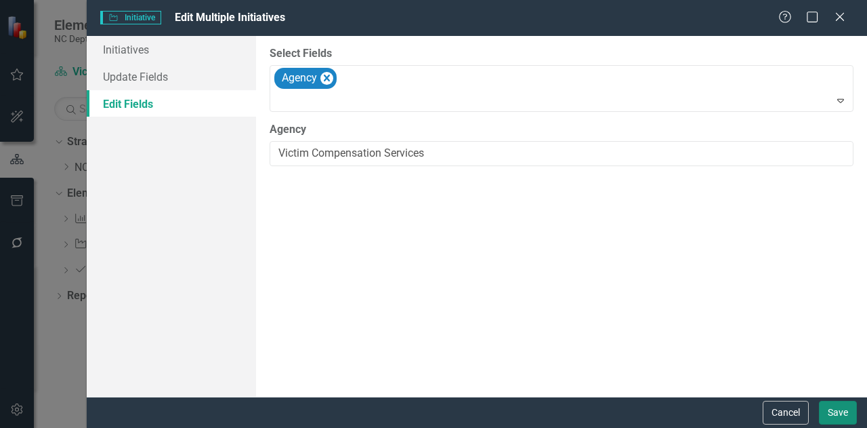
click at [841, 417] on button "Save" at bounding box center [838, 413] width 38 height 24
checkbox input "false"
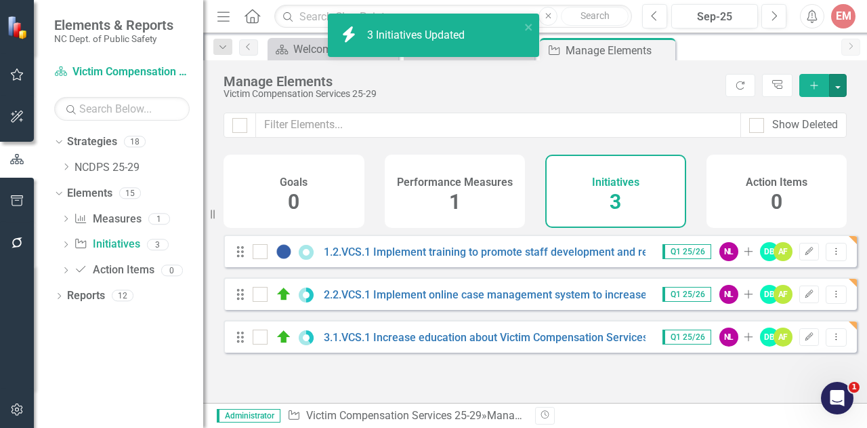
checkbox input "false"
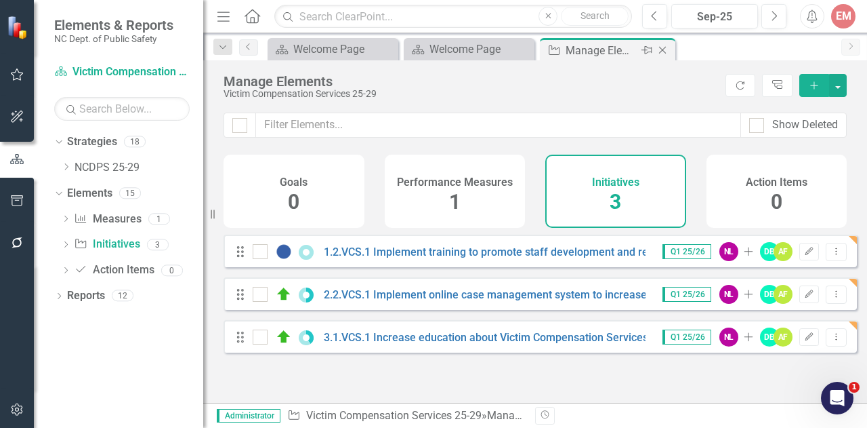
click at [665, 49] on icon "Close" at bounding box center [663, 50] width 14 height 11
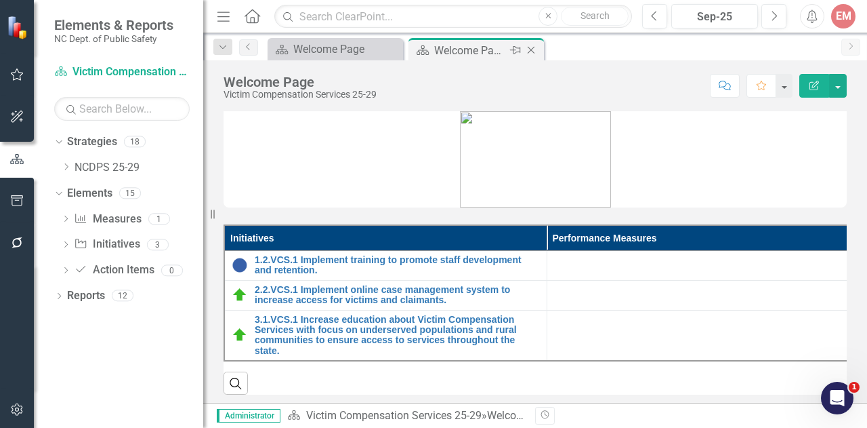
click at [535, 47] on icon "Close" at bounding box center [532, 50] width 14 height 11
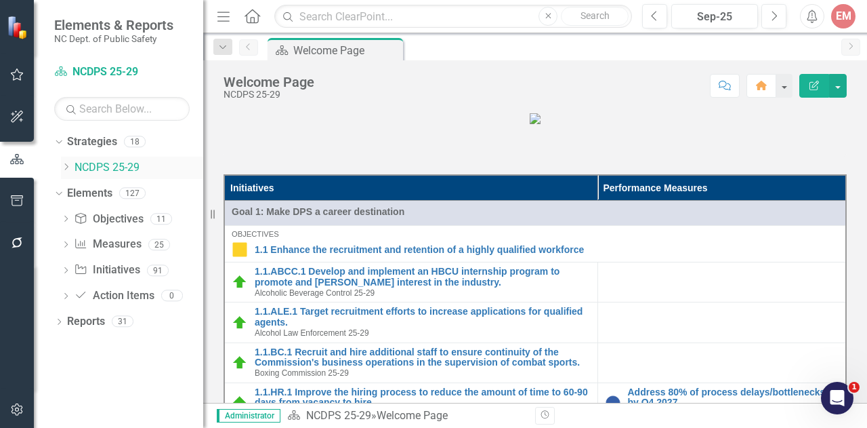
click at [65, 163] on icon "Dropdown" at bounding box center [66, 167] width 10 height 8
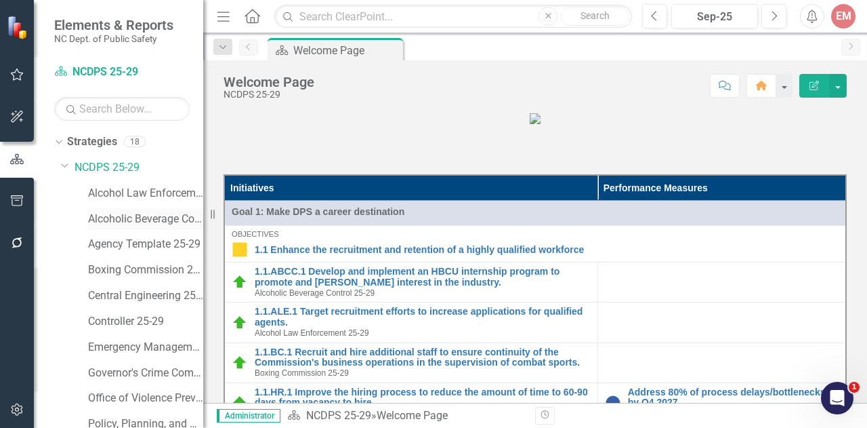
click at [149, 208] on div "Alcoholic Beverage Control 25-29" at bounding box center [145, 219] width 115 height 22
click at [157, 211] on link "Alcoholic Beverage Control 25-29" at bounding box center [145, 219] width 115 height 16
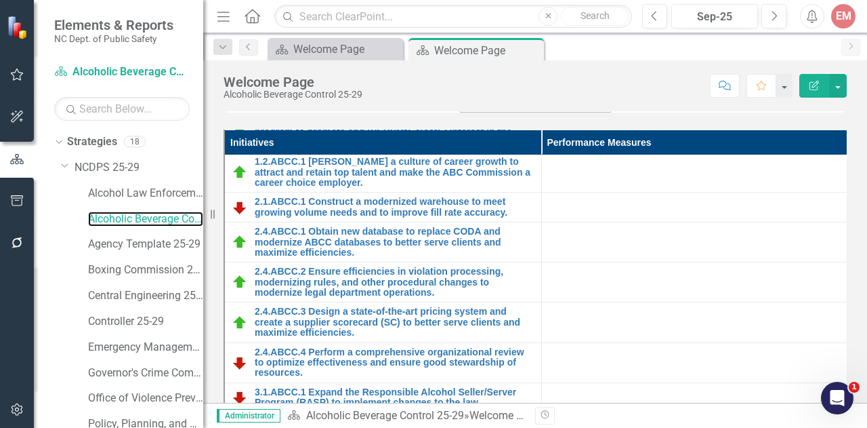
scroll to position [136, 0]
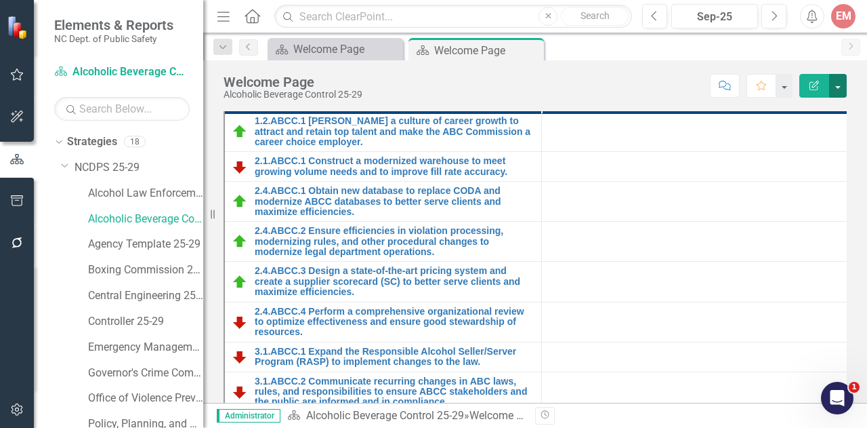
click at [839, 88] on button "button" at bounding box center [838, 86] width 18 height 24
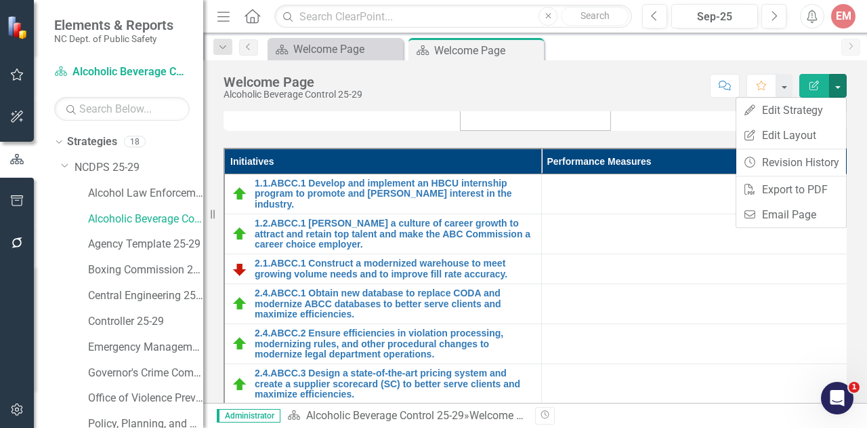
scroll to position [0, 0]
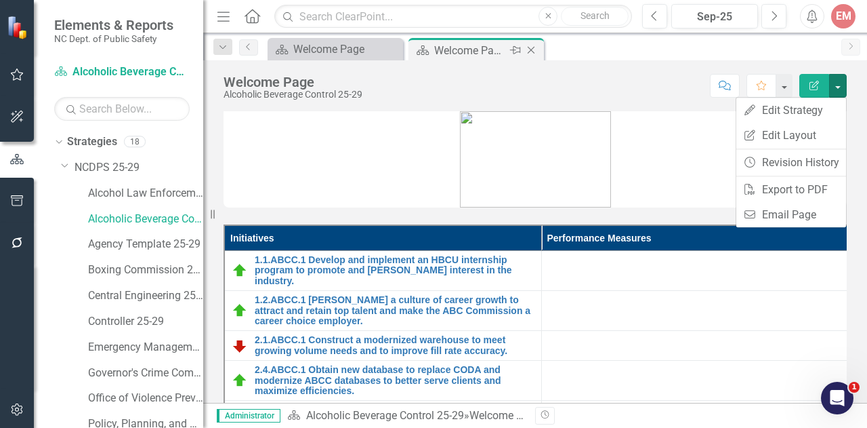
click at [535, 49] on icon "Close" at bounding box center [532, 50] width 14 height 11
